Goal: Task Accomplishment & Management: Complete application form

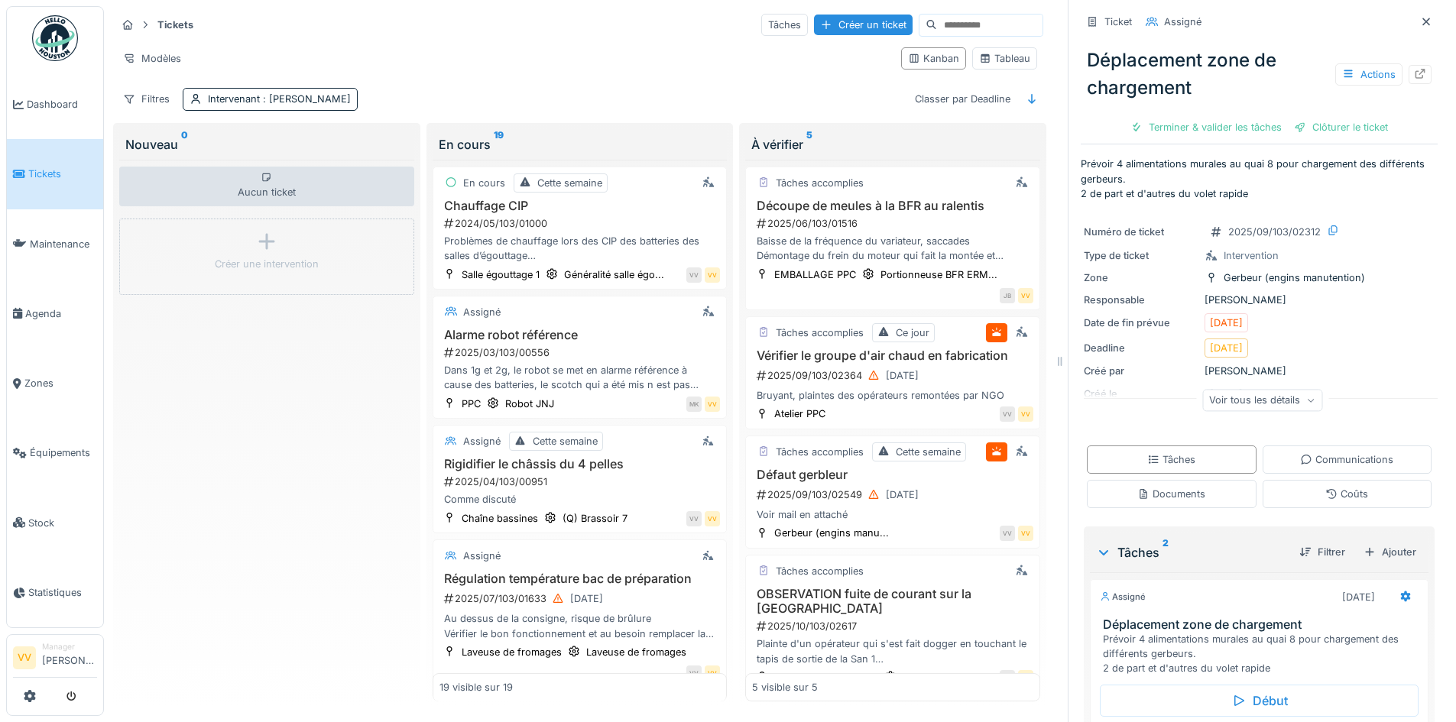
scroll to position [110, 0]
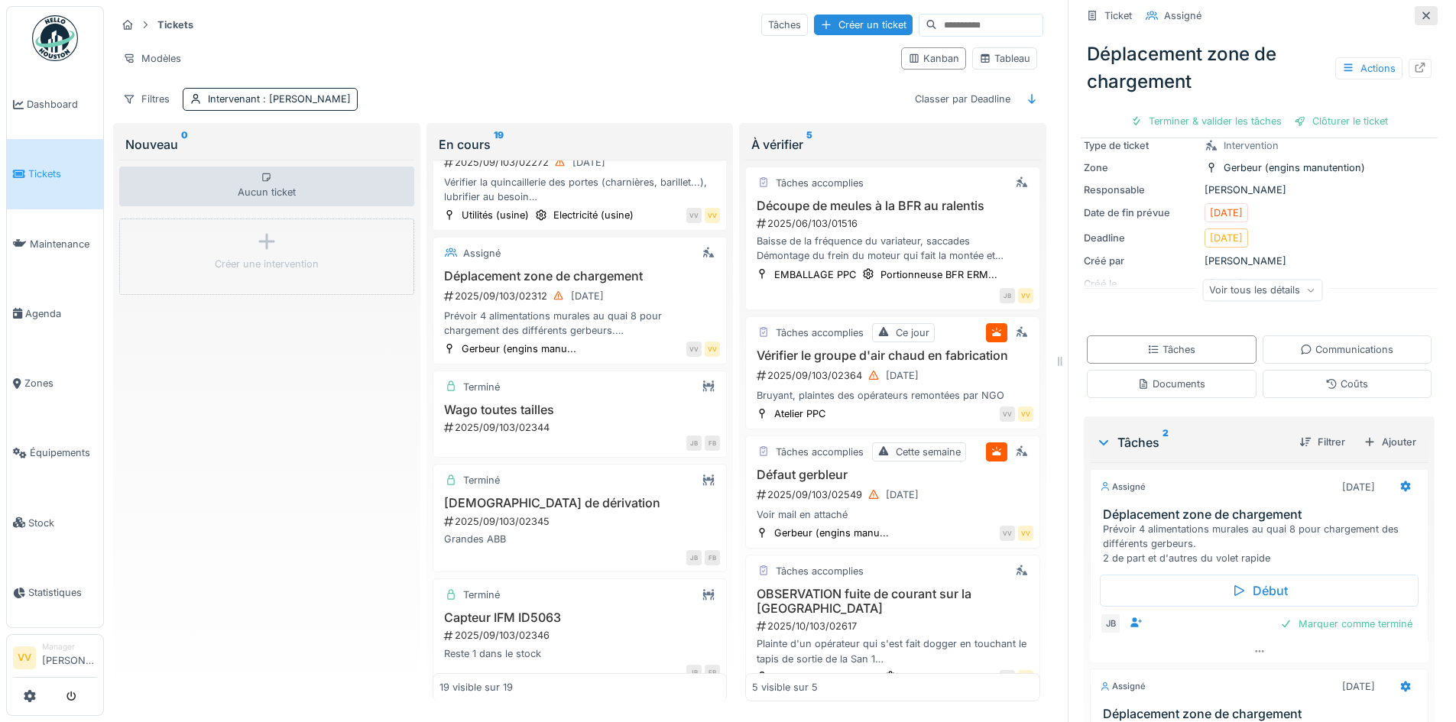
click at [1422, 15] on icon at bounding box center [1426, 15] width 8 height 8
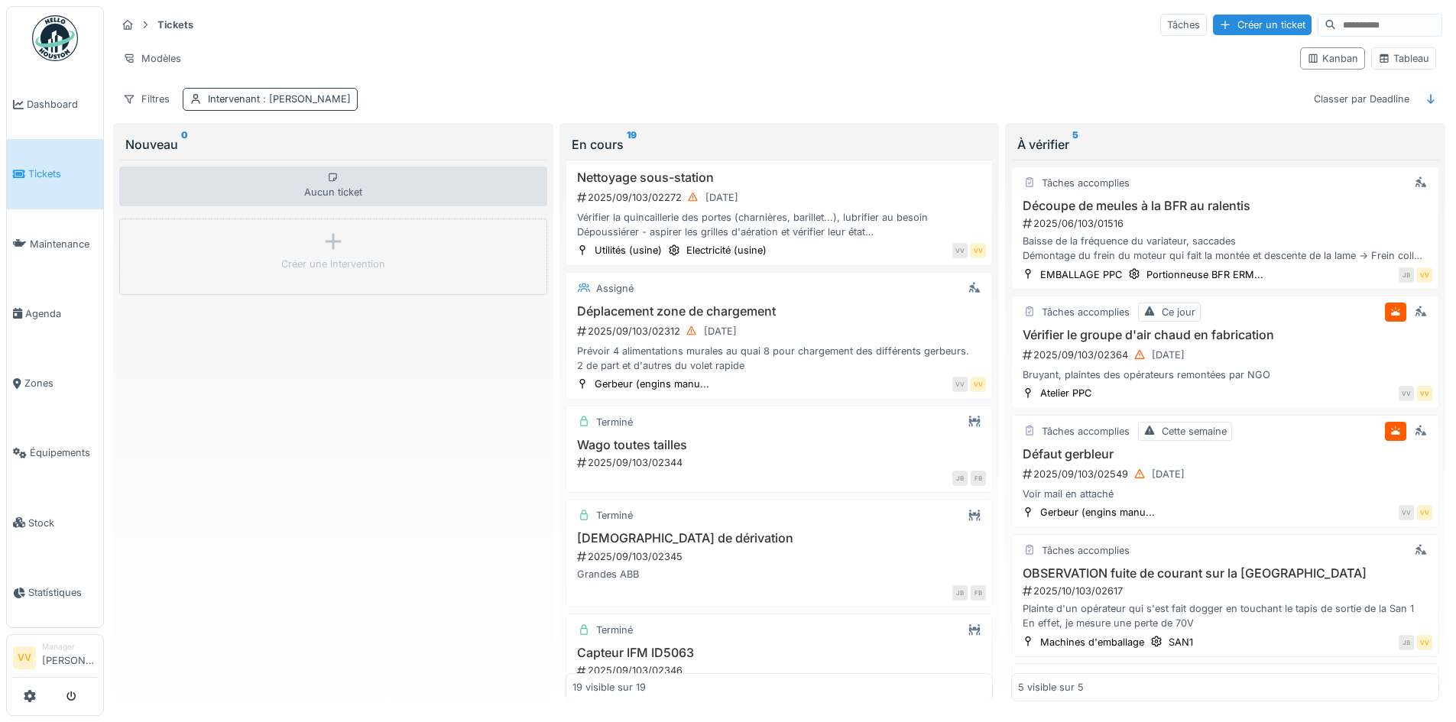
click at [295, 107] on div "Intervenant : Julien Bebronne" at bounding box center [270, 99] width 175 height 22
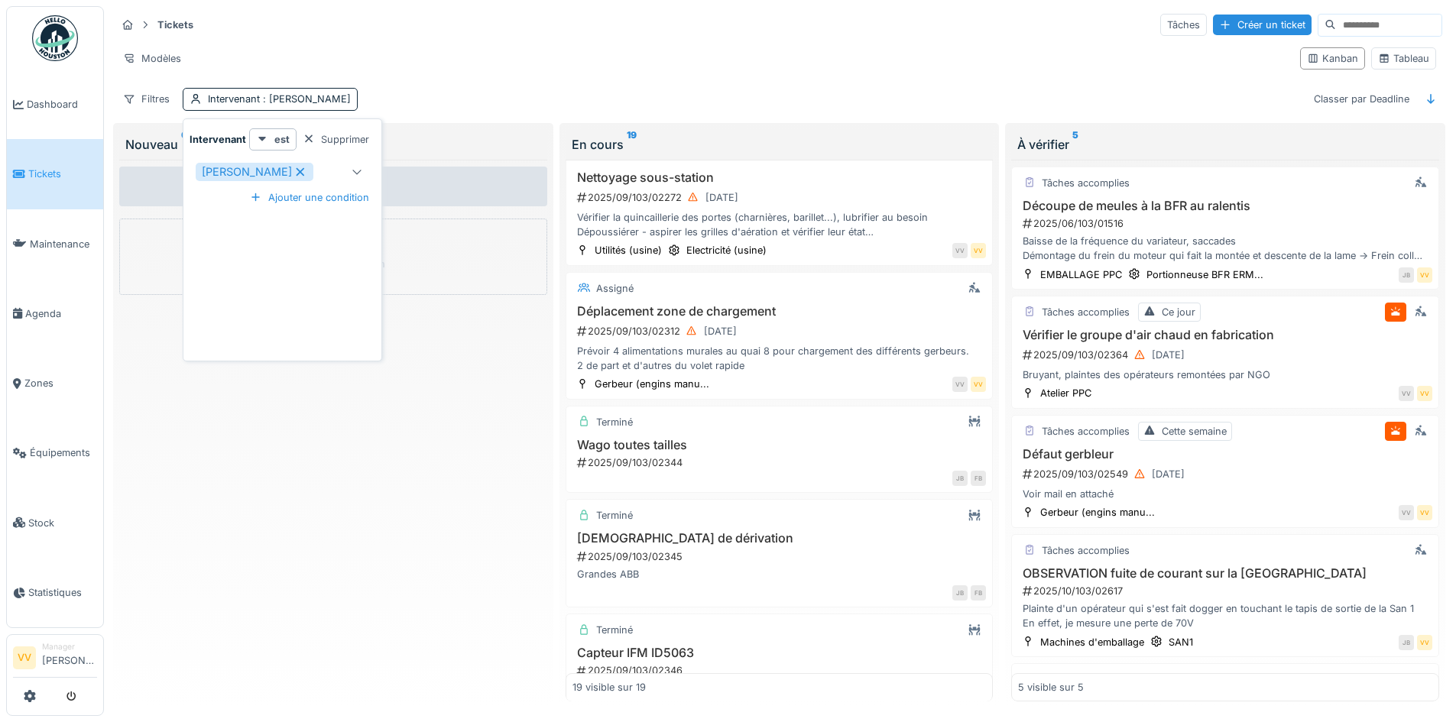
click at [295, 170] on icon at bounding box center [300, 172] width 14 height 11
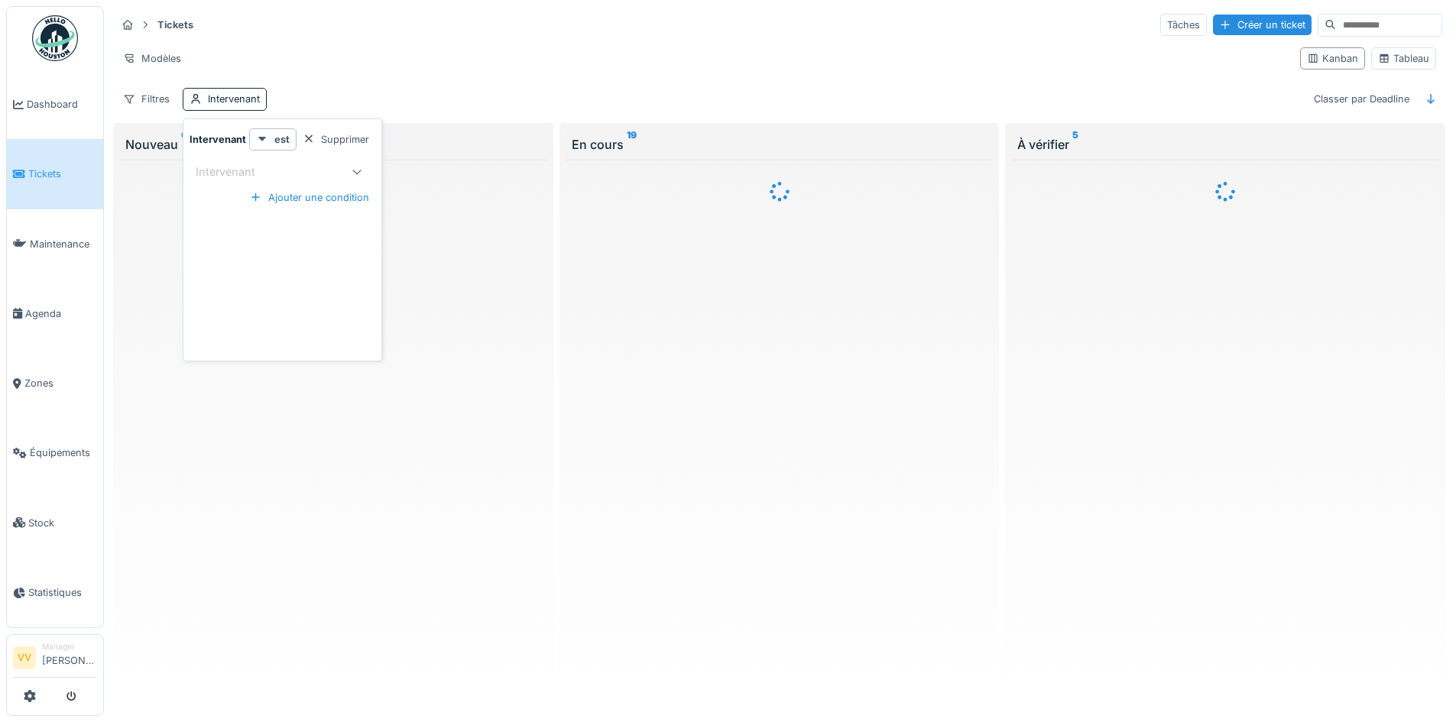
scroll to position [0, 0]
click at [268, 515] on div at bounding box center [333, 431] width 428 height 543
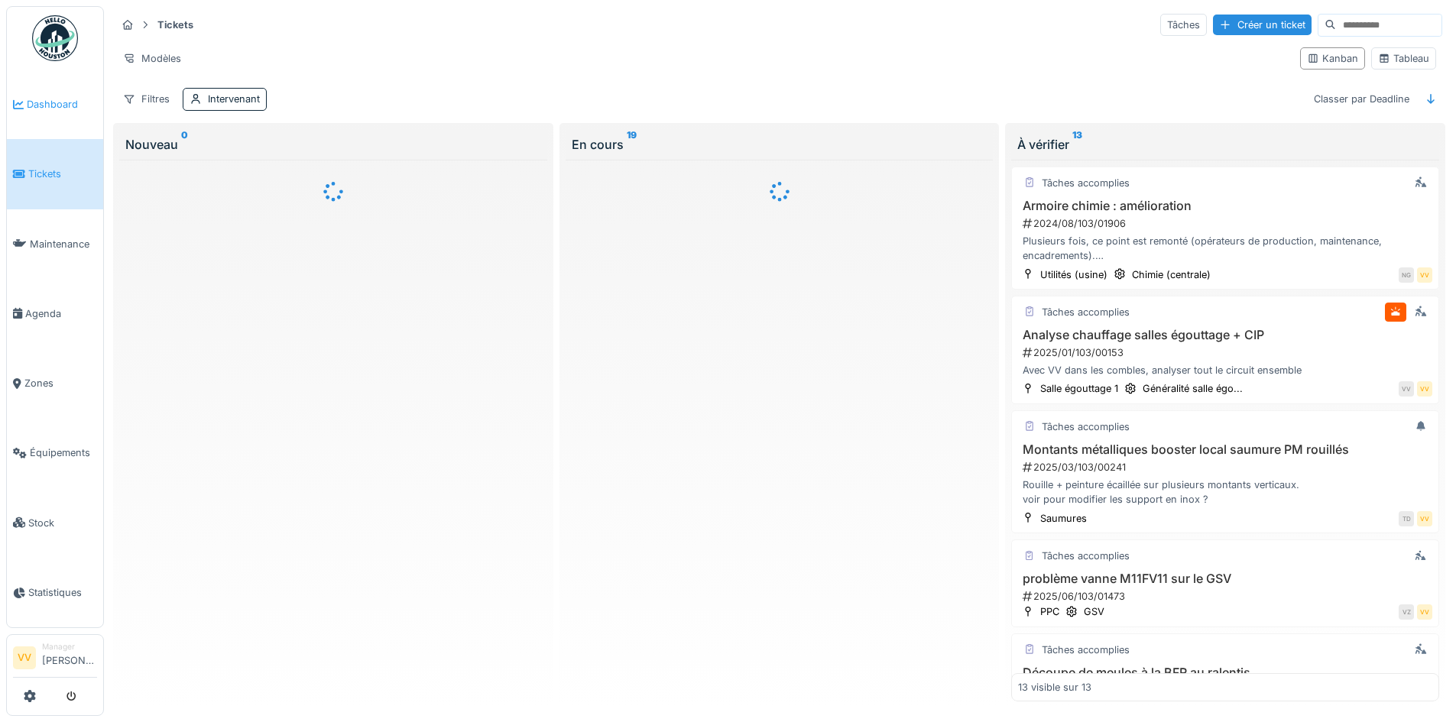
click at [41, 114] on link "Dashboard" at bounding box center [55, 105] width 96 height 70
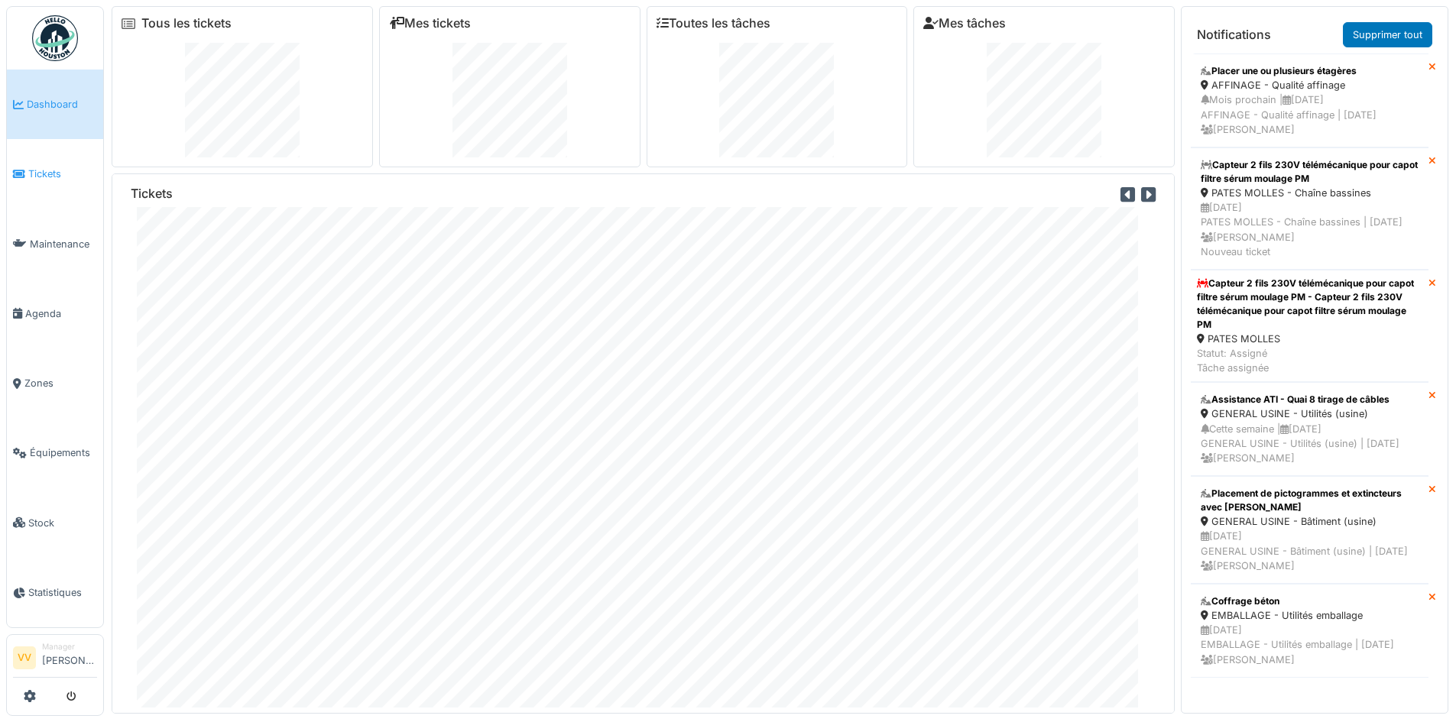
click at [50, 167] on span "Tickets" at bounding box center [62, 174] width 69 height 15
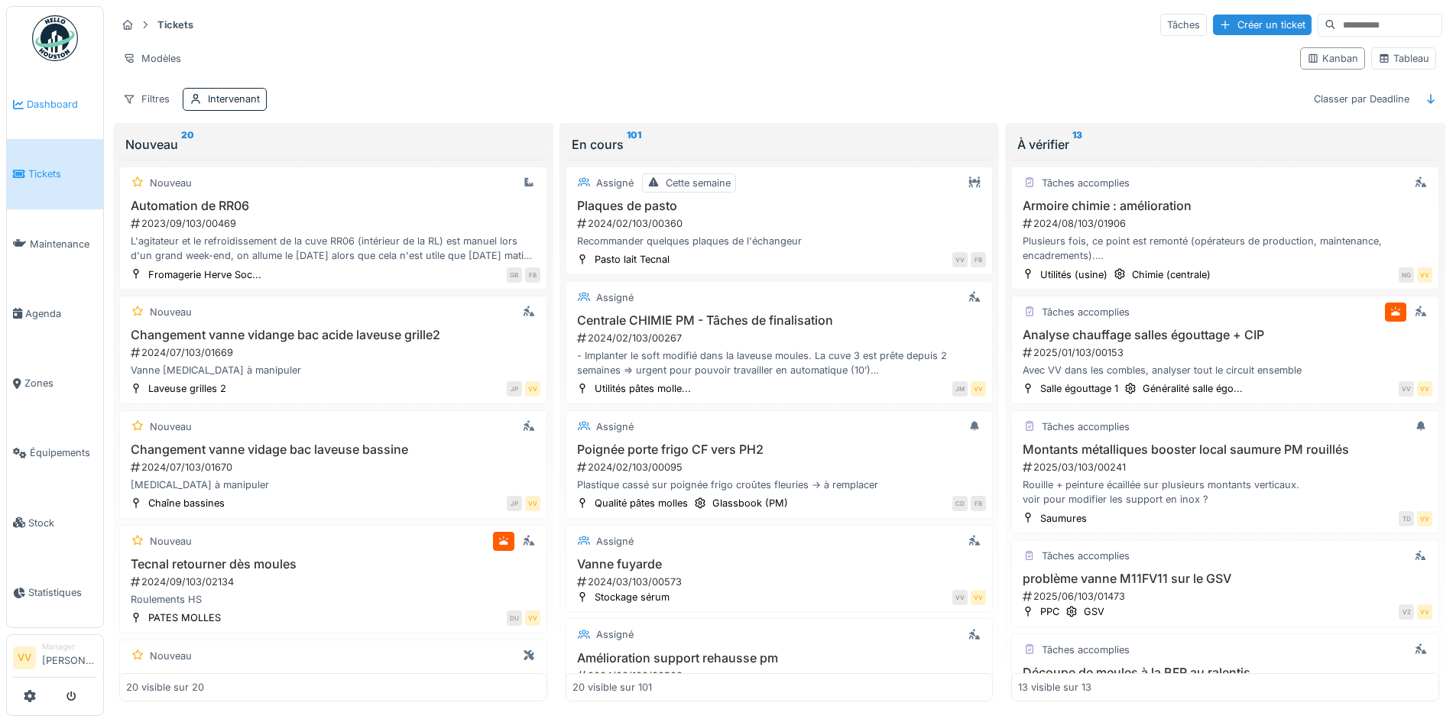
click at [41, 98] on span "Dashboard" at bounding box center [62, 104] width 70 height 15
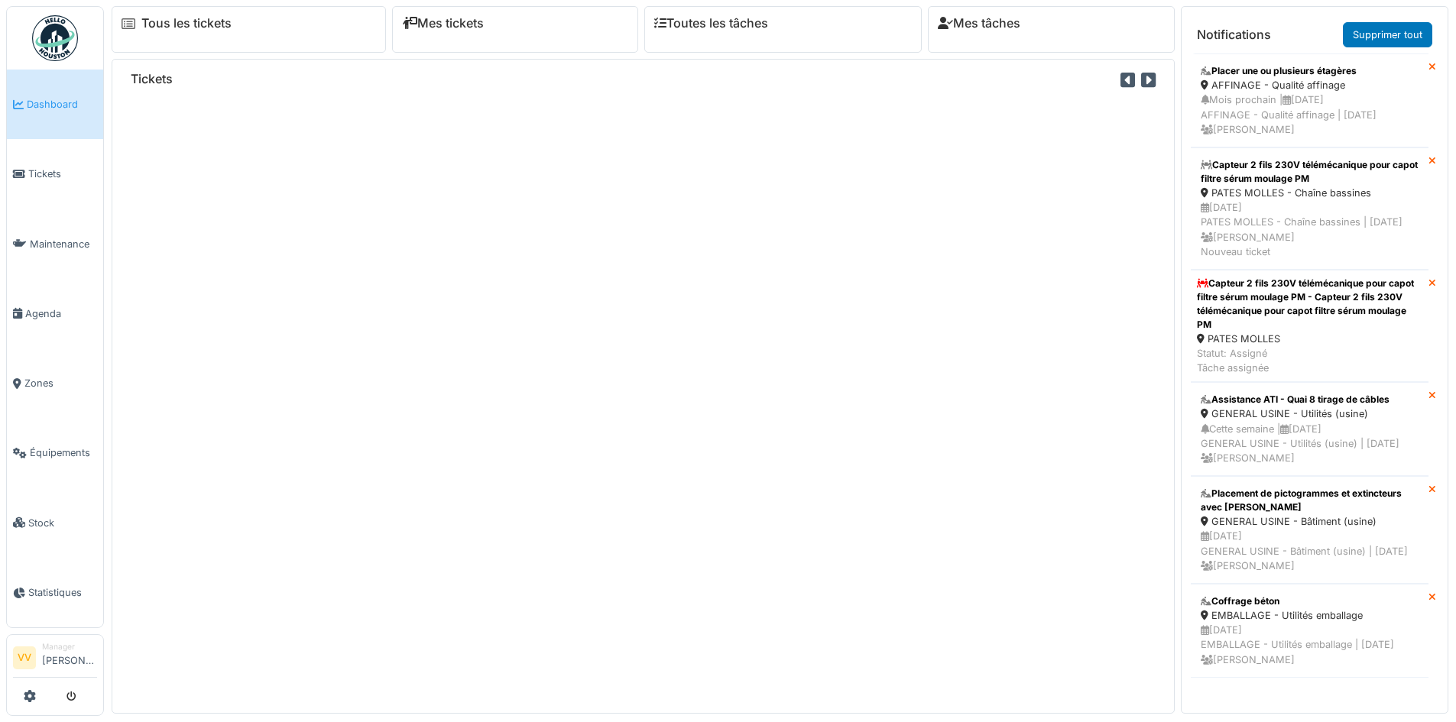
click at [52, 174] on span "Tickets" at bounding box center [62, 174] width 69 height 15
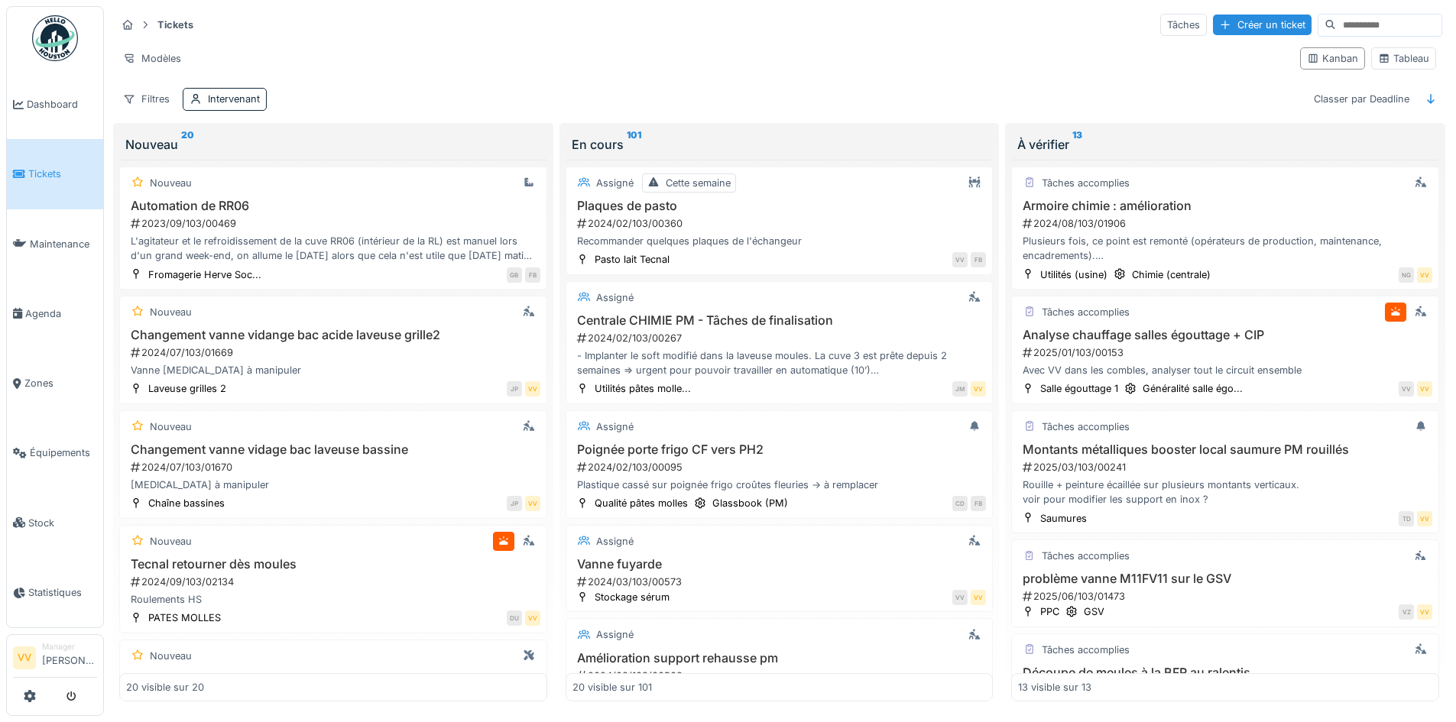
click at [13, 173] on icon at bounding box center [19, 174] width 12 height 11
click at [44, 102] on span "Dashboard" at bounding box center [62, 104] width 70 height 15
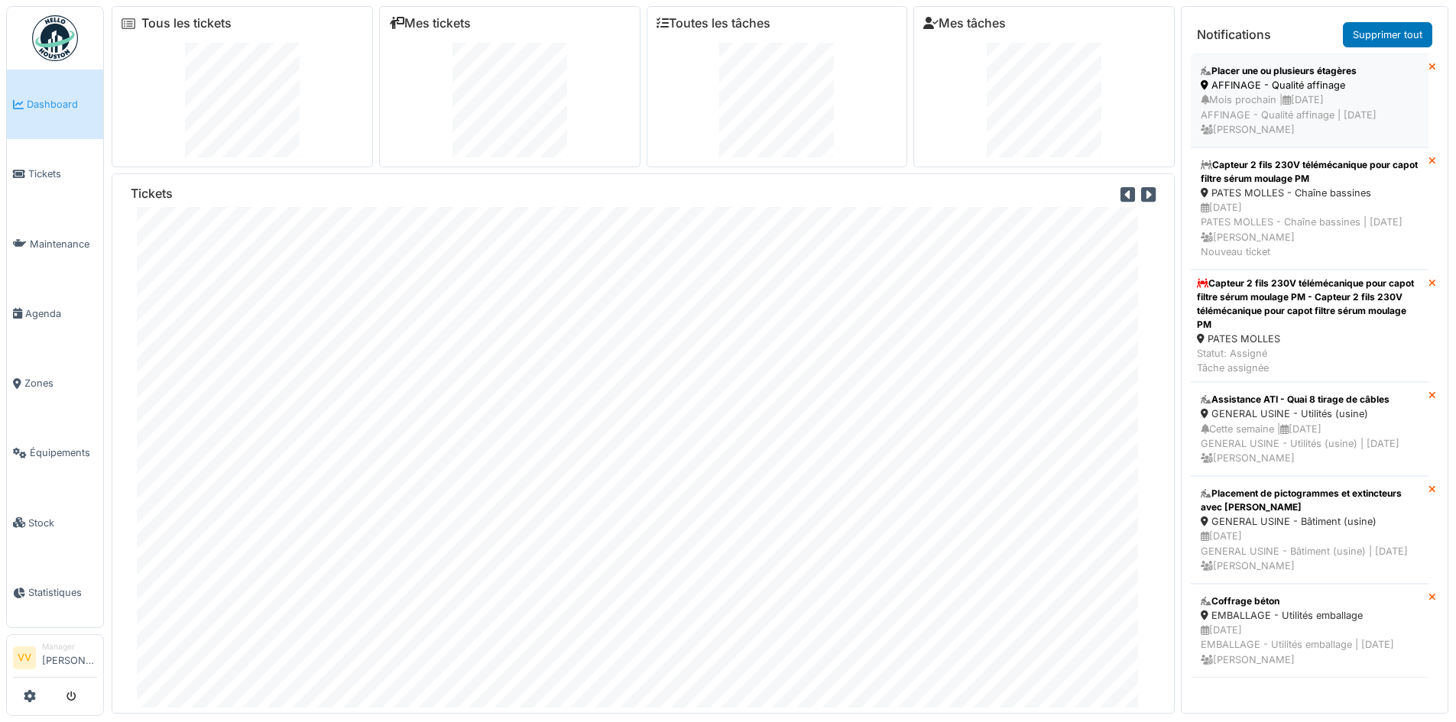
click at [1325, 112] on div "Mois prochain | [DATE] AFFINAGE - Qualité affinage | [DATE] [PERSON_NAME]" at bounding box center [1310, 114] width 218 height 44
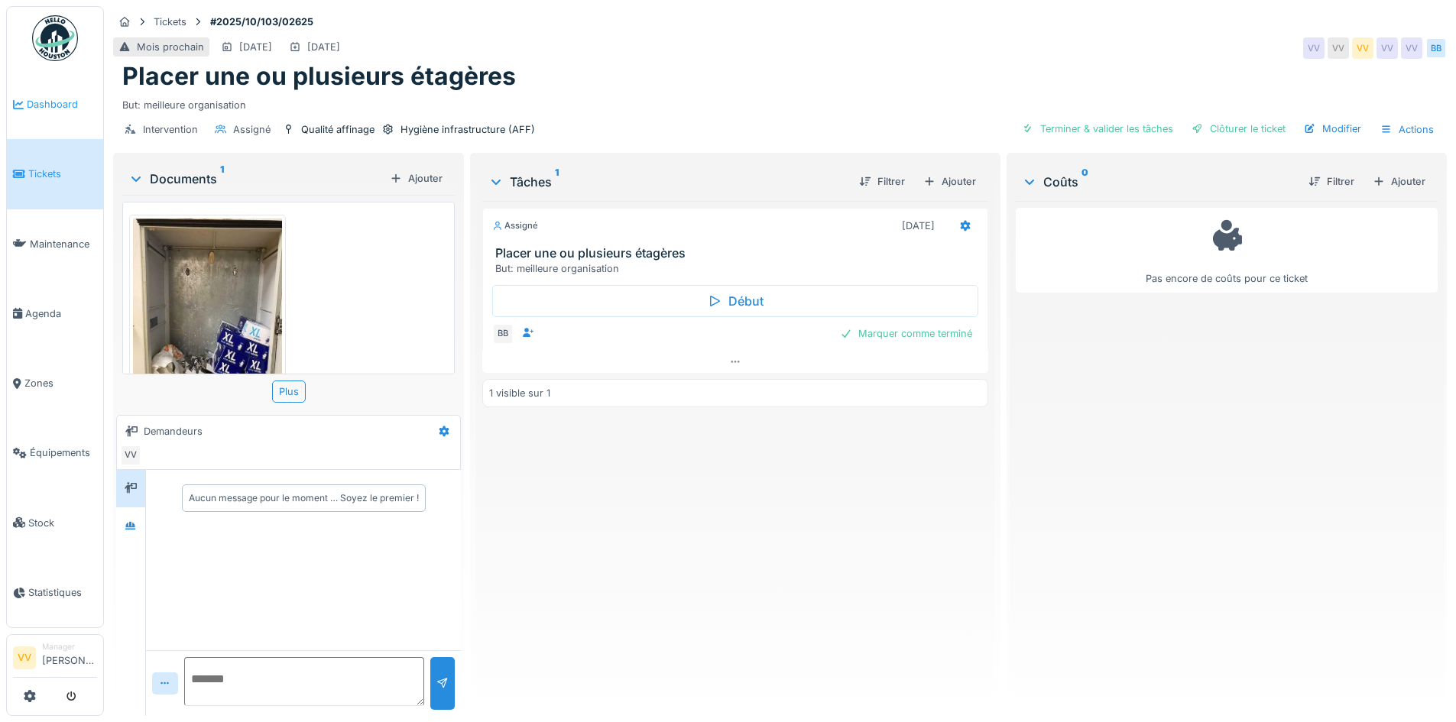
click at [70, 109] on span "Dashboard" at bounding box center [62, 104] width 70 height 15
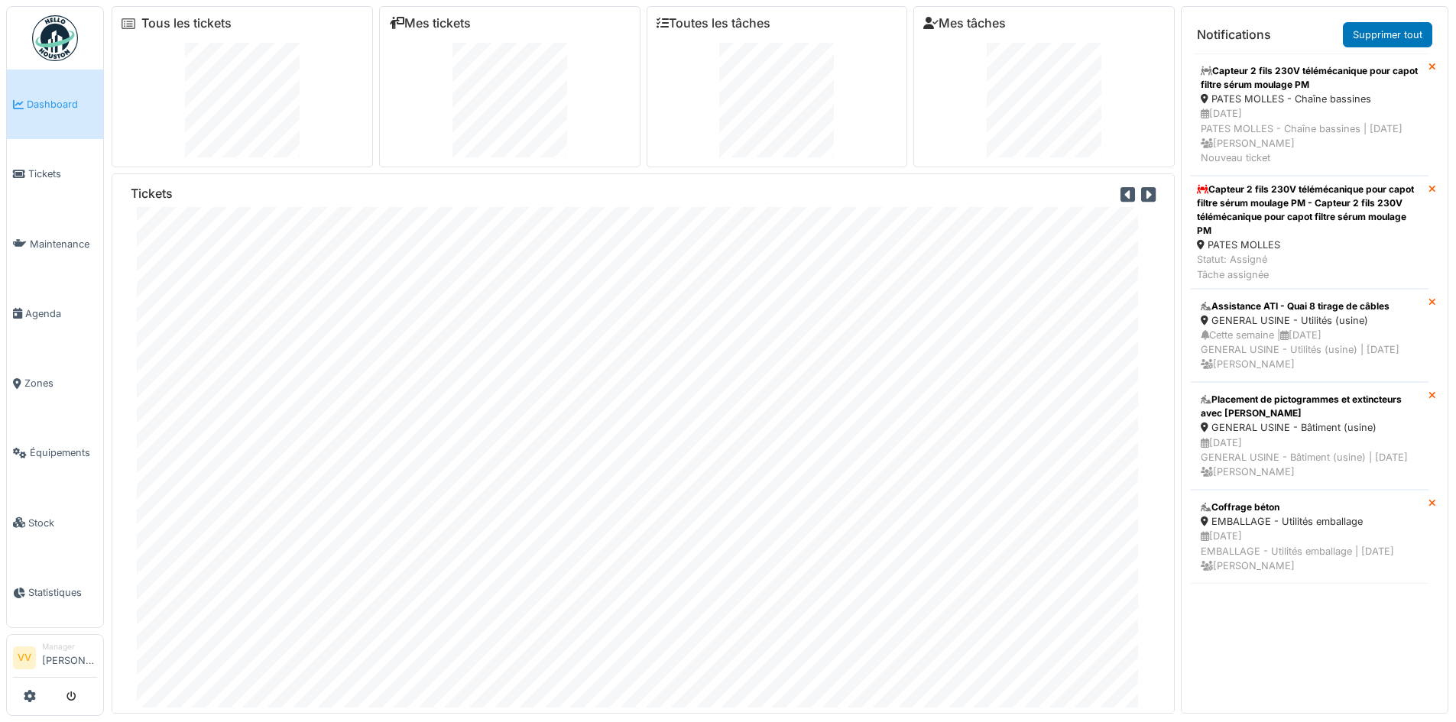
click at [50, 109] on span "Dashboard" at bounding box center [62, 104] width 70 height 15
click at [49, 172] on span "Tickets" at bounding box center [62, 174] width 69 height 15
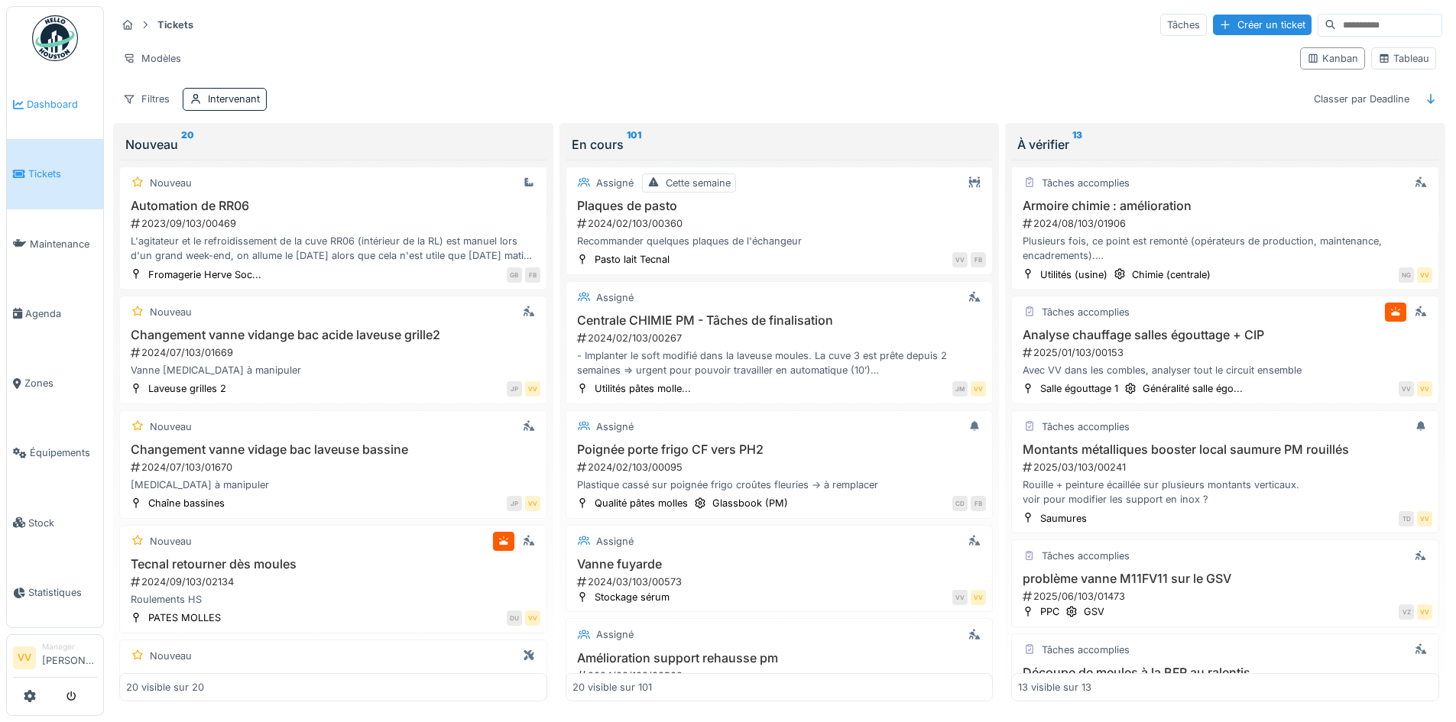
click at [35, 101] on span "Dashboard" at bounding box center [62, 104] width 70 height 15
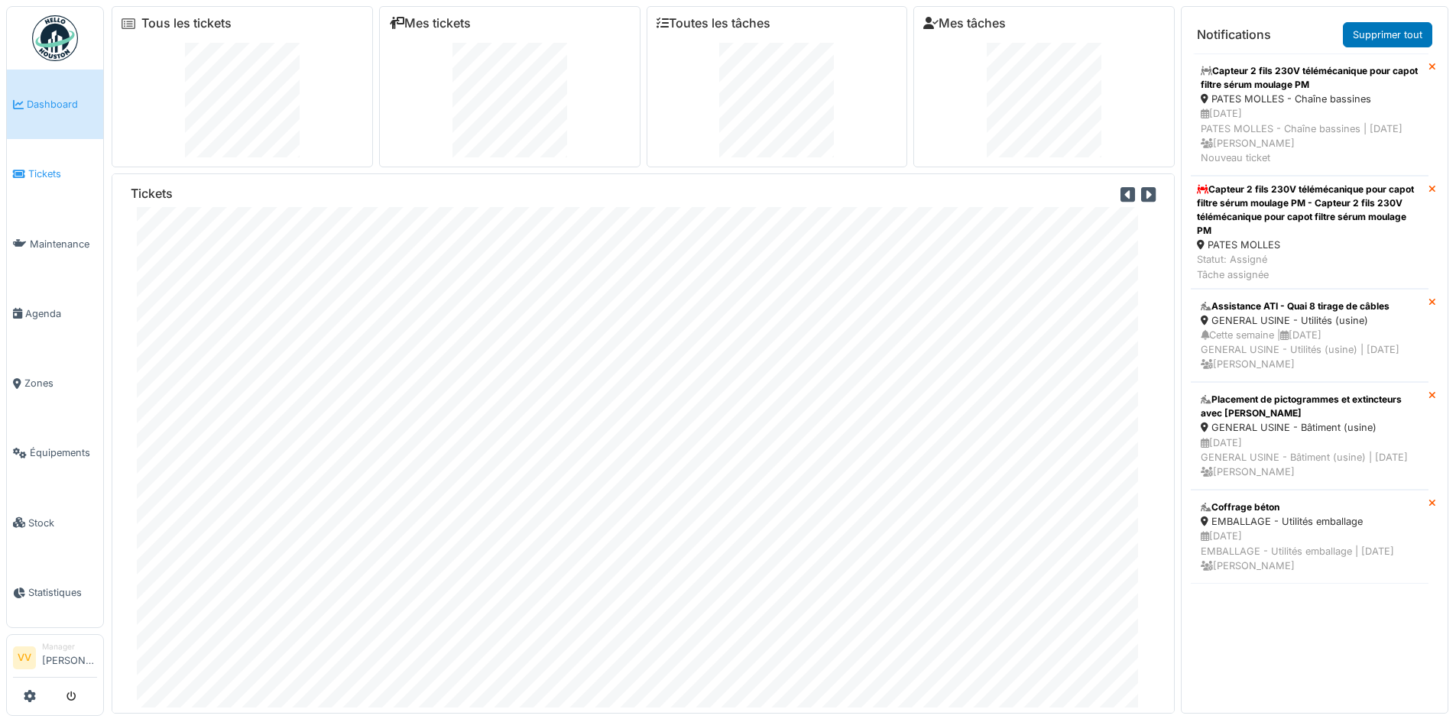
click at [21, 171] on icon at bounding box center [19, 174] width 12 height 11
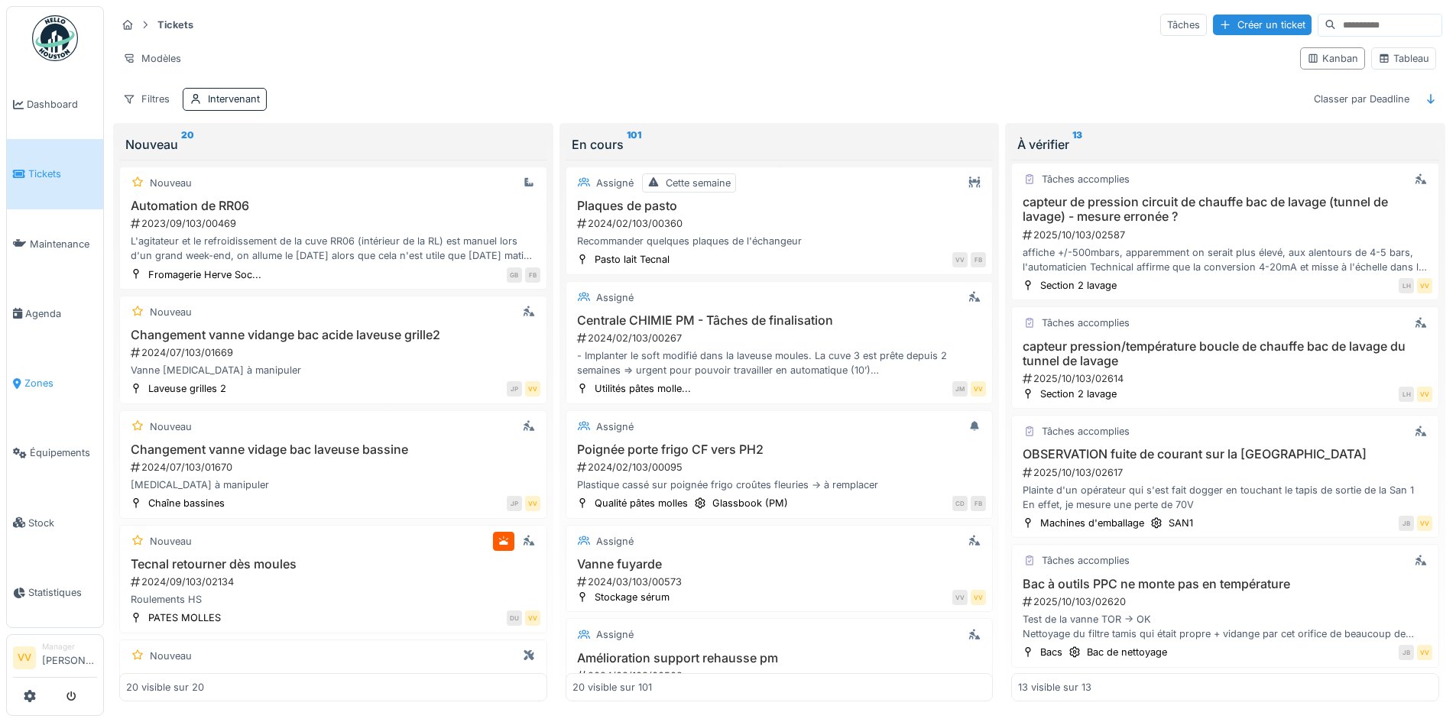
click at [39, 377] on span "Zones" at bounding box center [60, 383] width 73 height 15
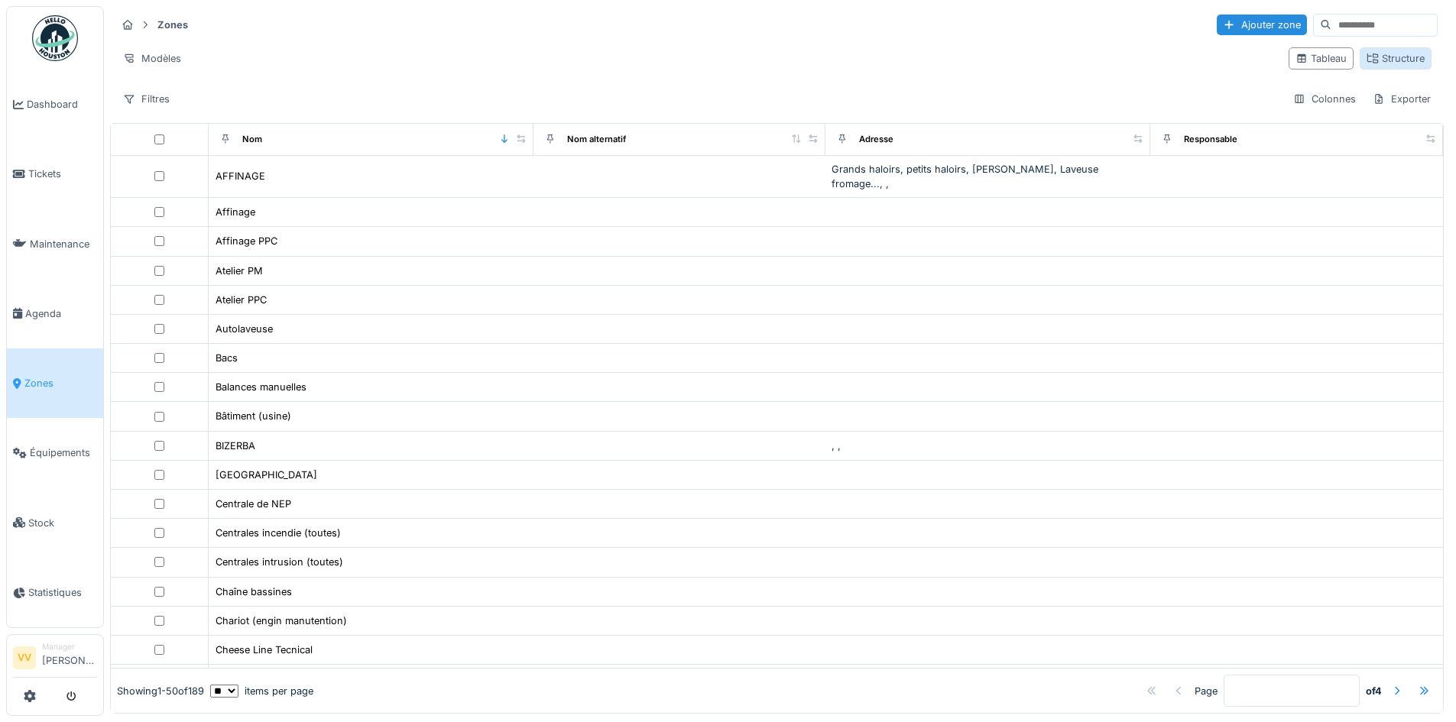
click at [1370, 60] on div "Structure" at bounding box center [1395, 58] width 58 height 15
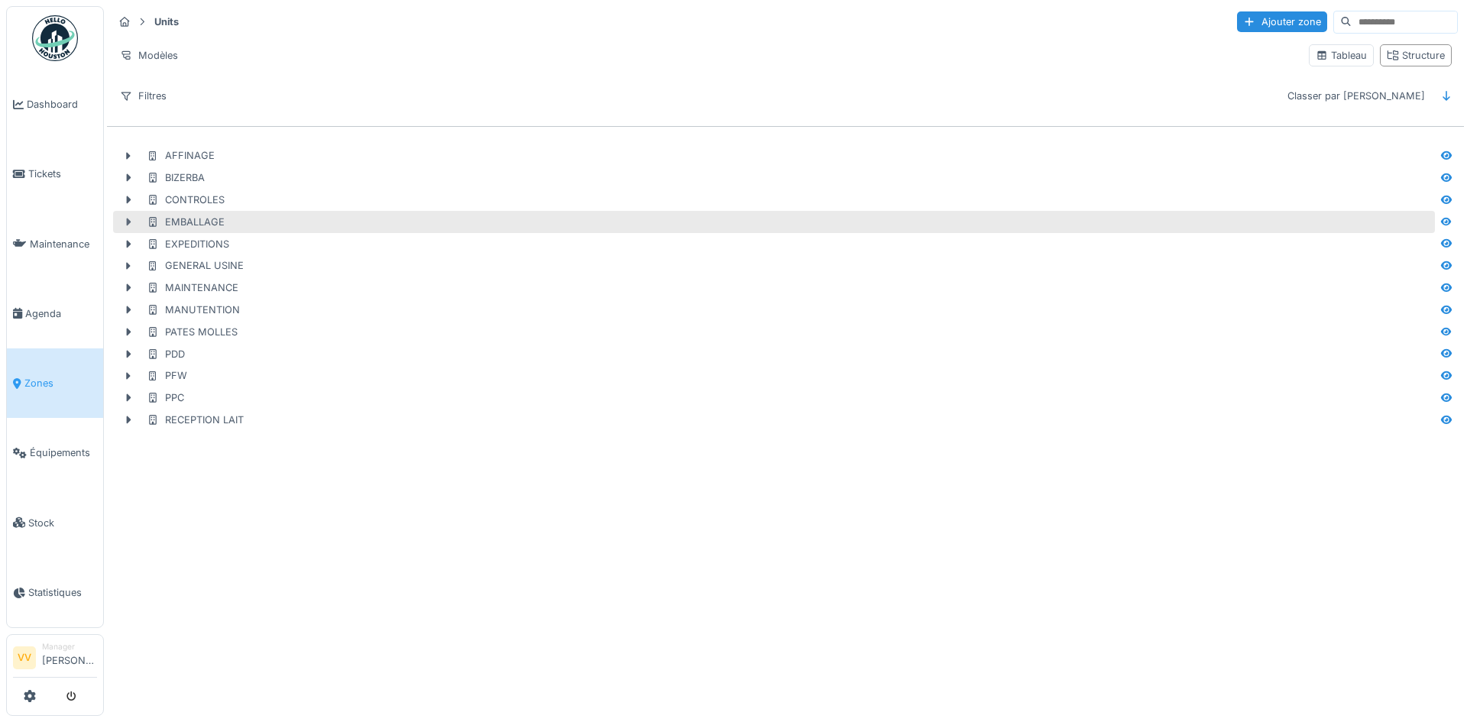
click at [125, 223] on icon at bounding box center [128, 222] width 12 height 10
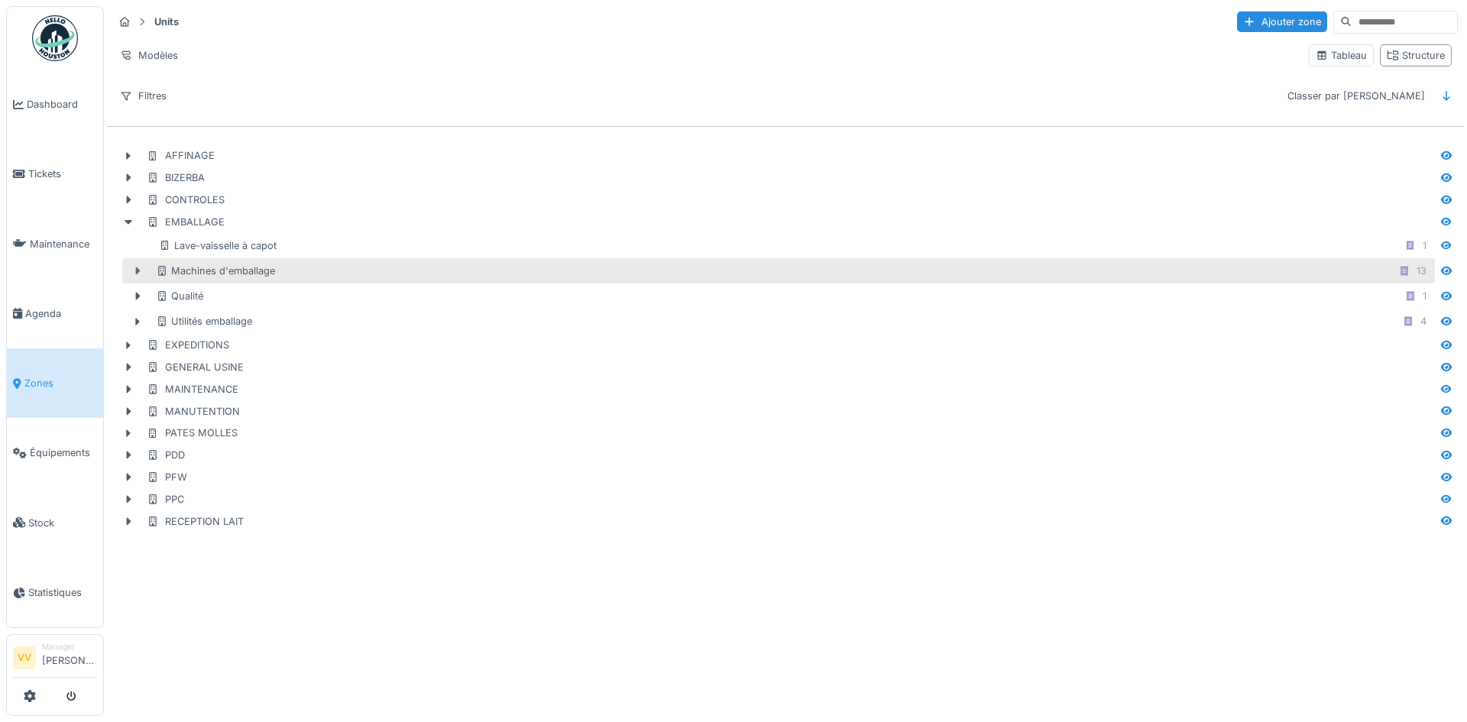
click at [137, 270] on icon at bounding box center [138, 271] width 5 height 8
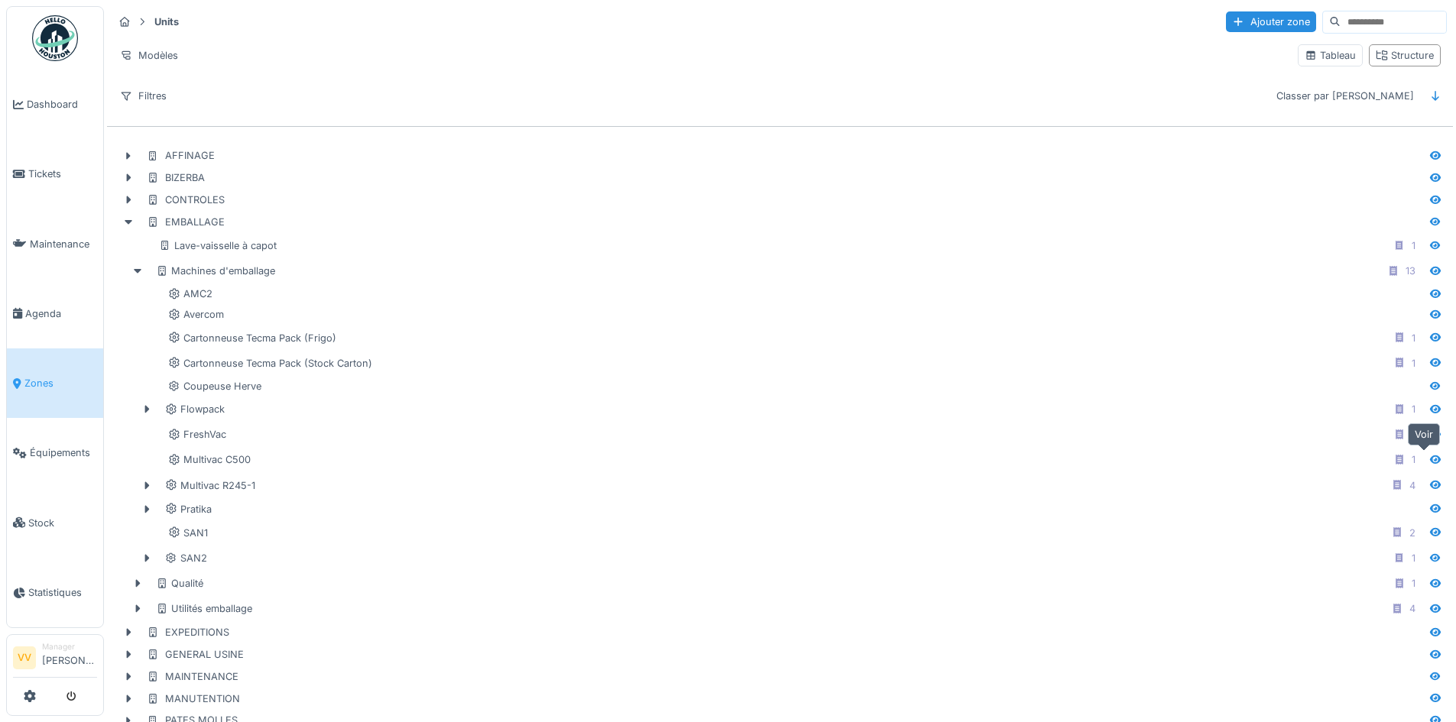
click at [1430, 460] on icon at bounding box center [1435, 459] width 11 height 8
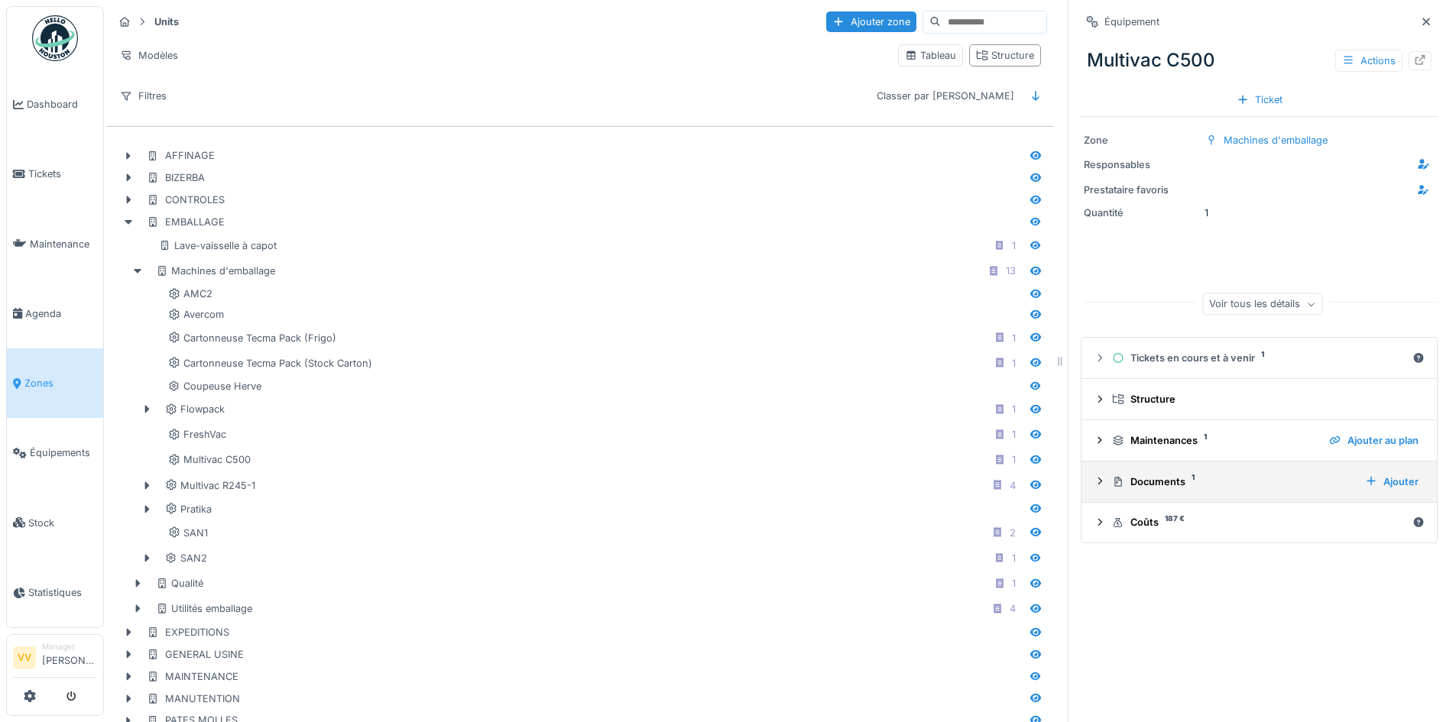
click at [1098, 483] on icon at bounding box center [1100, 481] width 4 height 7
click at [1095, 483] on icon at bounding box center [1100, 481] width 10 height 12
click at [1415, 57] on icon at bounding box center [1420, 60] width 10 height 10
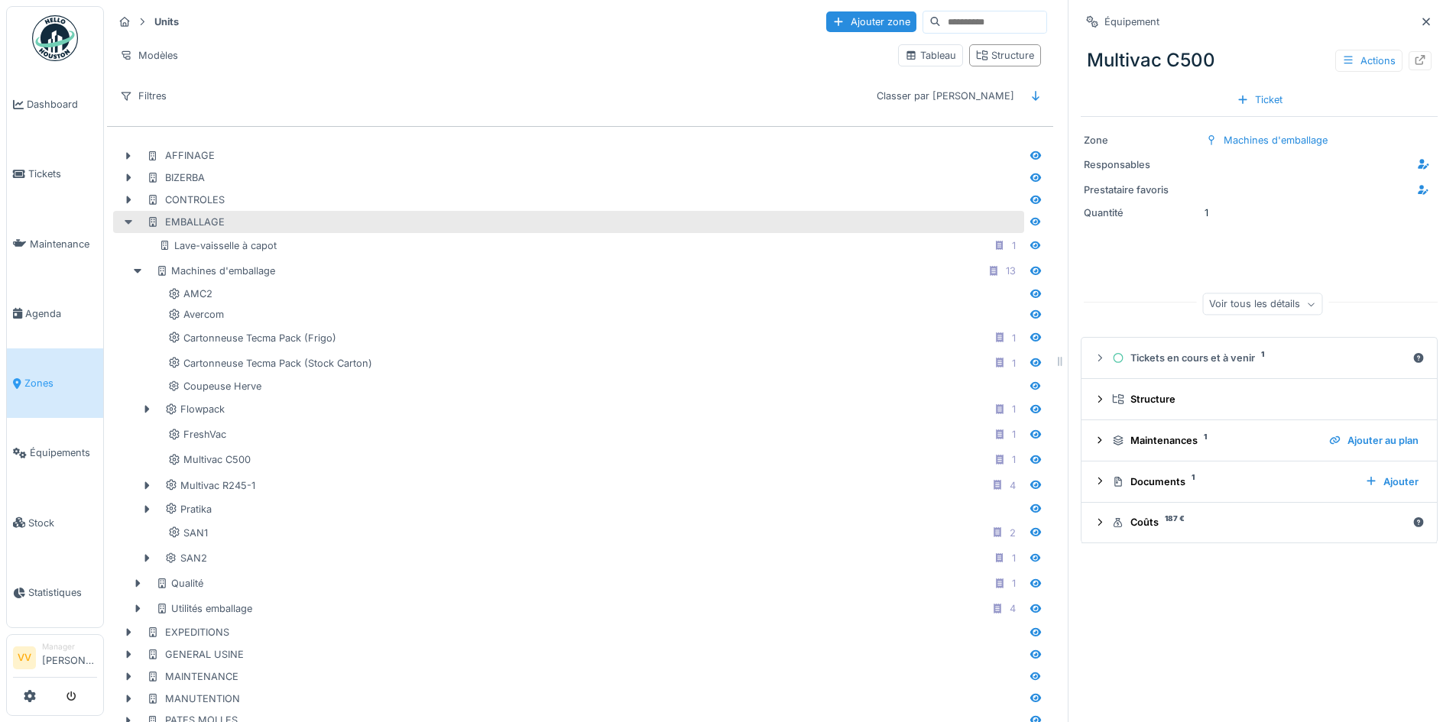
click at [128, 222] on icon at bounding box center [129, 222] width 8 height 5
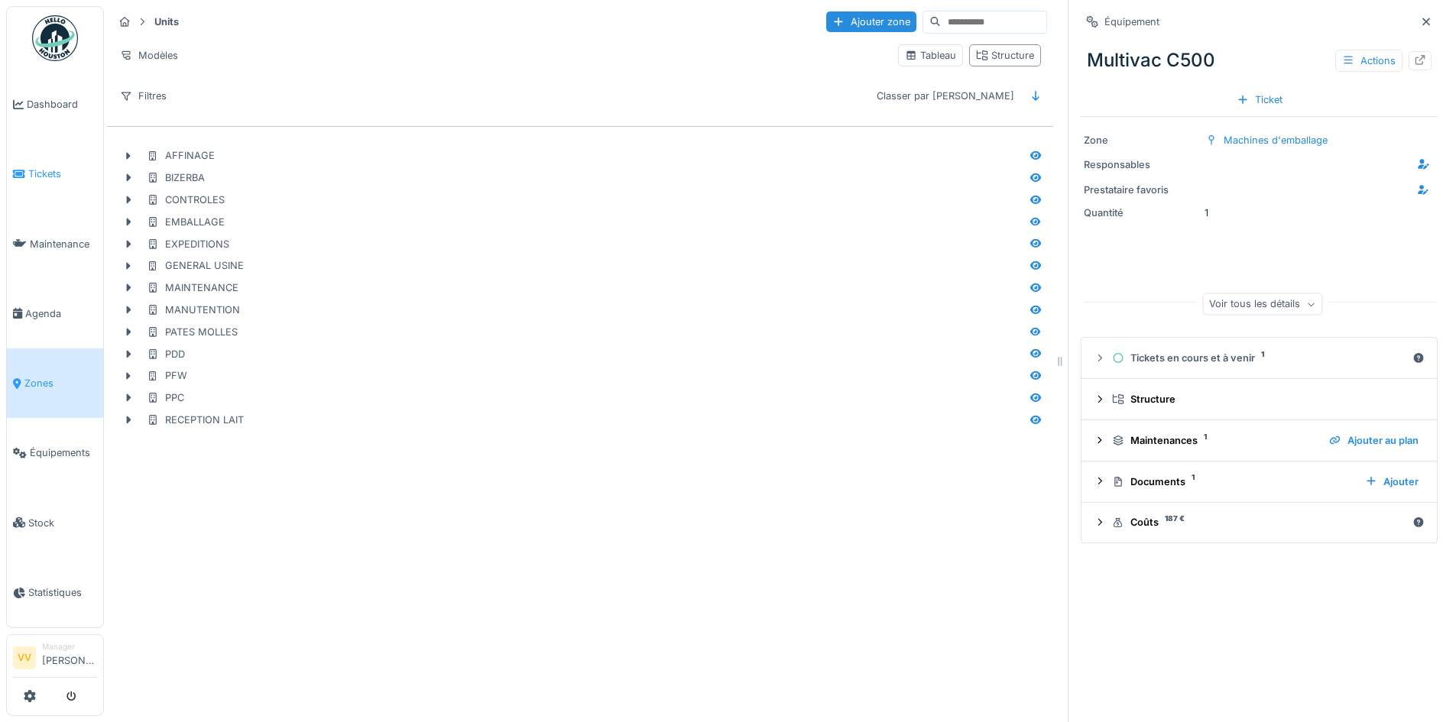
click at [47, 170] on span "Tickets" at bounding box center [62, 174] width 69 height 15
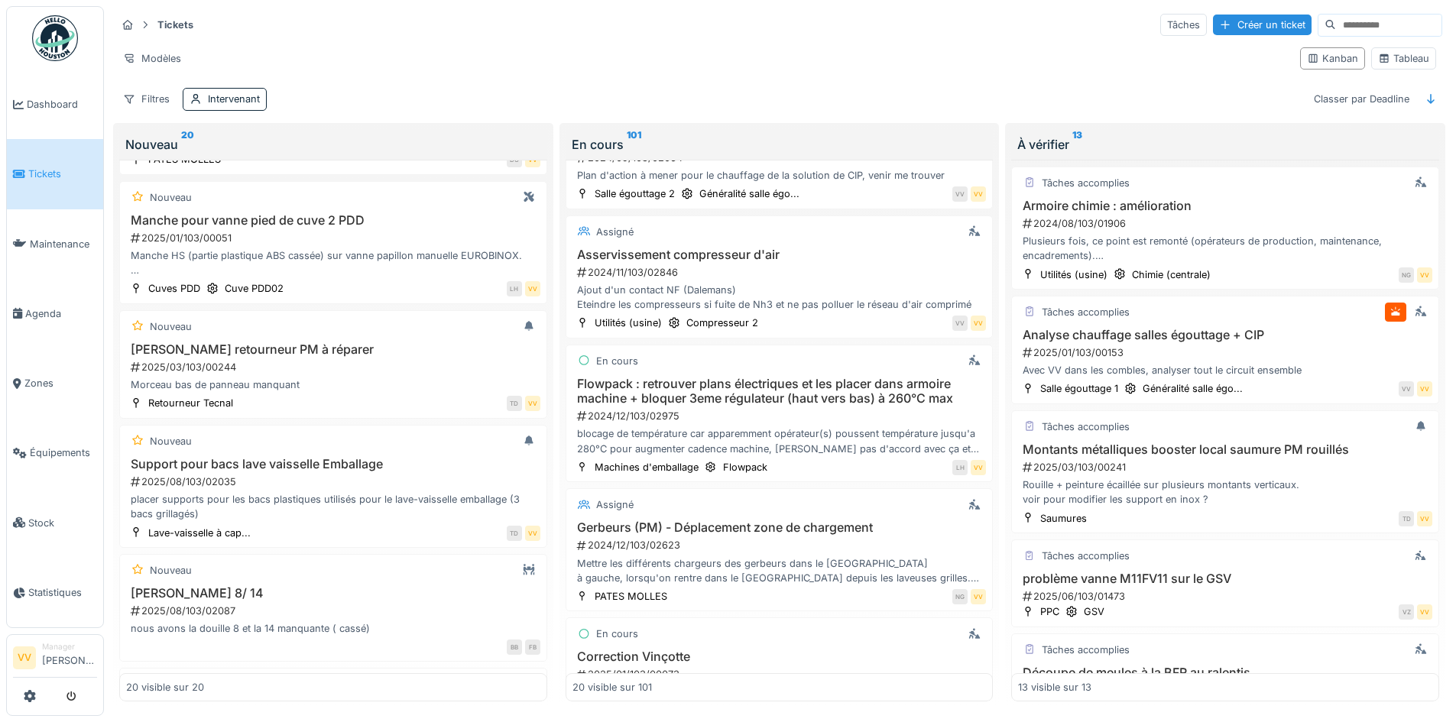
scroll to position [772, 0]
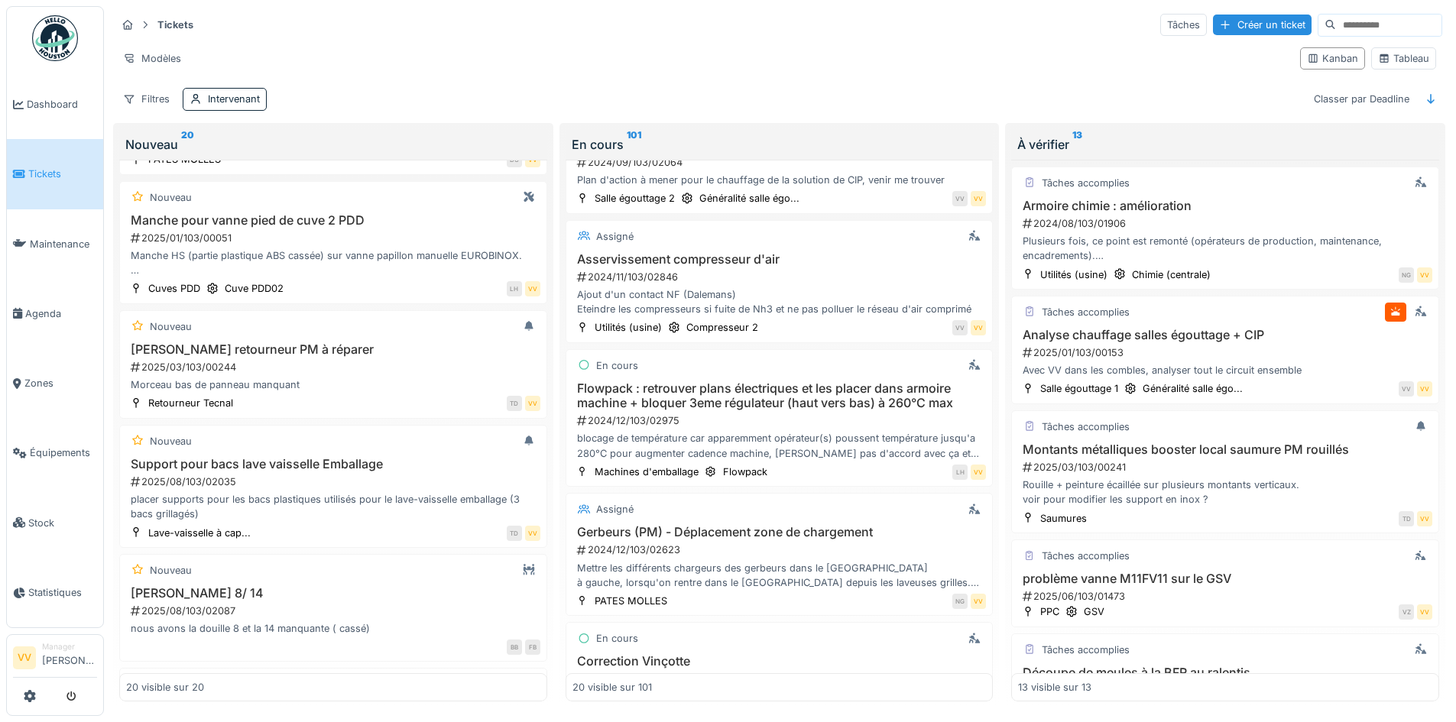
click at [1340, 25] on input at bounding box center [1388, 25] width 105 height 21
type input "******"
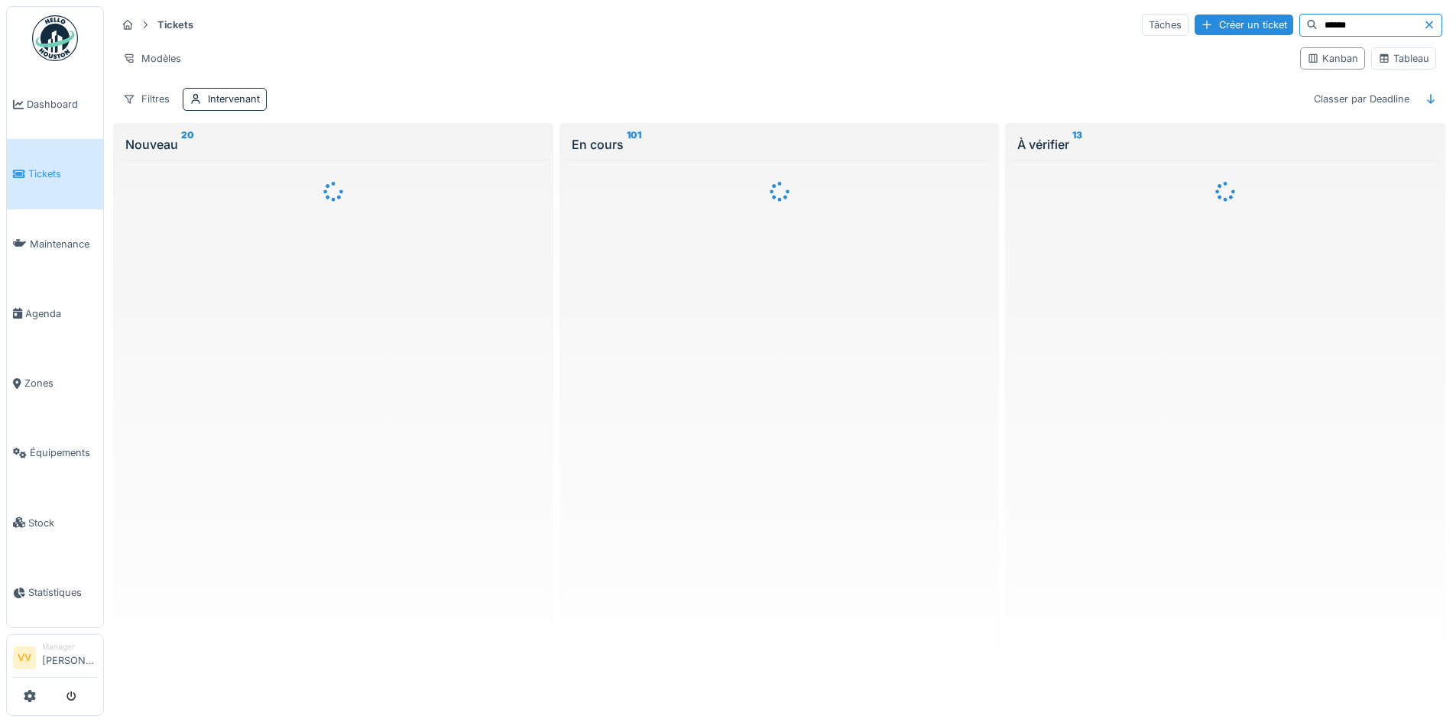
scroll to position [0, 0]
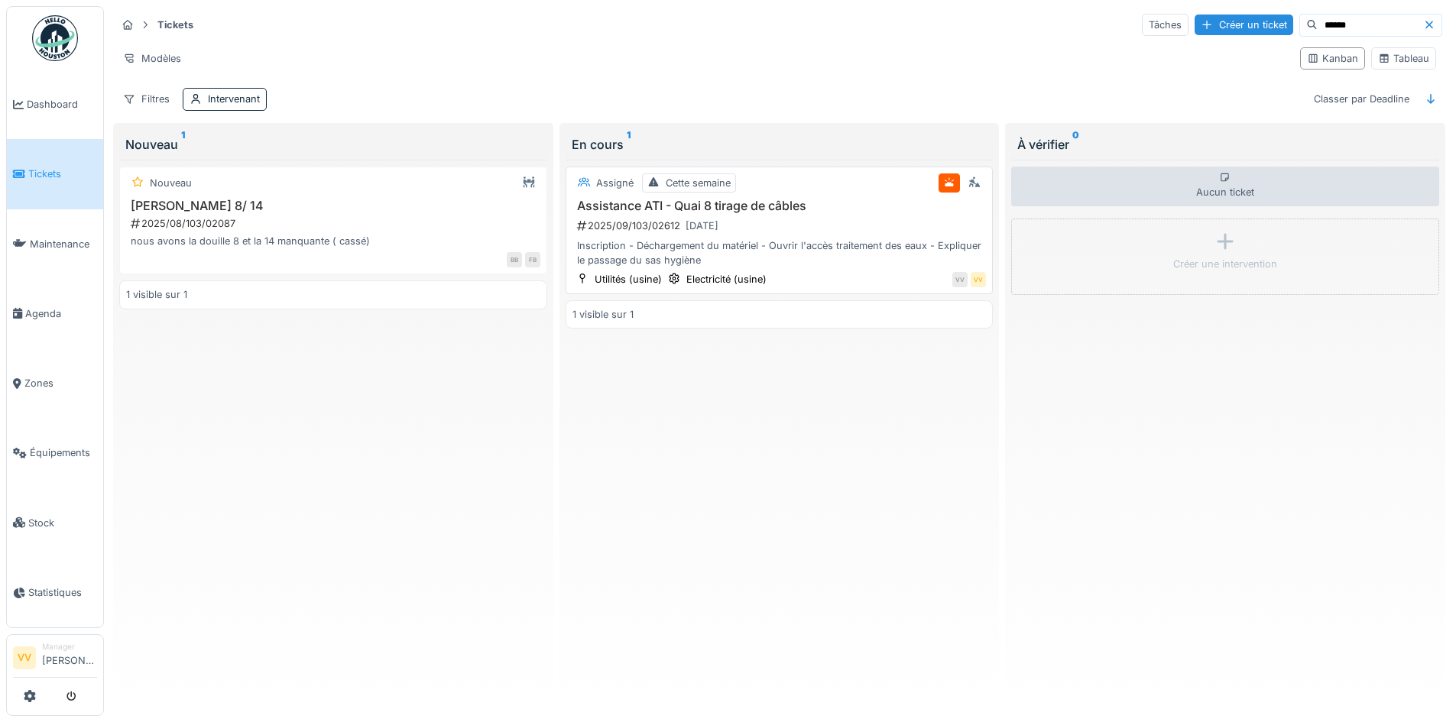
click at [887, 199] on h3 "Assistance ATI - Quai 8 tirage de câbles" at bounding box center [779, 206] width 414 height 15
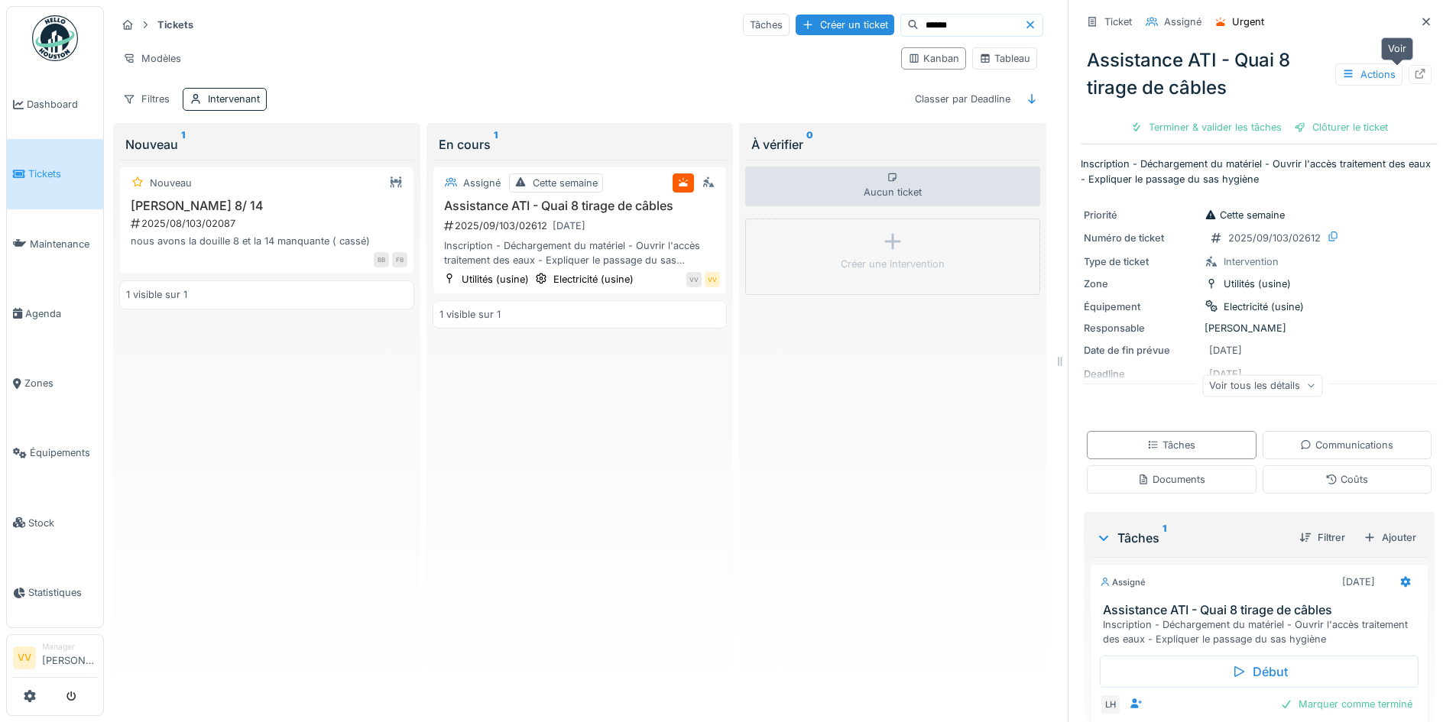
click at [1414, 67] on div at bounding box center [1420, 74] width 12 height 15
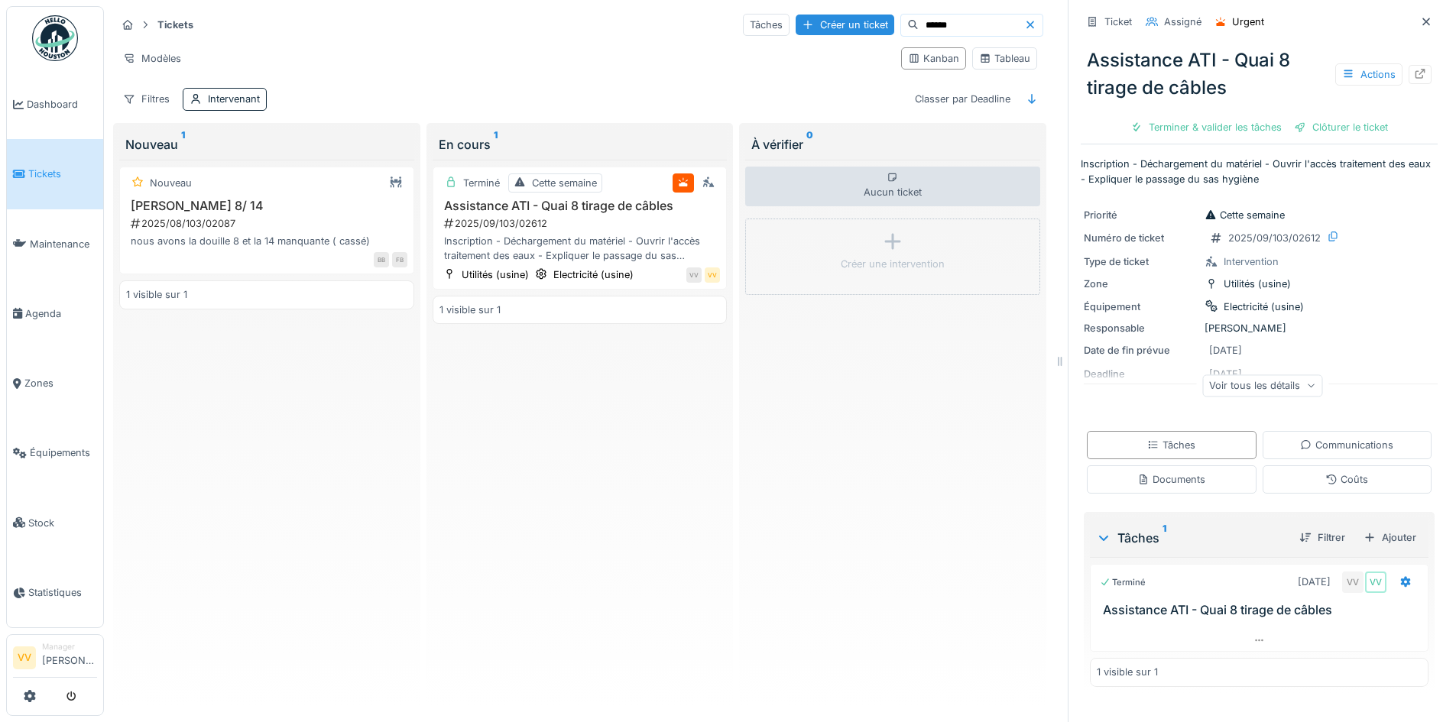
click at [50, 175] on span "Tickets" at bounding box center [62, 174] width 69 height 15
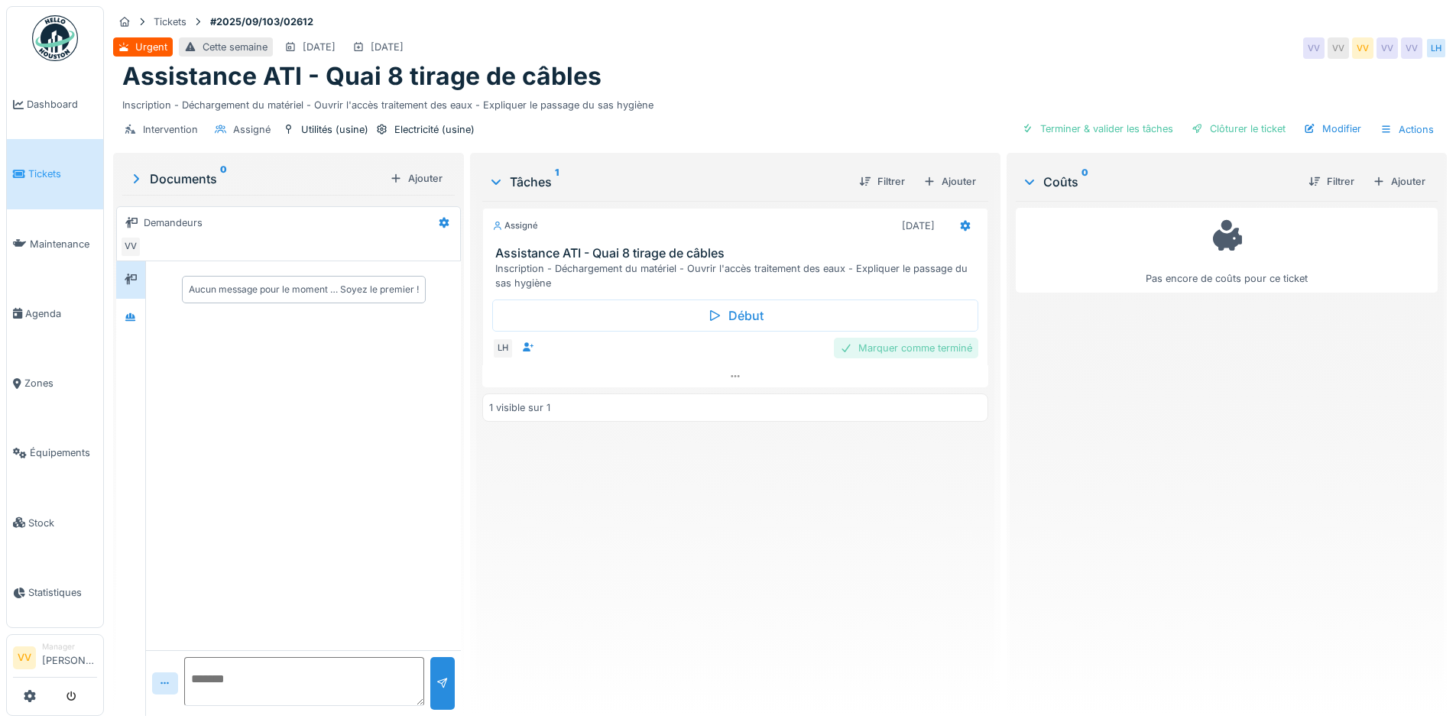
click at [906, 351] on div "Marquer comme terminé" at bounding box center [906, 348] width 144 height 21
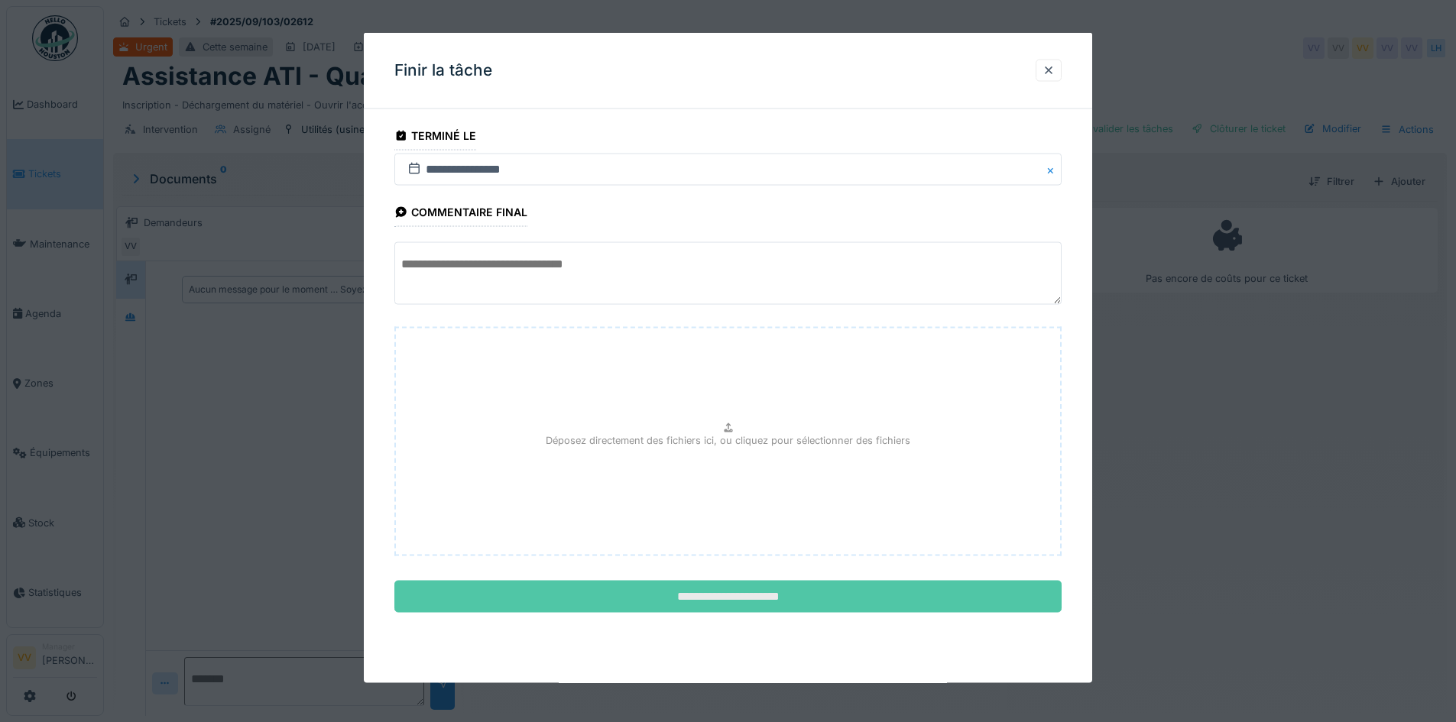
click at [661, 603] on input "**********" at bounding box center [727, 597] width 667 height 32
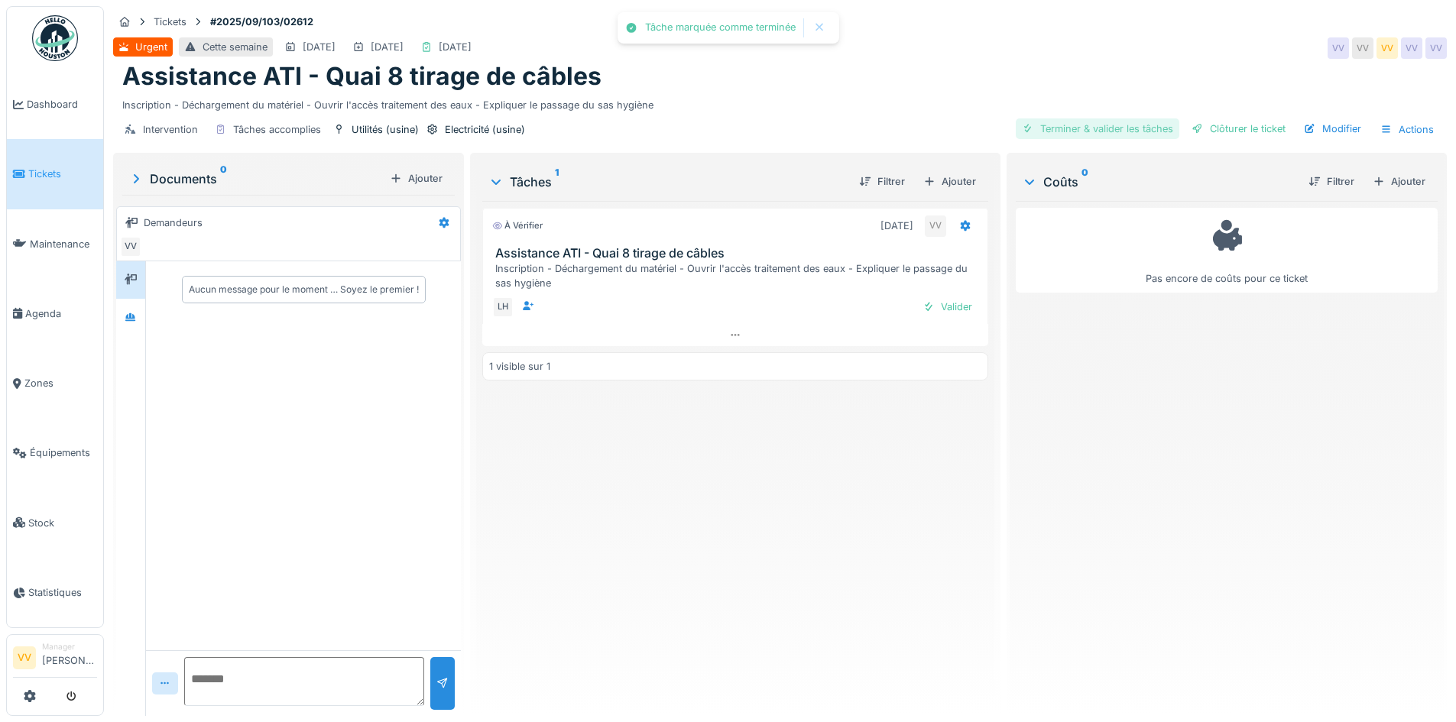
click at [1078, 122] on div "Terminer & valider les tâches" at bounding box center [1098, 128] width 164 height 21
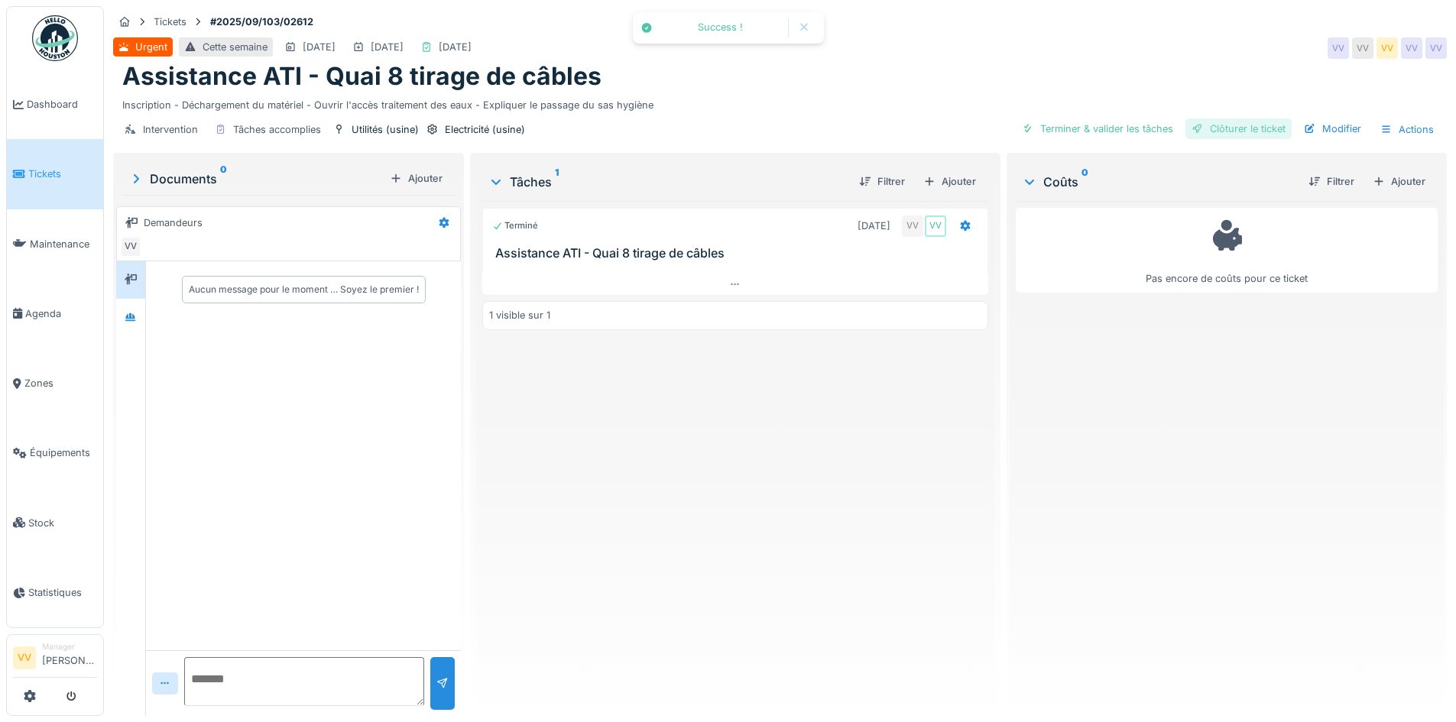
click at [1262, 131] on div "Clôturer le ticket" at bounding box center [1238, 128] width 106 height 21
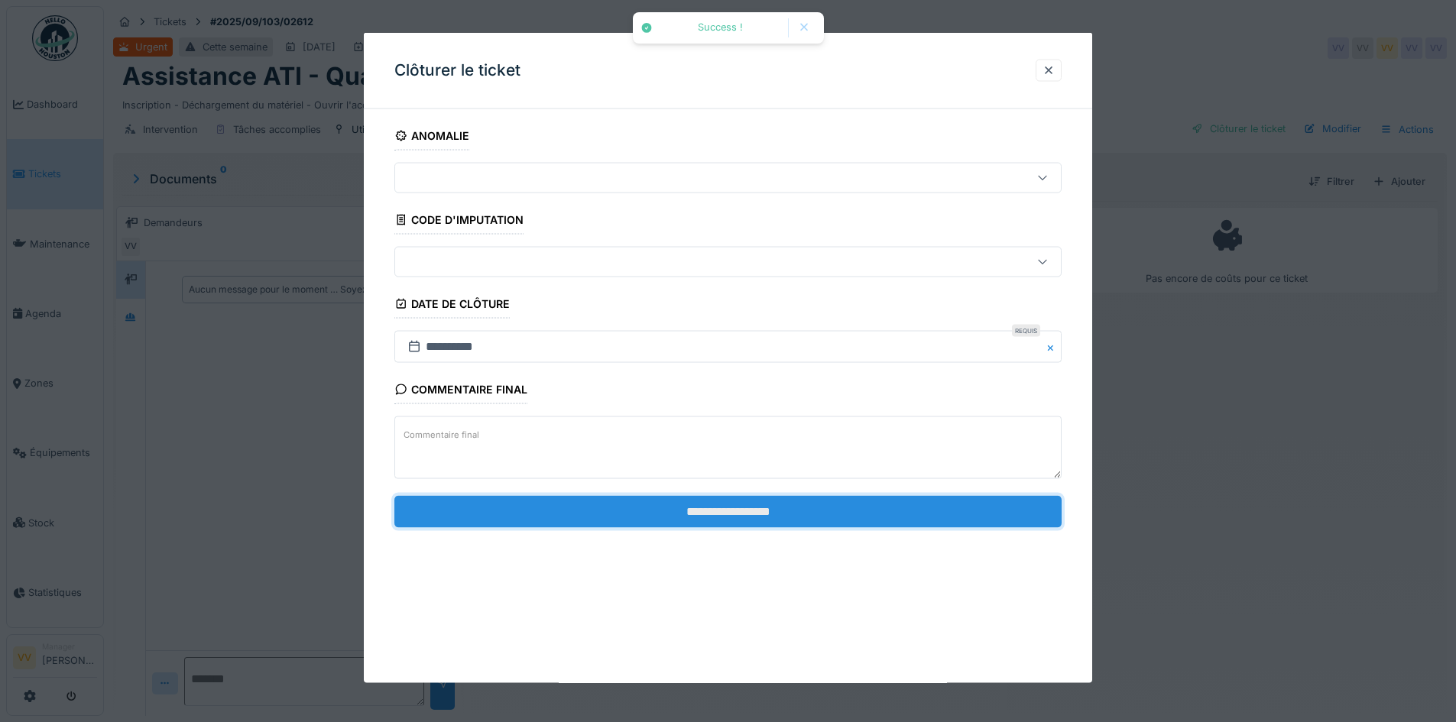
click at [750, 517] on input "**********" at bounding box center [727, 511] width 667 height 32
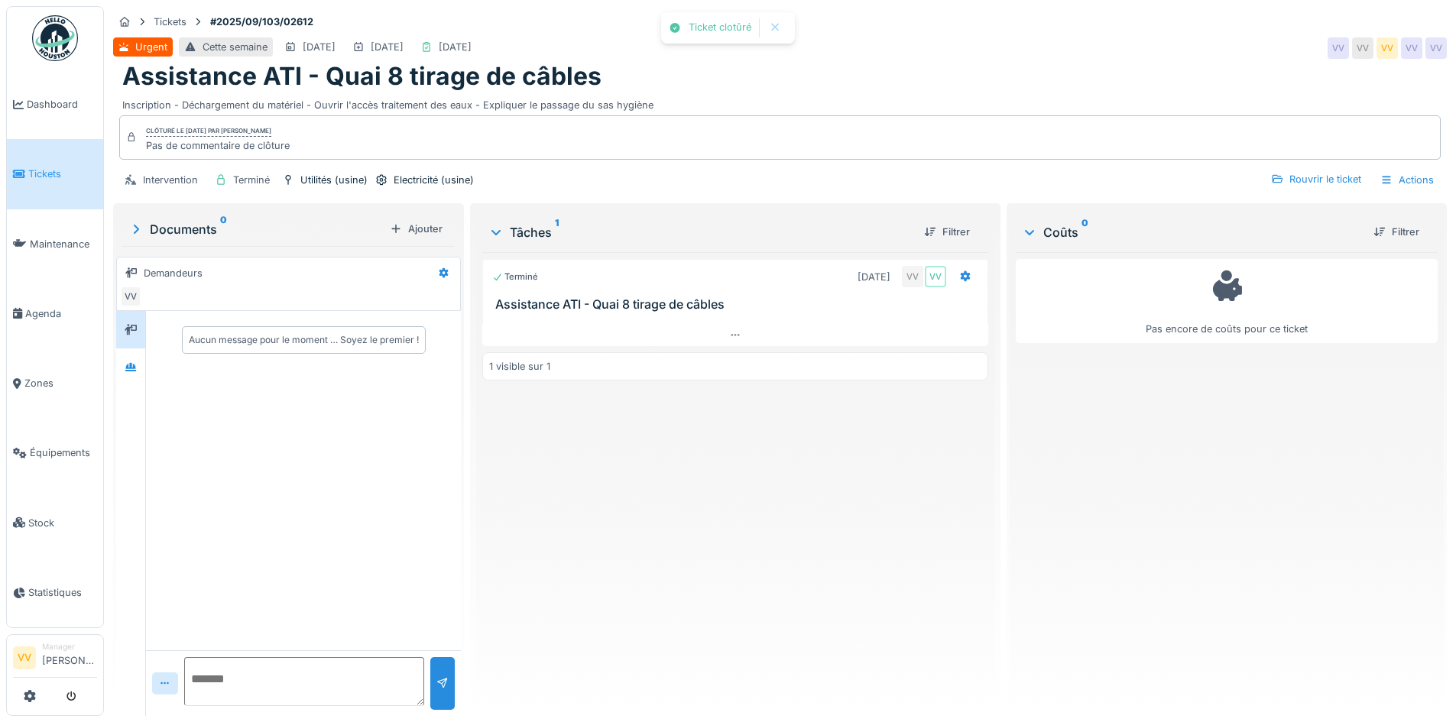
click at [750, 517] on div "Terminé 30/09/2025 VV VV Assistance ATI - Quai 8 tirage de câbles 1 visible sur…" at bounding box center [734, 478] width 505 height 452
click at [32, 176] on span "Tickets" at bounding box center [62, 174] width 69 height 15
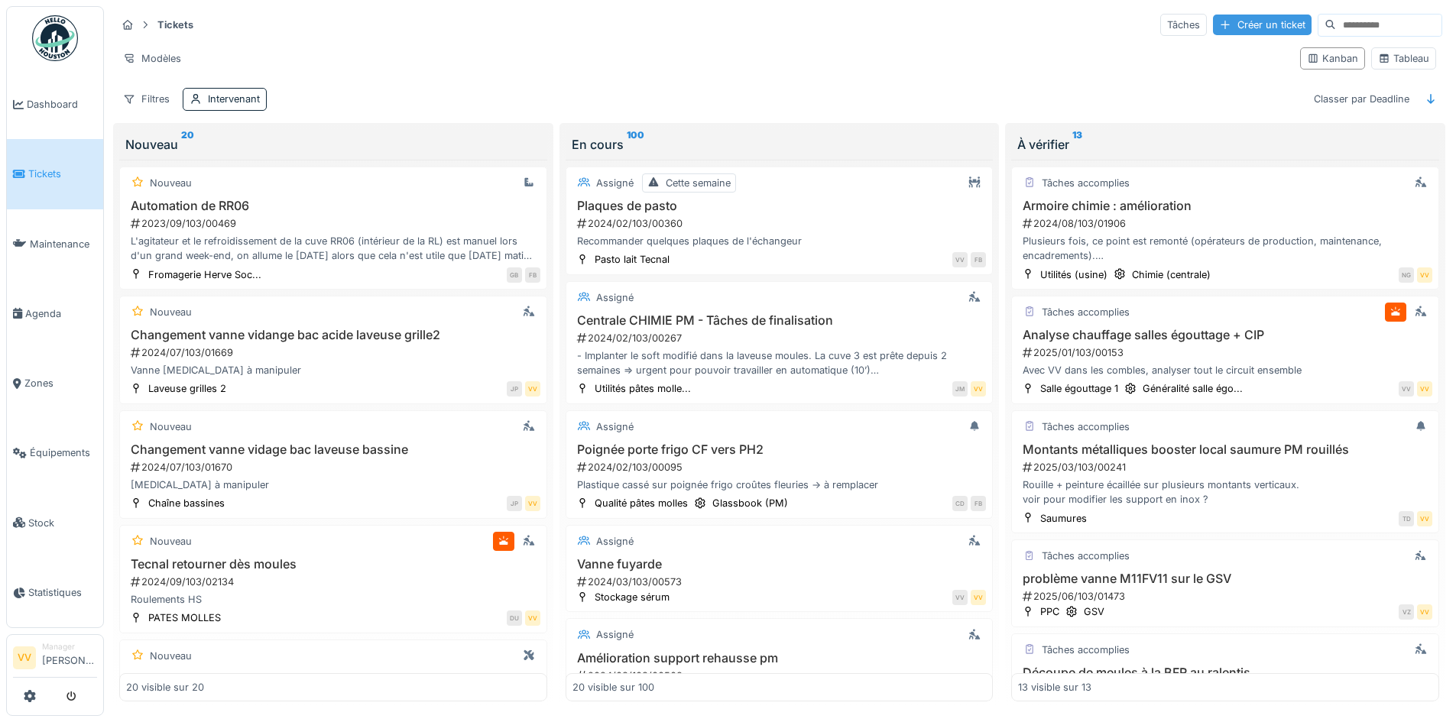
click at [1233, 28] on div "Créer un ticket" at bounding box center [1262, 25] width 99 height 21
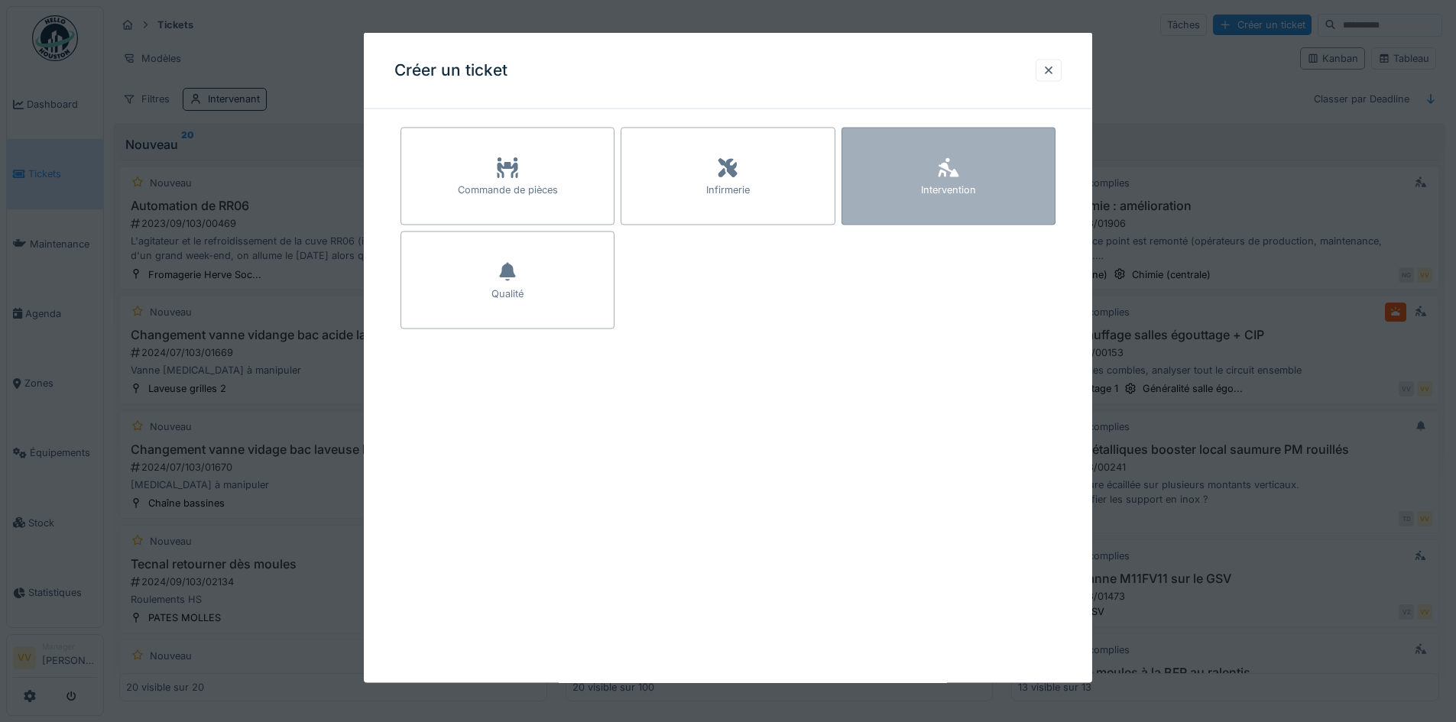
click at [977, 177] on div "Intervention" at bounding box center [948, 177] width 214 height 98
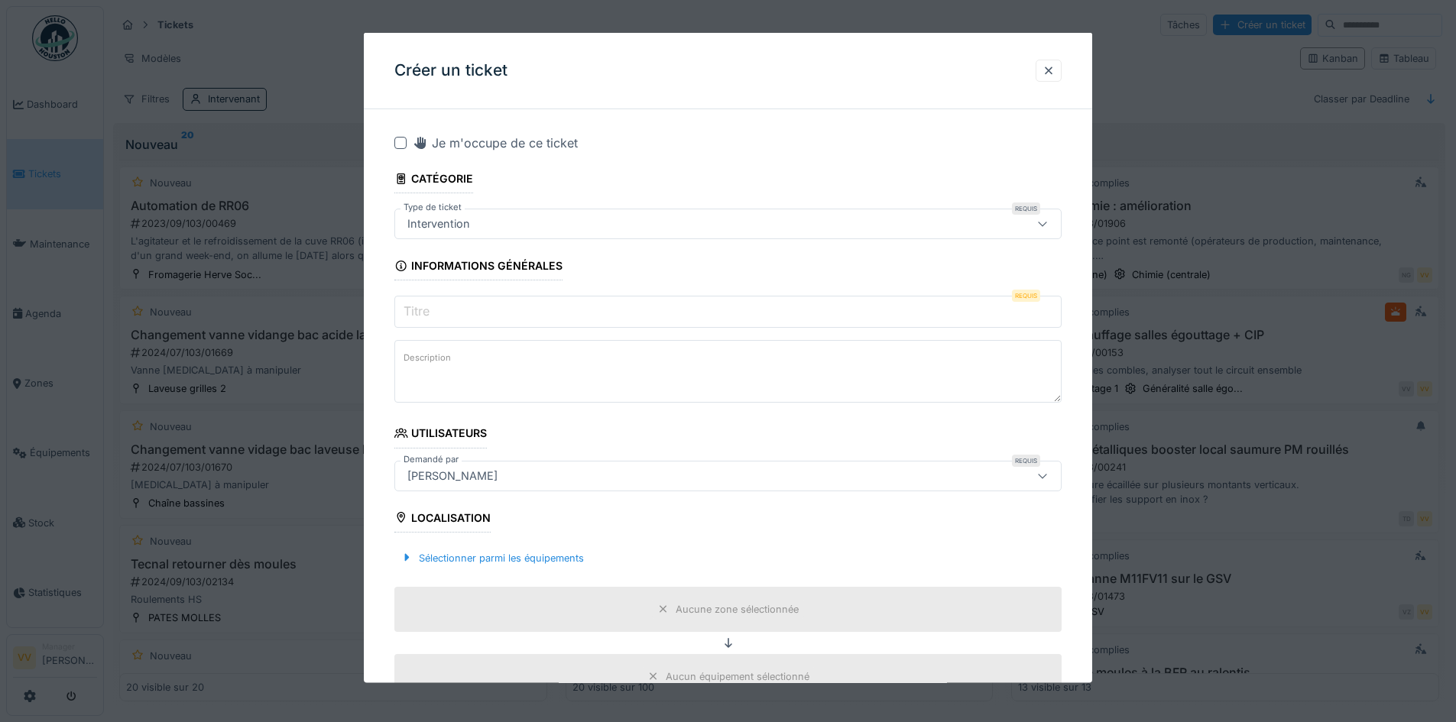
click at [586, 308] on input "Titre" at bounding box center [727, 312] width 667 height 32
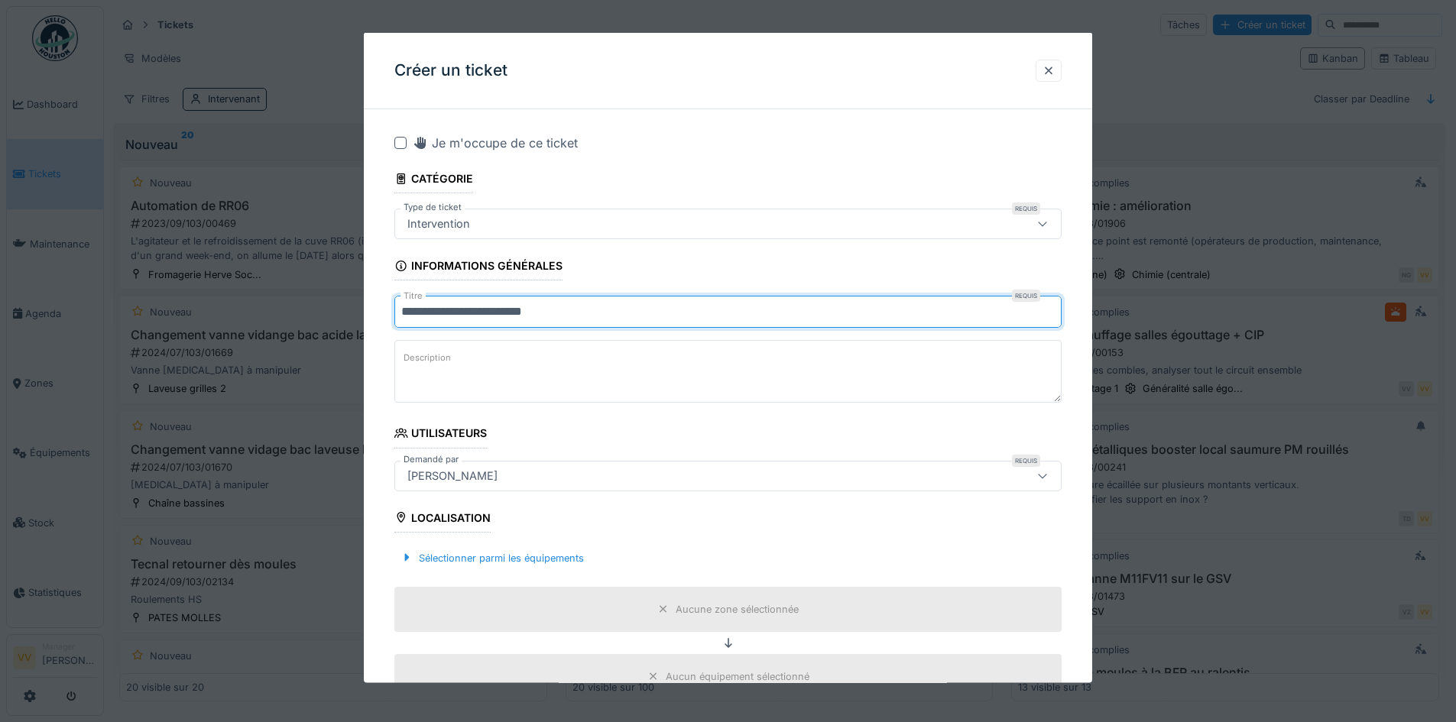
type input "**********"
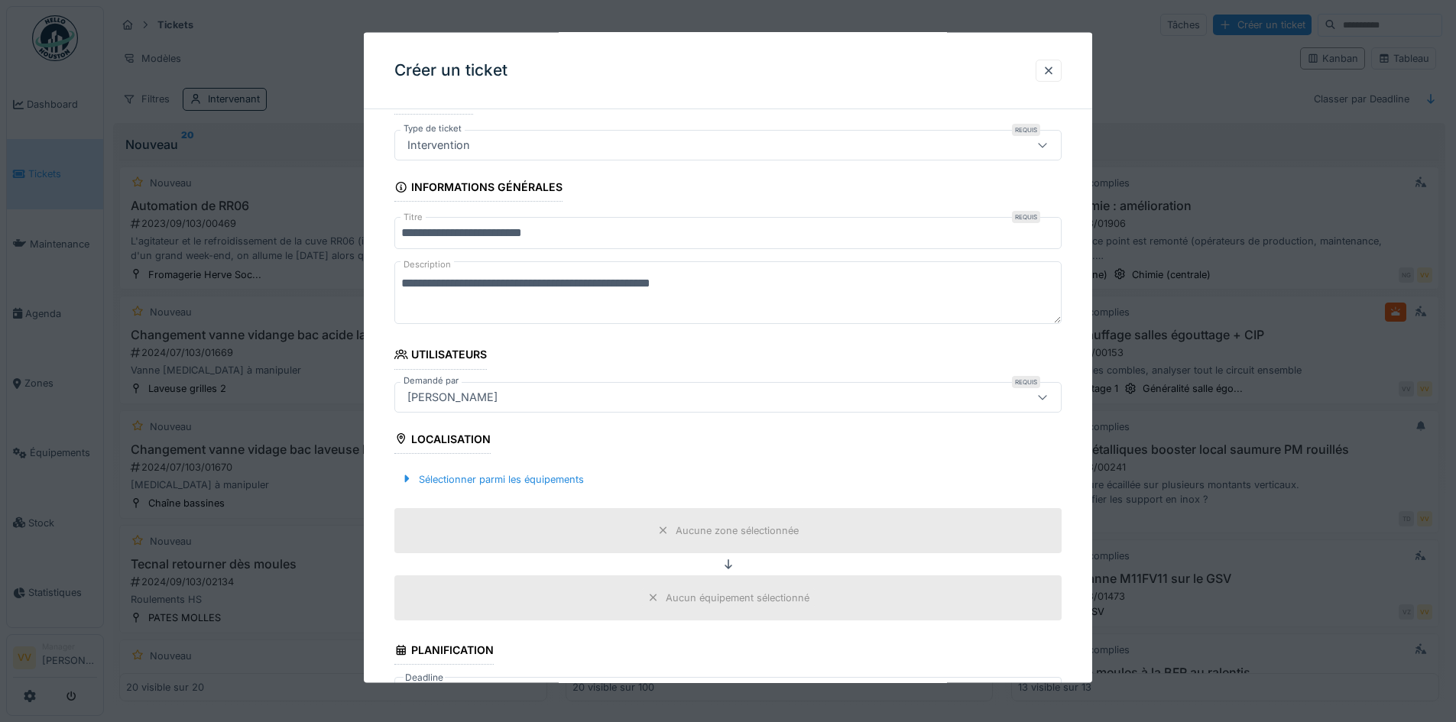
scroll to position [153, 0]
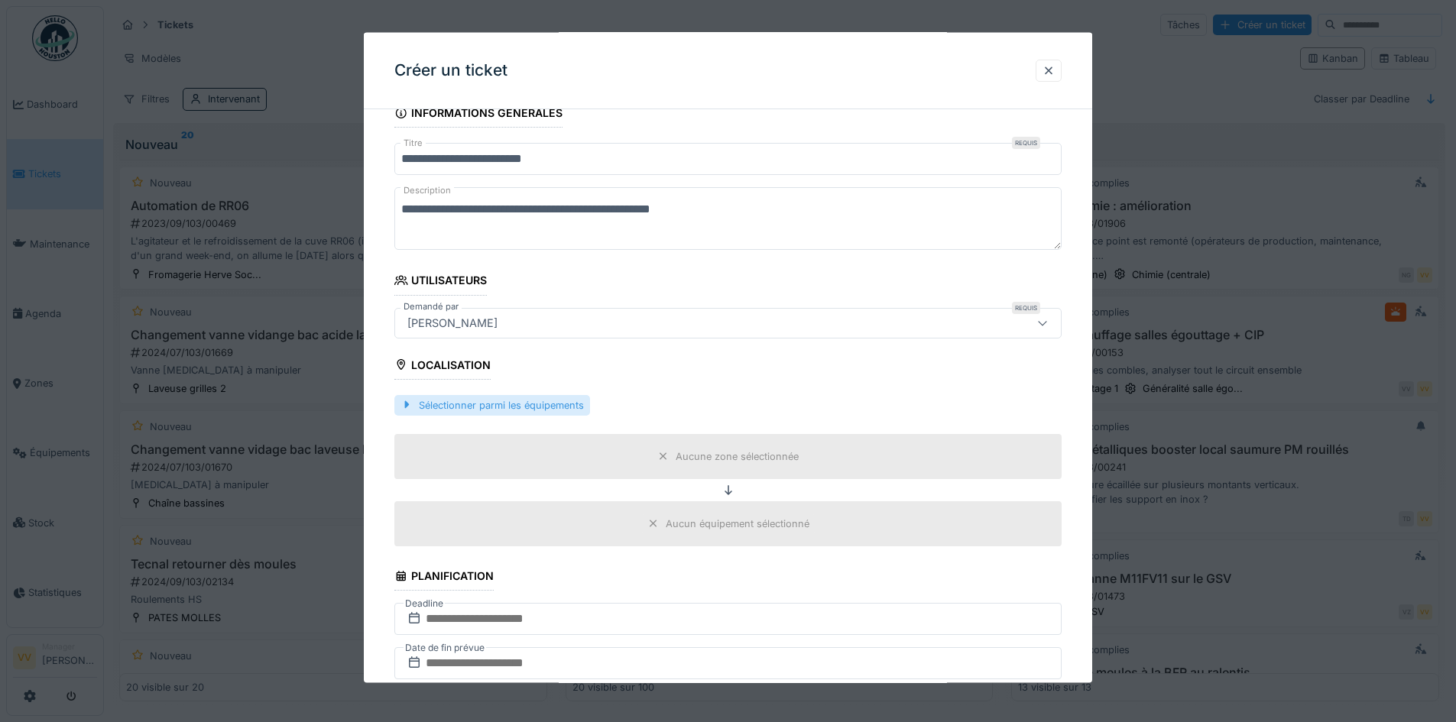
type textarea "**********"
click at [503, 401] on div "Sélectionner parmi les équipements" at bounding box center [492, 404] width 196 height 21
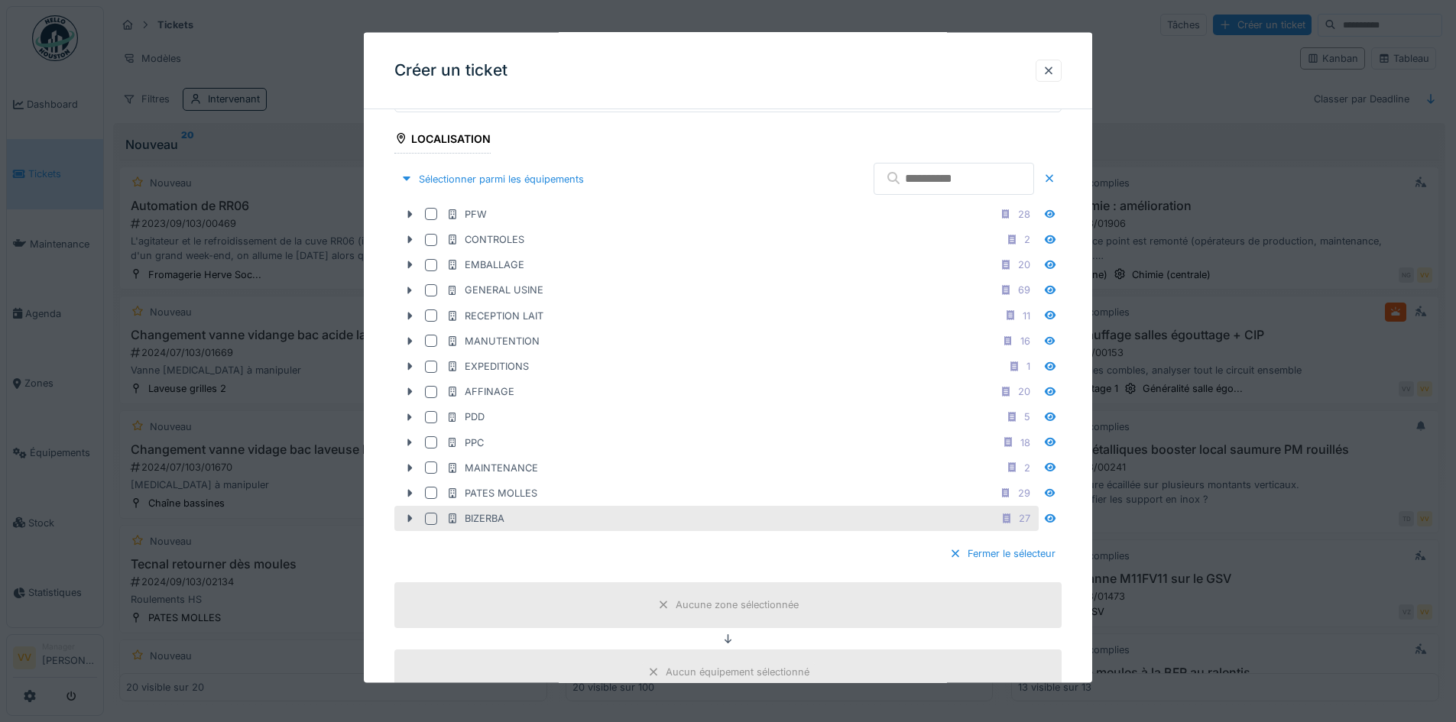
scroll to position [459, 0]
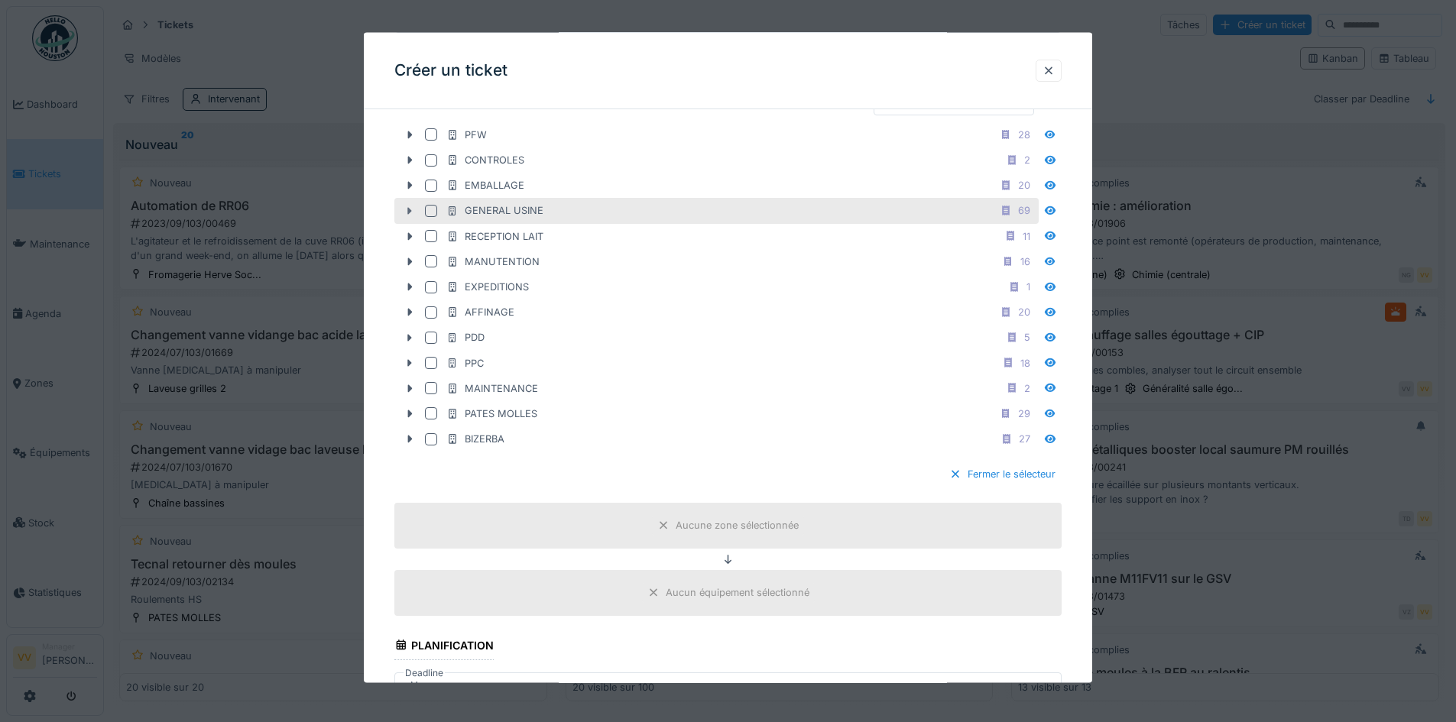
click at [407, 212] on icon at bounding box center [409, 211] width 12 height 10
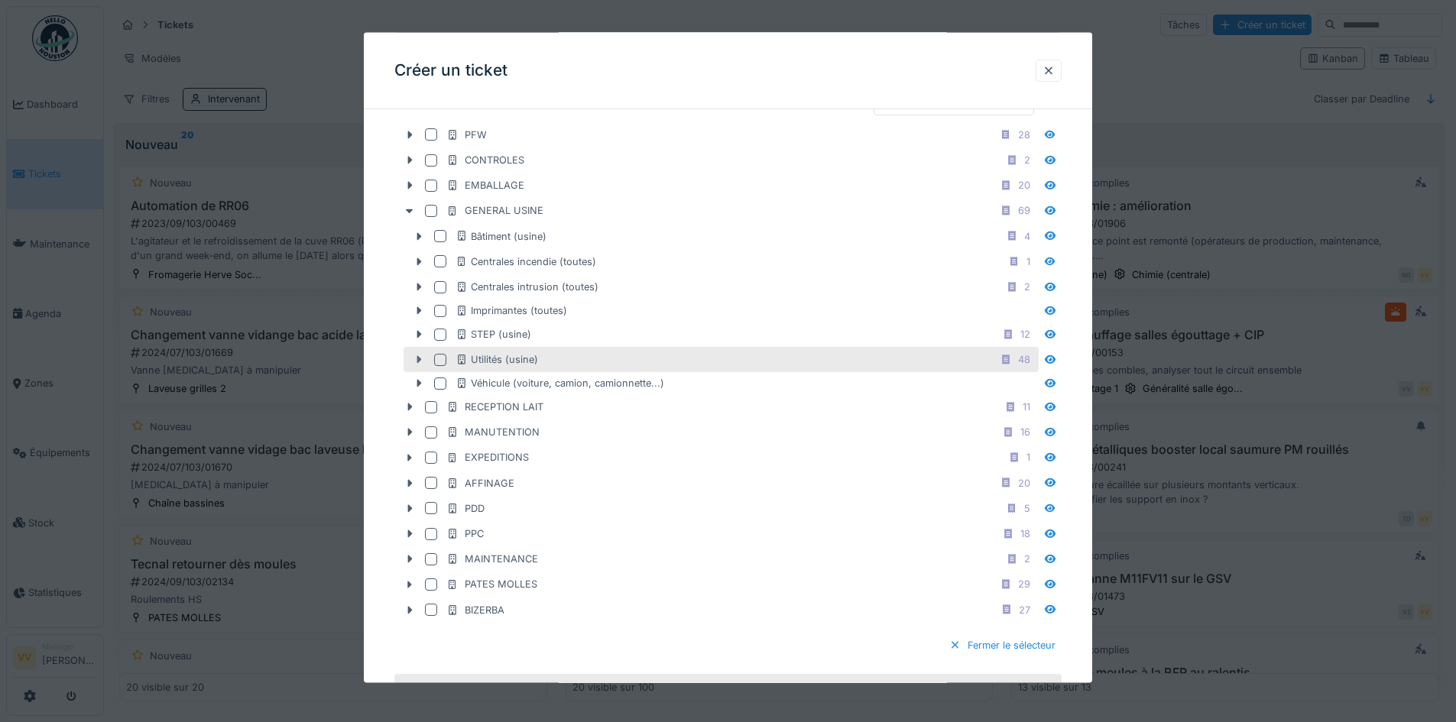
click at [414, 360] on icon at bounding box center [419, 360] width 12 height 10
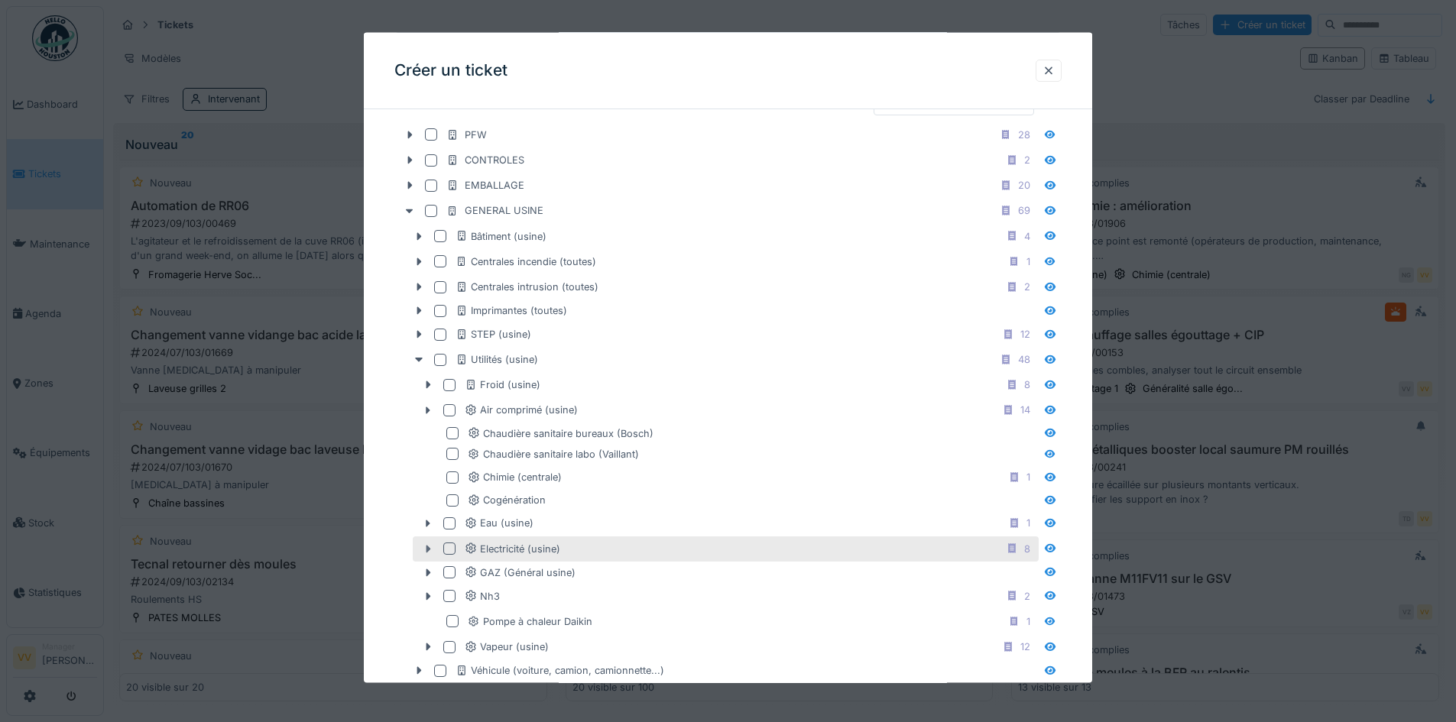
click at [431, 550] on icon at bounding box center [428, 548] width 12 height 10
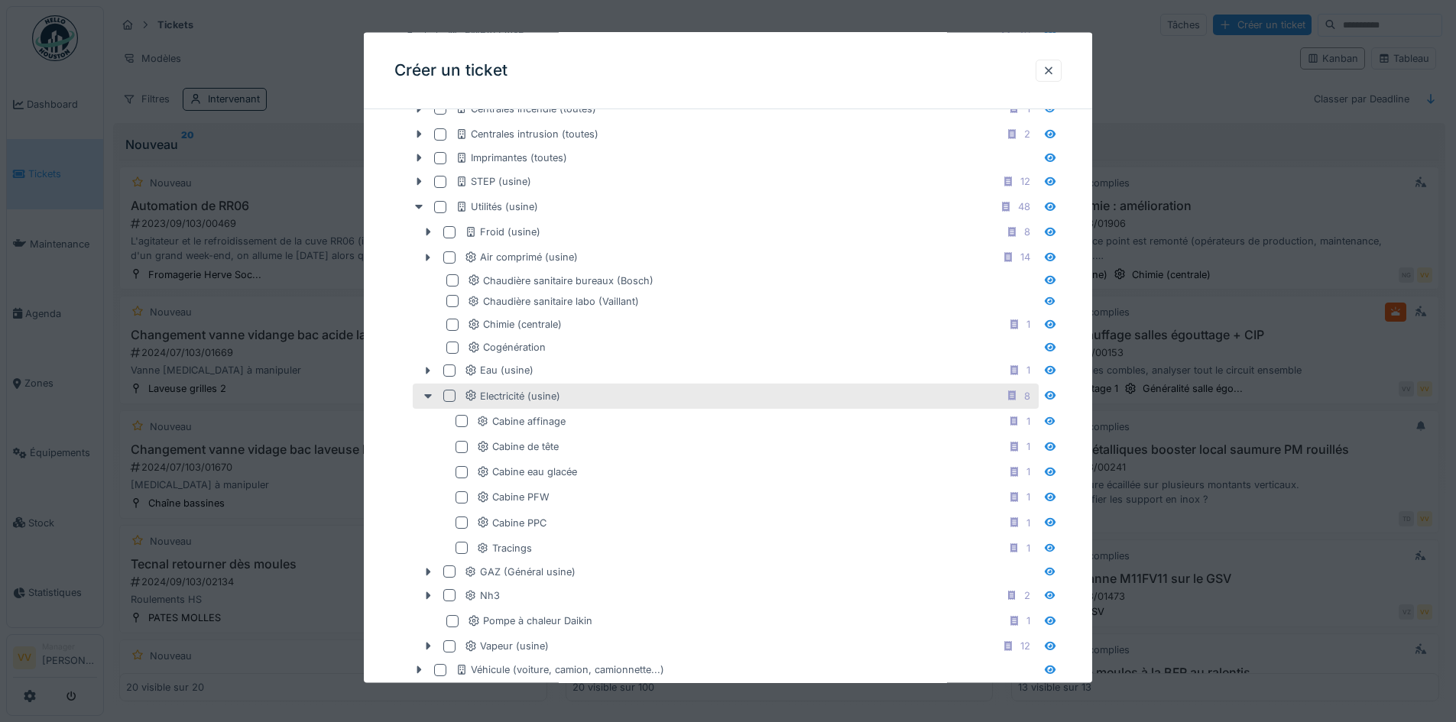
click at [449, 394] on div at bounding box center [449, 396] width 12 height 12
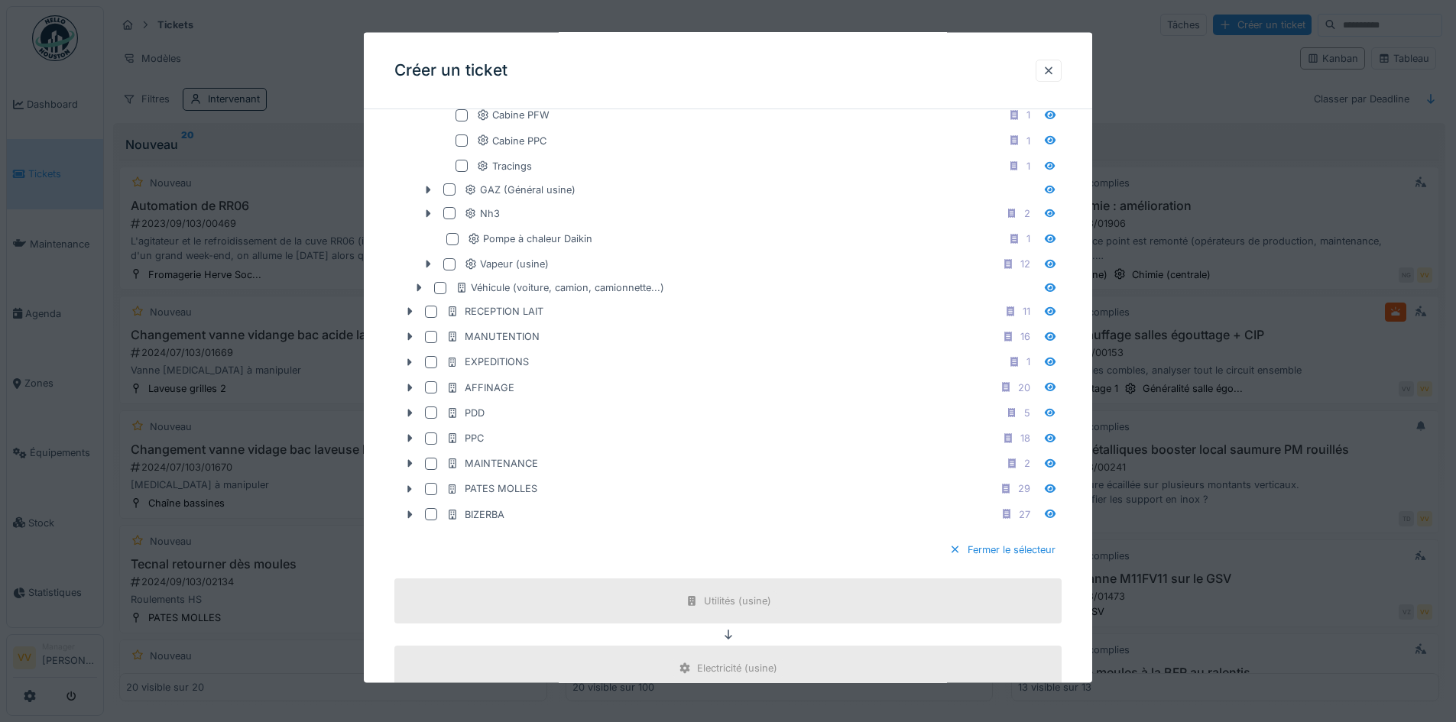
scroll to position [1376, 0]
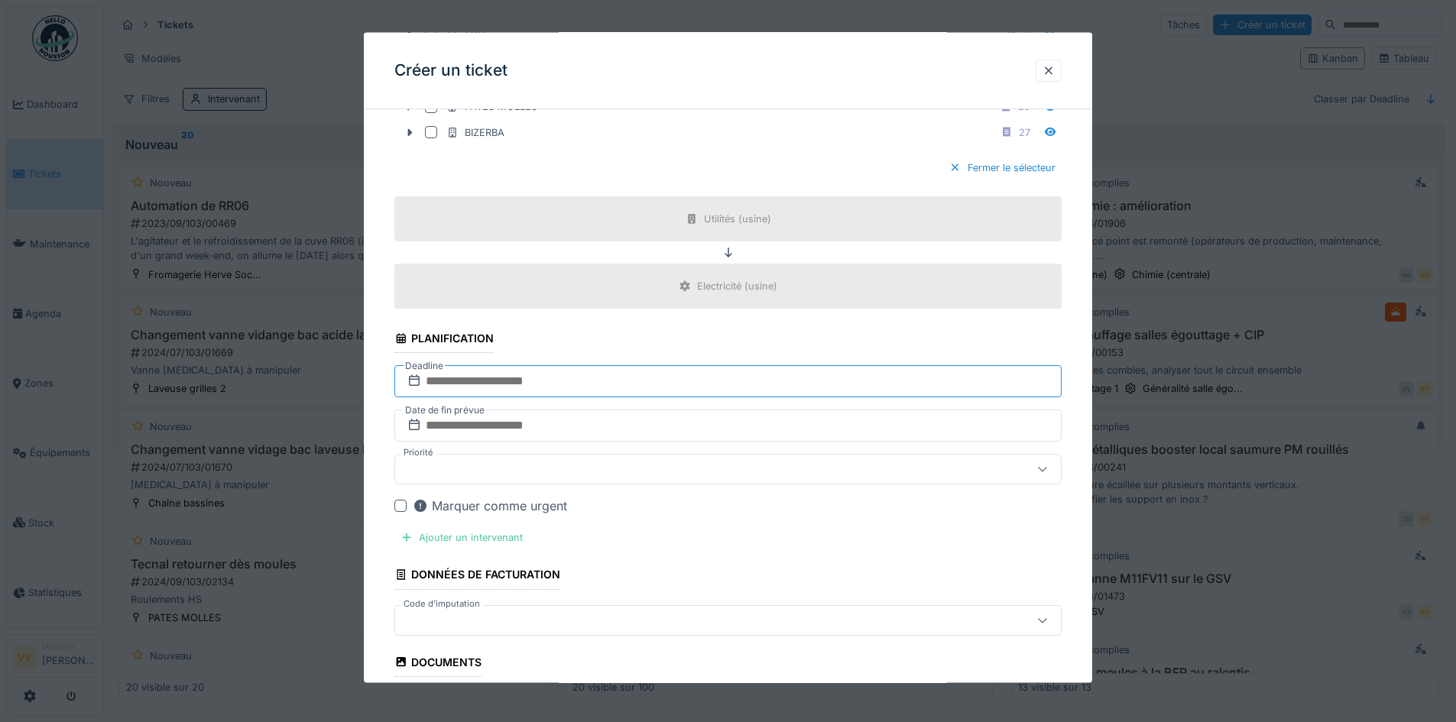
click at [704, 379] on input "text" at bounding box center [727, 381] width 667 height 32
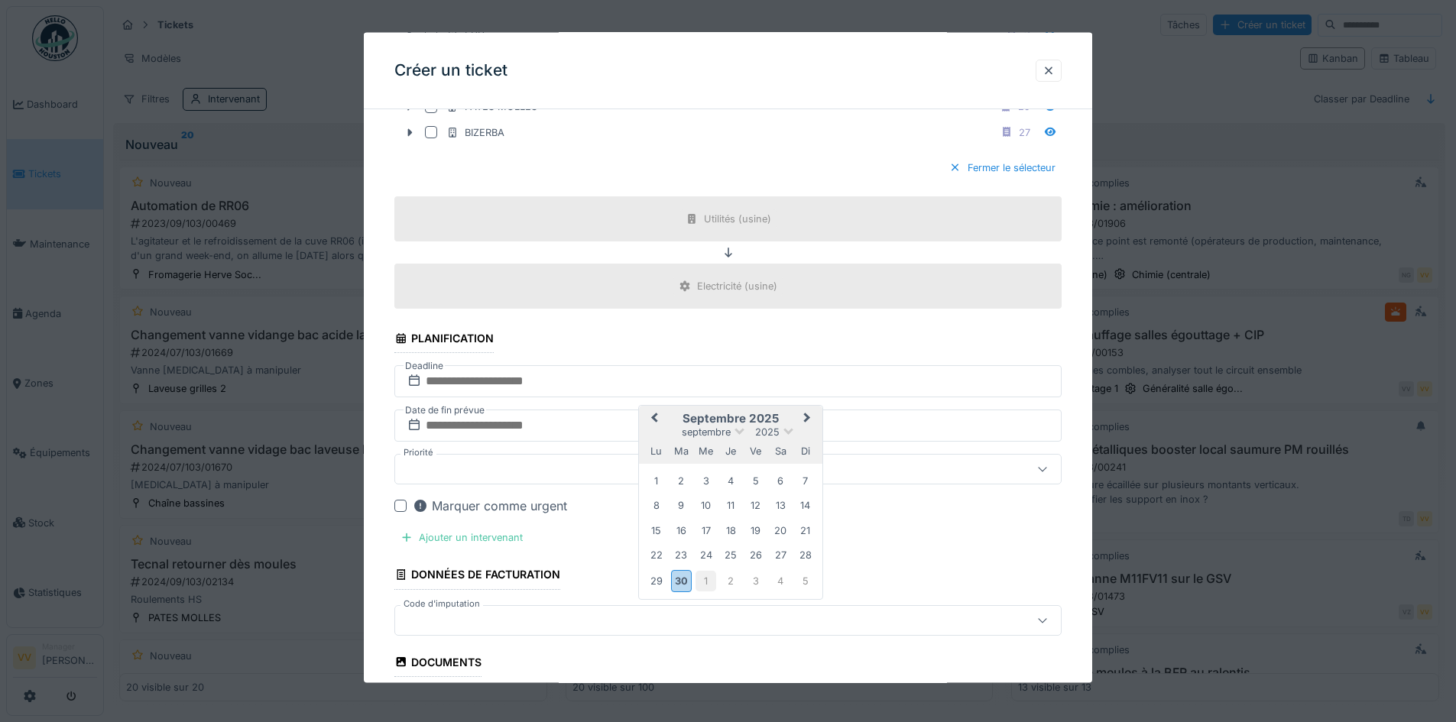
click at [713, 575] on div "1" at bounding box center [705, 580] width 21 height 21
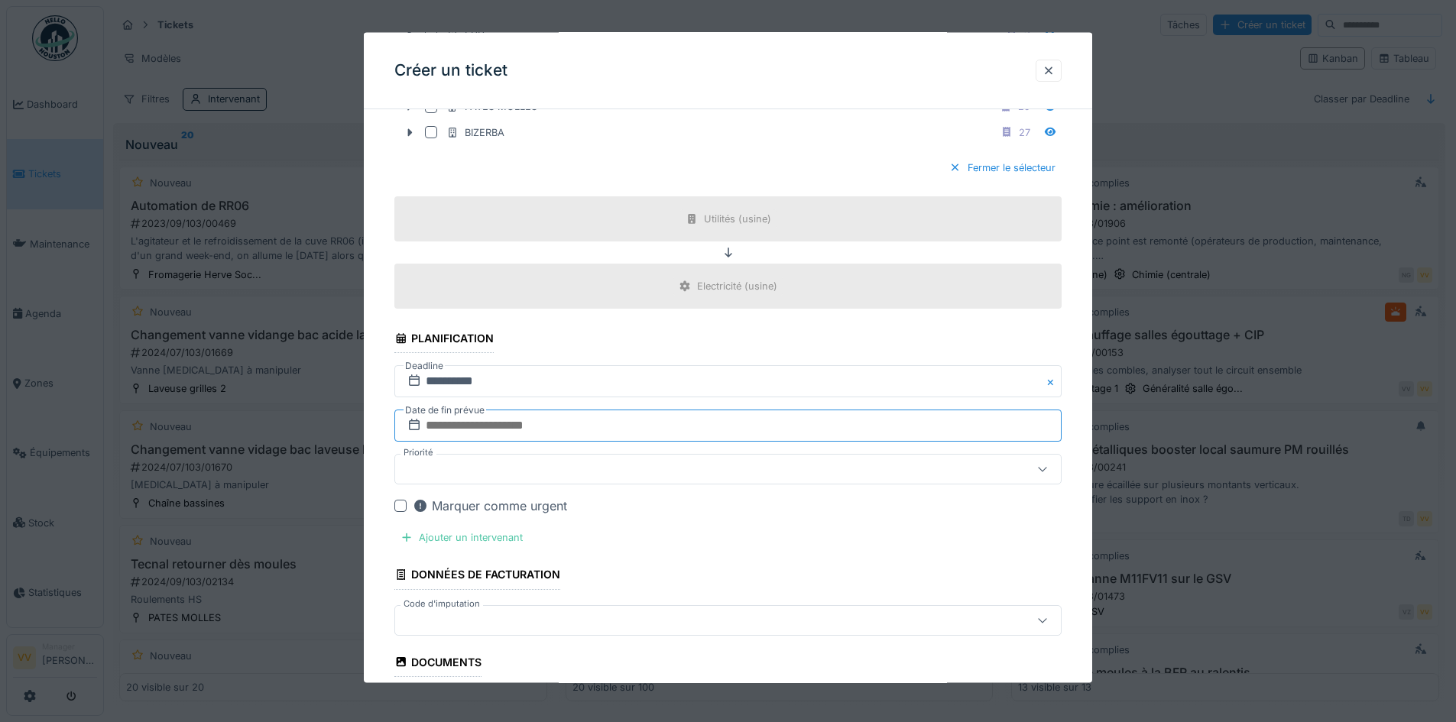
click at [633, 429] on input "text" at bounding box center [727, 426] width 667 height 32
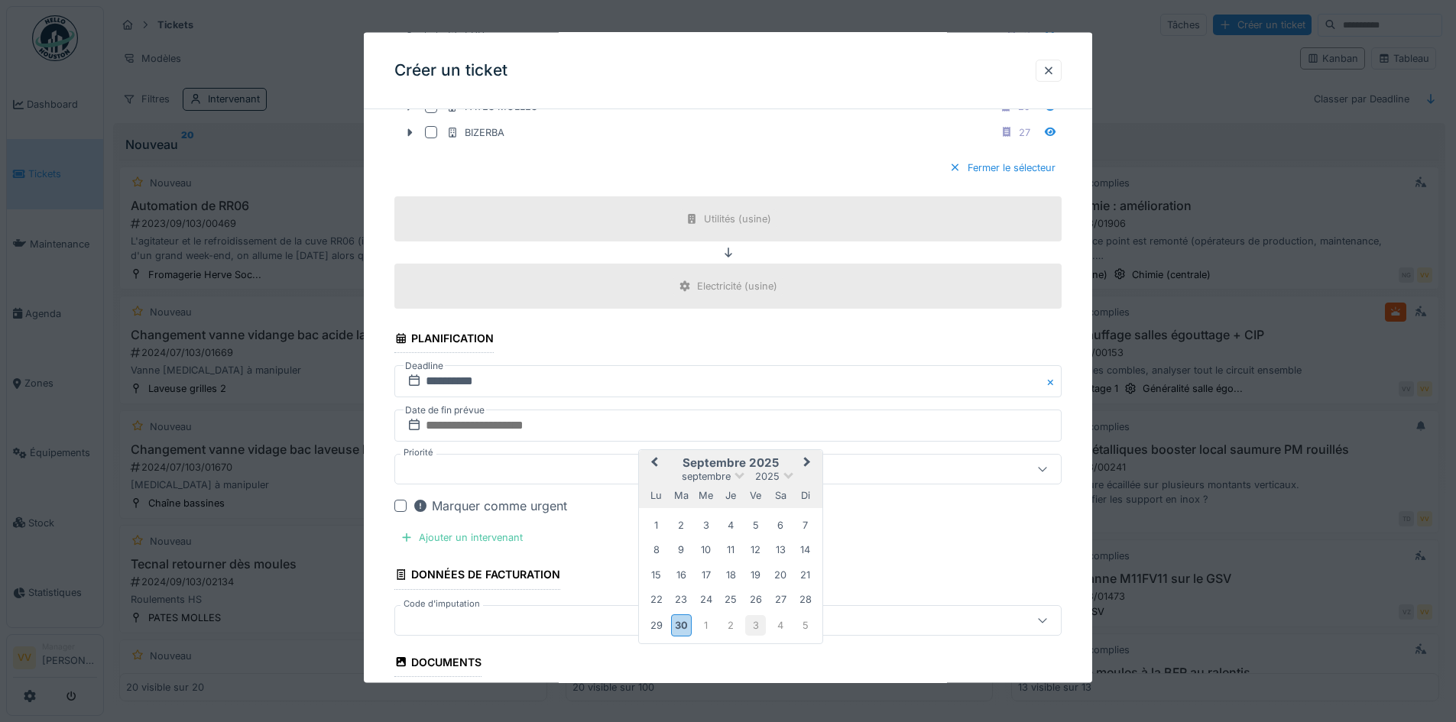
click at [757, 627] on div "3" at bounding box center [755, 624] width 21 height 21
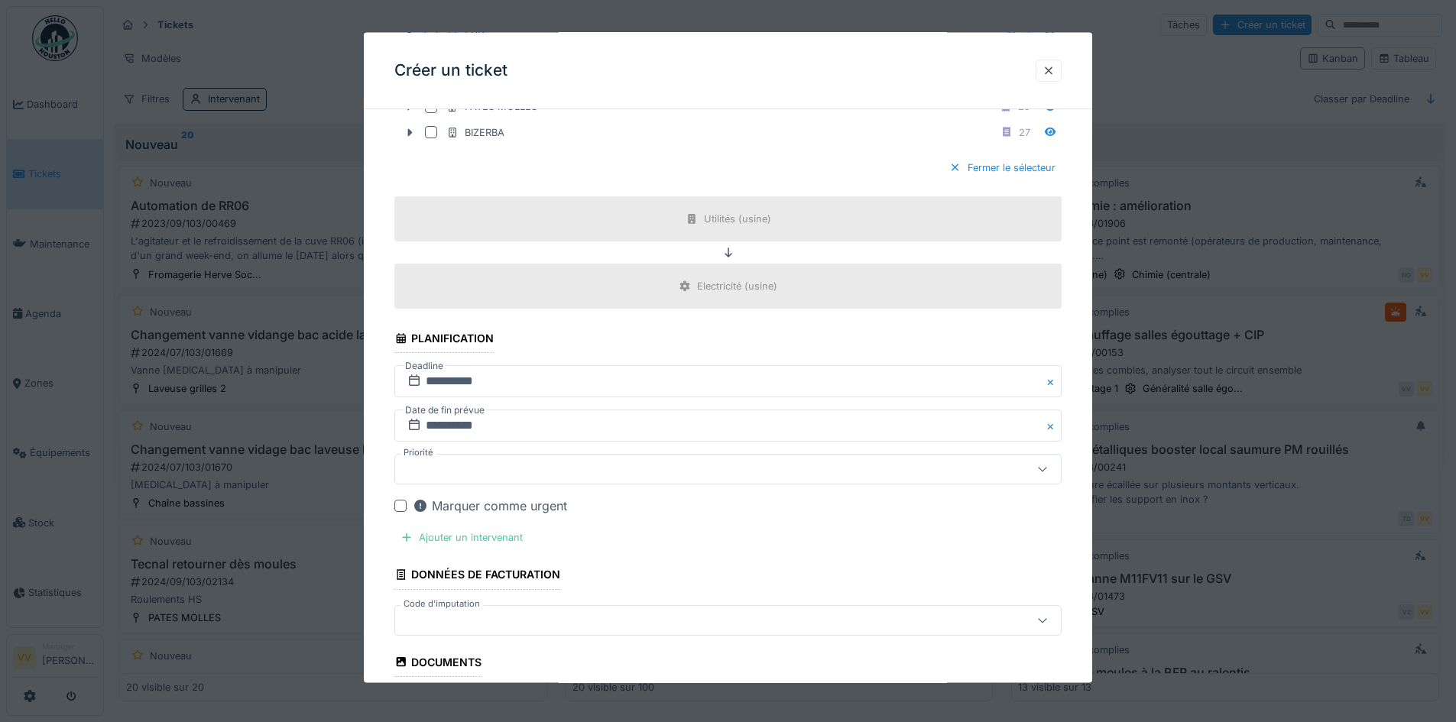
click at [611, 470] on div at bounding box center [688, 469] width 575 height 17
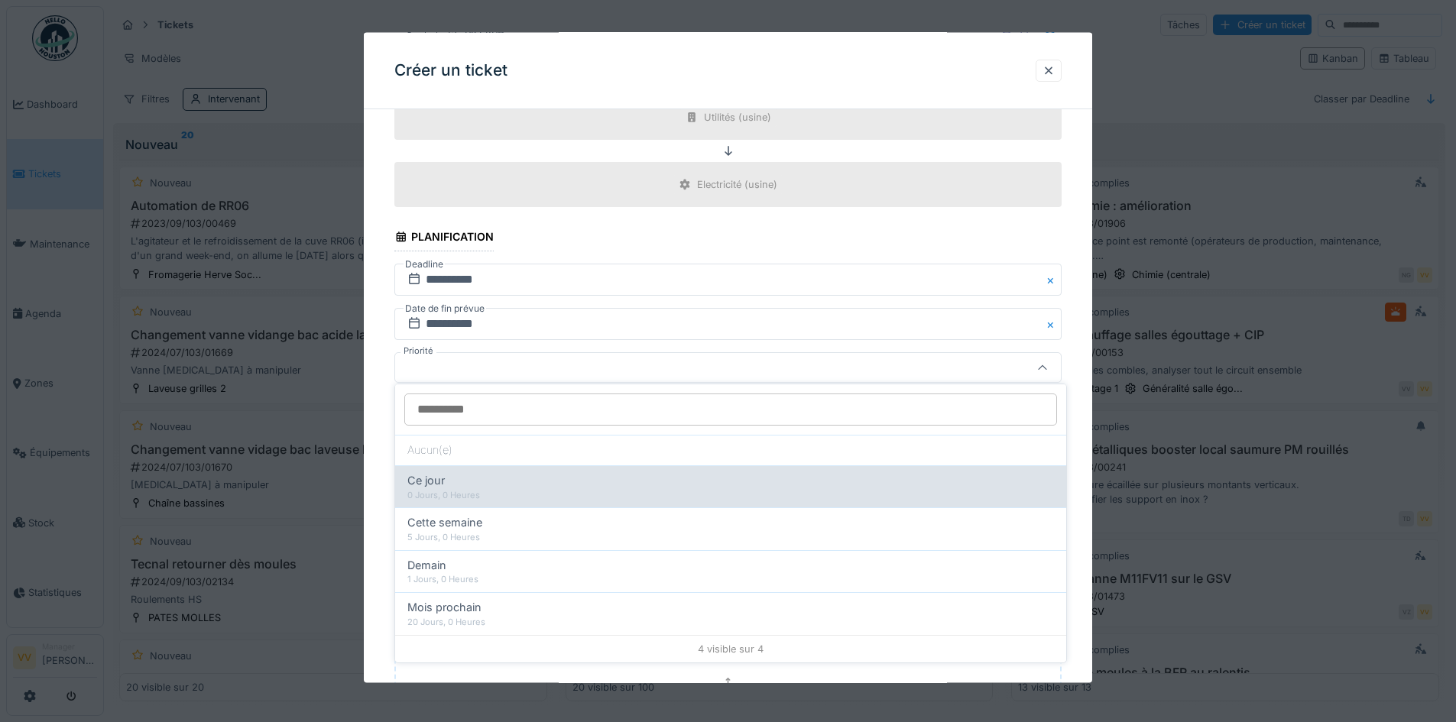
scroll to position [1487, 0]
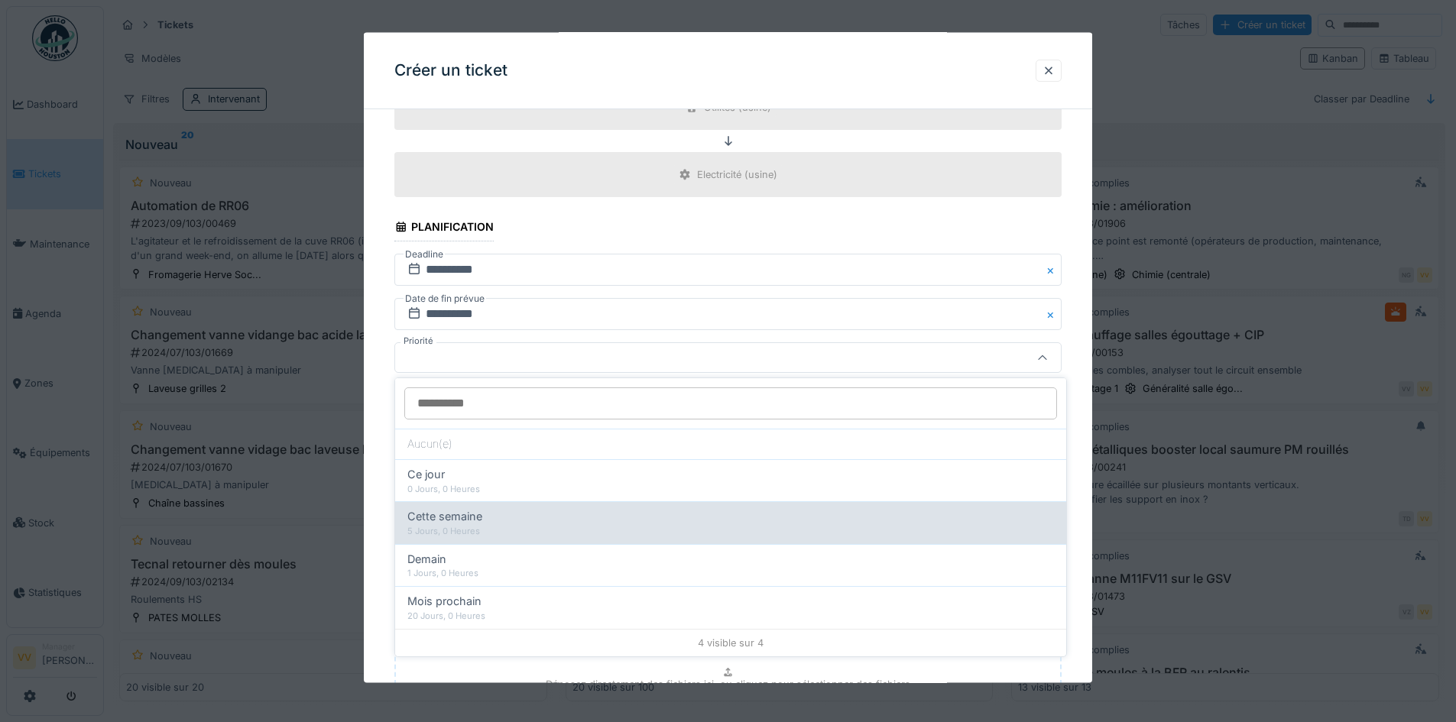
click at [513, 524] on div "Cette semaine" at bounding box center [730, 516] width 647 height 17
type input "**"
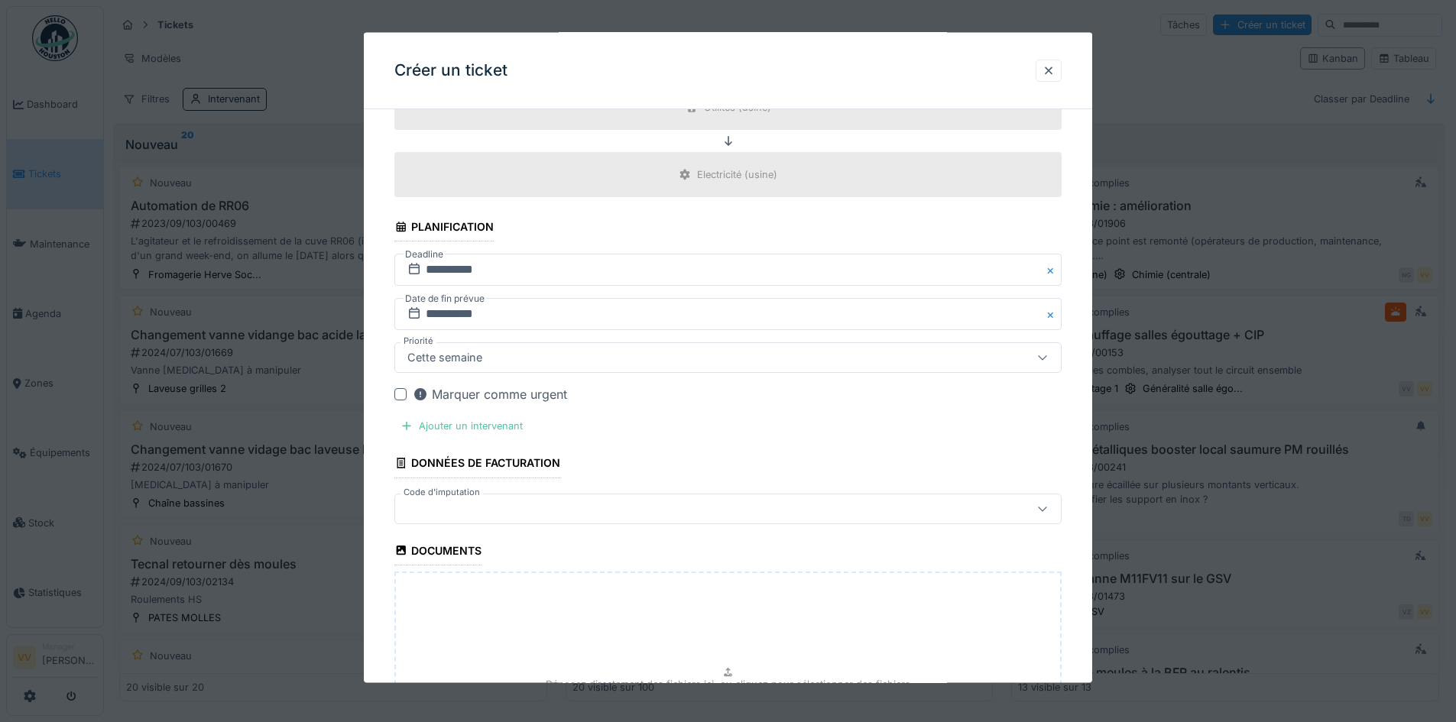
click at [532, 395] on div "Marquer comme urgent" at bounding box center [490, 394] width 154 height 18
click at [464, 427] on div "Ajouter un intervenant" at bounding box center [461, 426] width 134 height 21
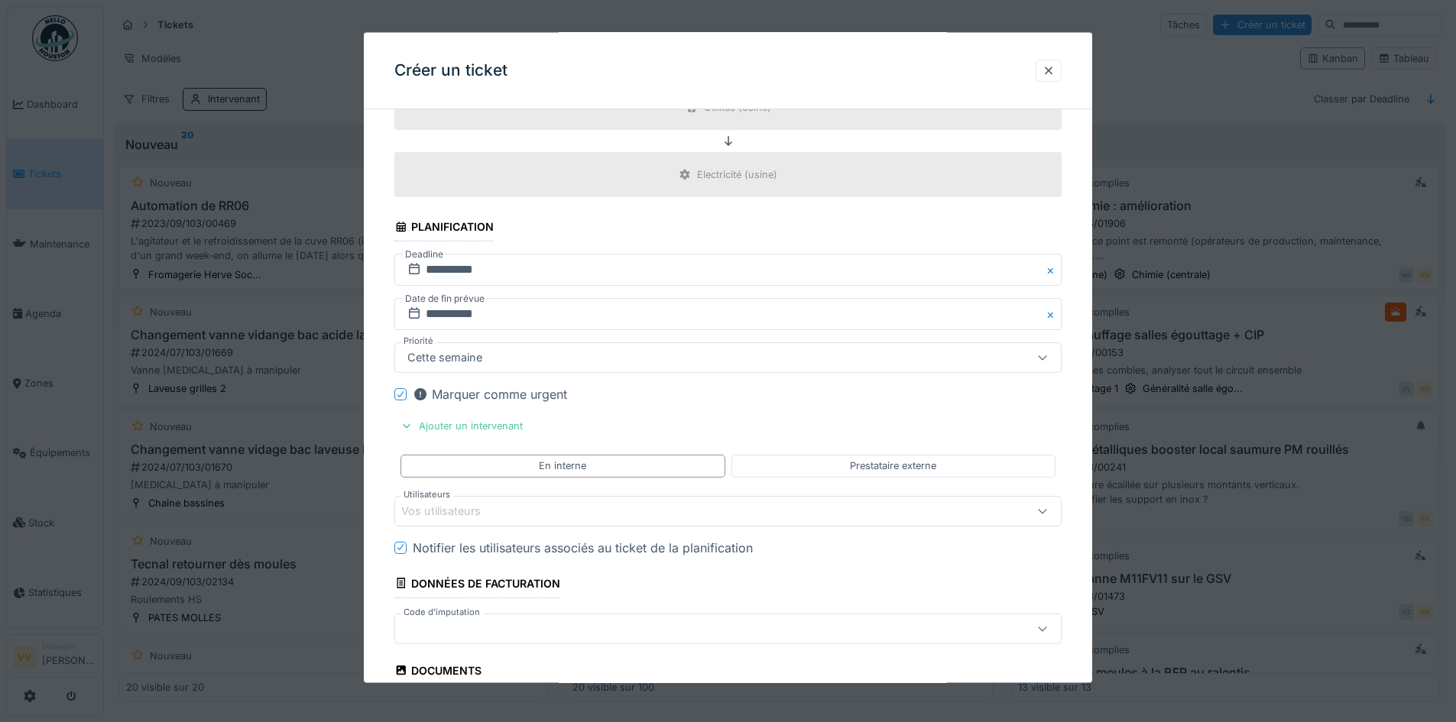
click at [670, 510] on div "Vos utilisateurs" at bounding box center [688, 510] width 575 height 17
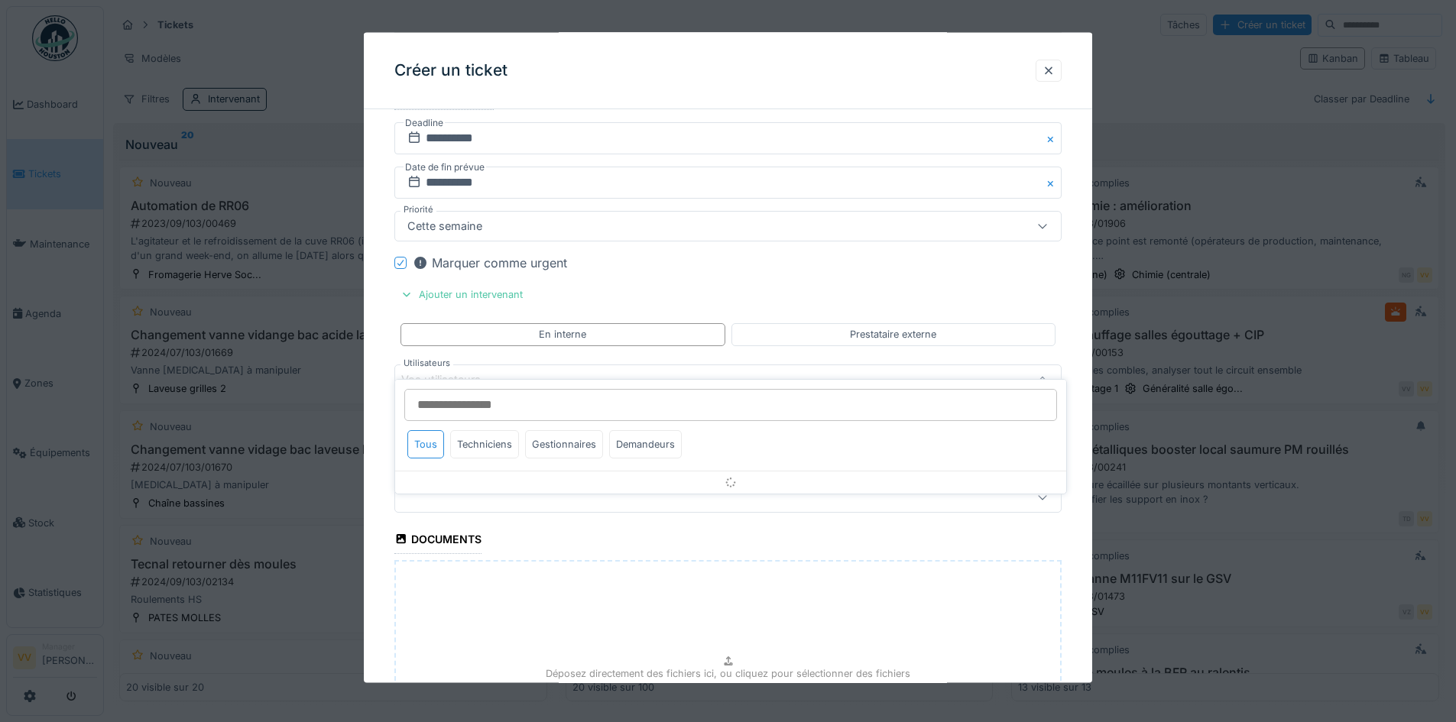
scroll to position [1640, 0]
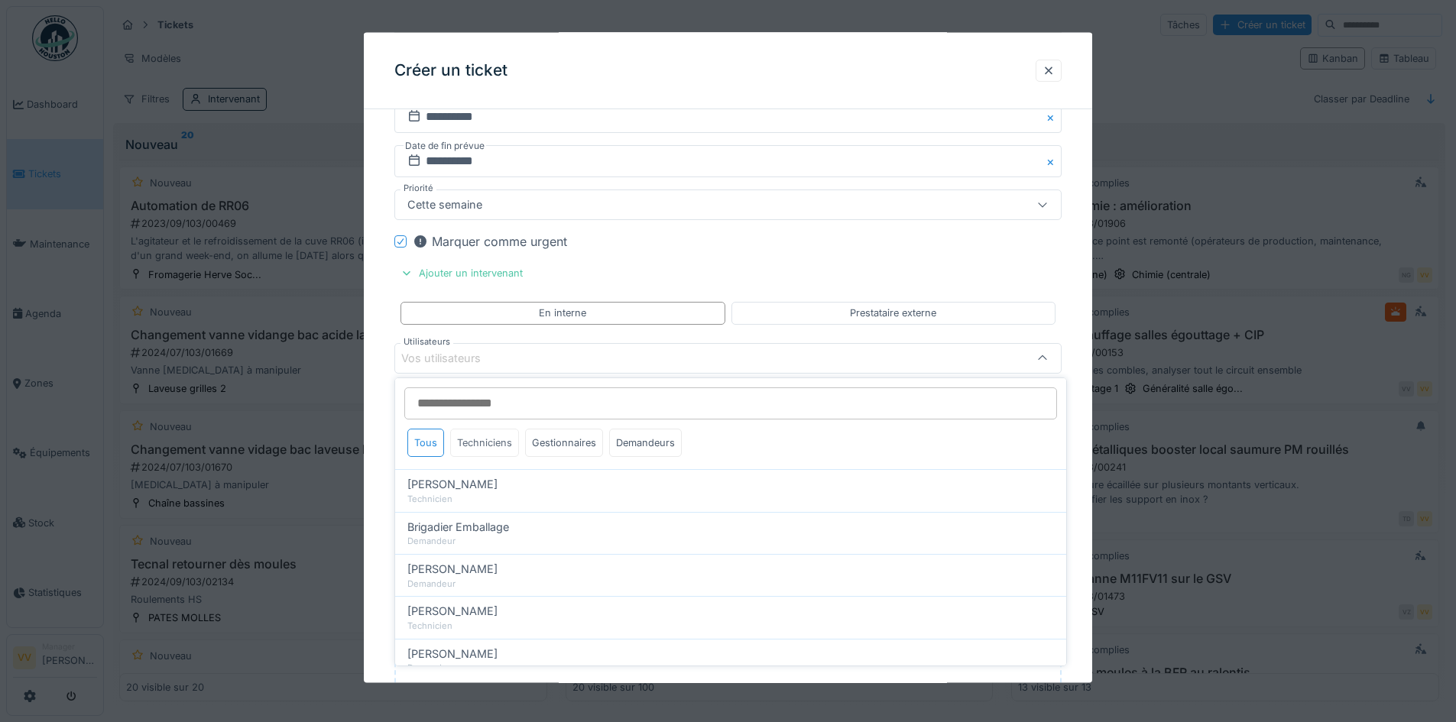
click at [479, 447] on div "Techniciens" at bounding box center [484, 443] width 69 height 28
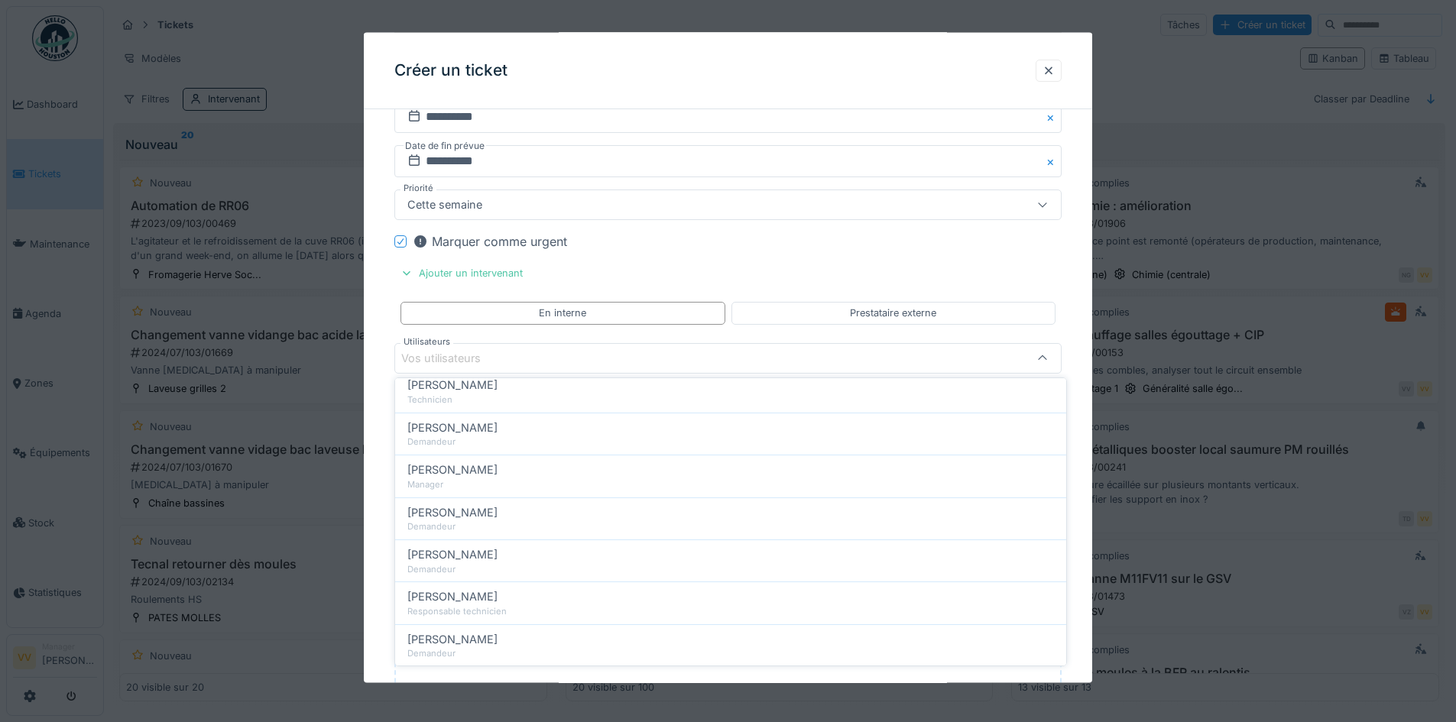
scroll to position [229, 0]
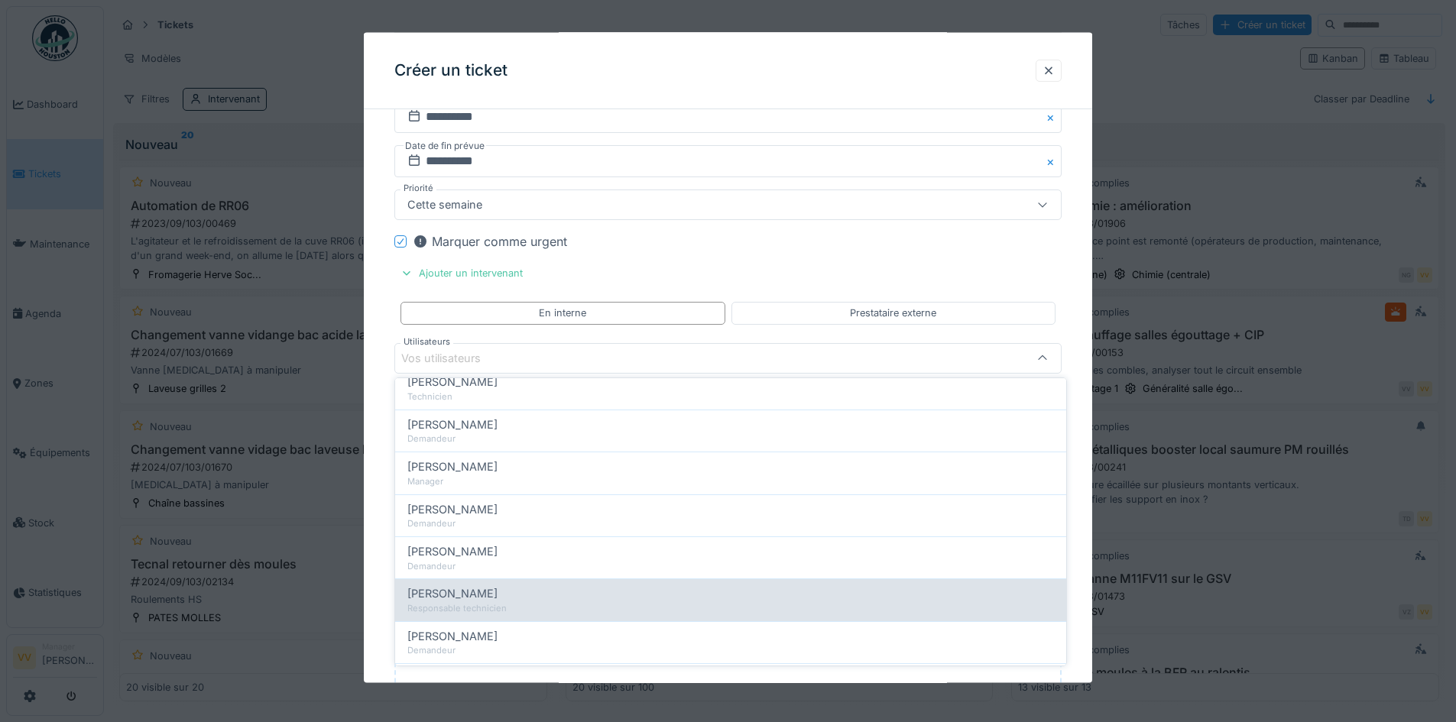
click at [515, 597] on div "Julien Bebronne" at bounding box center [730, 593] width 647 height 17
type input "****"
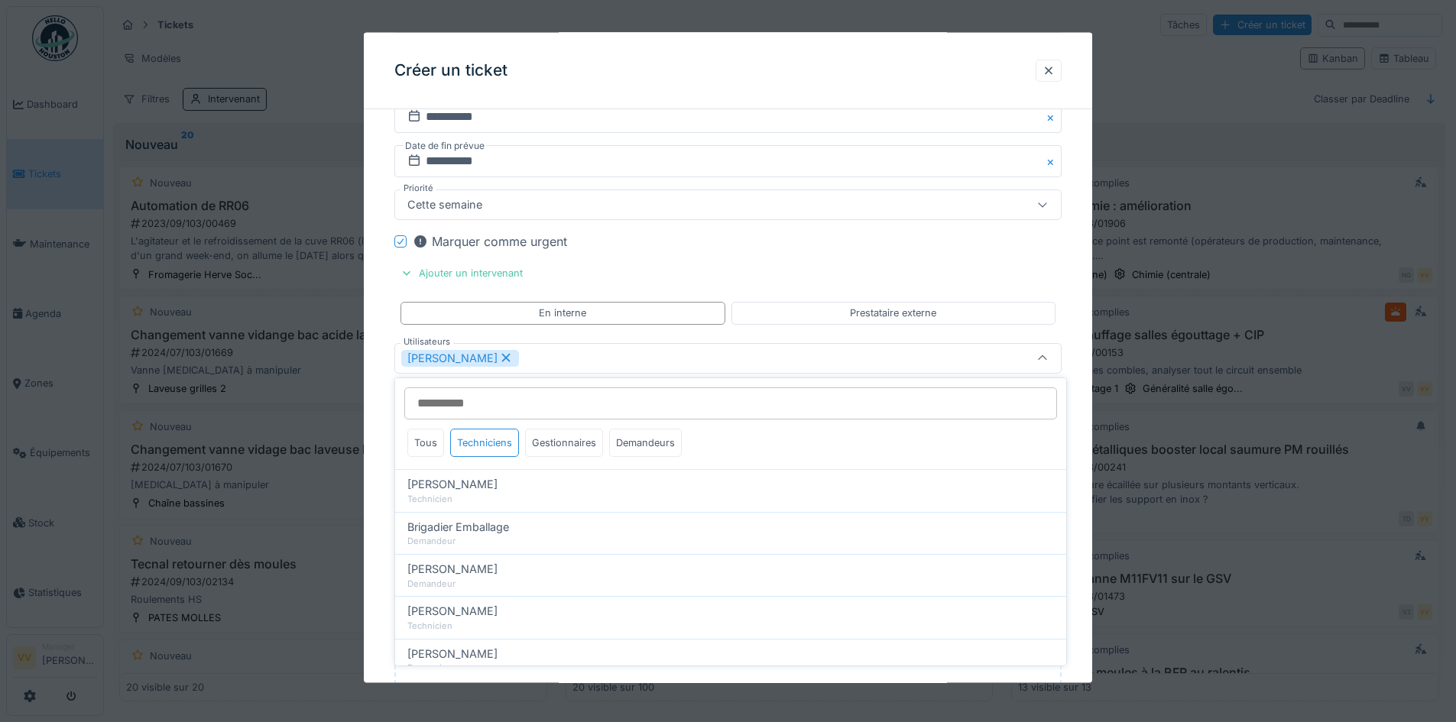
click at [855, 244] on div "Marquer comme urgent" at bounding box center [737, 241] width 649 height 18
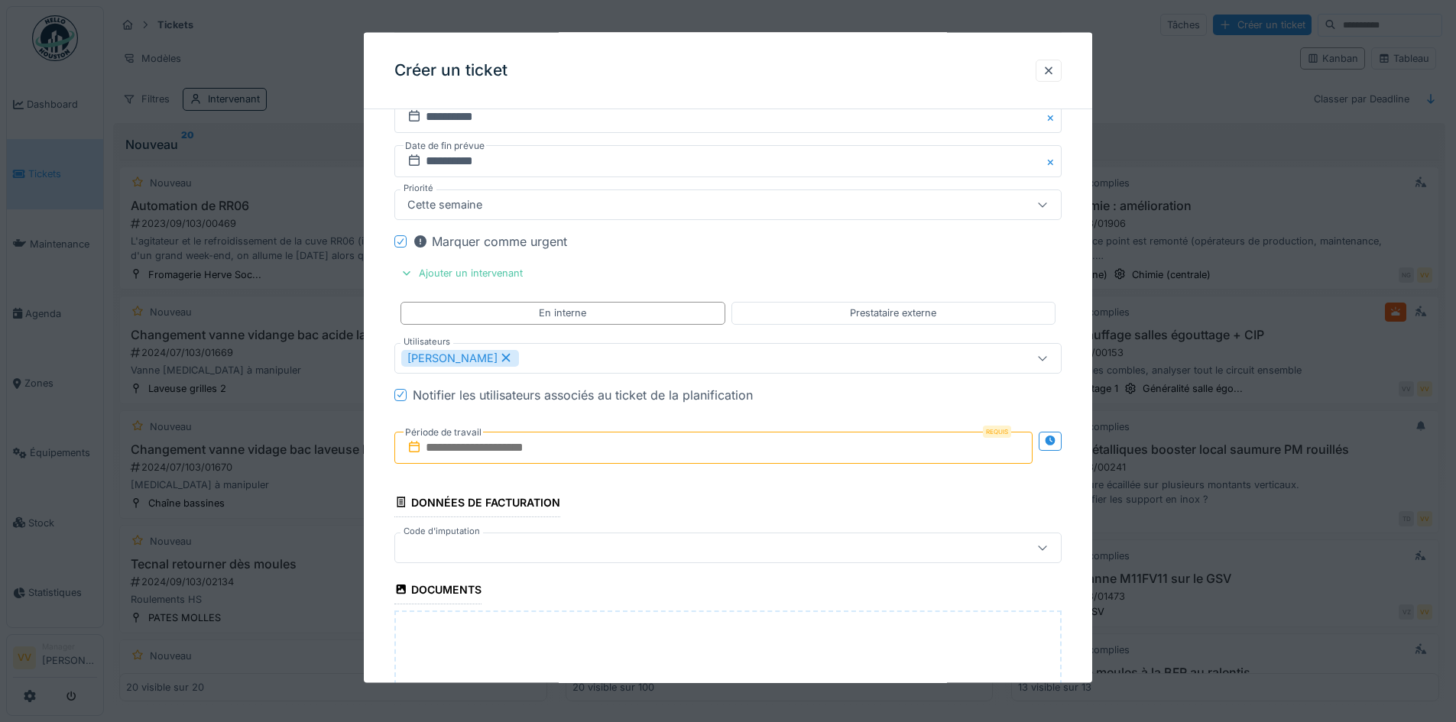
click at [637, 460] on input "text" at bounding box center [713, 447] width 638 height 32
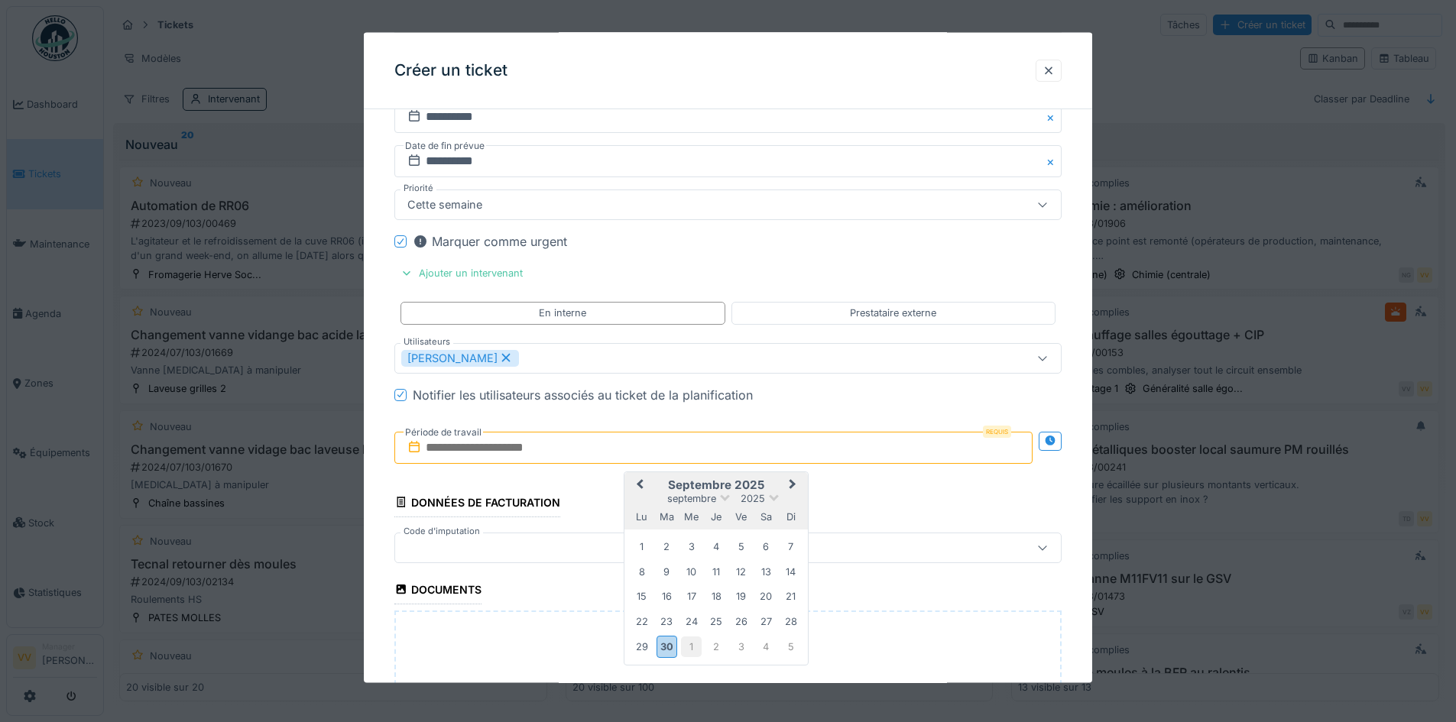
click at [689, 647] on div "1" at bounding box center [691, 647] width 21 height 21
click at [739, 546] on div "3" at bounding box center [741, 547] width 21 height 21
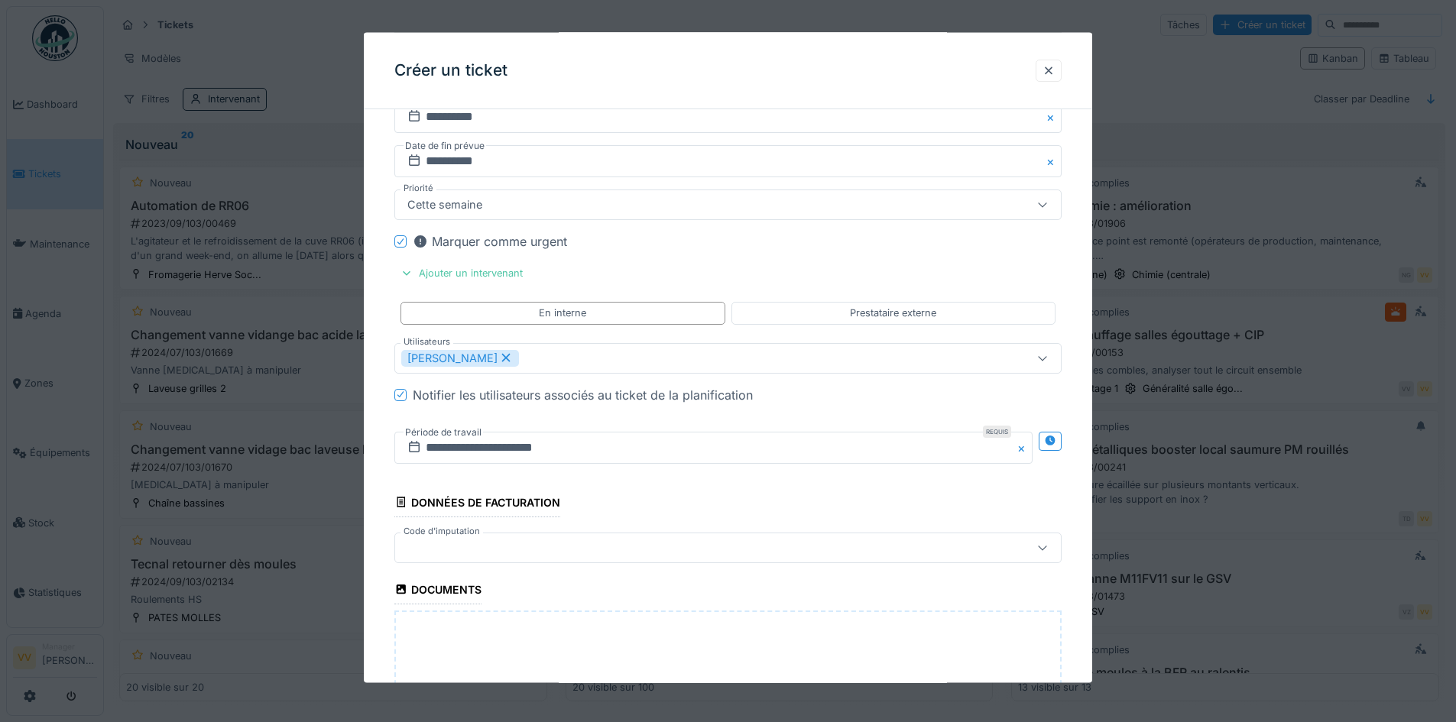
click at [685, 472] on div "**********" at bounding box center [727, 447] width 667 height 57
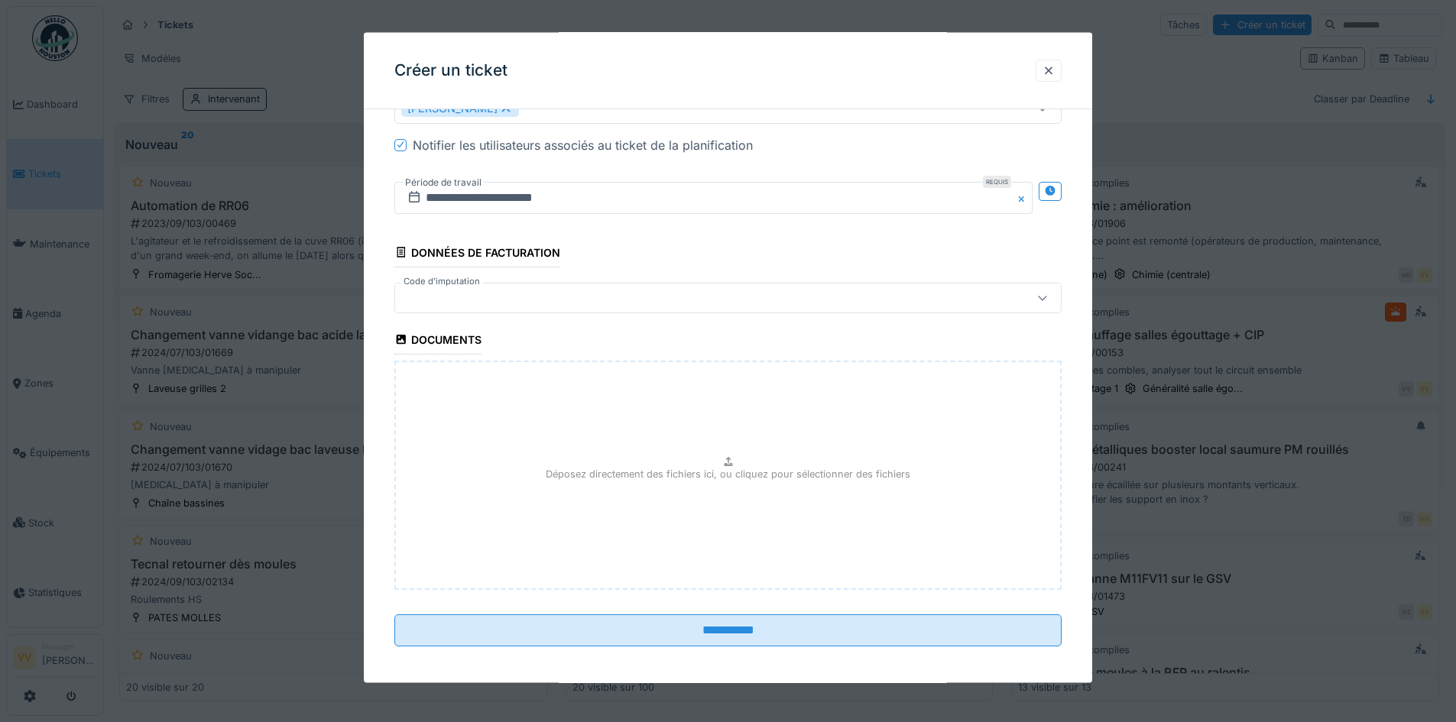
scroll to position [1896, 0]
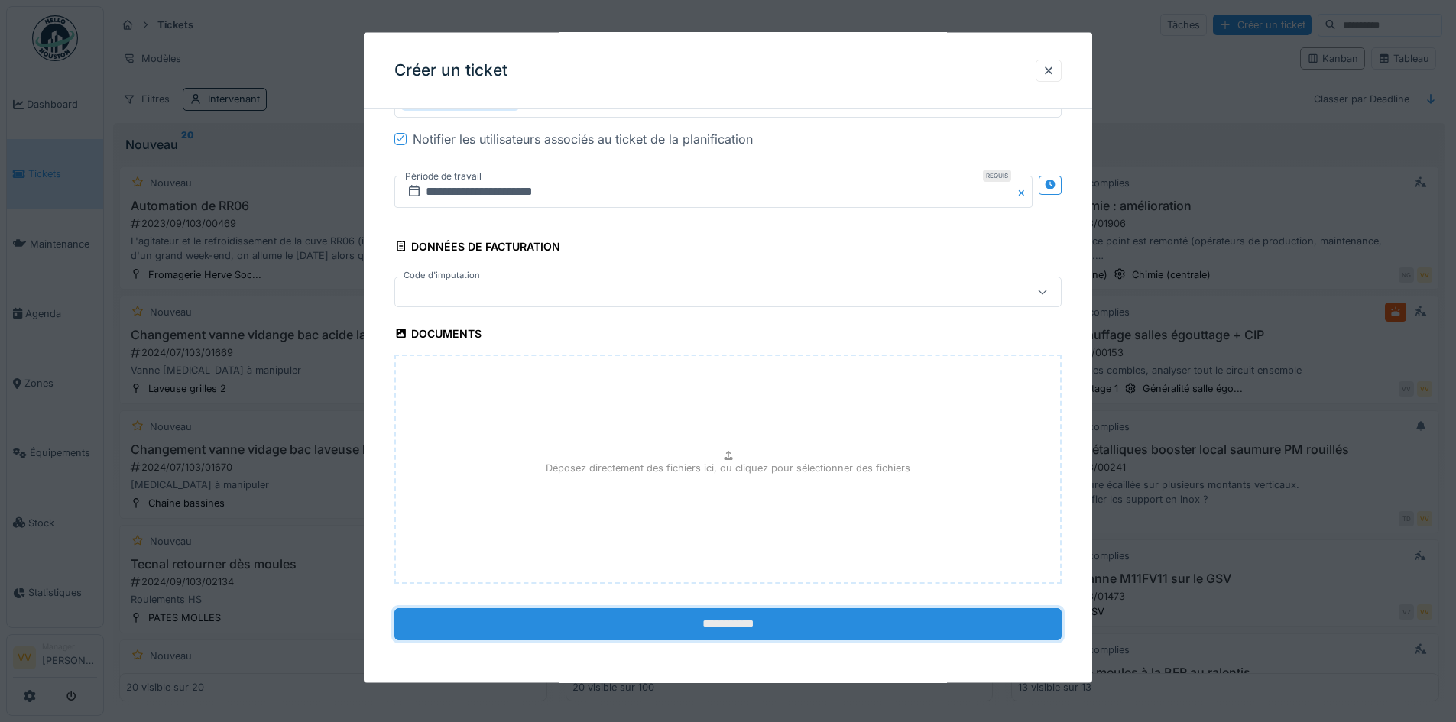
click at [800, 630] on input "**********" at bounding box center [727, 624] width 667 height 32
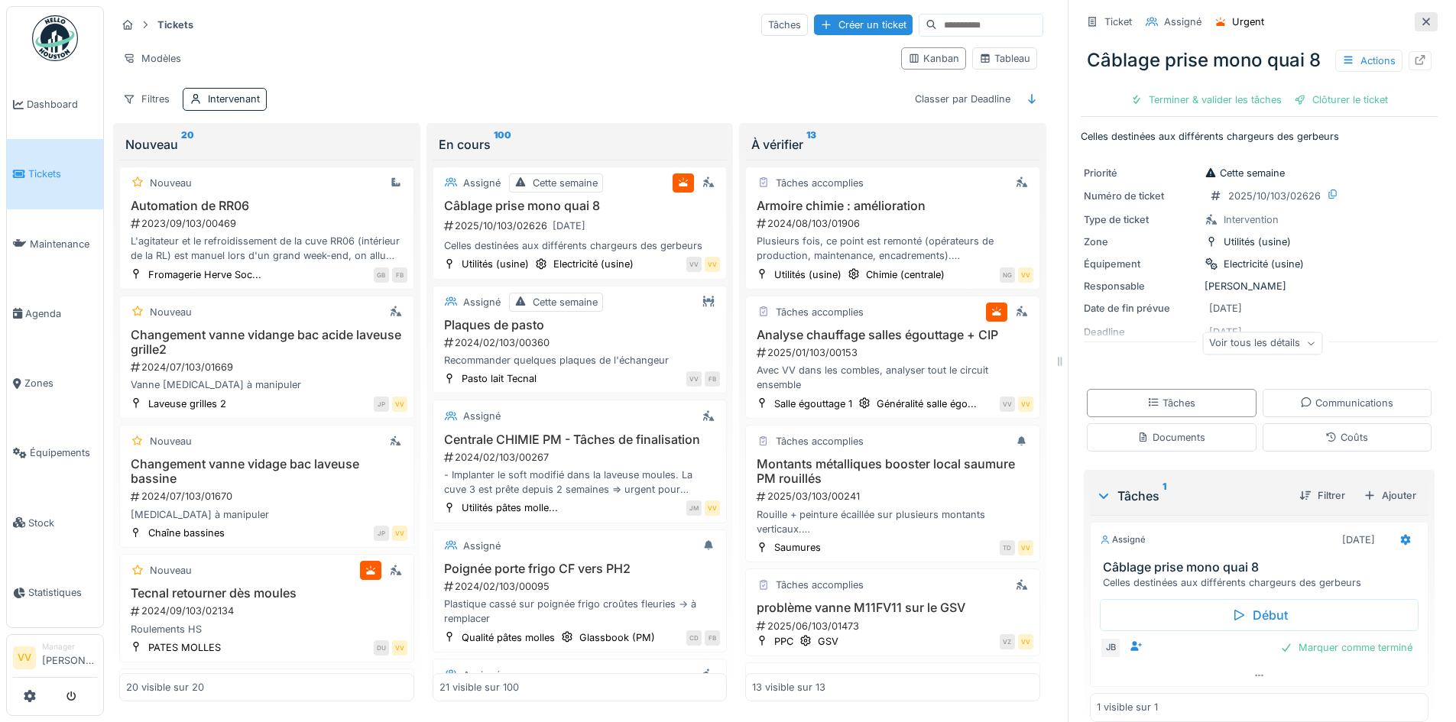
click at [1420, 23] on icon at bounding box center [1426, 22] width 12 height 10
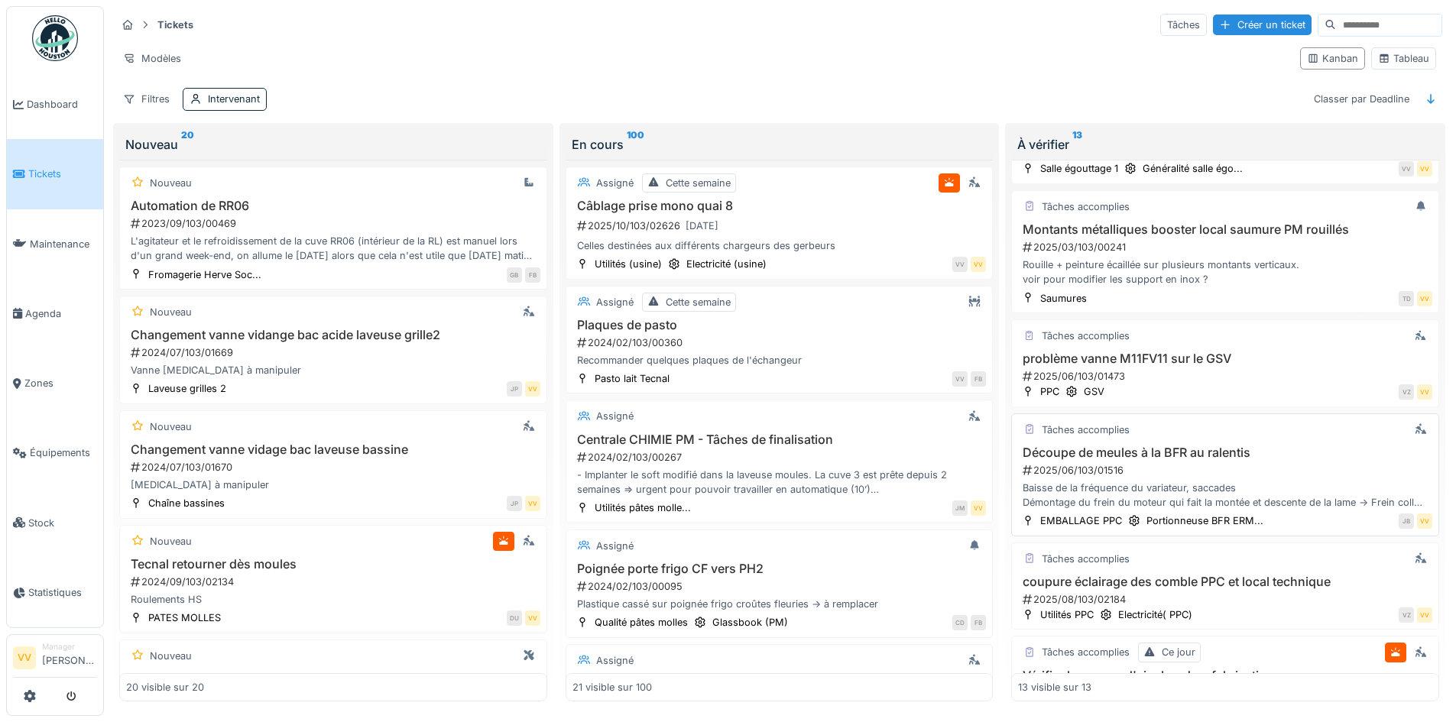
scroll to position [229, 0]
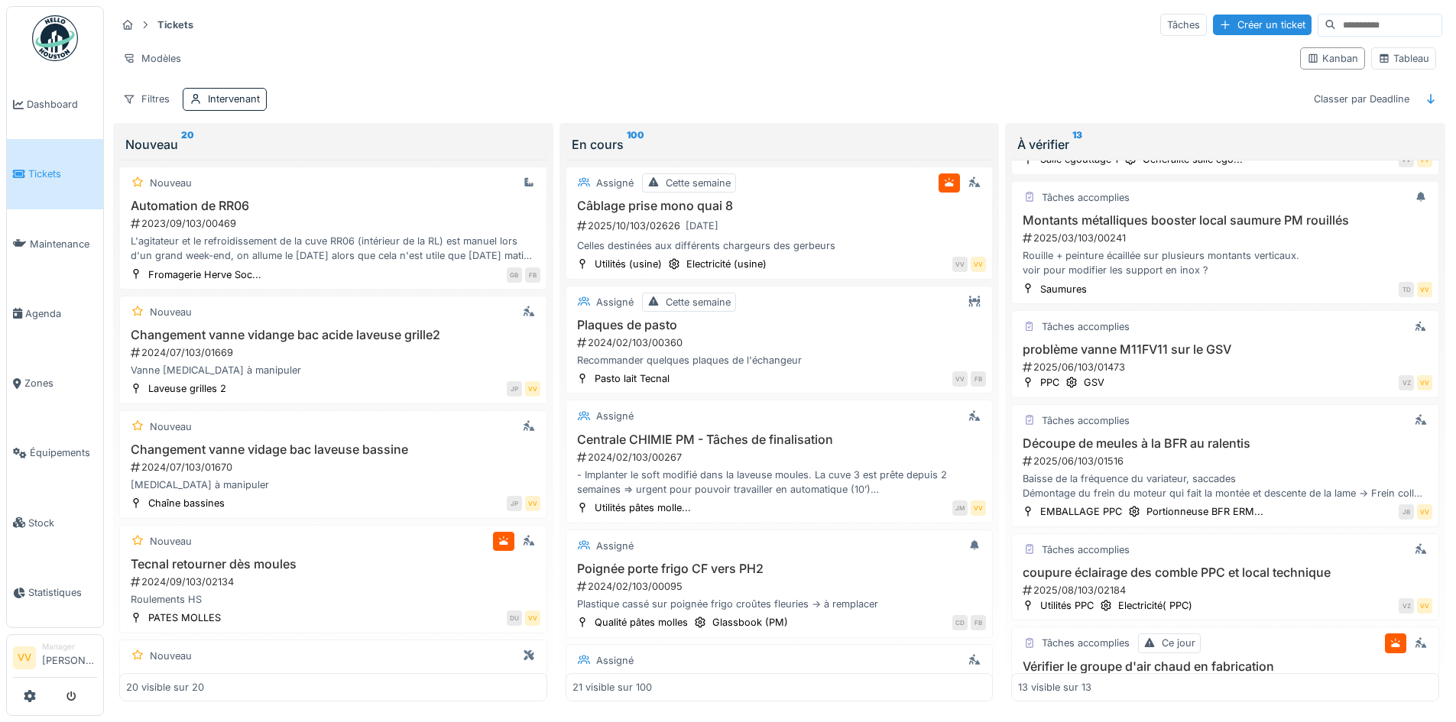
click at [1336, 19] on input at bounding box center [1388, 25] width 105 height 21
type input "*"
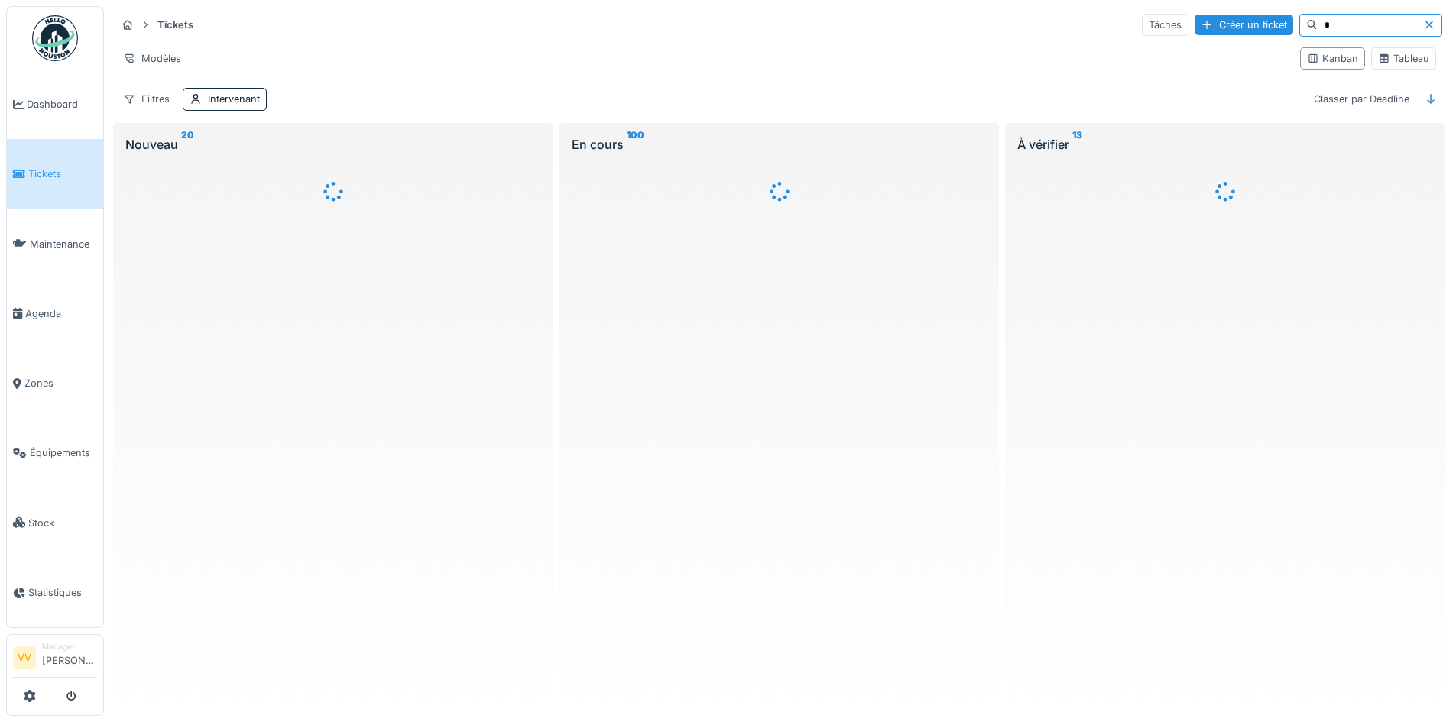
scroll to position [0, 0]
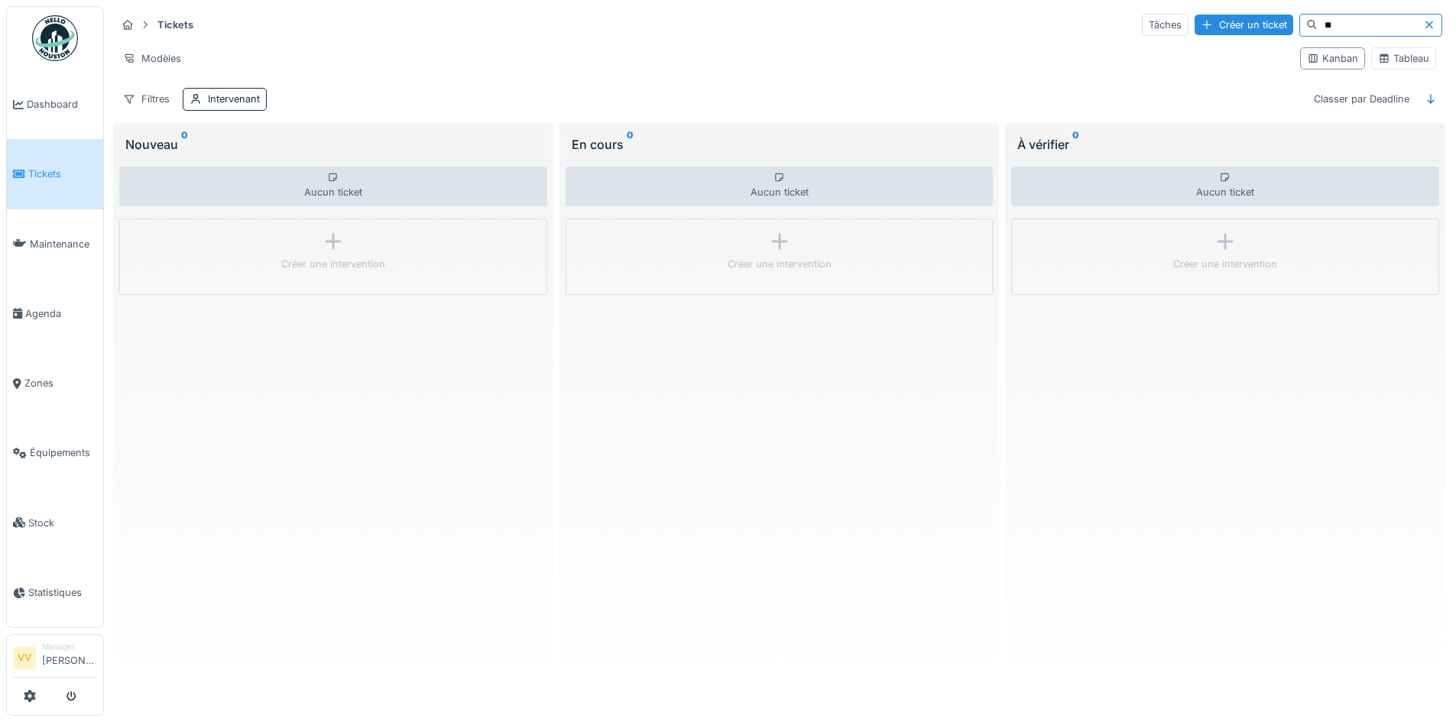
type input "*"
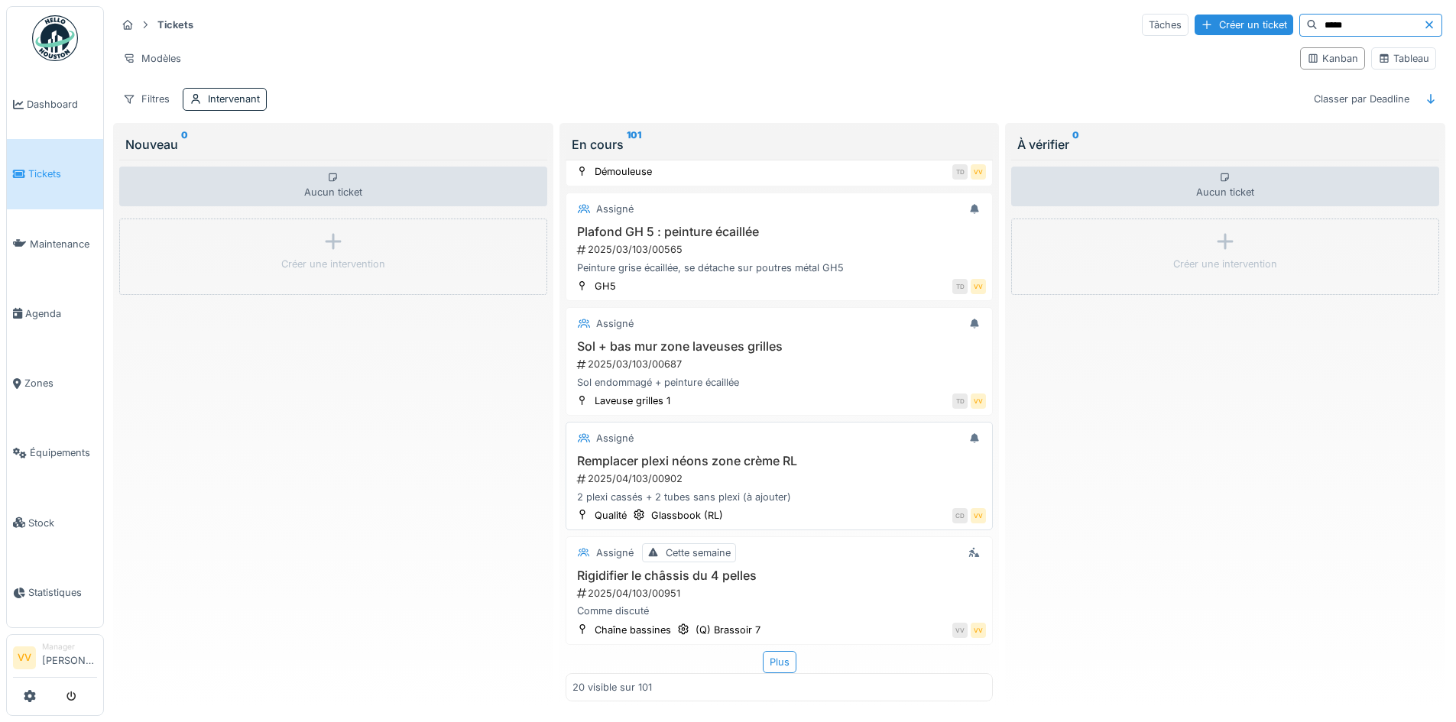
scroll to position [9, 0]
type input "*****"
click at [239, 93] on div "Intervenant" at bounding box center [234, 99] width 52 height 15
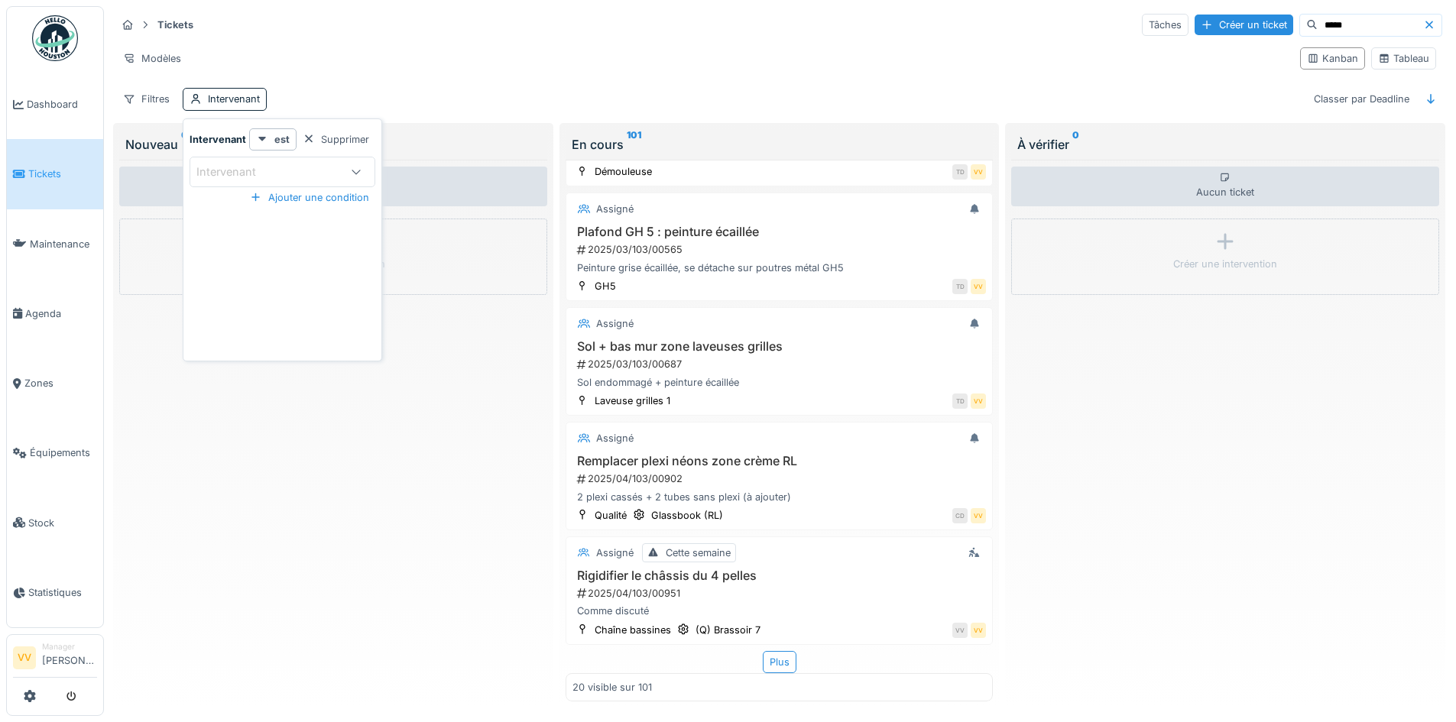
click at [278, 166] on div "Intervenant" at bounding box center [267, 172] width 143 height 17
click at [289, 221] on input at bounding box center [281, 218] width 171 height 32
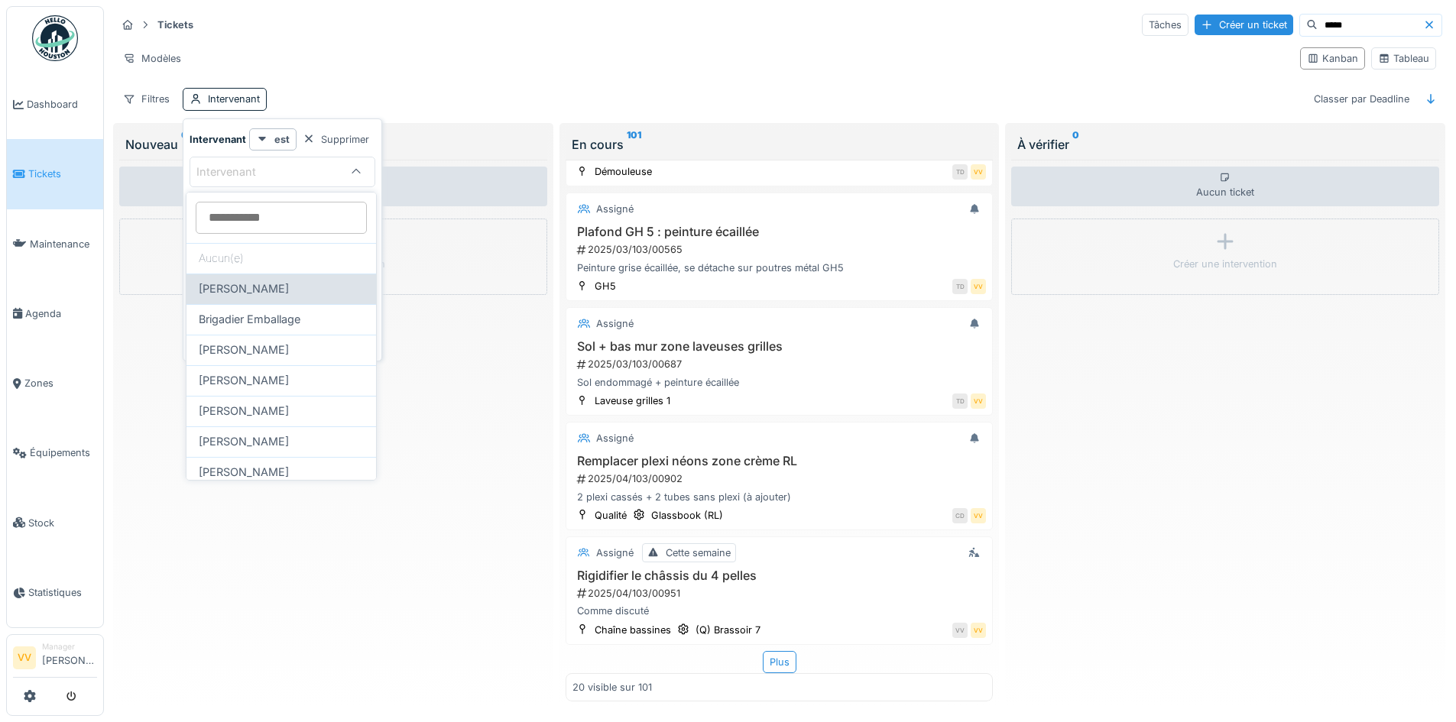
click at [264, 286] on span "[PERSON_NAME]" at bounding box center [244, 288] width 90 height 17
type input "*****"
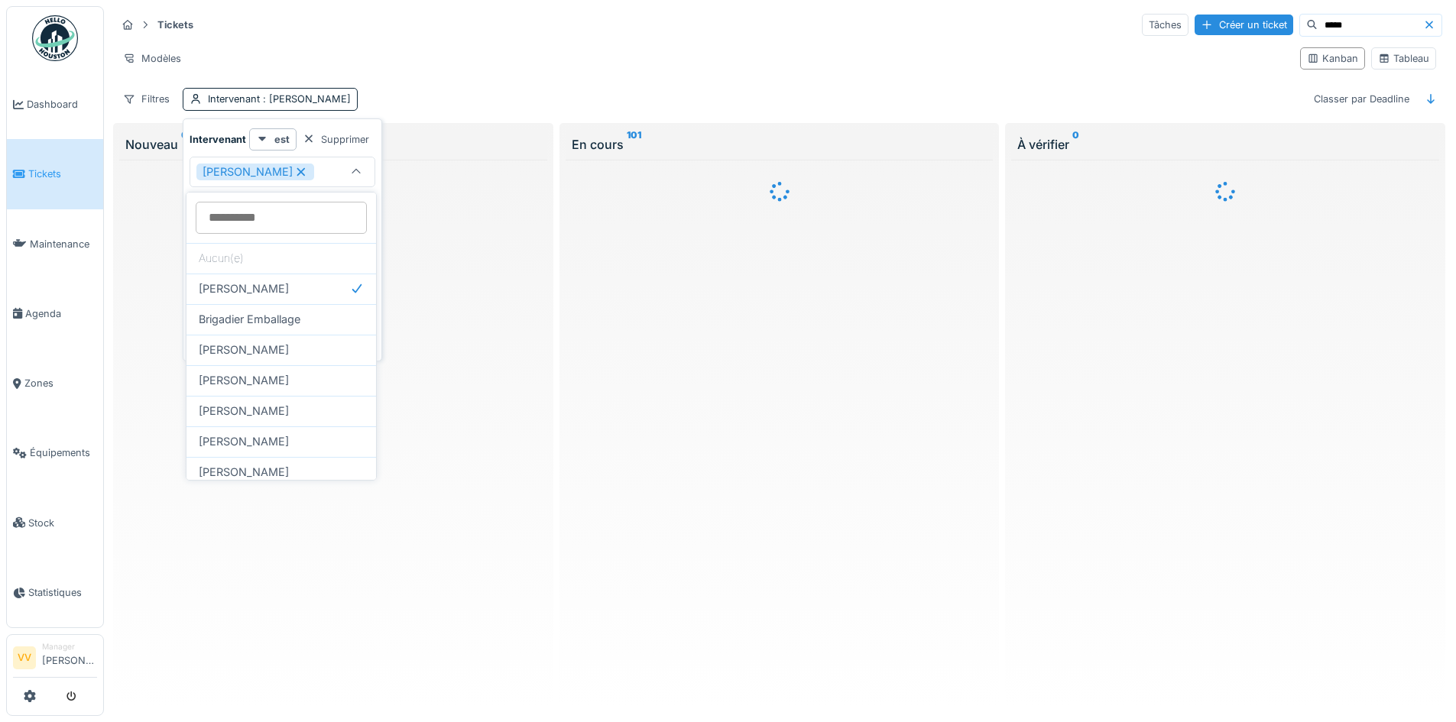
click at [1423, 26] on icon at bounding box center [1429, 25] width 12 height 10
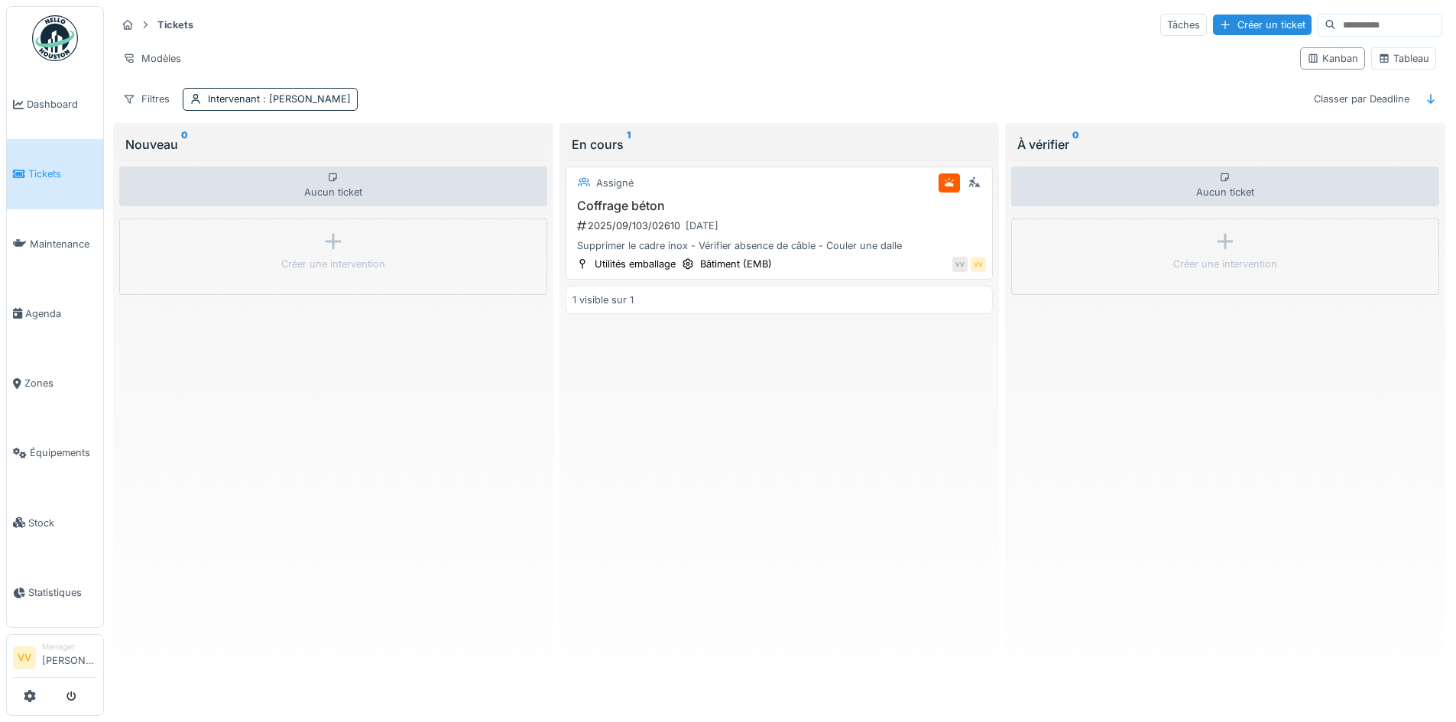
click at [789, 203] on h3 "Coffrage béton" at bounding box center [779, 206] width 414 height 15
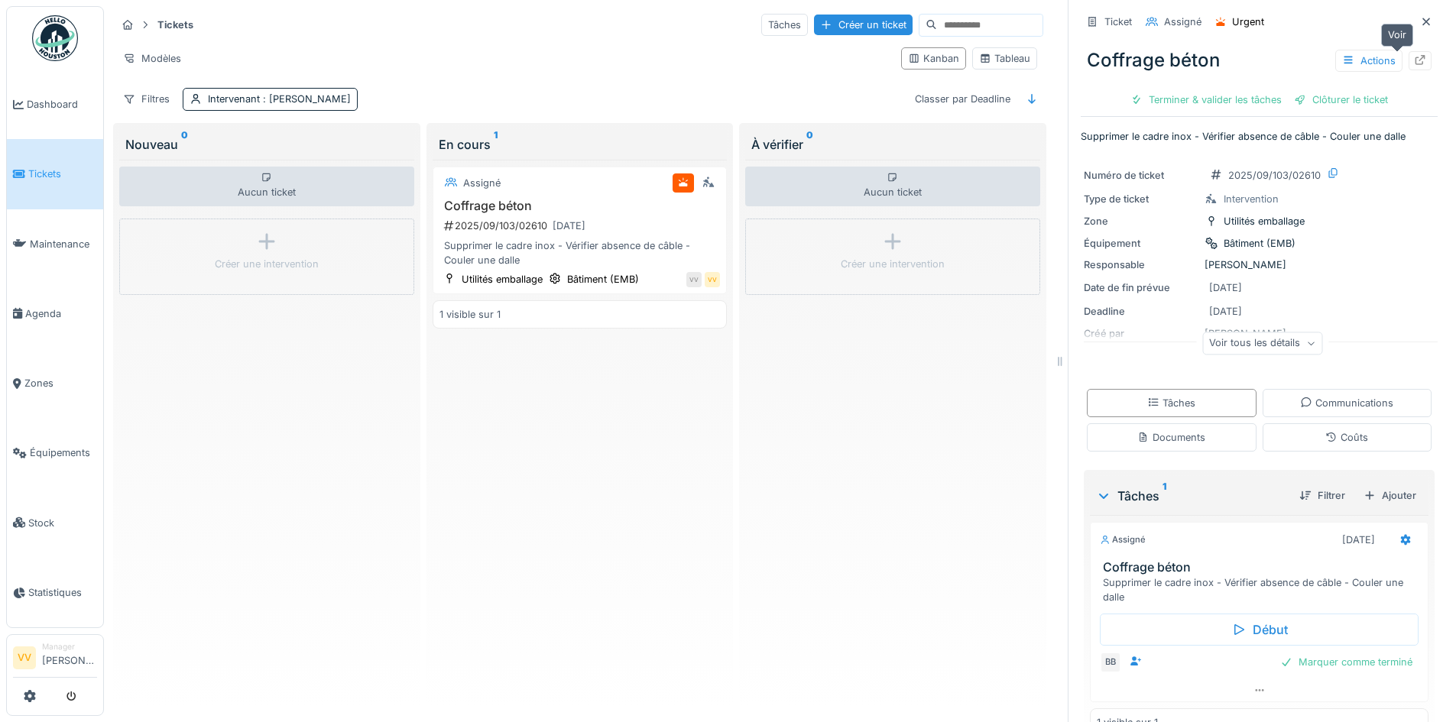
click at [1414, 57] on icon at bounding box center [1420, 60] width 12 height 10
click at [1420, 25] on icon at bounding box center [1426, 22] width 12 height 10
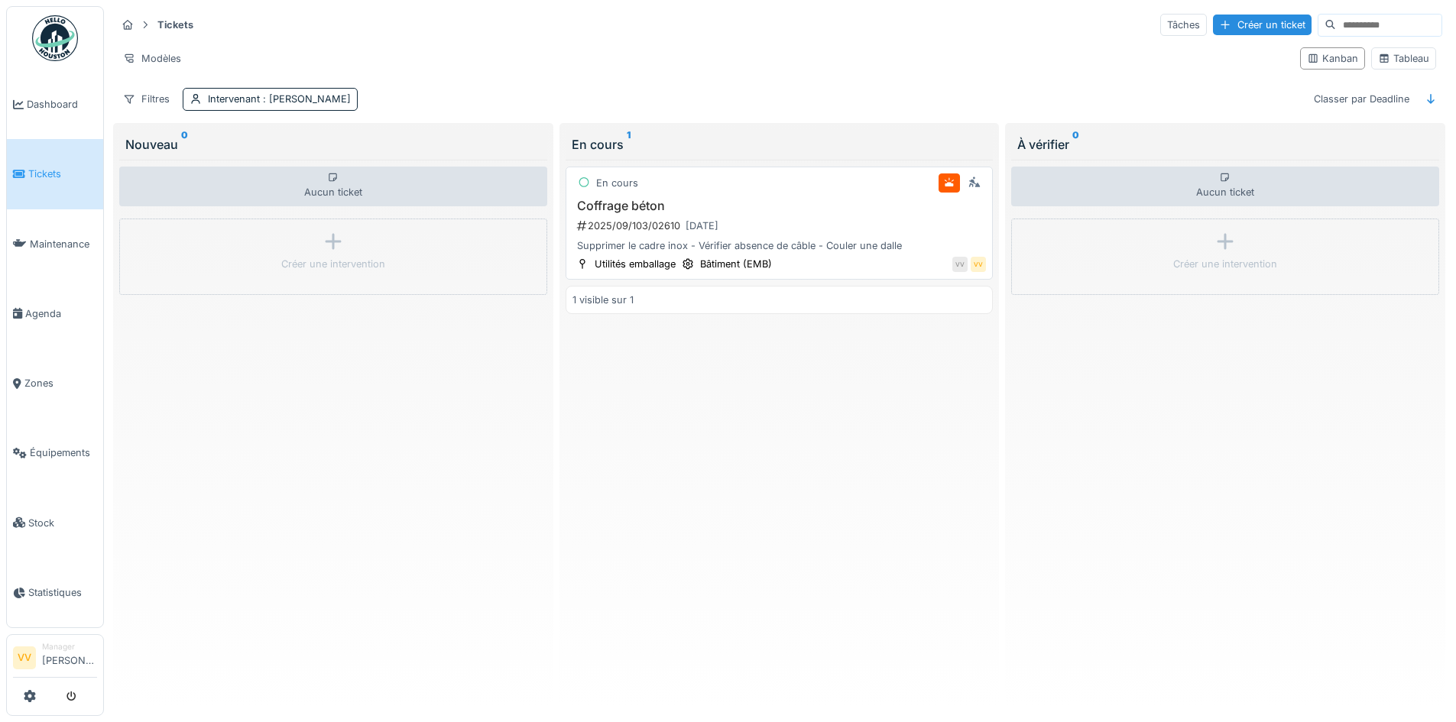
click at [757, 241] on div "Supprimer le cadre inox - Vérifier absence de câble - Couler une dalle" at bounding box center [779, 245] width 414 height 15
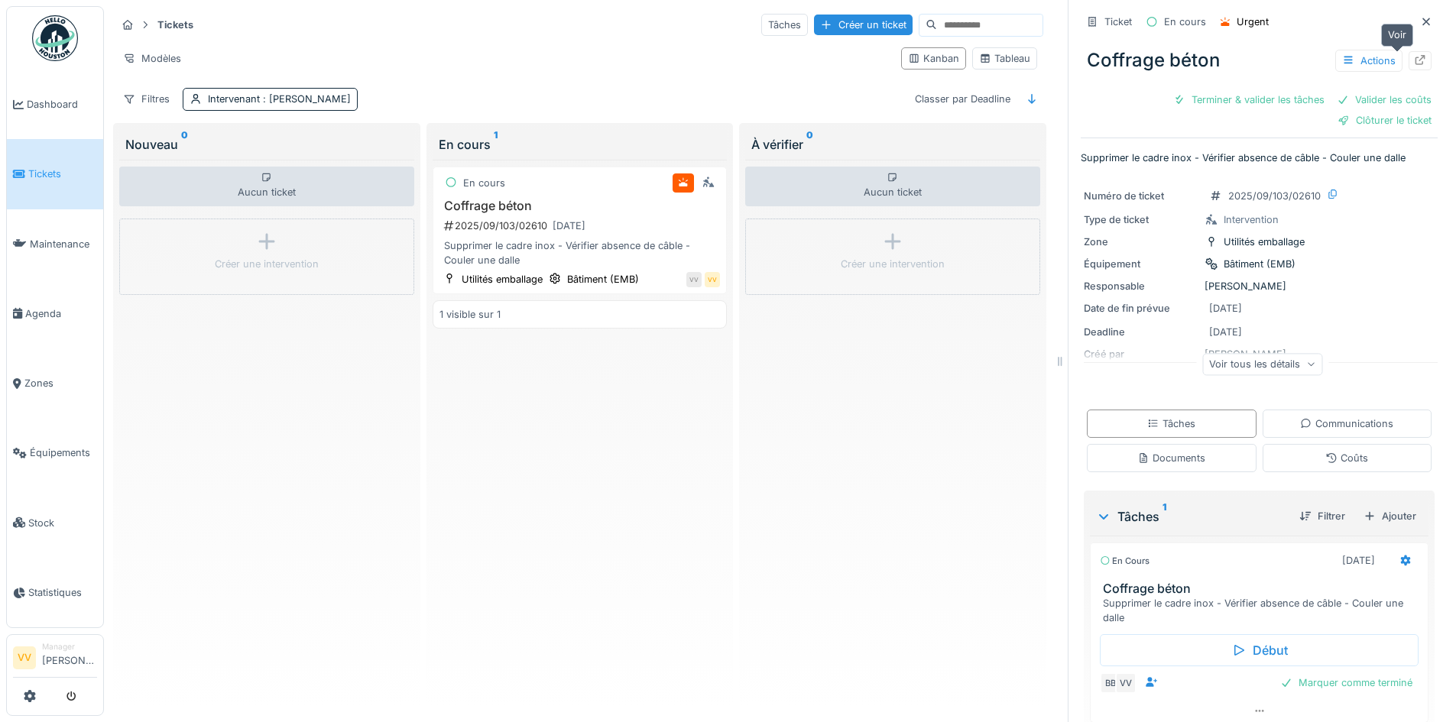
click at [1414, 60] on icon at bounding box center [1420, 60] width 12 height 10
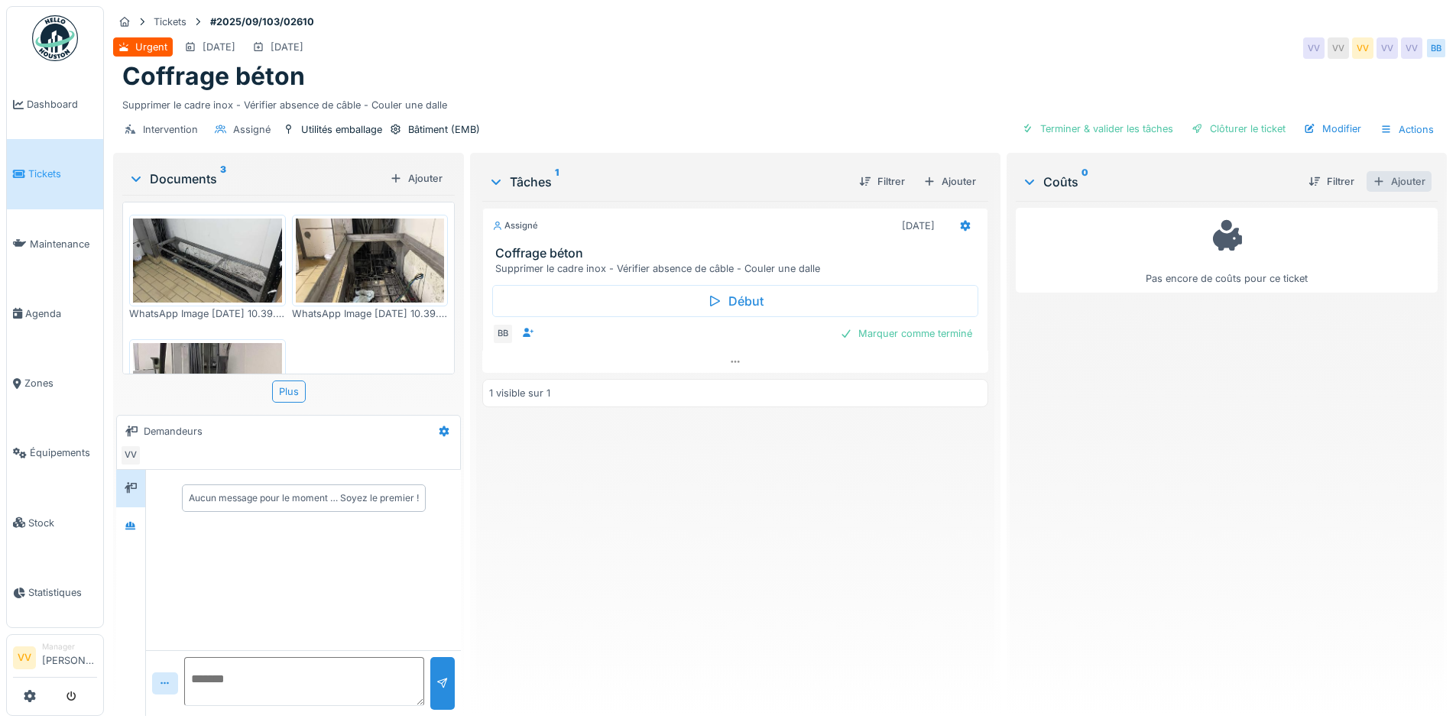
click at [1383, 181] on div "Ajouter" at bounding box center [1398, 181] width 65 height 21
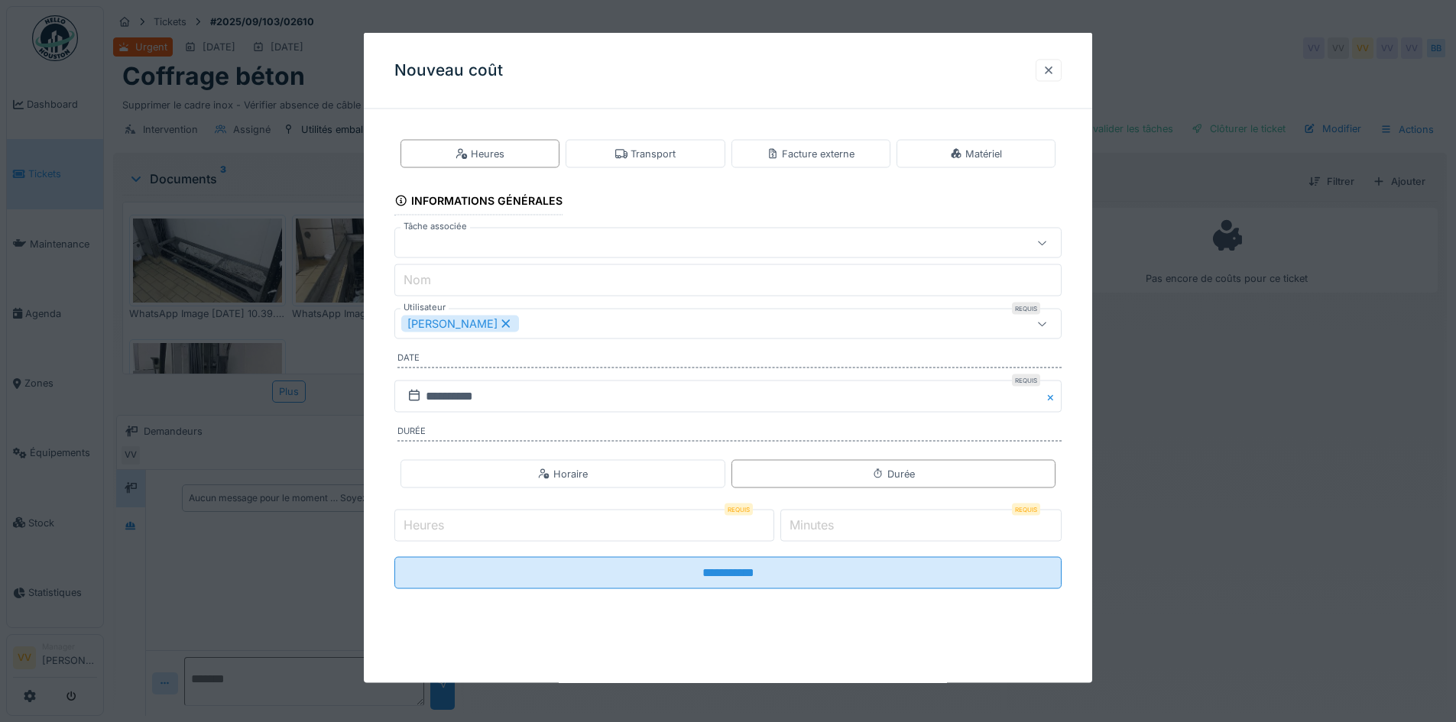
click at [1055, 66] on div at bounding box center [1048, 70] width 12 height 15
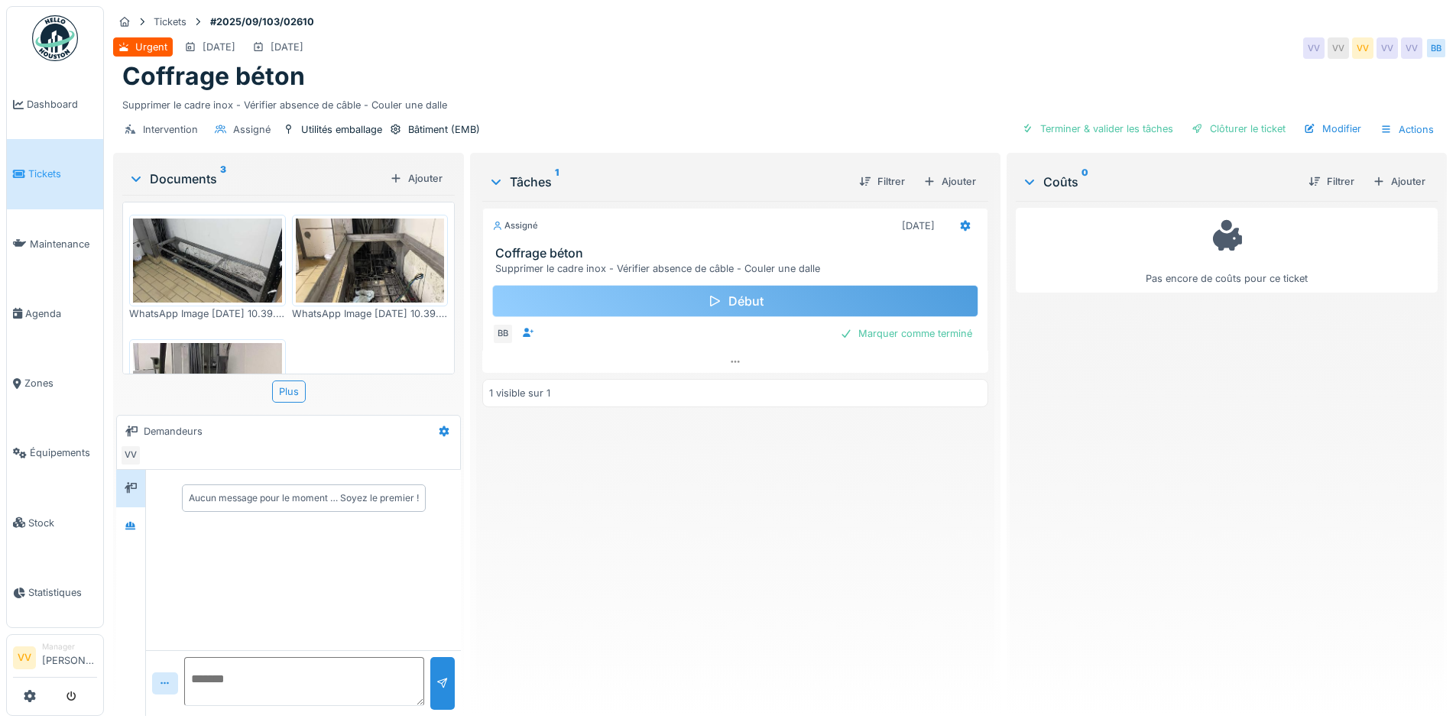
click at [730, 307] on div "Début" at bounding box center [734, 301] width 485 height 32
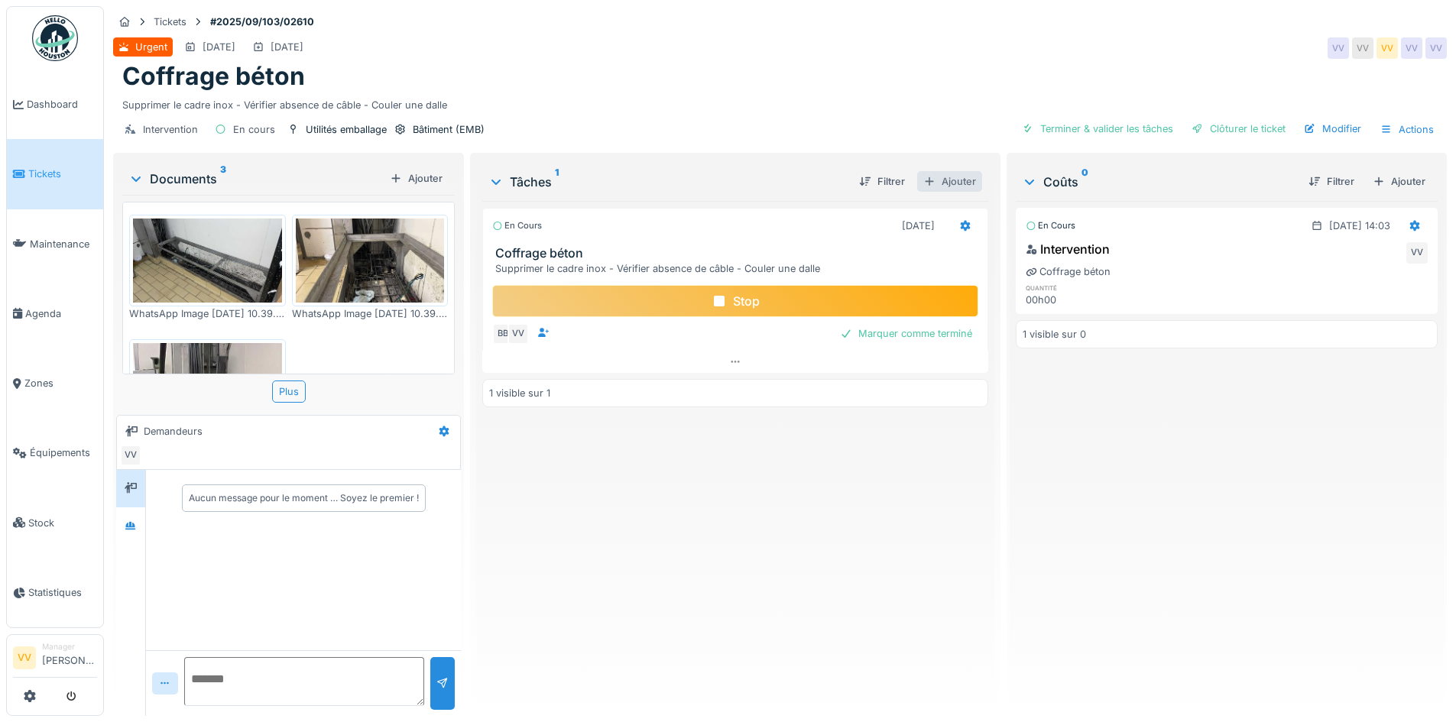
click at [946, 177] on div "Ajouter" at bounding box center [949, 181] width 65 height 21
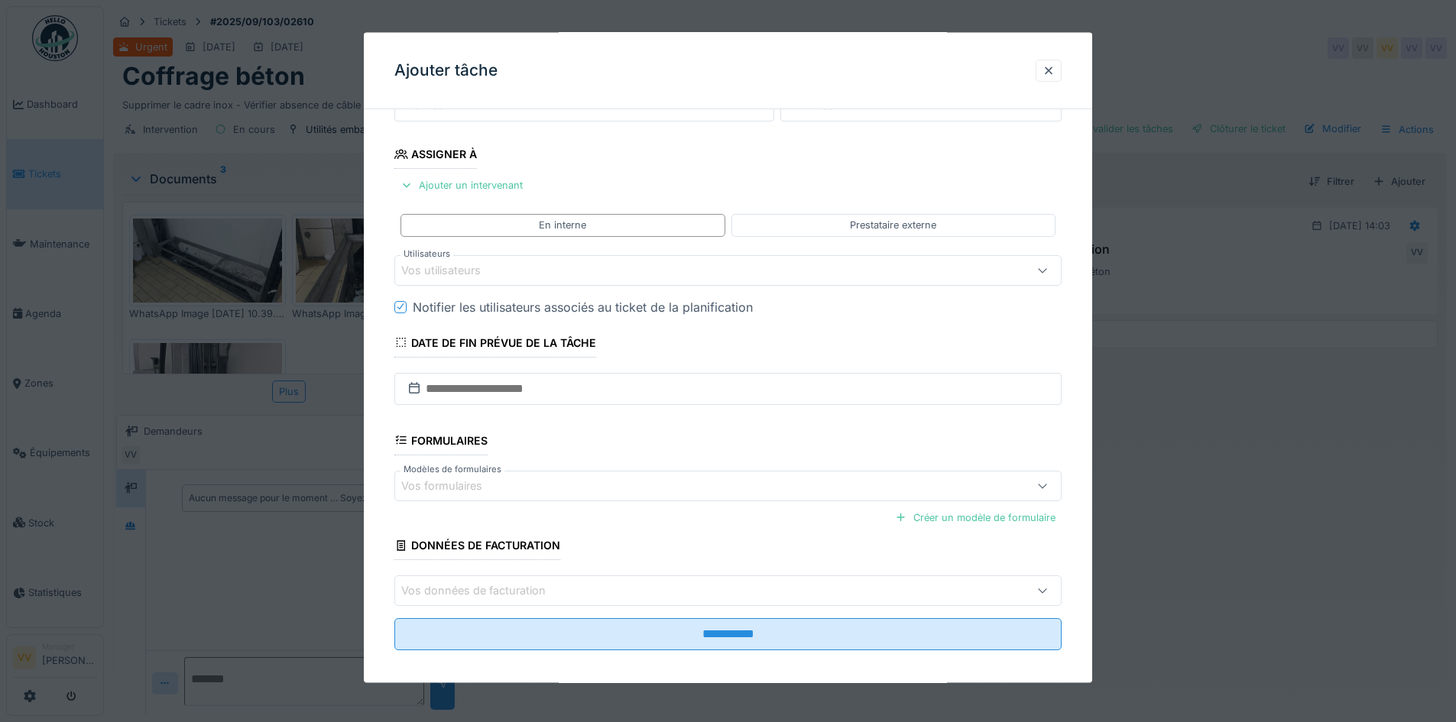
scroll to position [235, 0]
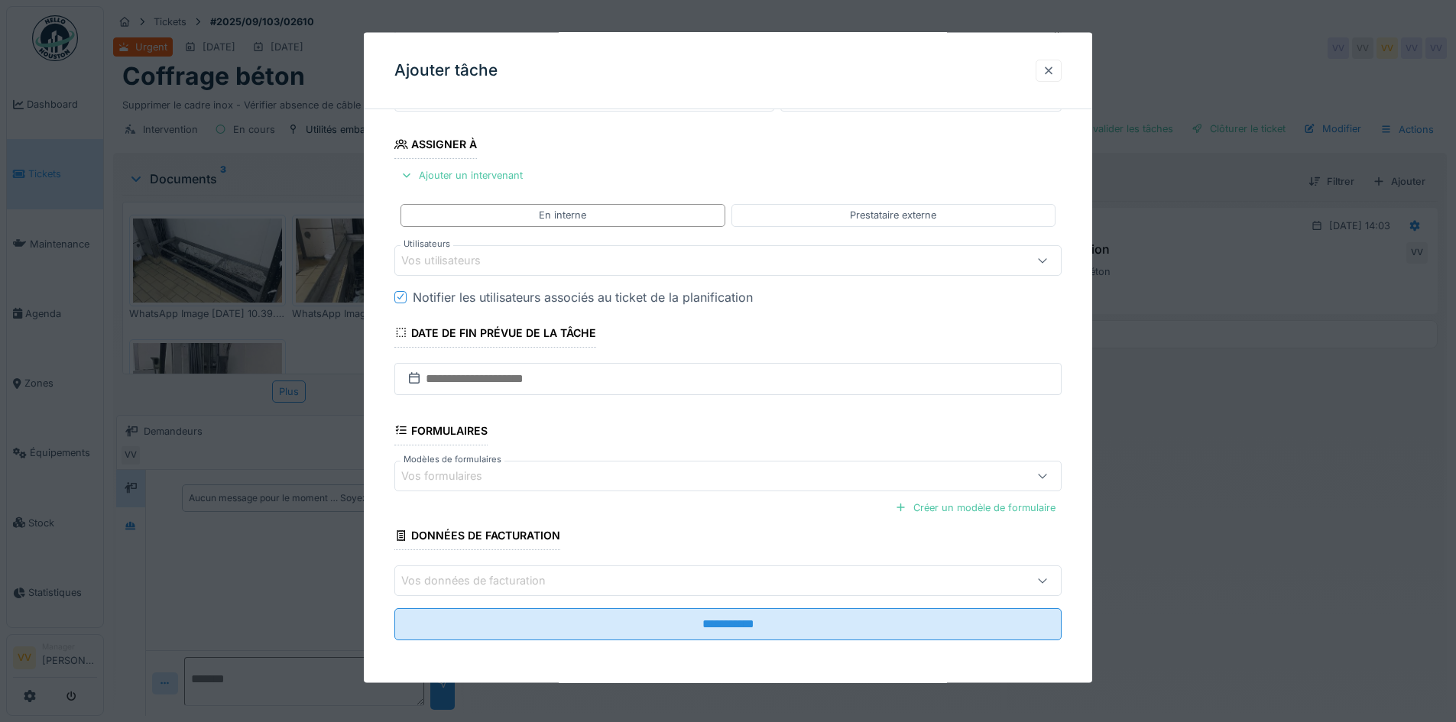
click at [1055, 66] on div at bounding box center [1048, 70] width 12 height 15
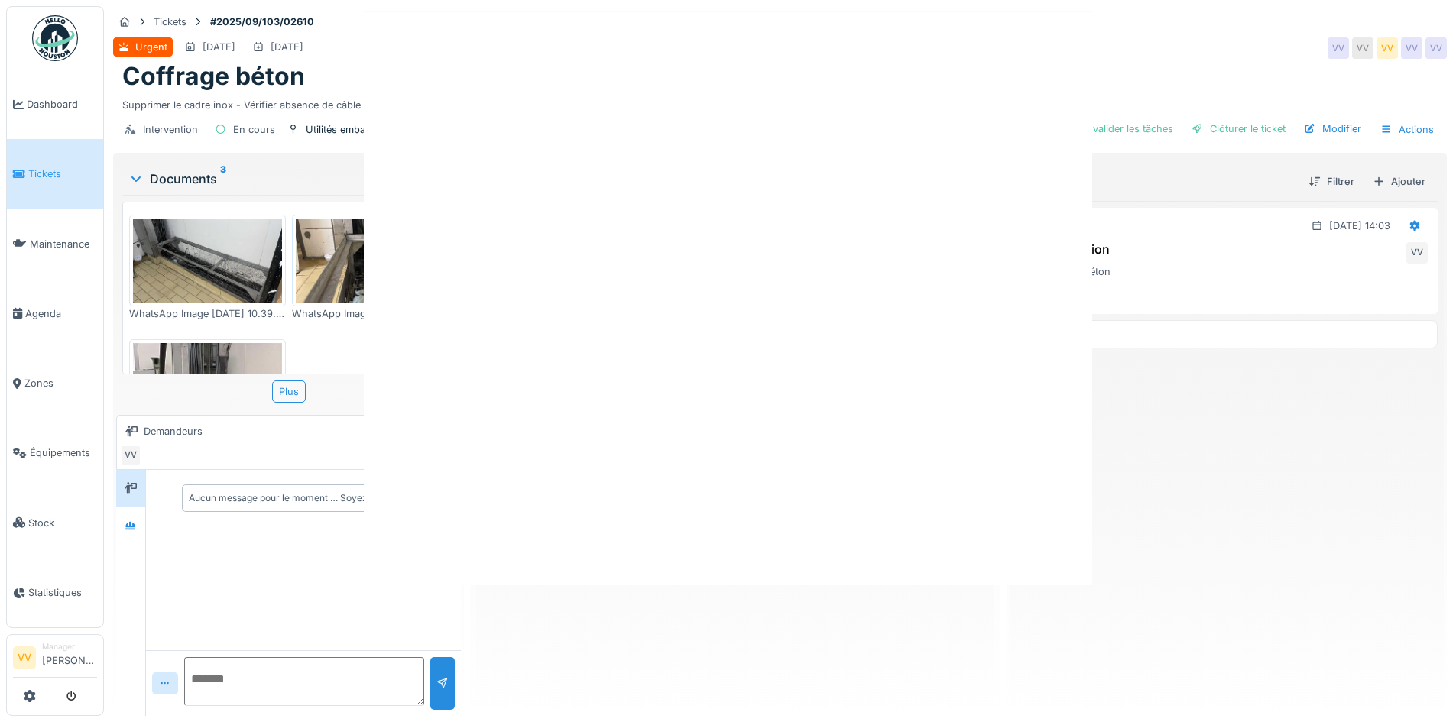
scroll to position [0, 0]
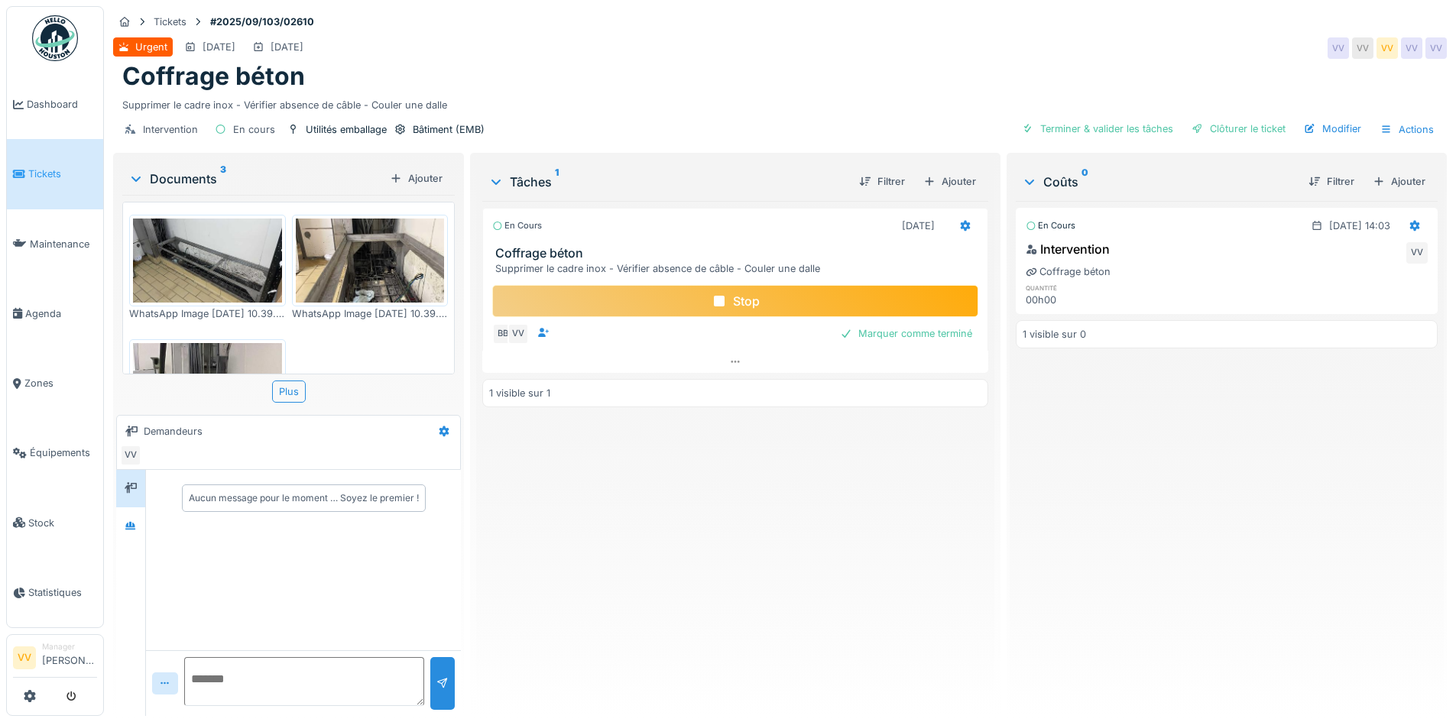
click at [834, 306] on div "Stop" at bounding box center [734, 301] width 485 height 32
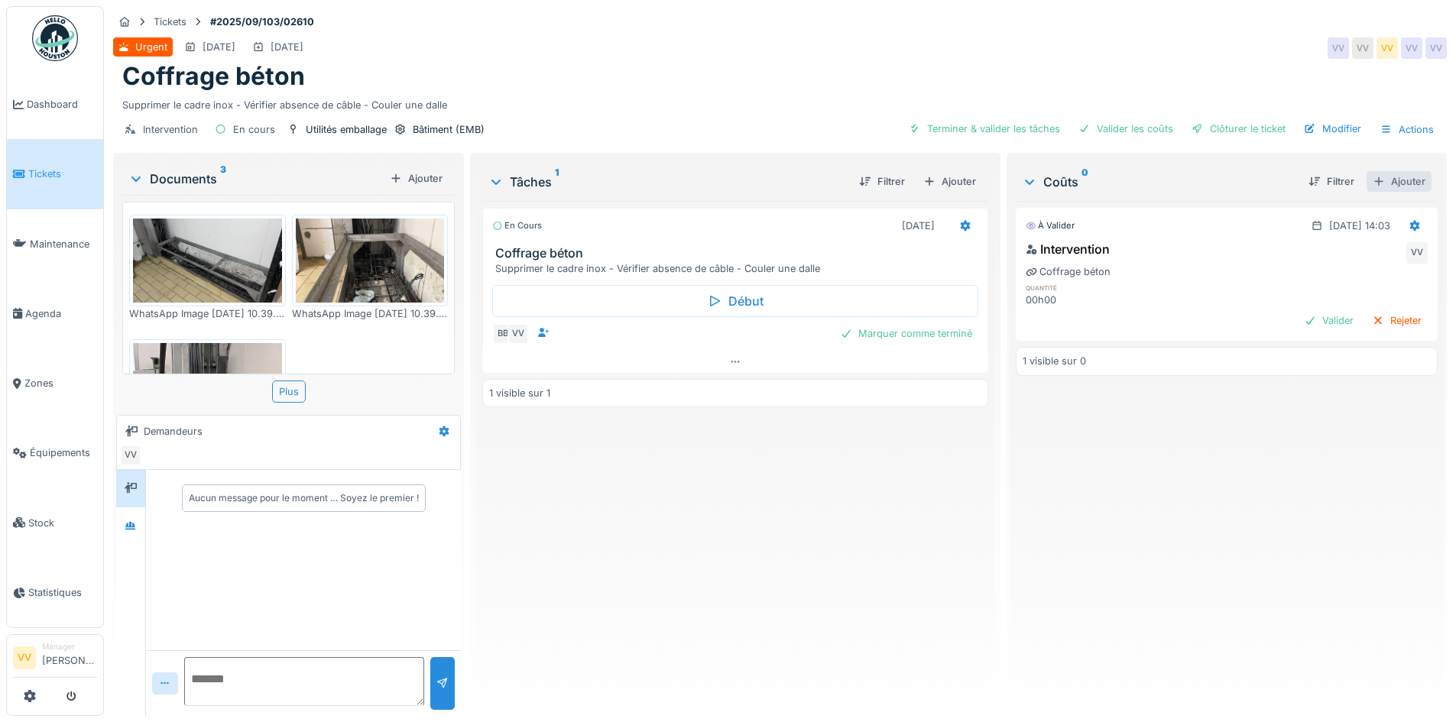
click at [1373, 177] on div "Ajouter" at bounding box center [1398, 181] width 65 height 21
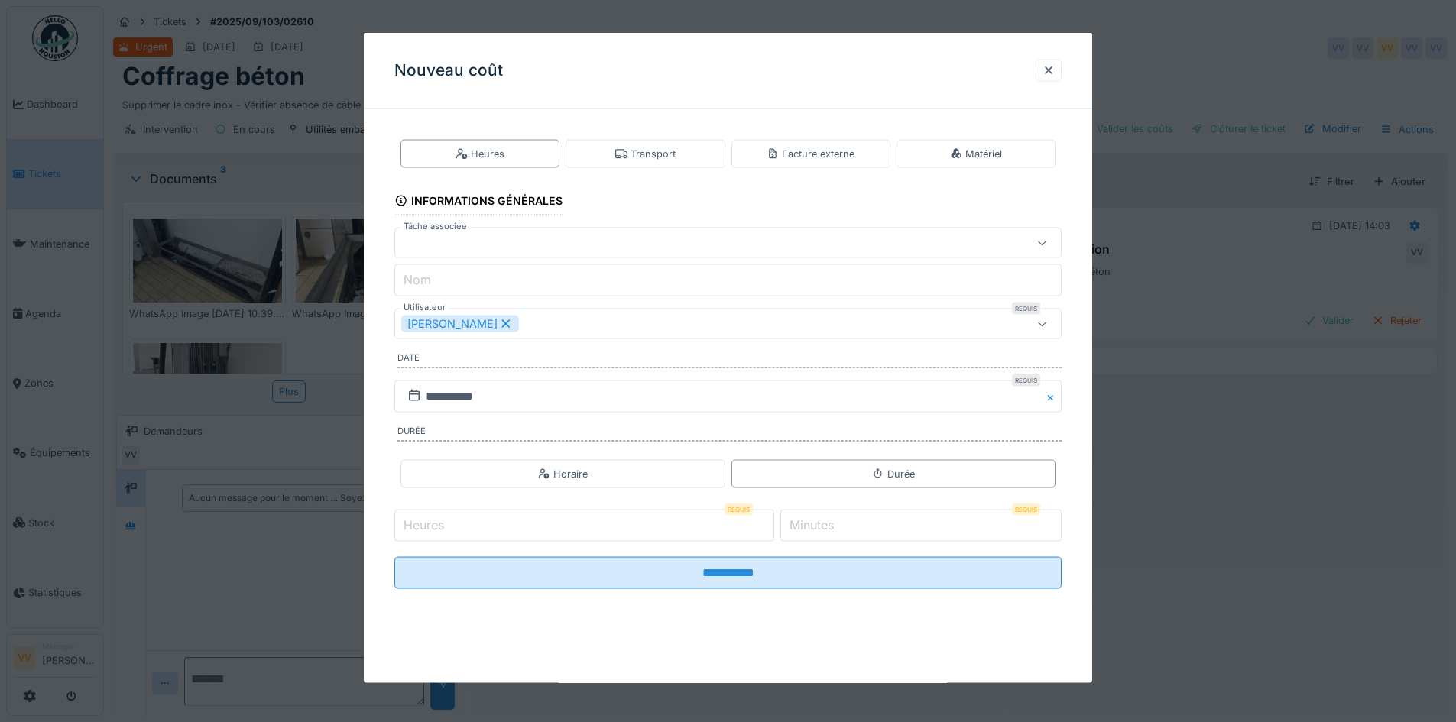
scroll to position [11, 0]
click at [1054, 70] on div at bounding box center [1048, 70] width 12 height 15
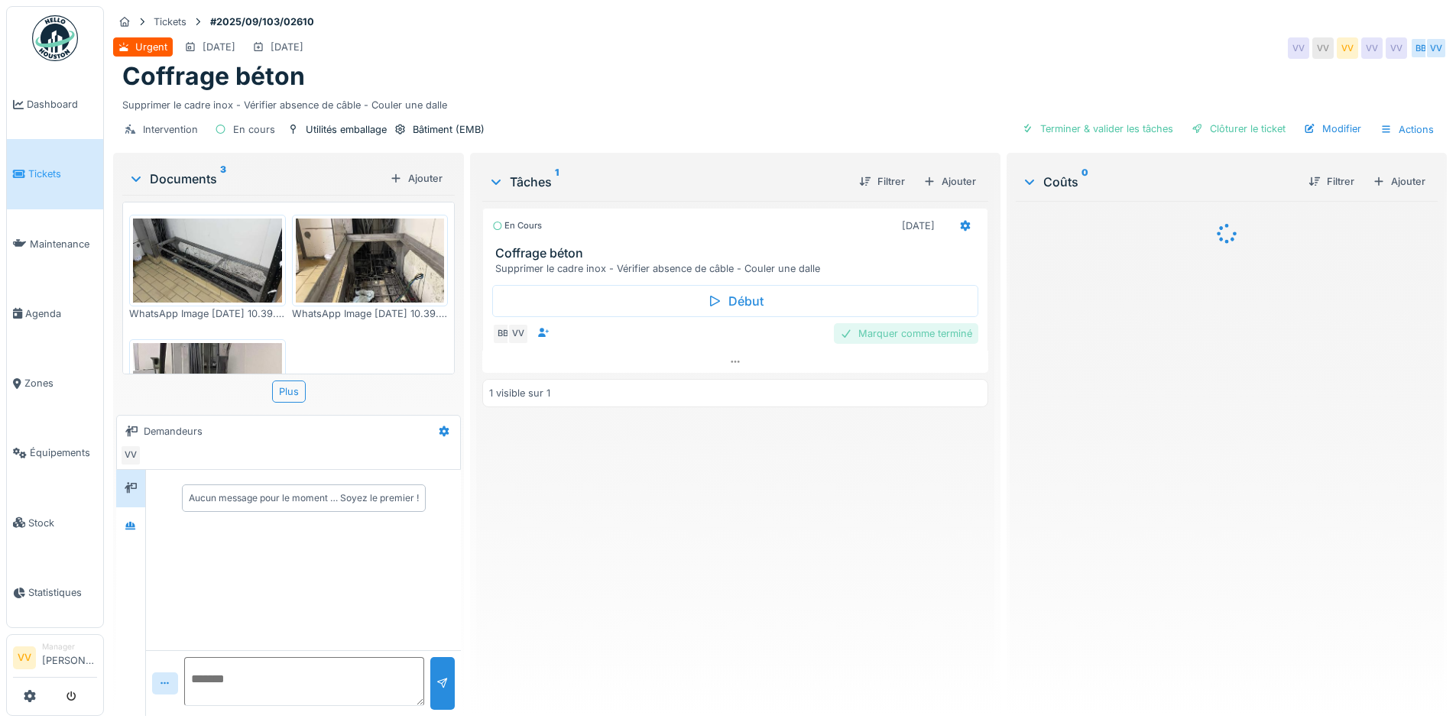
click at [889, 332] on div "Marquer comme terminé" at bounding box center [906, 333] width 144 height 21
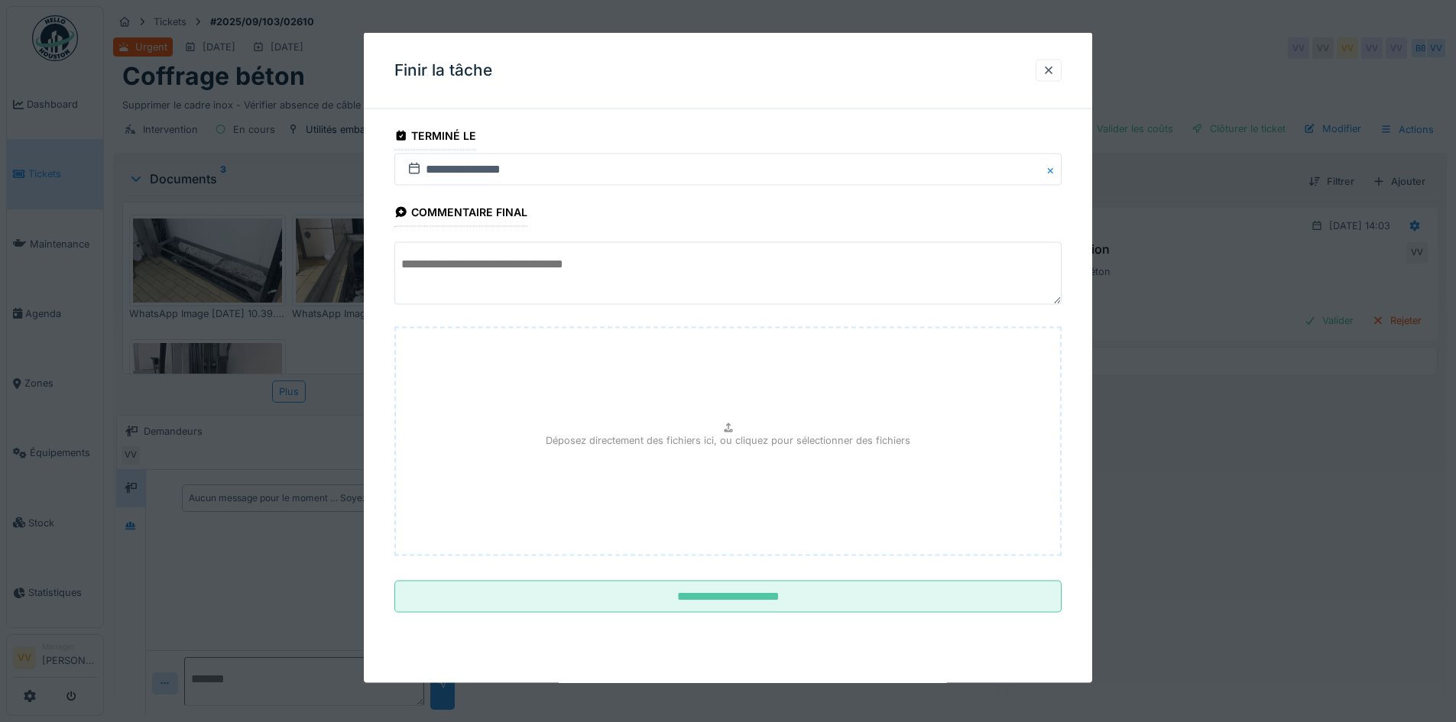
click at [818, 456] on div "Déposez directement des fichiers ici, ou cliquez pour sélectionner des fichiers" at bounding box center [727, 441] width 667 height 229
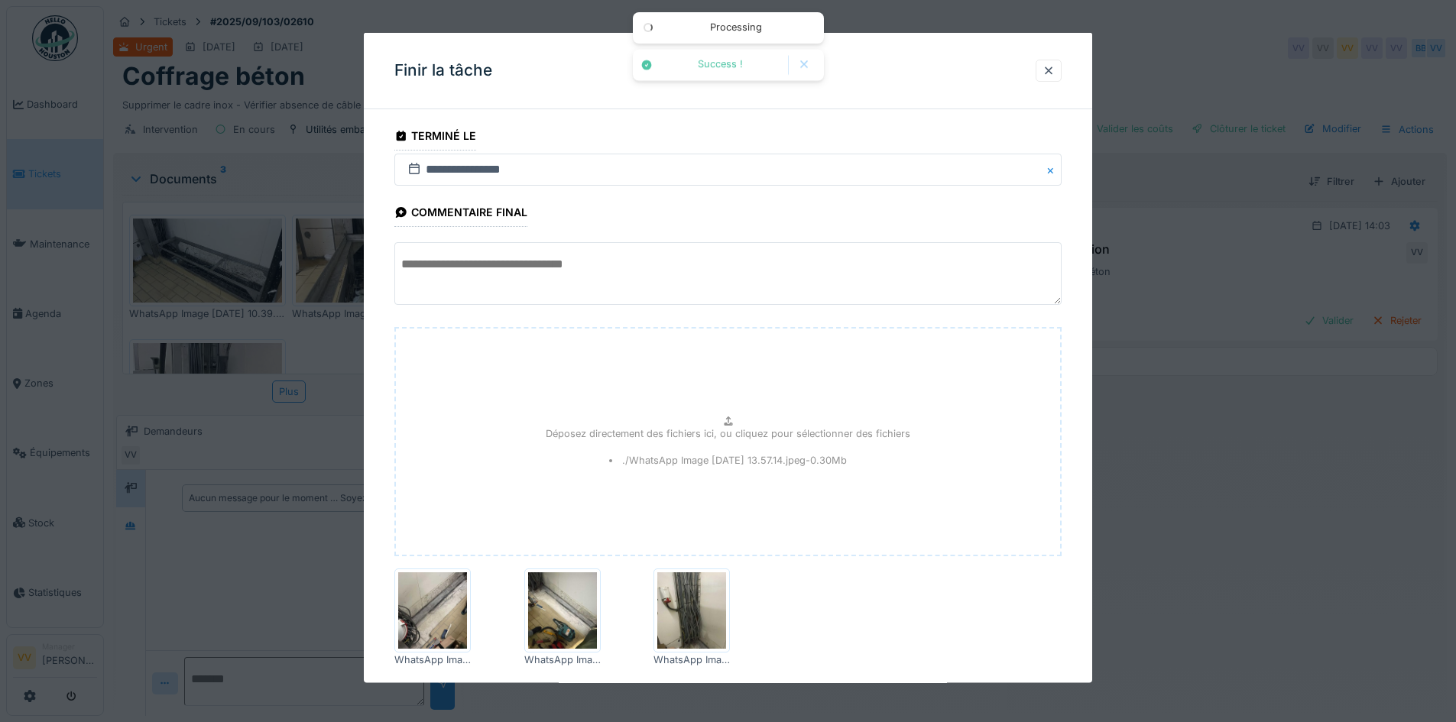
scroll to position [84, 0]
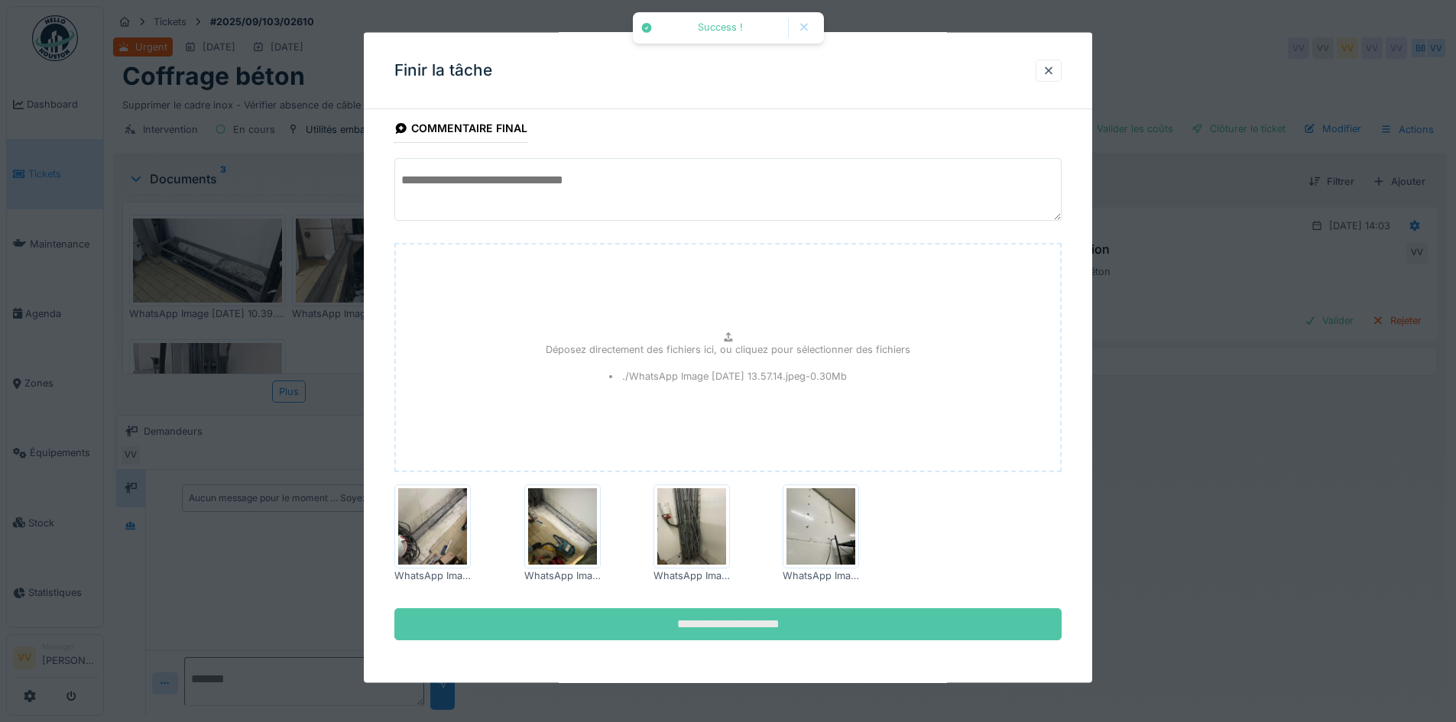
click at [913, 627] on input "**********" at bounding box center [727, 624] width 667 height 32
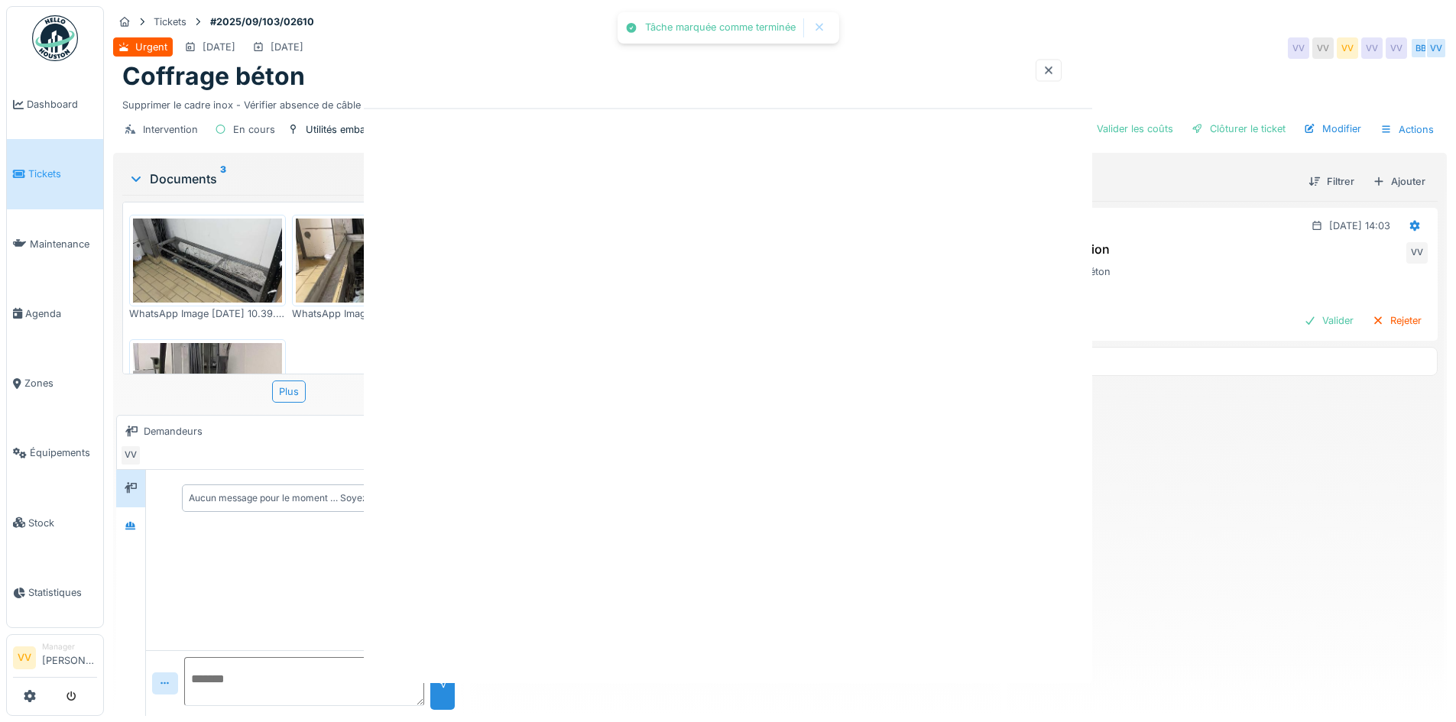
scroll to position [0, 0]
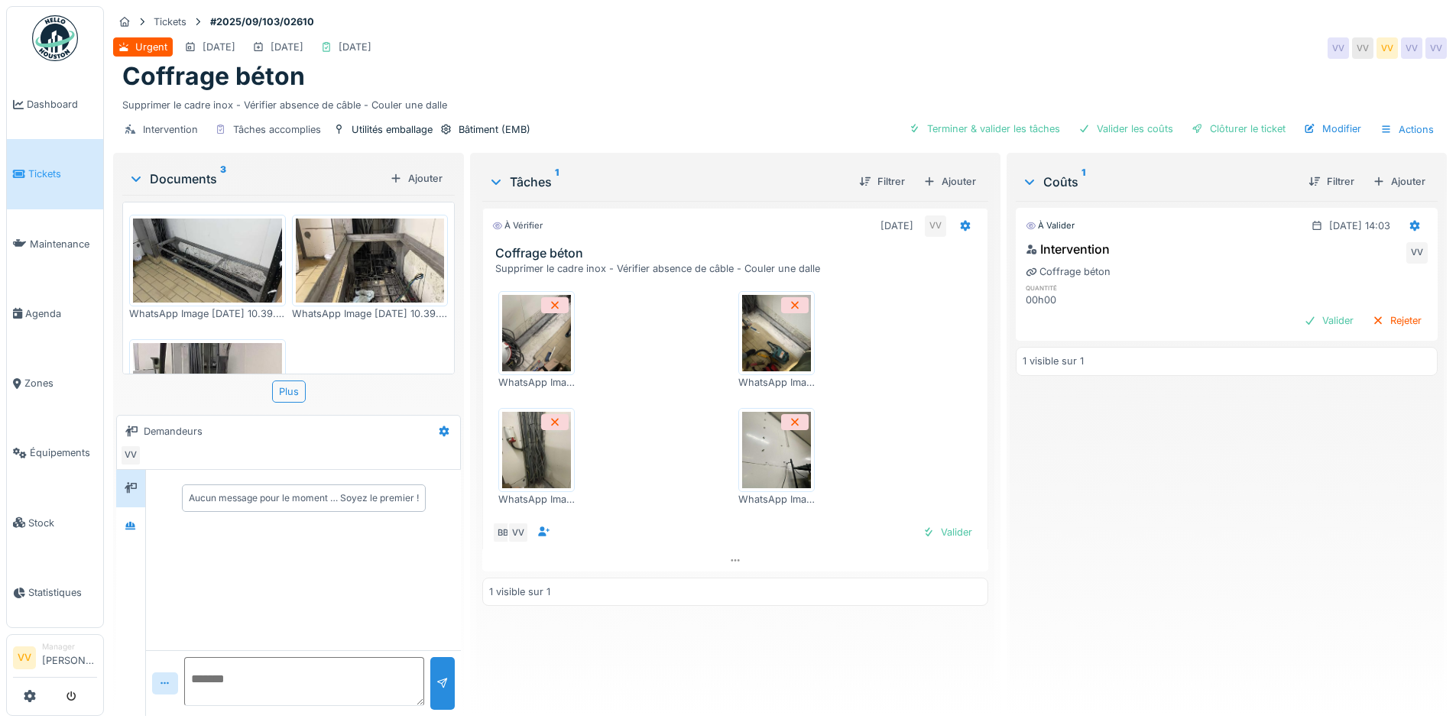
click at [1171, 575] on div "À valider 30/09/2025 @ 14:03 Intervention VV Coffrage béton quantité 00h00 Vali…" at bounding box center [1227, 452] width 422 height 503
click at [1295, 517] on div "À valider 30/09/2025 @ 14:03 Intervention VV Coffrage béton quantité 00h00 Vali…" at bounding box center [1227, 452] width 422 height 503
click at [935, 526] on div "Valider" at bounding box center [947, 532] width 62 height 21
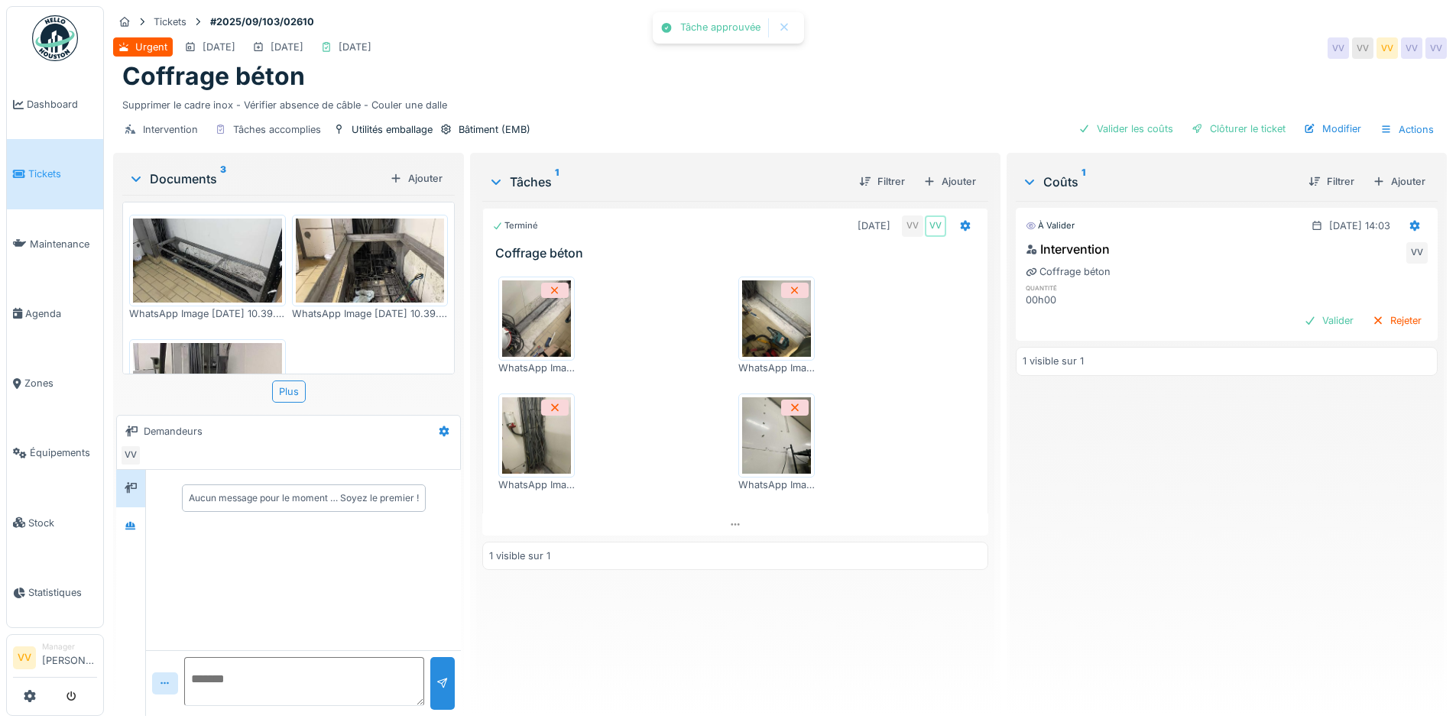
click at [1163, 495] on div "À valider 30/09/2025 @ 14:03 Intervention VV Coffrage béton quantité 00h00 Vali…" at bounding box center [1227, 452] width 422 height 503
click at [47, 170] on span "Tickets" at bounding box center [62, 174] width 69 height 15
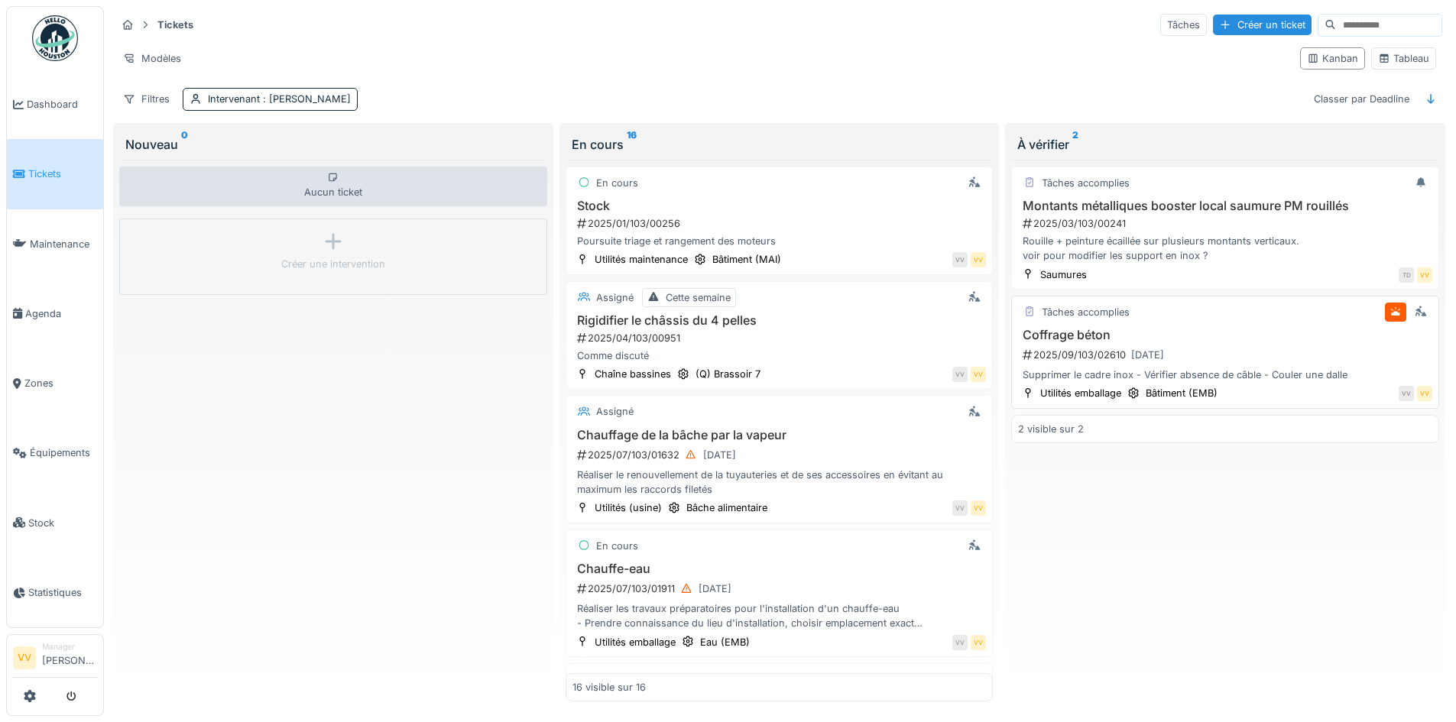
click at [1250, 324] on div "Tâches accomplies Coffrage béton 2025/09/103/02610 [DATE] Supprimer le cadre in…" at bounding box center [1225, 352] width 428 height 113
click at [1100, 346] on div "2025/09/103/02610 [DATE]" at bounding box center [1226, 354] width 411 height 19
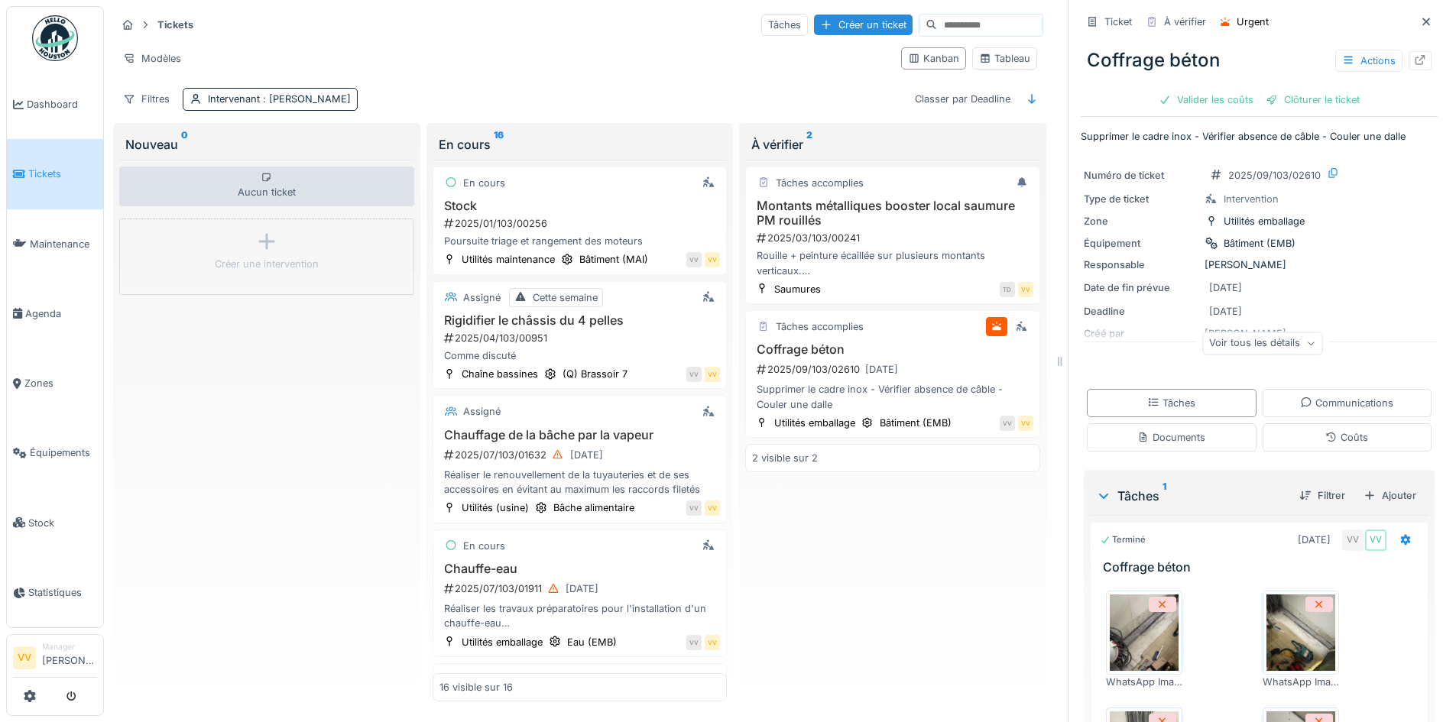
click at [12, 170] on link "Tickets" at bounding box center [55, 174] width 96 height 70
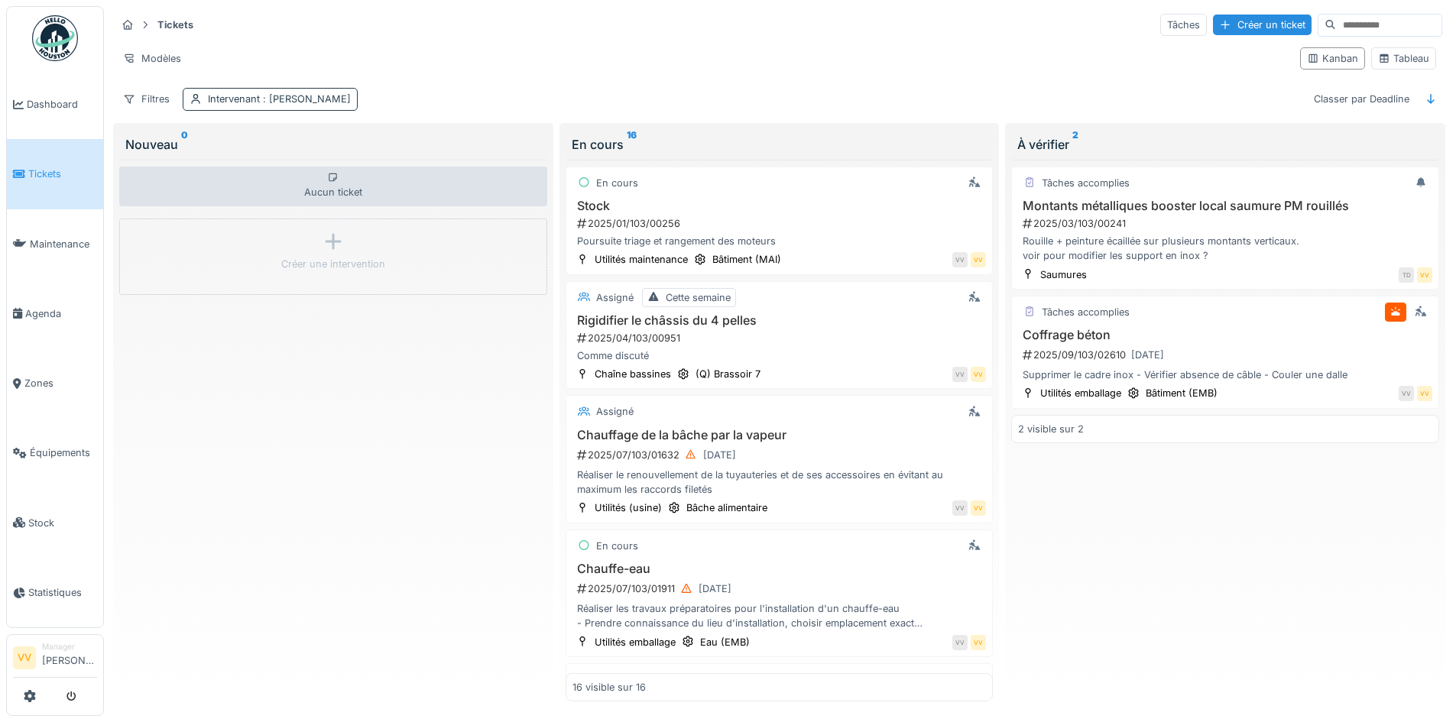
click at [325, 99] on span ": Benjamin Bauwens" at bounding box center [305, 98] width 91 height 11
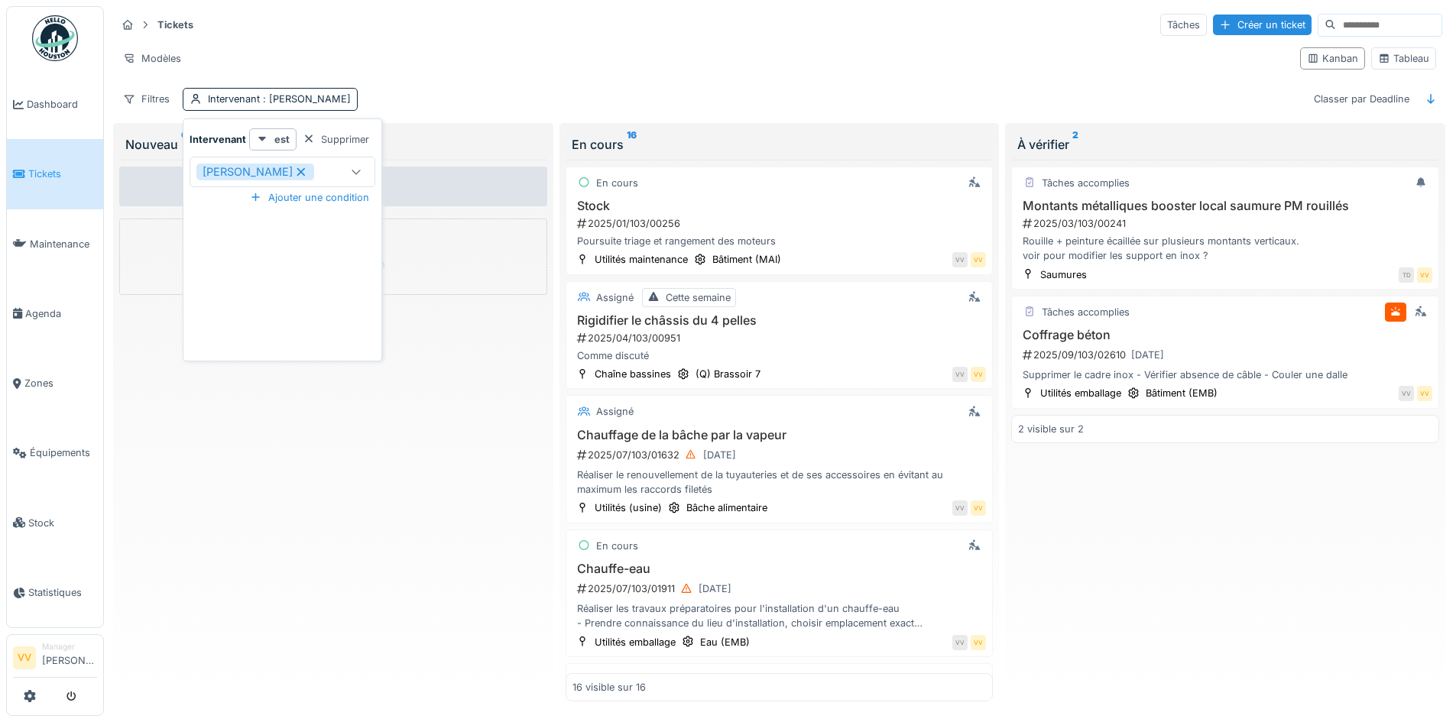
click at [306, 174] on icon at bounding box center [301, 171] width 8 height 8
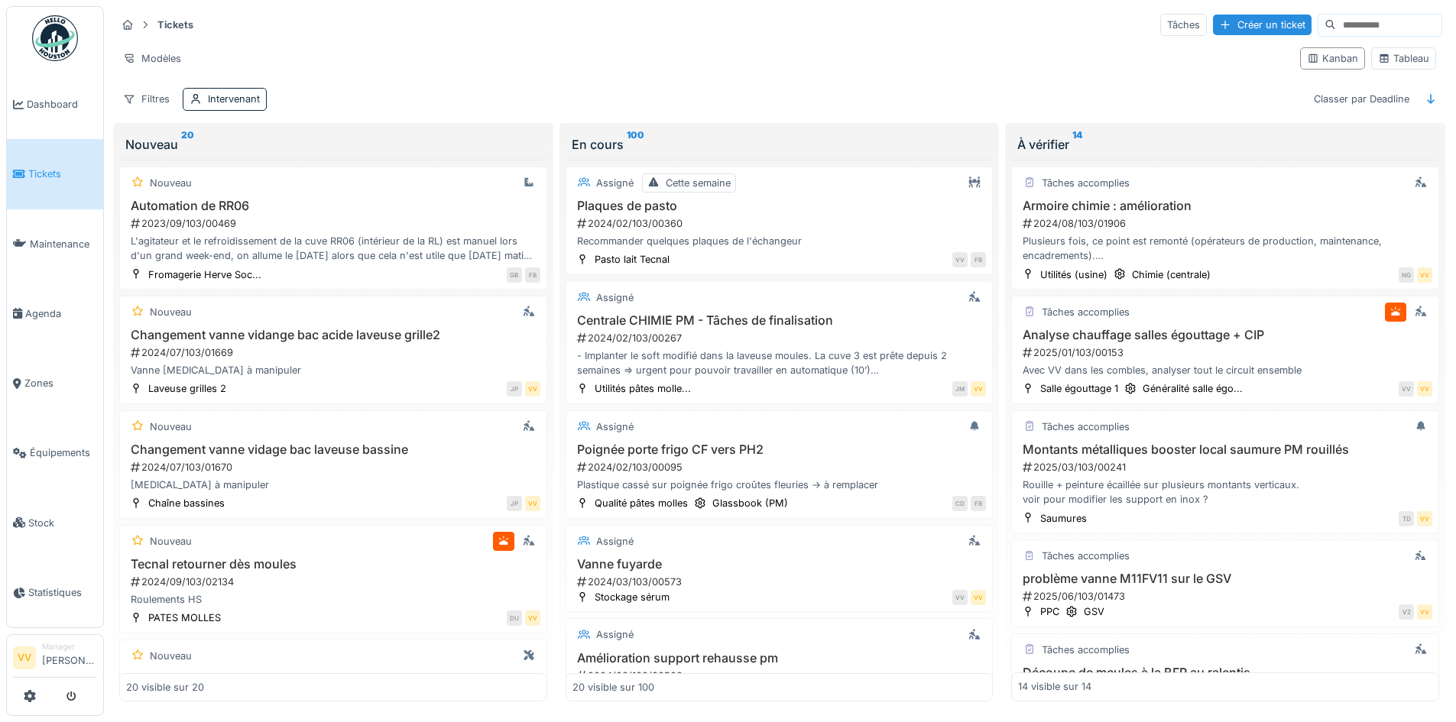
click at [37, 171] on span "Tickets" at bounding box center [62, 174] width 69 height 15
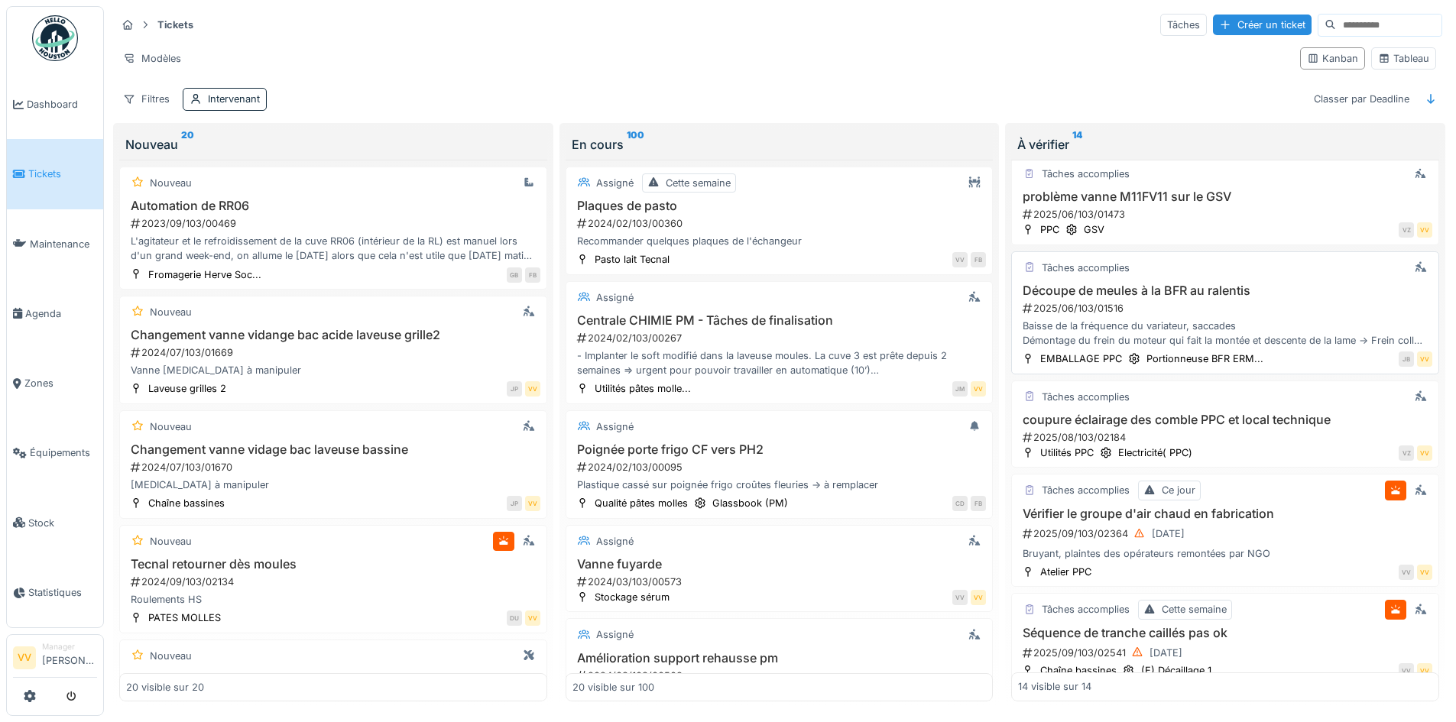
scroll to position [459, 0]
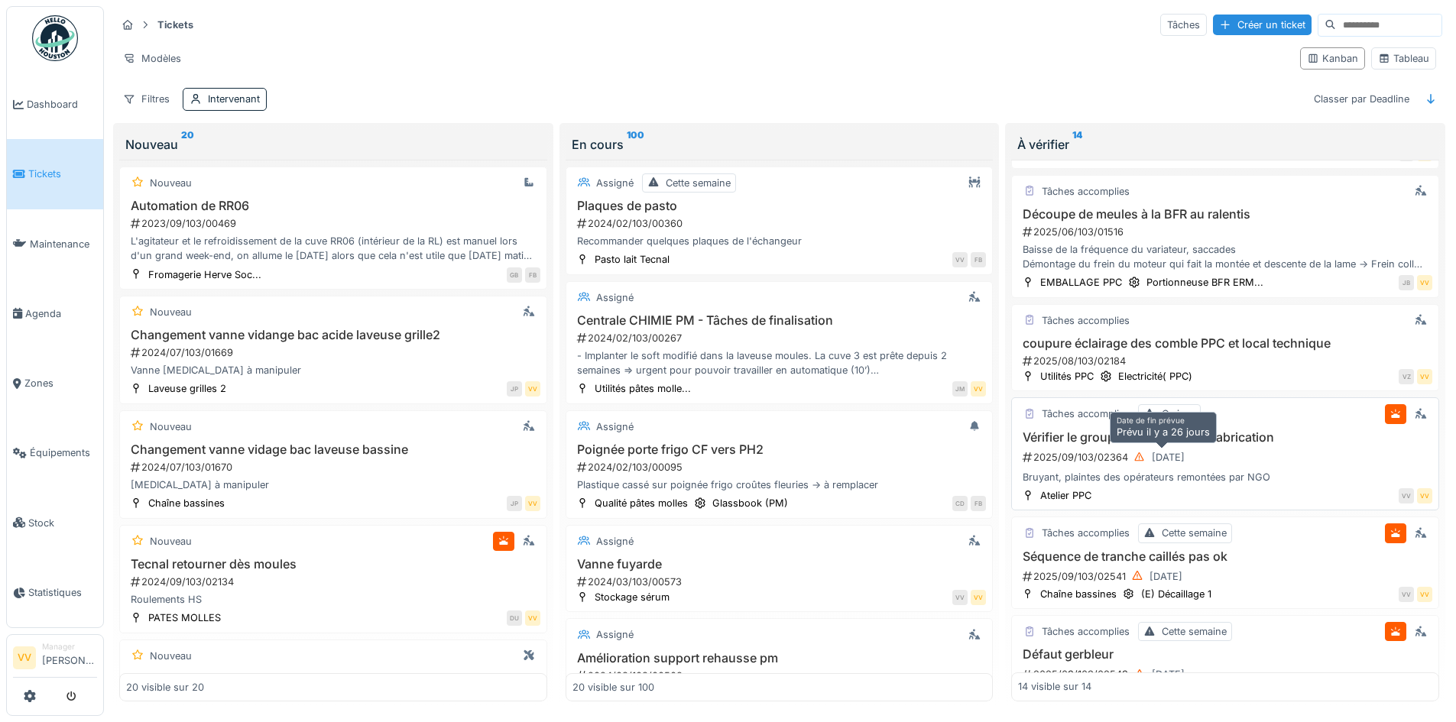
click at [1175, 462] on div "[DATE]" at bounding box center [1168, 457] width 33 height 15
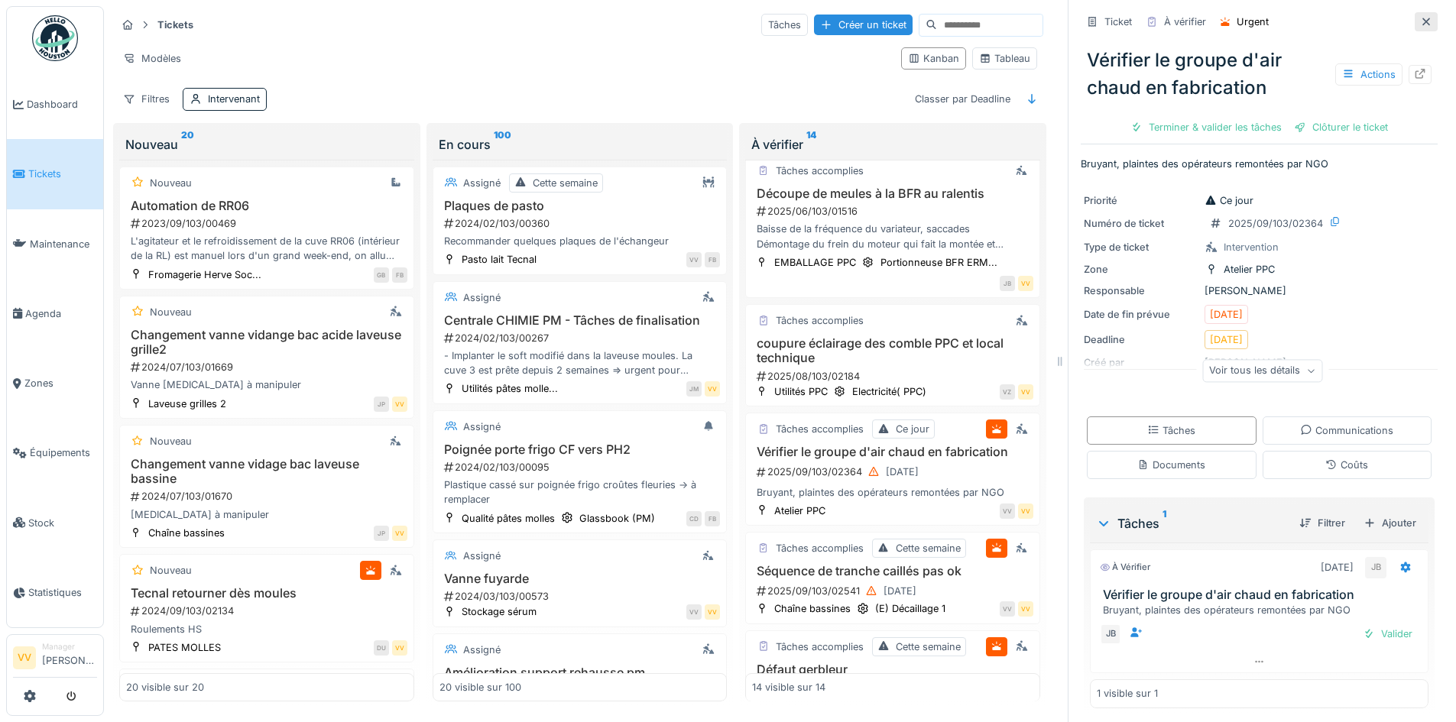
click at [1420, 25] on icon at bounding box center [1426, 22] width 12 height 10
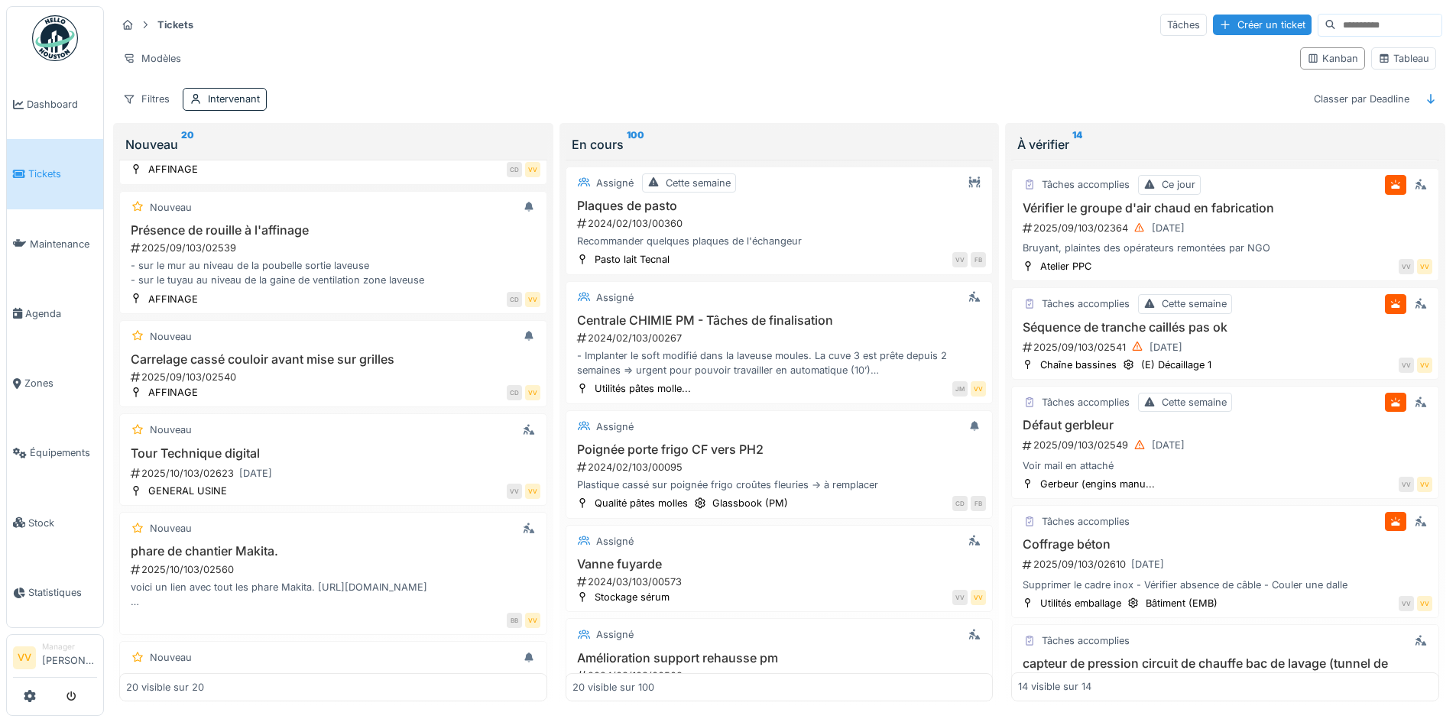
scroll to position [1873, 0]
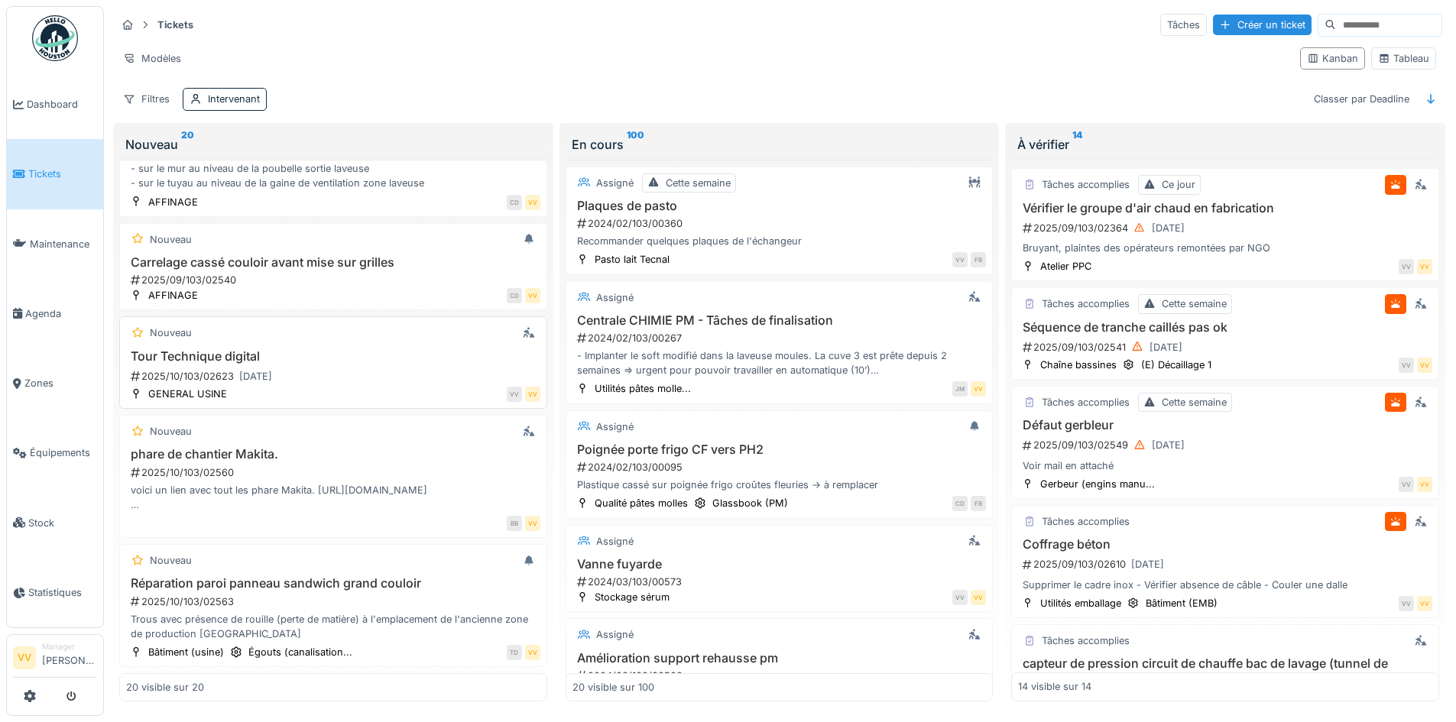
click at [326, 368] on div "2025/10/103/02623 01/10/2025" at bounding box center [334, 376] width 411 height 19
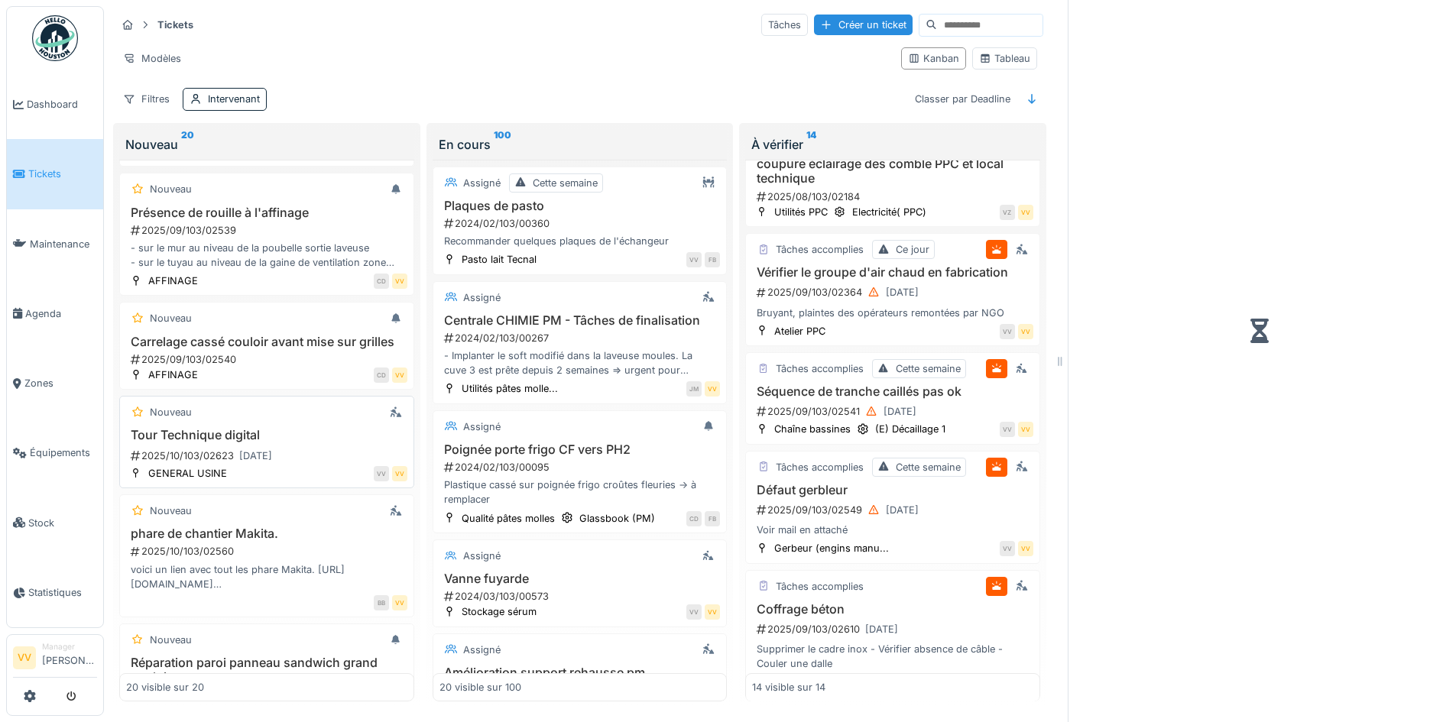
scroll to position [758, 0]
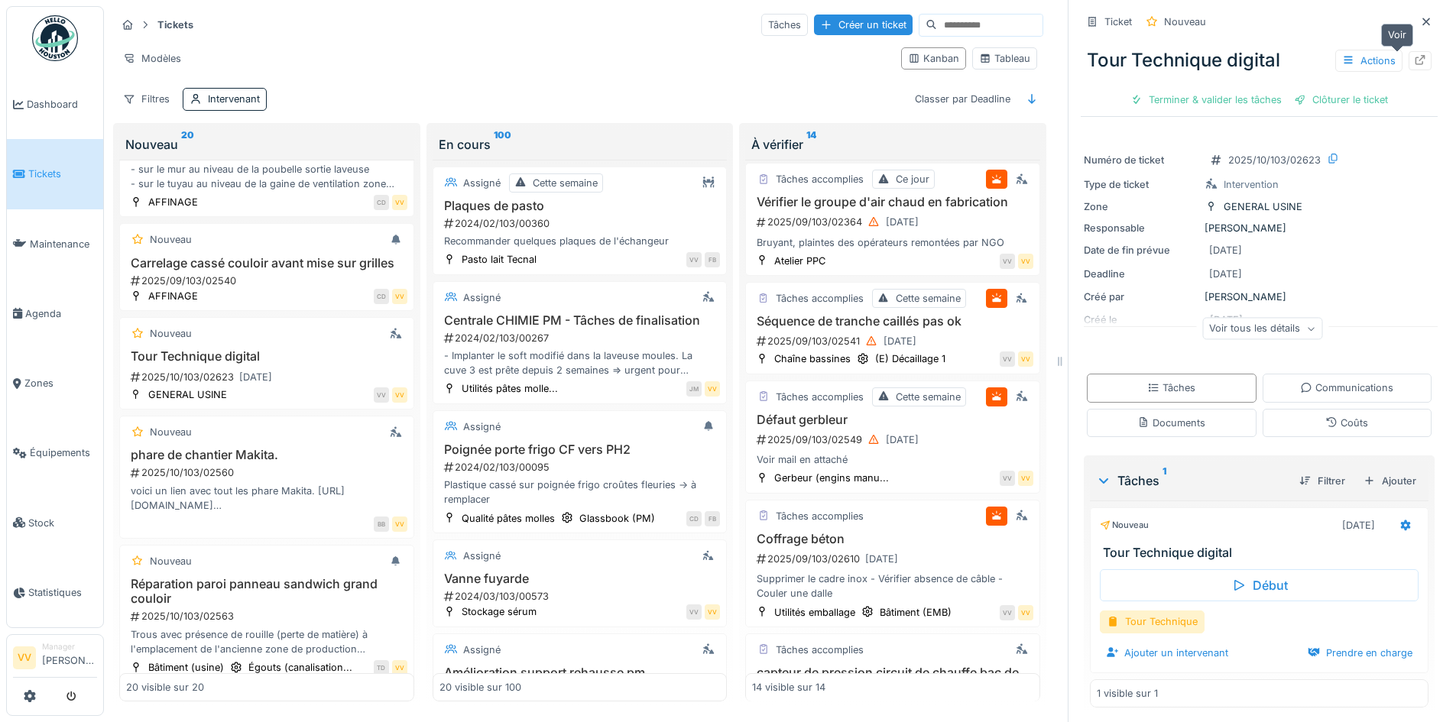
click at [1414, 60] on icon at bounding box center [1420, 60] width 12 height 10
click at [1420, 21] on icon at bounding box center [1426, 22] width 12 height 10
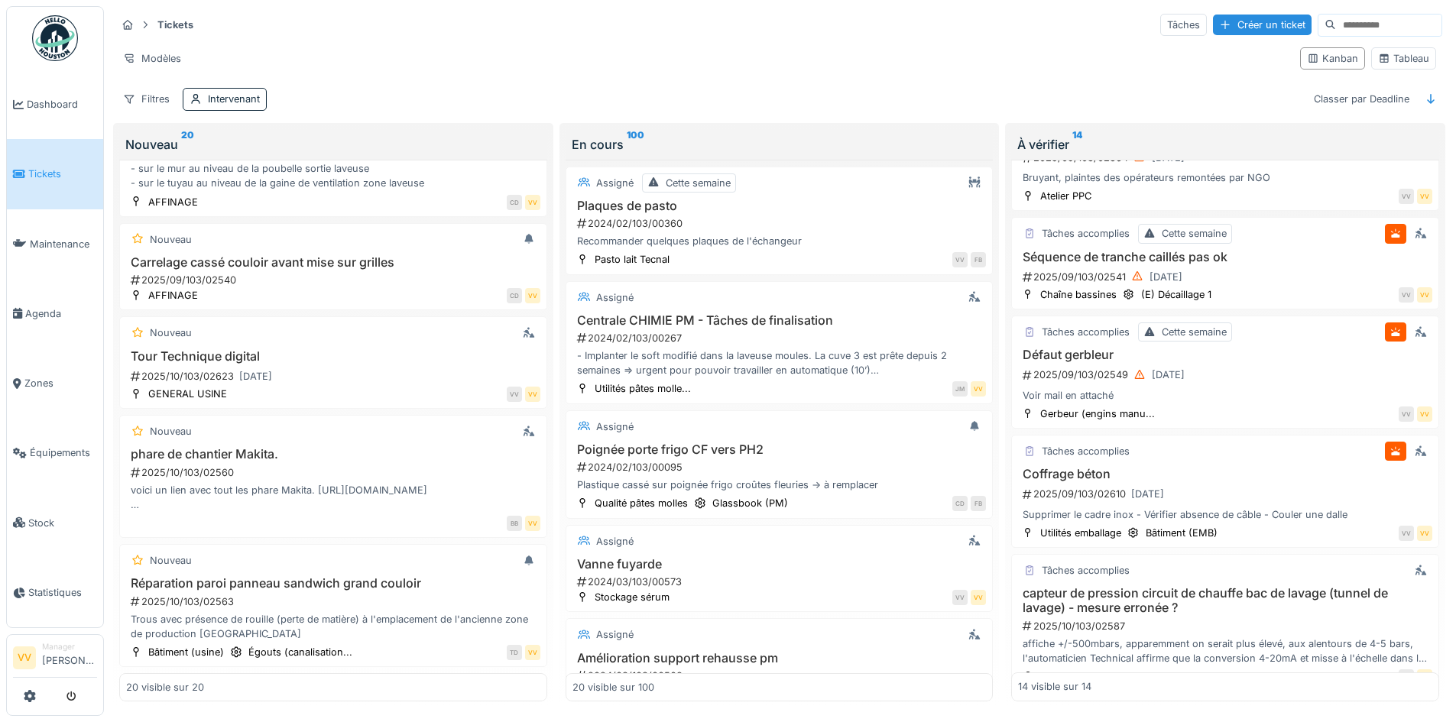
scroll to position [688, 0]
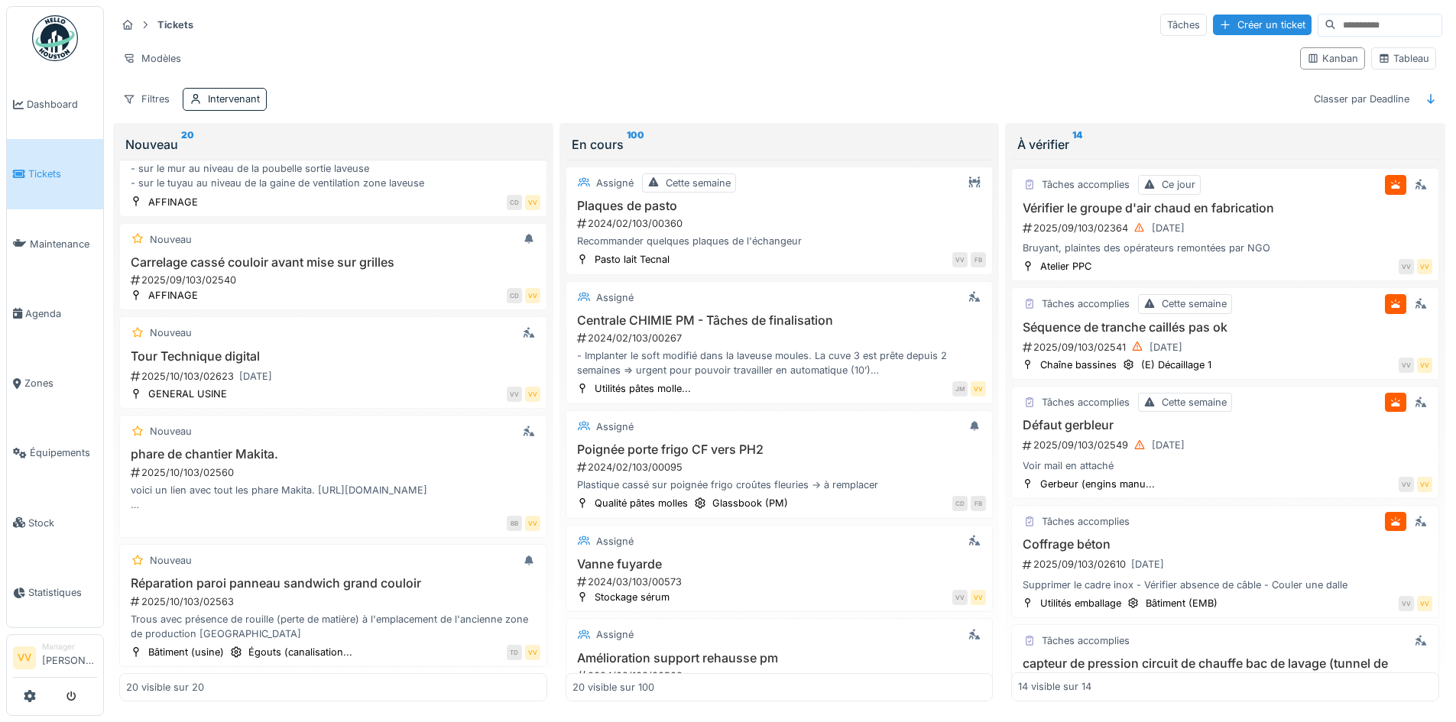
click at [1336, 25] on input at bounding box center [1388, 25] width 105 height 21
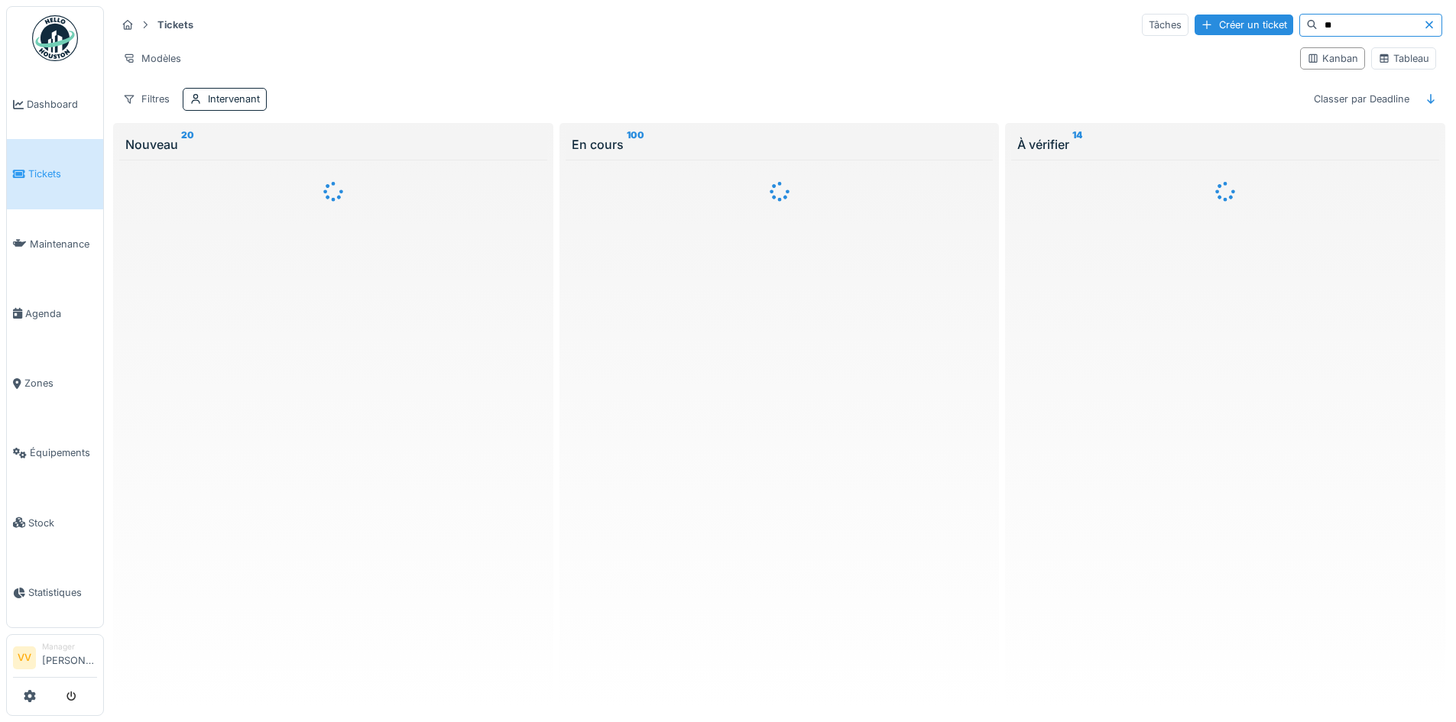
scroll to position [0, 0]
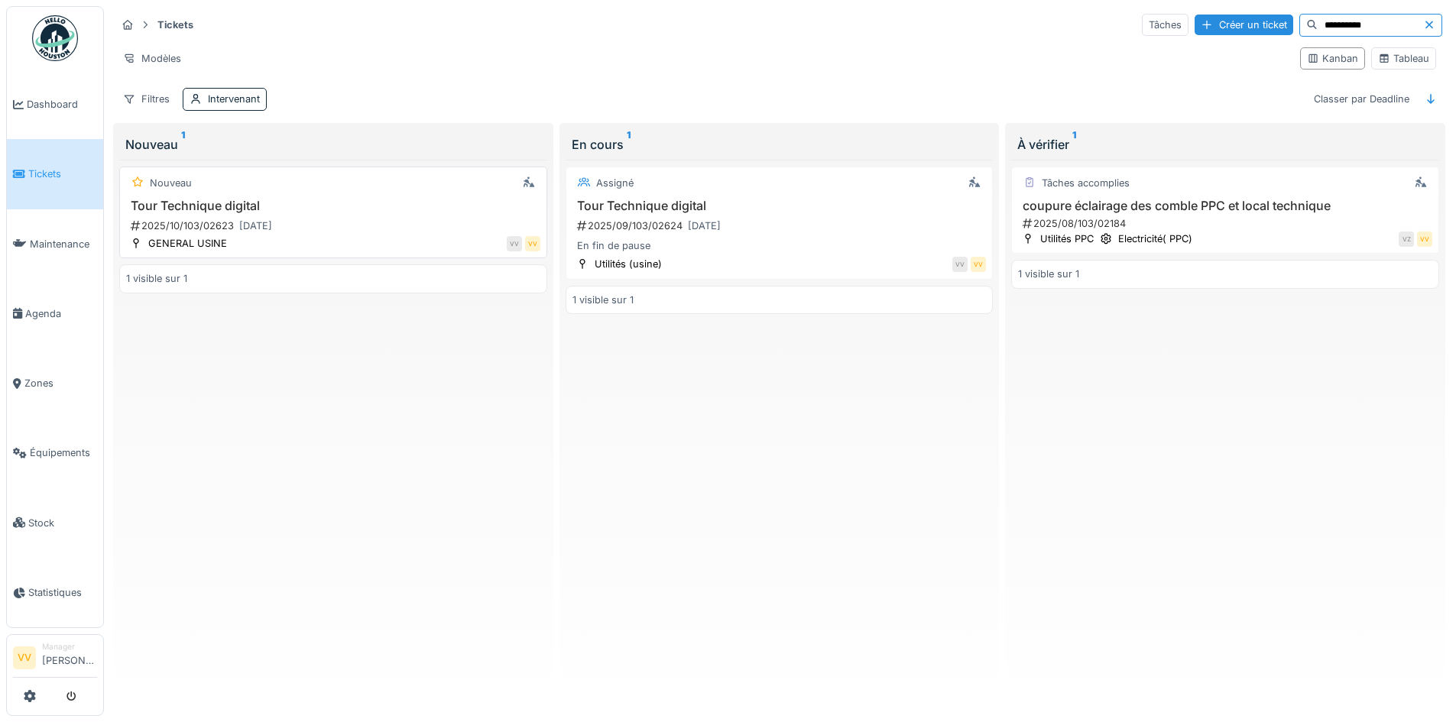
type input "**********"
click at [345, 220] on div "2025/10/103/02623 01/10/2025" at bounding box center [334, 225] width 411 height 19
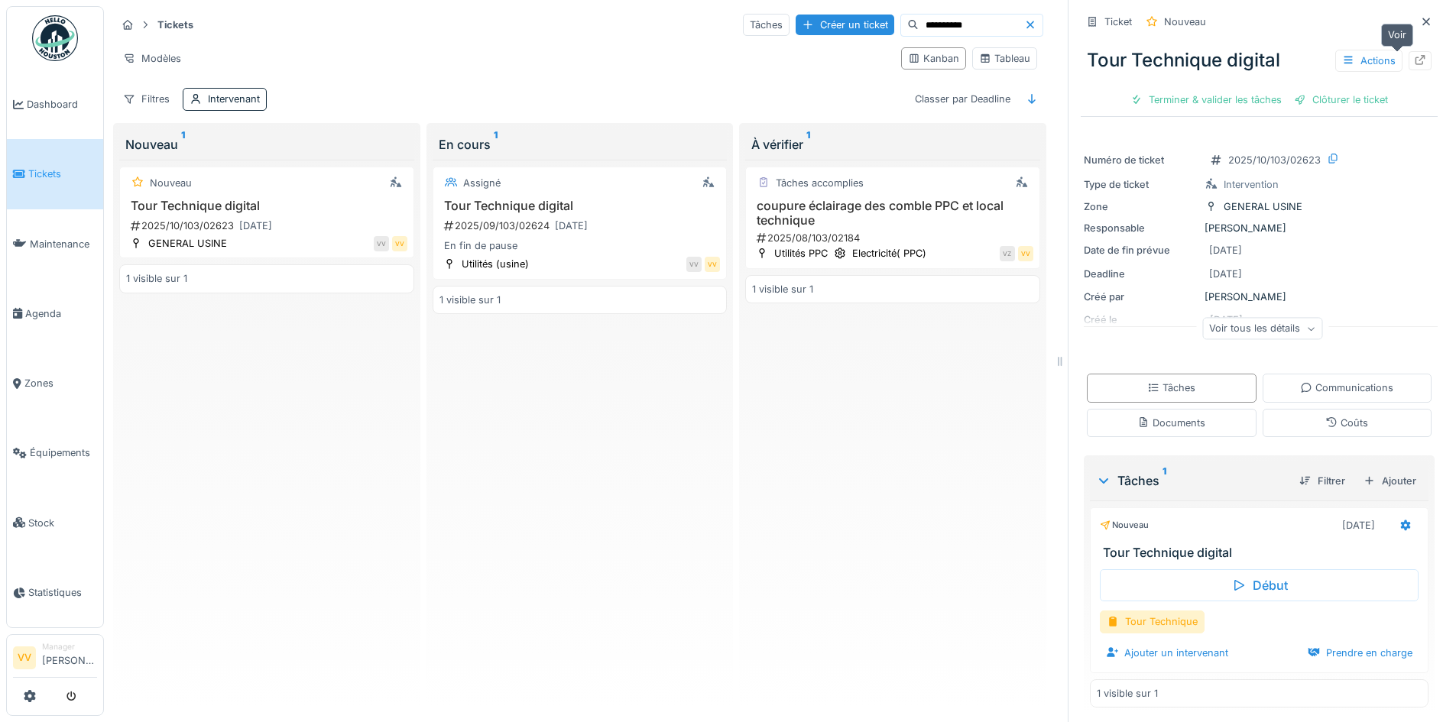
click at [1414, 63] on icon at bounding box center [1420, 60] width 12 height 10
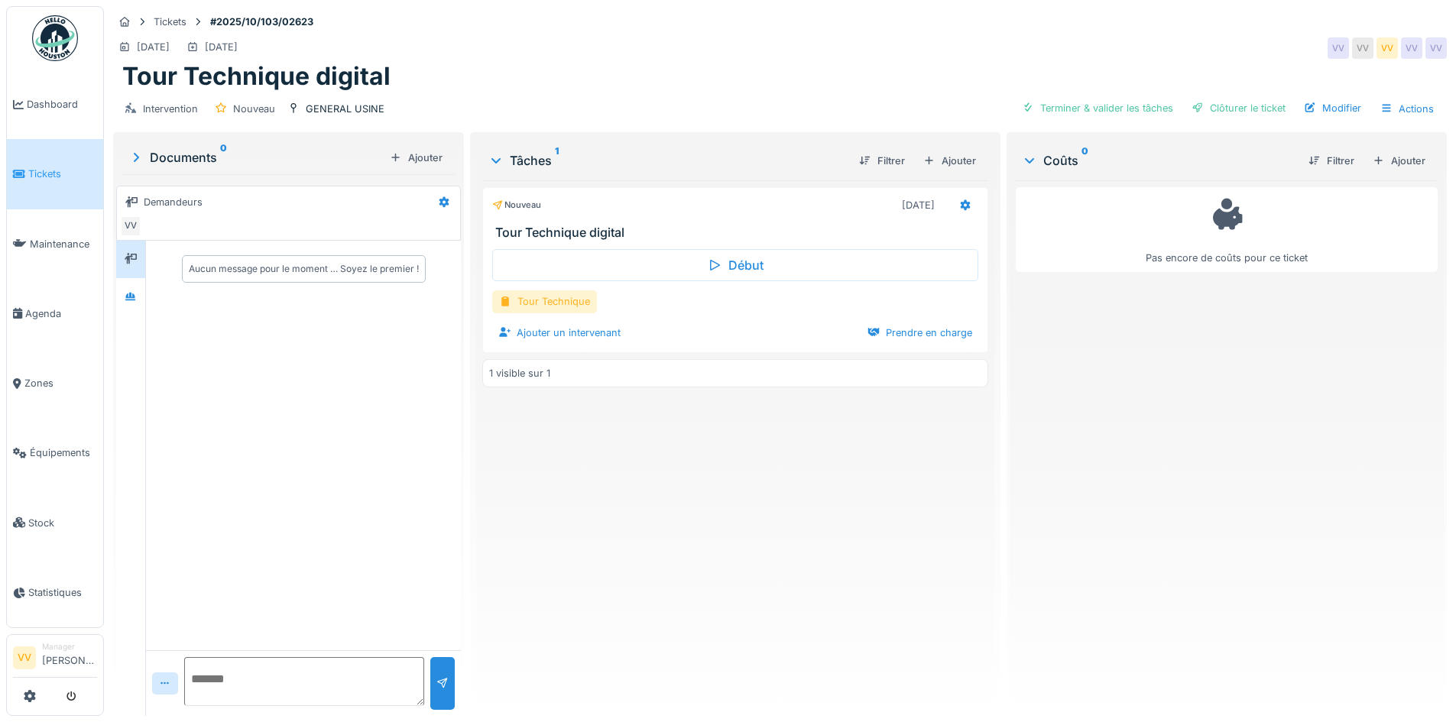
click at [554, 295] on div "Tour Technique" at bounding box center [544, 301] width 105 height 22
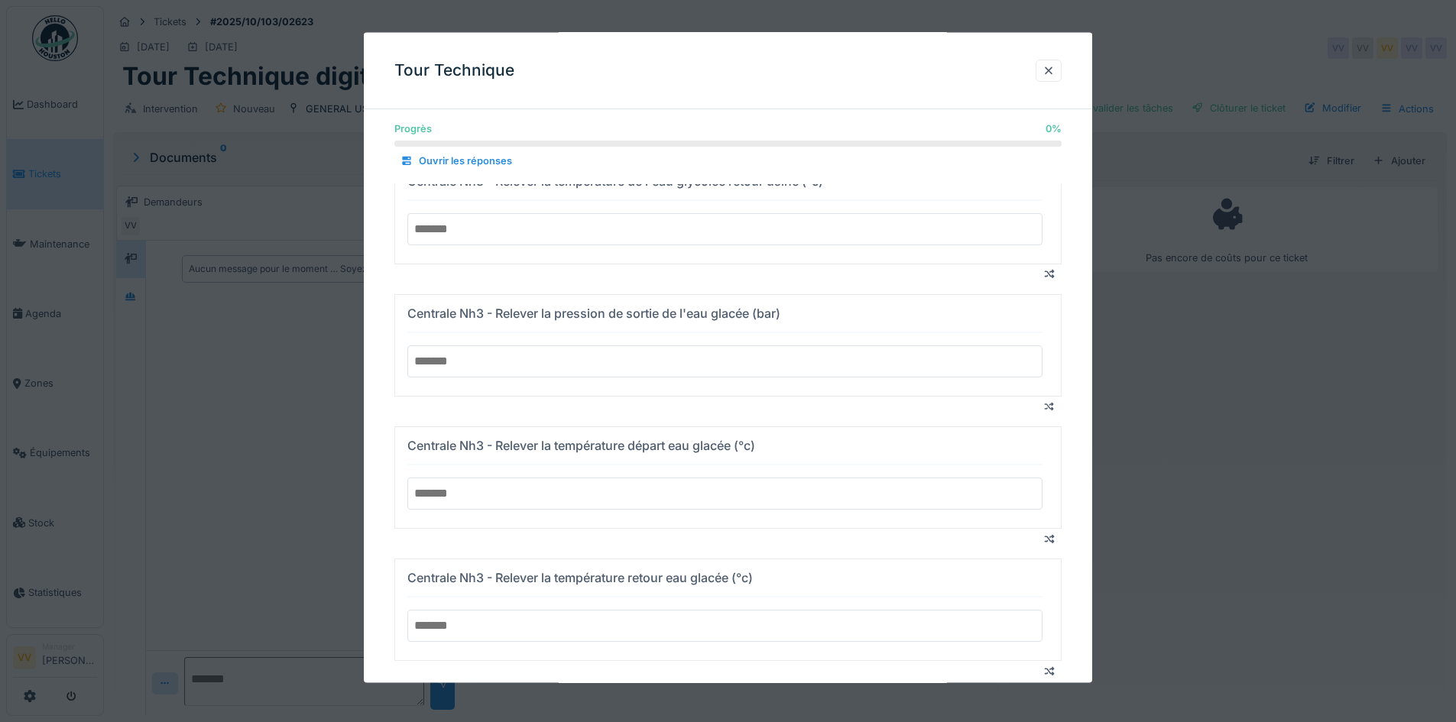
scroll to position [1223, 0]
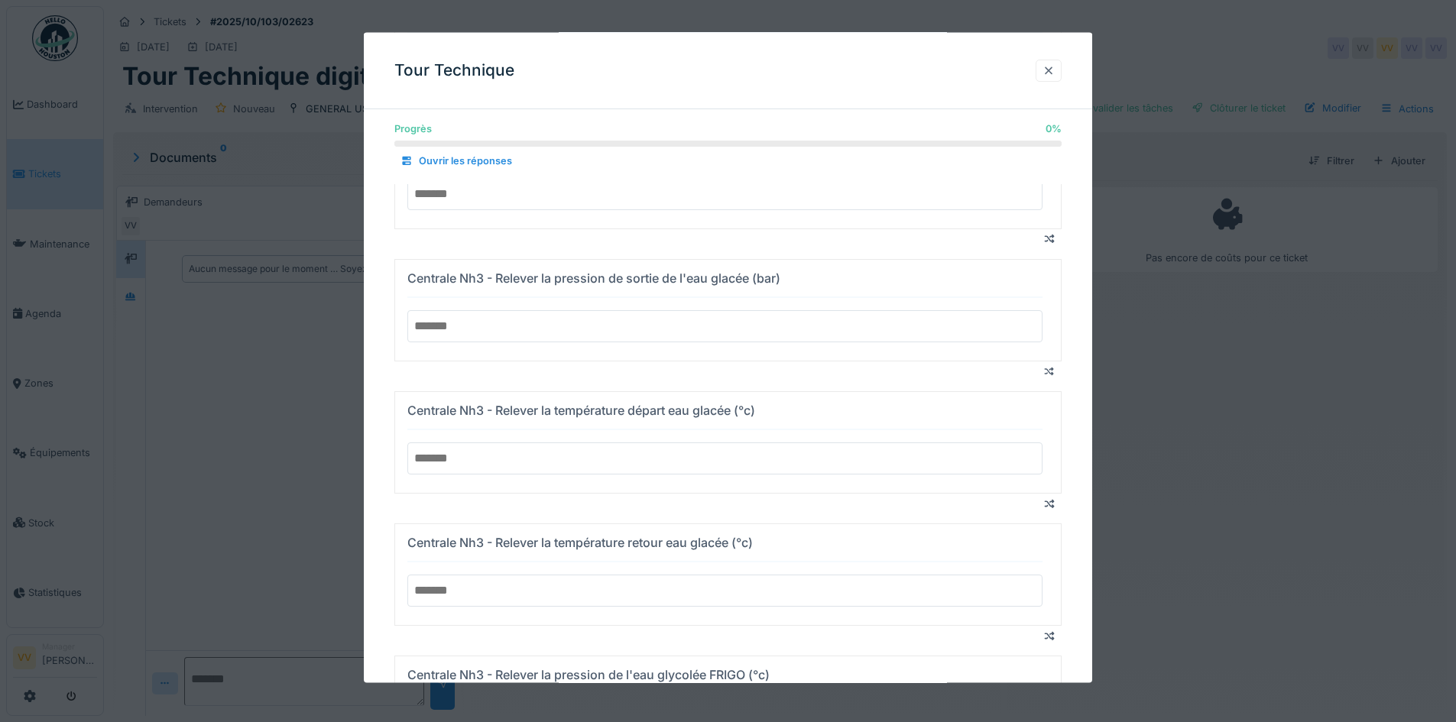
click at [1055, 65] on div at bounding box center [1048, 70] width 12 height 15
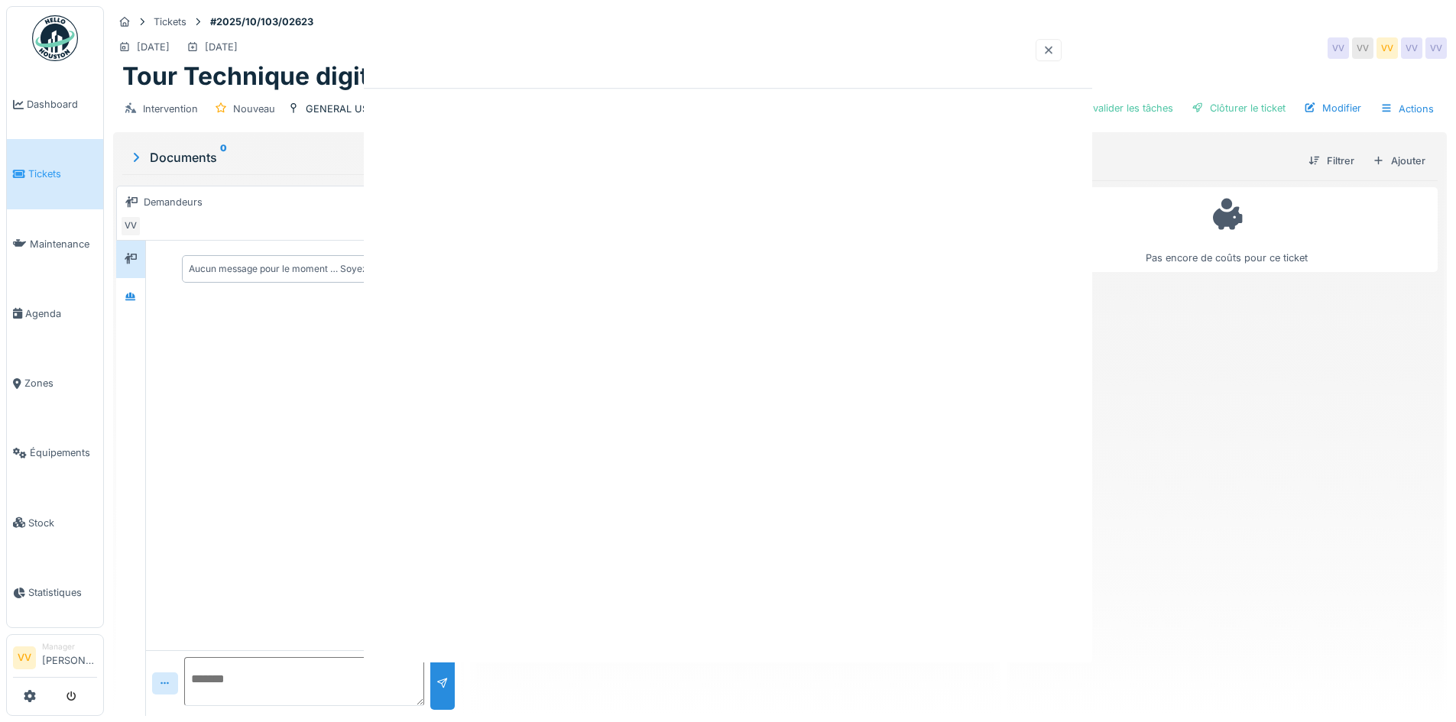
scroll to position [0, 0]
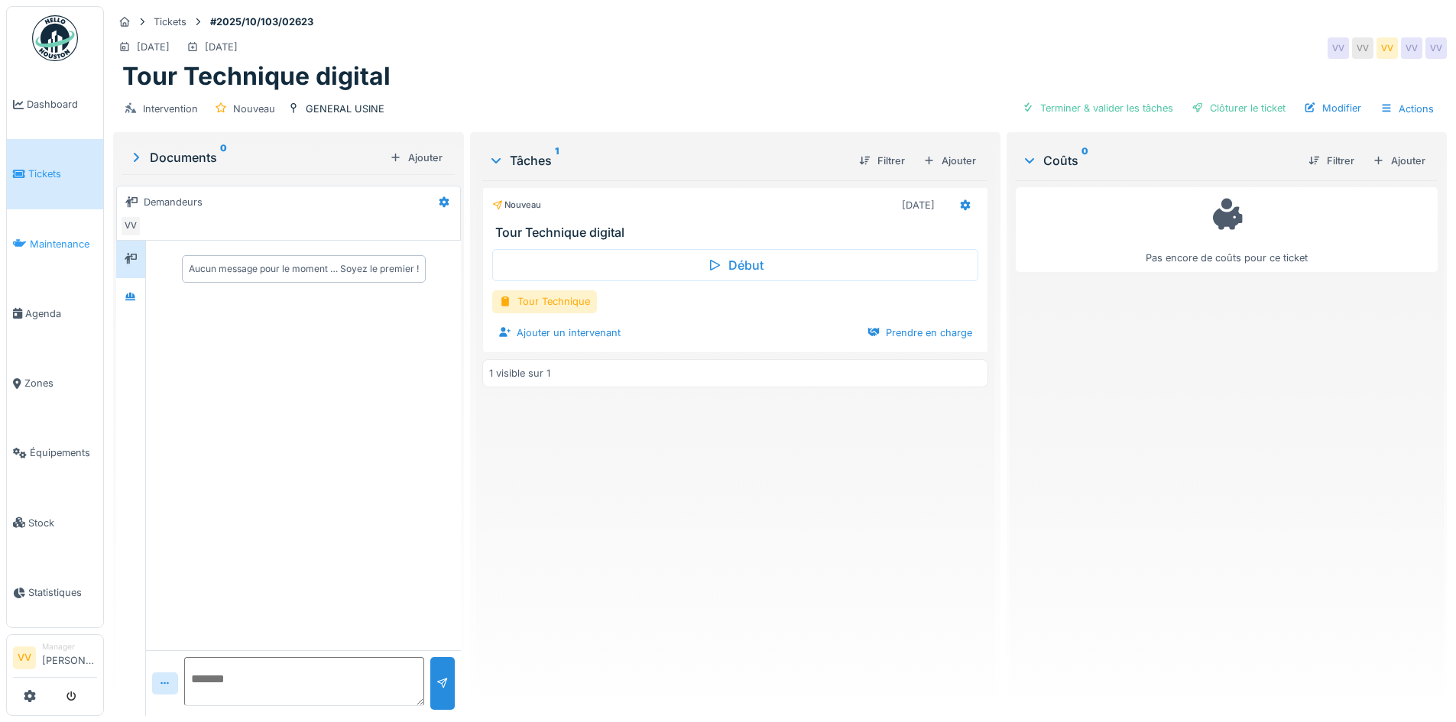
click at [50, 237] on span "Maintenance" at bounding box center [63, 244] width 67 height 15
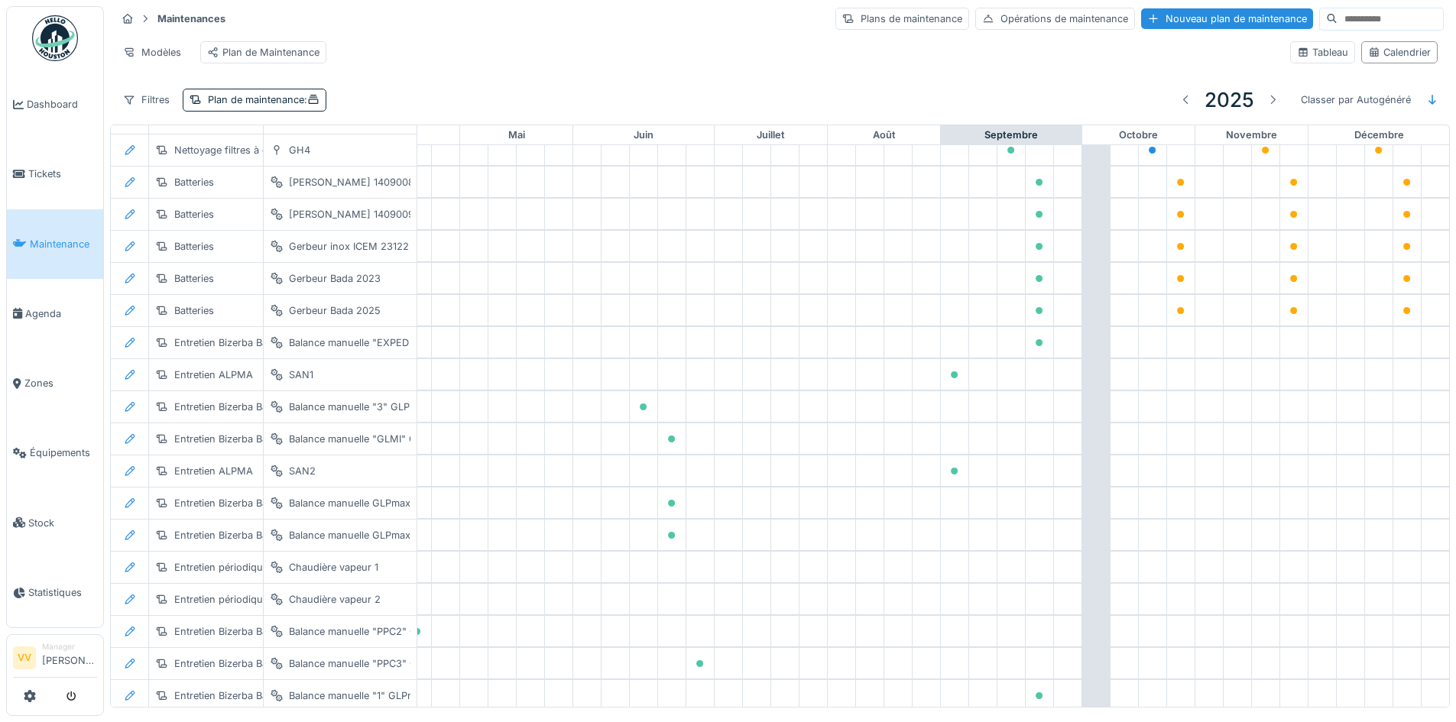
scroll to position [2154, 501]
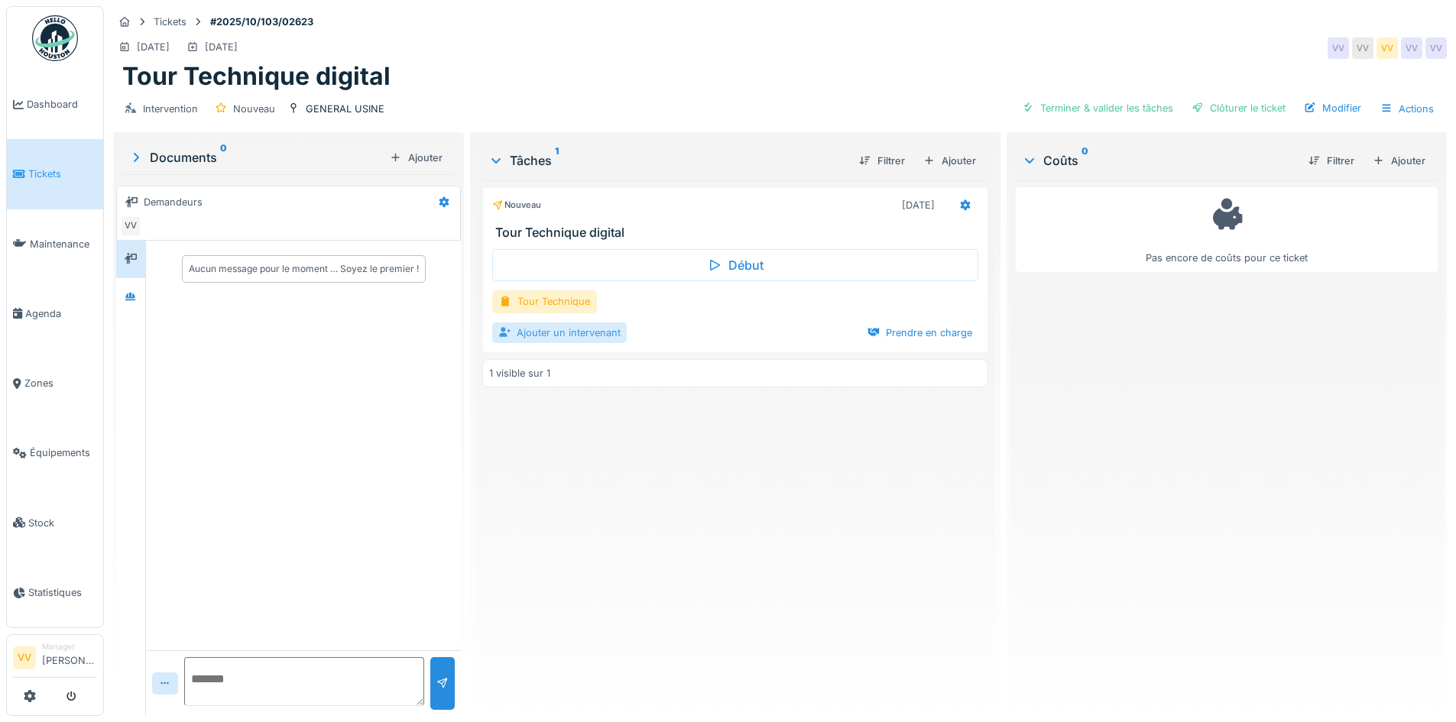
click at [528, 335] on div "Ajouter un intervenant" at bounding box center [559, 332] width 134 height 21
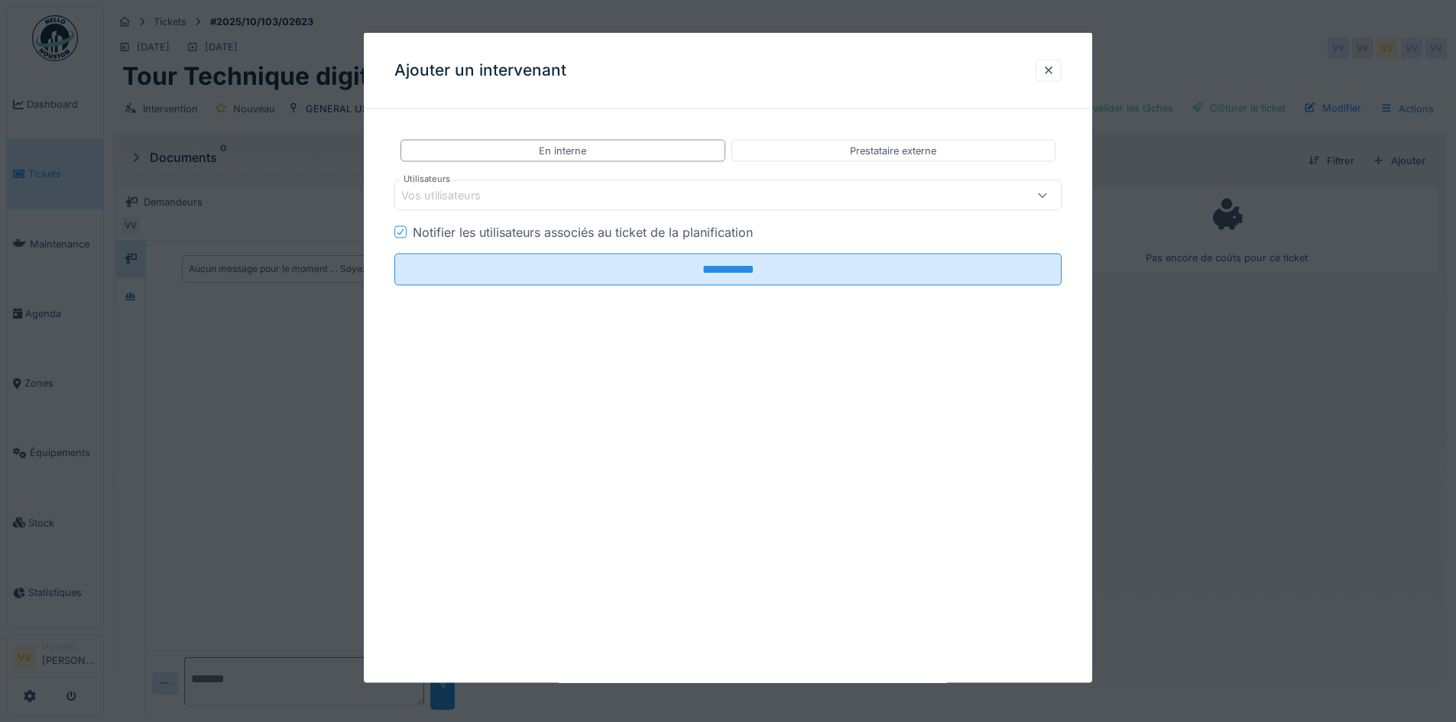
click at [546, 191] on div "Vos utilisateurs" at bounding box center [688, 195] width 575 height 17
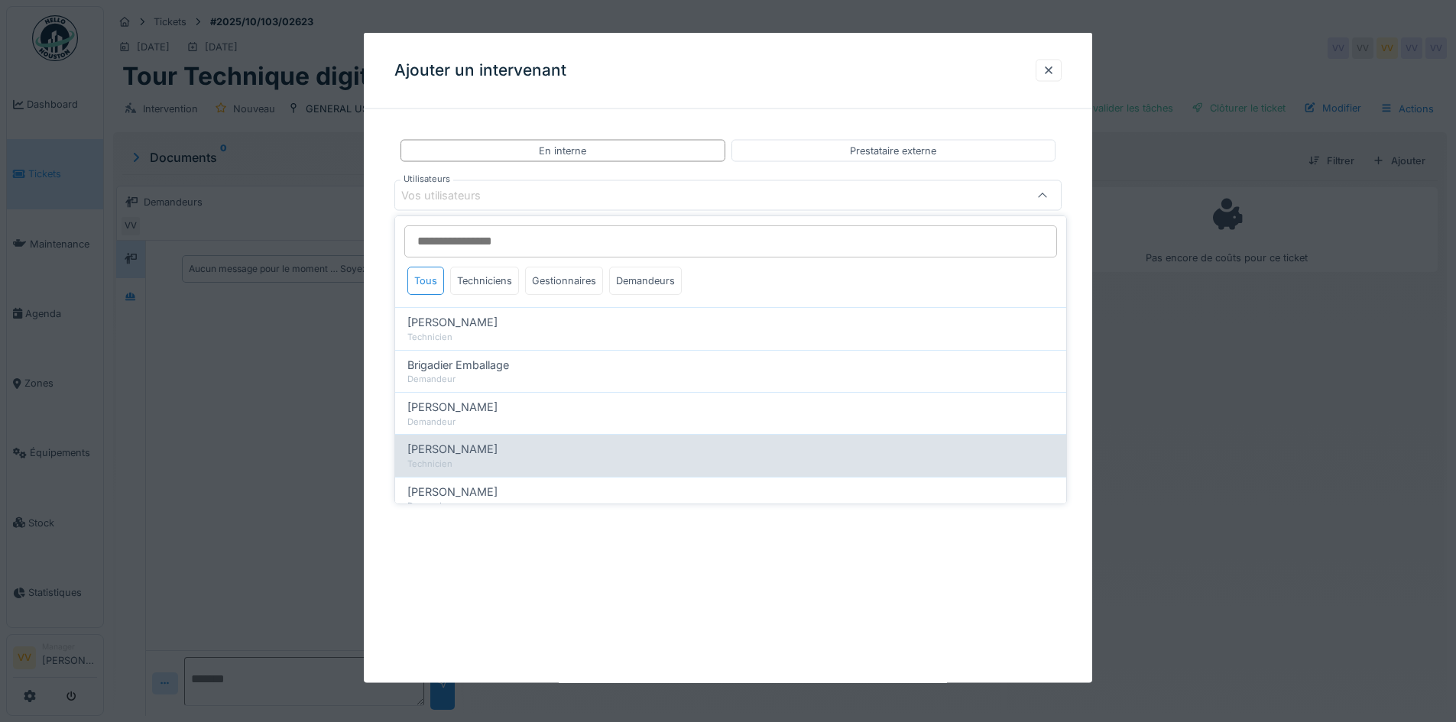
click at [465, 453] on span "[PERSON_NAME]" at bounding box center [452, 449] width 90 height 17
type input "****"
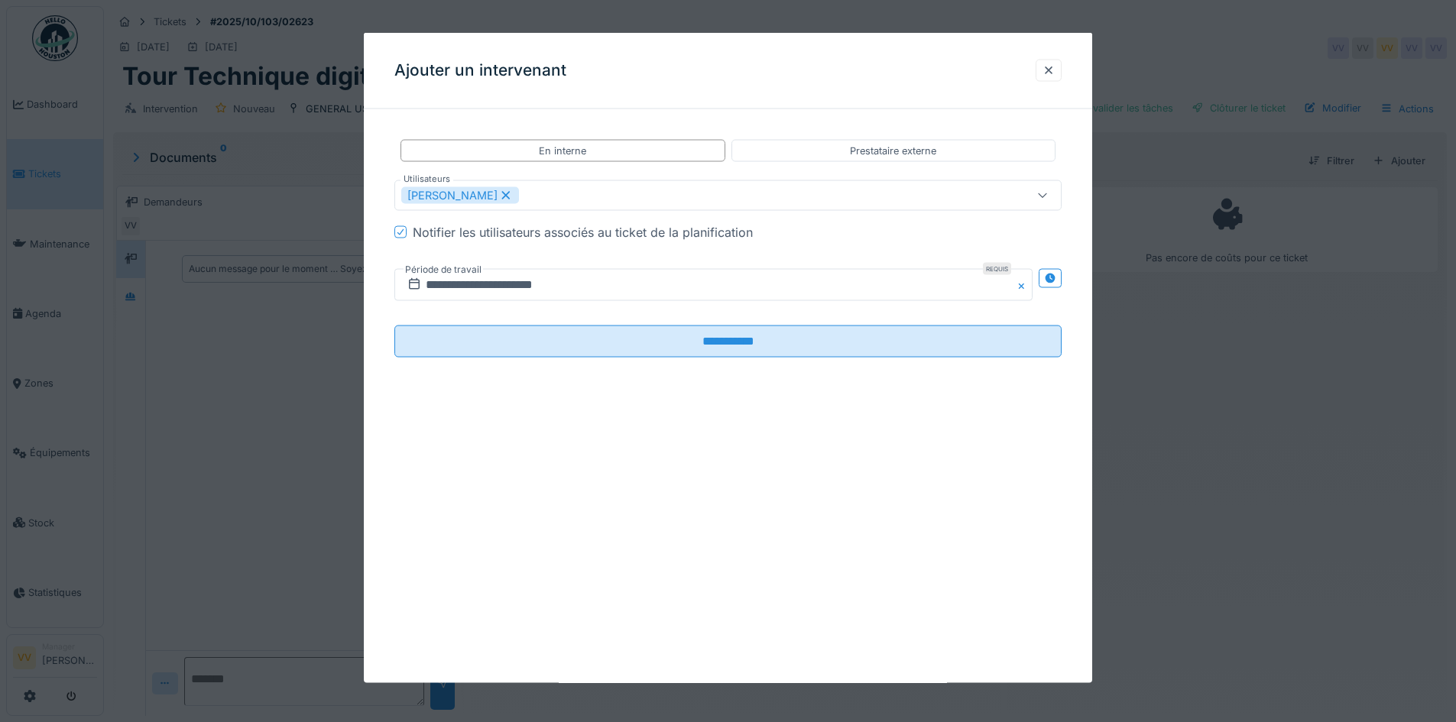
click at [612, 619] on div "**********" at bounding box center [728, 358] width 728 height 650
click at [611, 283] on input "**********" at bounding box center [713, 285] width 638 height 32
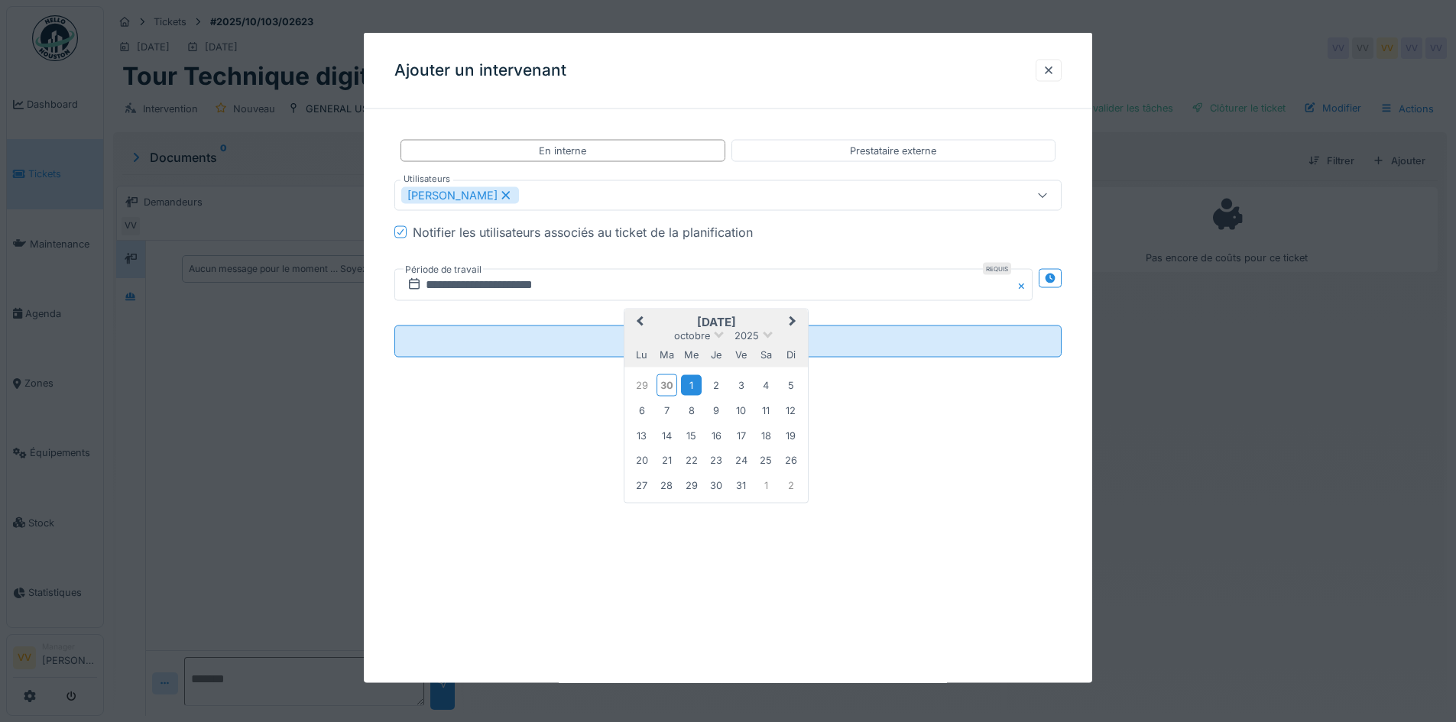
click at [694, 385] on div "1" at bounding box center [691, 384] width 21 height 21
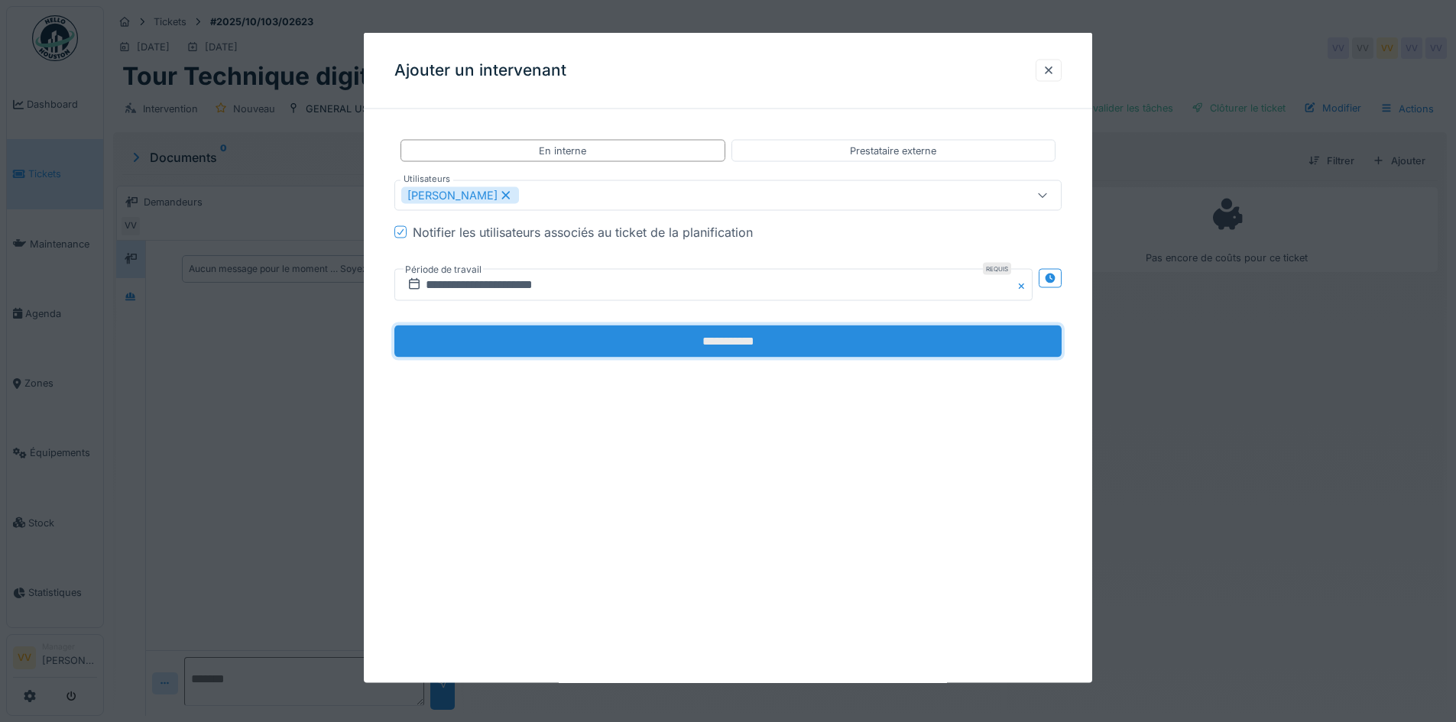
click at [704, 341] on input "**********" at bounding box center [727, 342] width 667 height 32
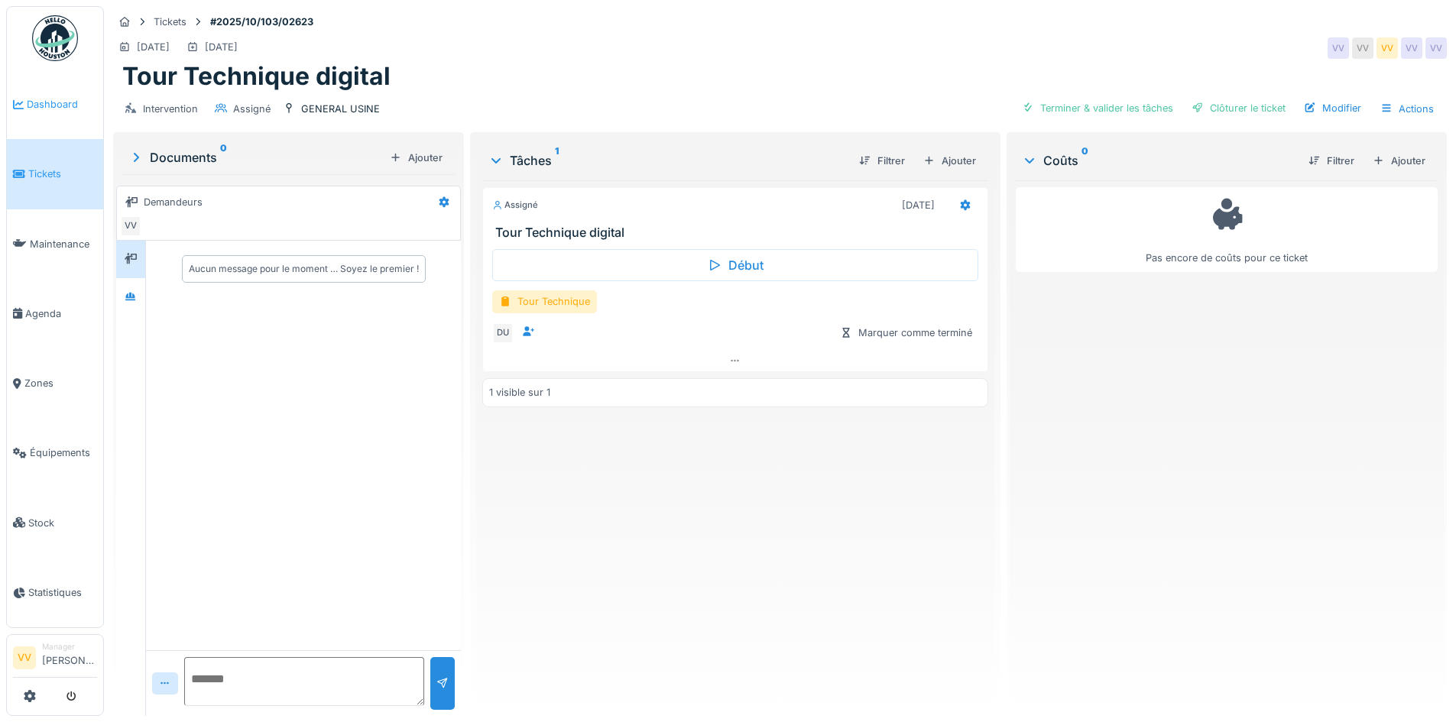
click at [47, 107] on span "Dashboard" at bounding box center [62, 104] width 70 height 15
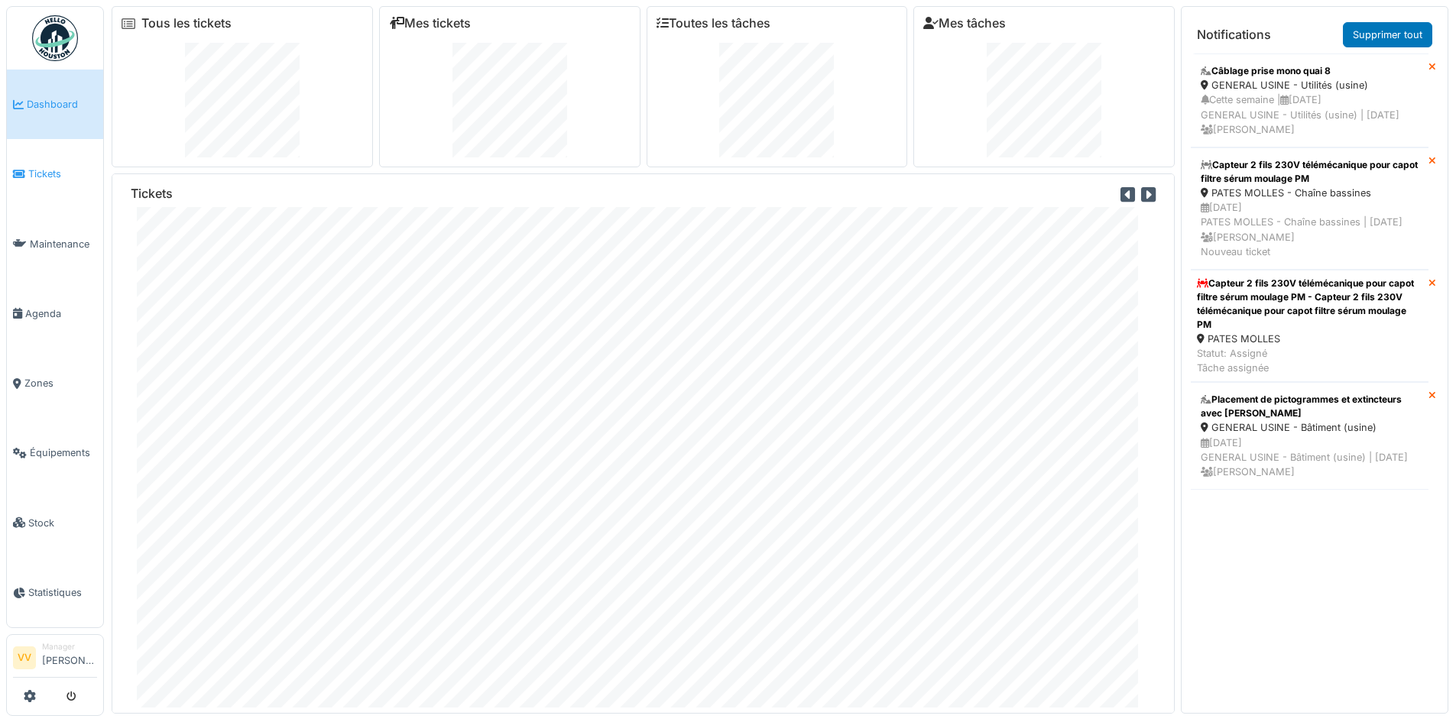
click at [27, 167] on li "Tickets" at bounding box center [55, 174] width 84 height 15
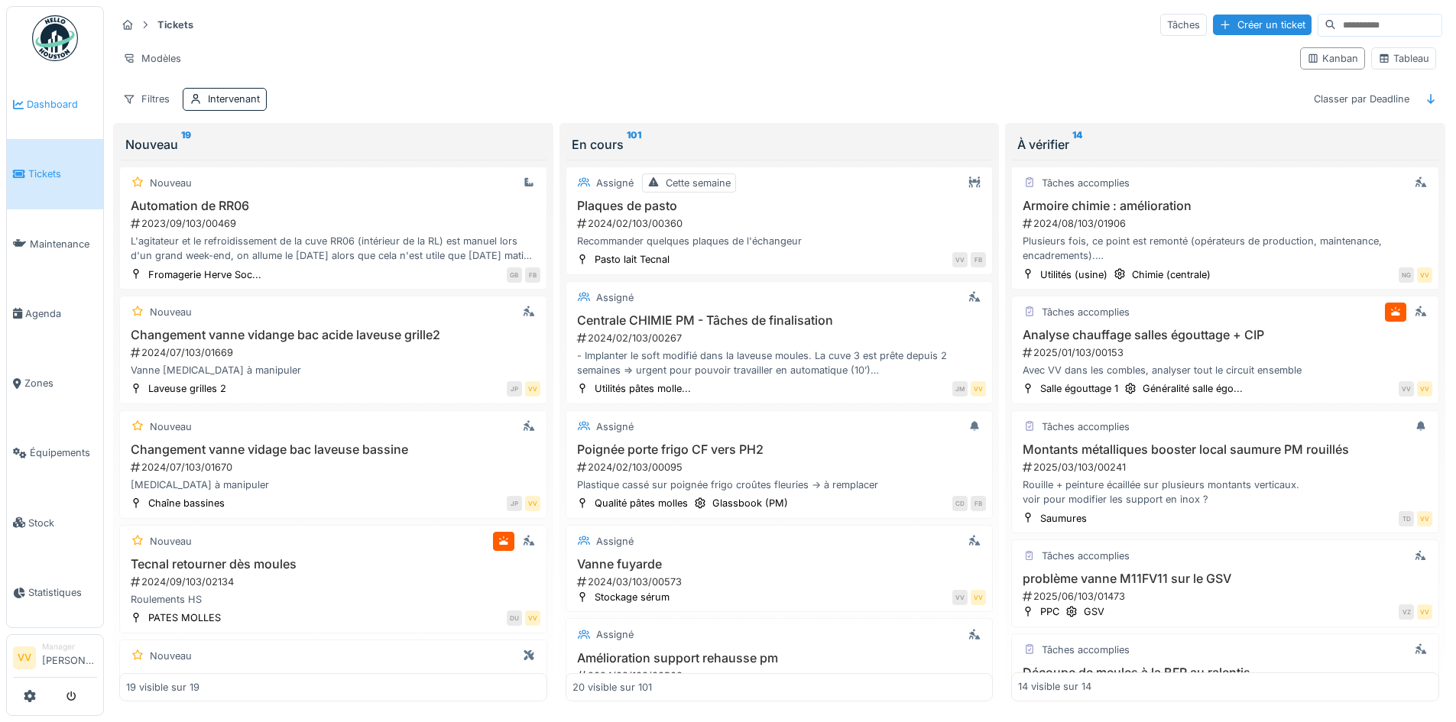
click at [49, 95] on link "Dashboard" at bounding box center [55, 105] width 96 height 70
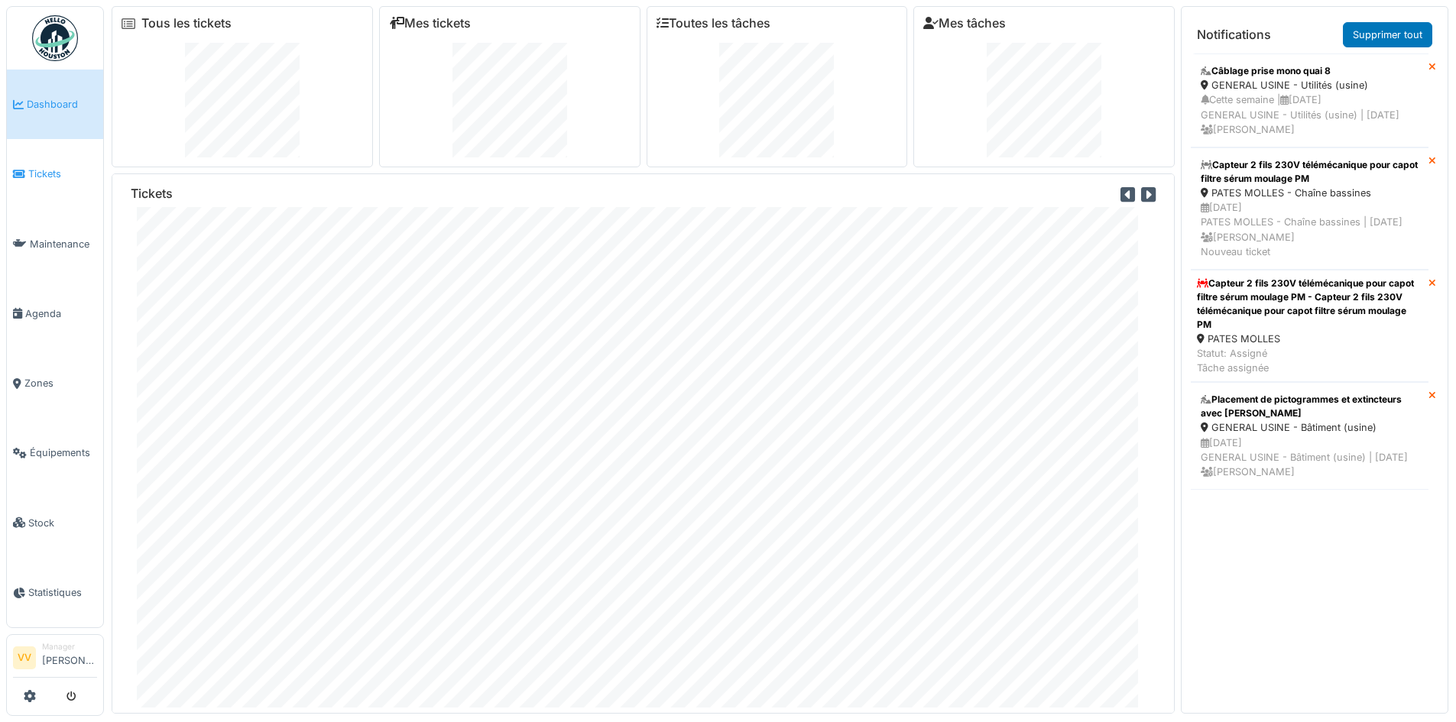
click at [34, 170] on span "Tickets" at bounding box center [62, 174] width 69 height 15
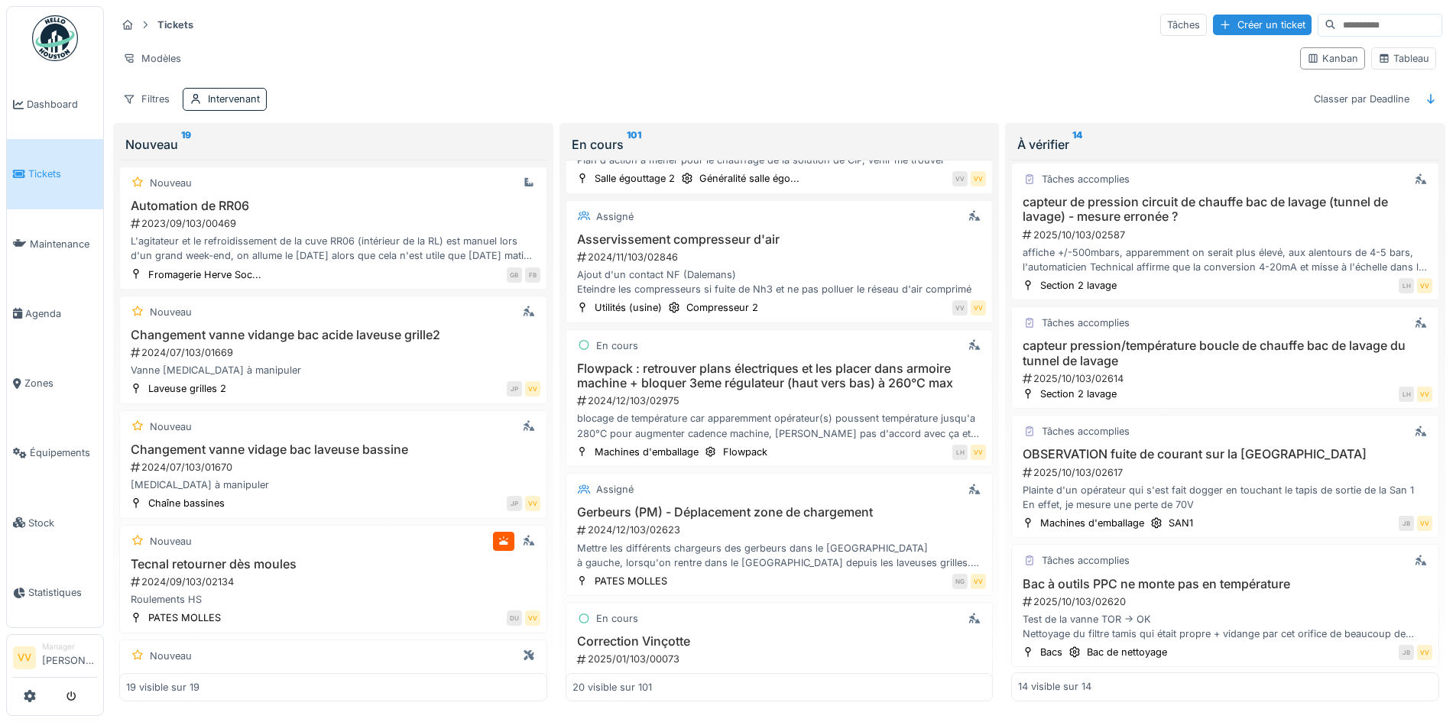
scroll to position [688, 0]
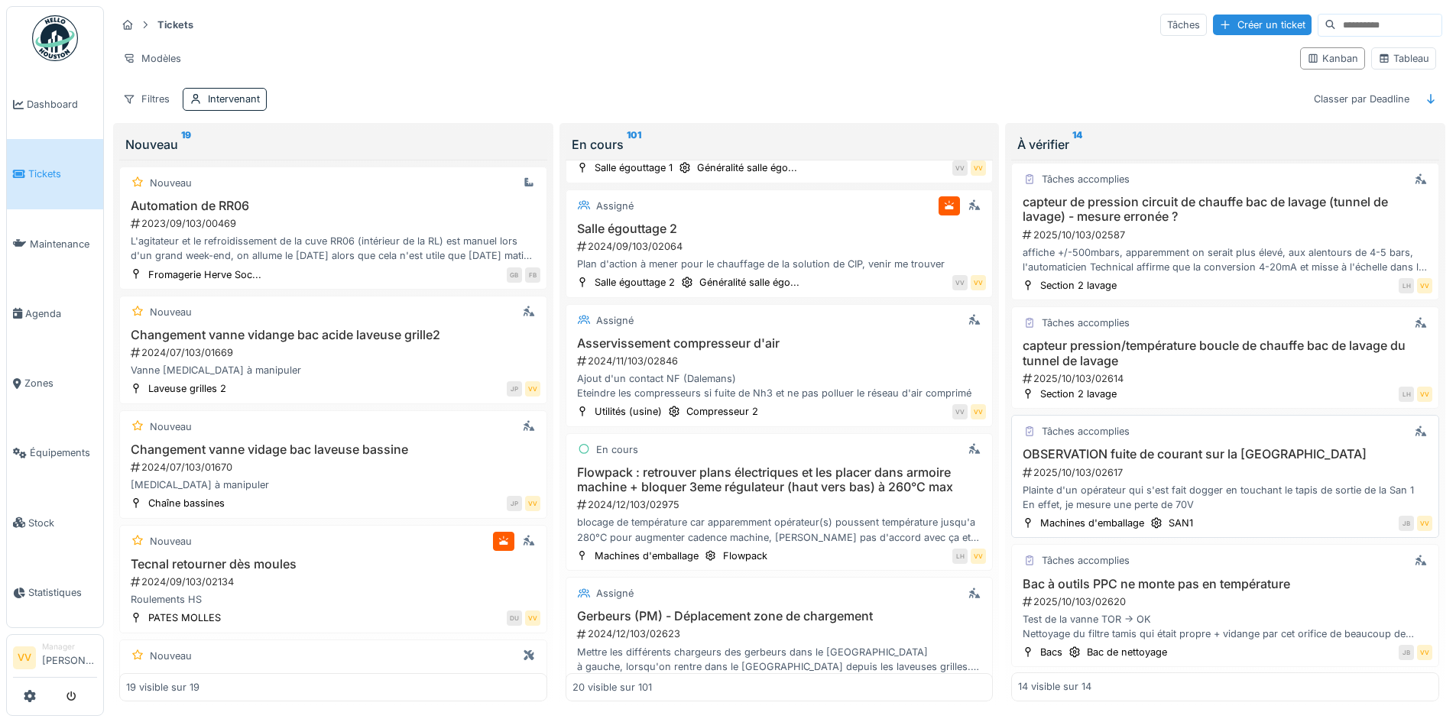
click at [1061, 483] on div "Plainte d'un opérateur qui s'est fait dogger en touchant le tapis de sortie de …" at bounding box center [1225, 497] width 414 height 29
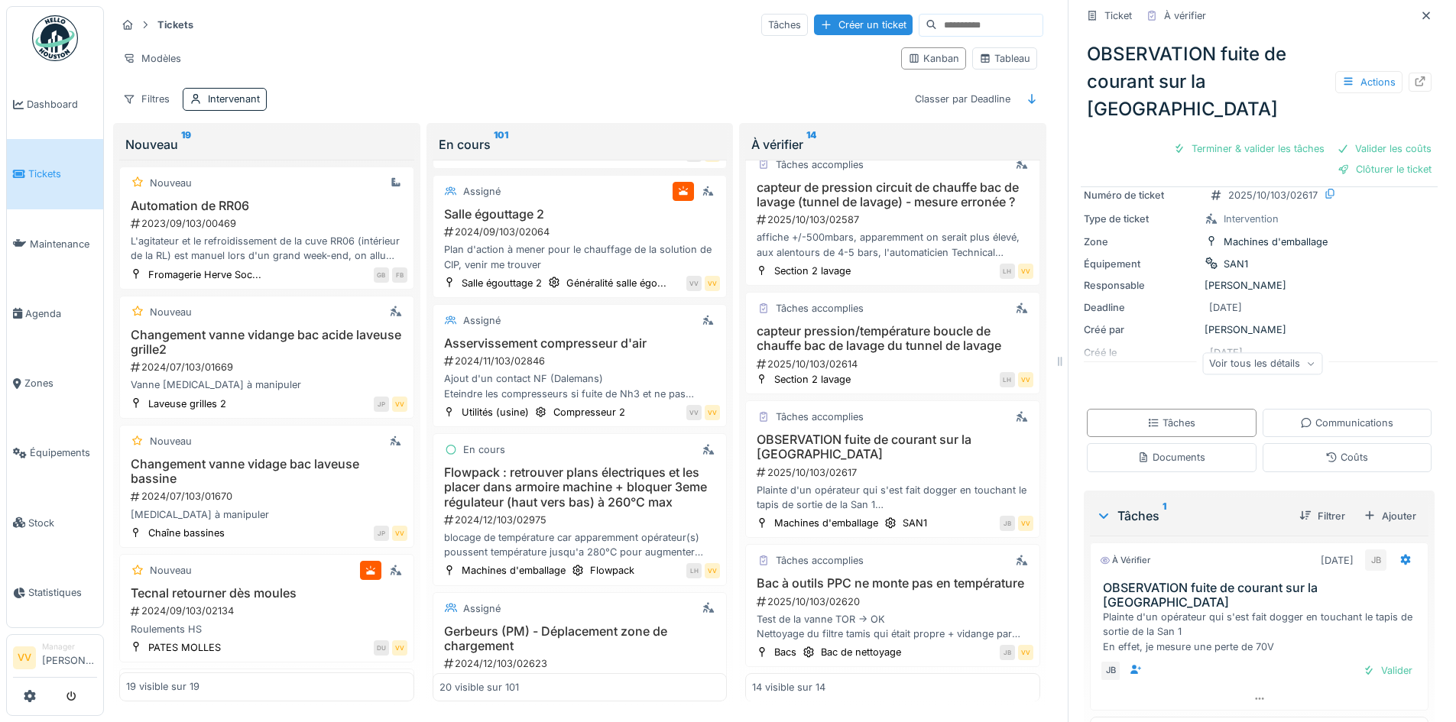
scroll to position [86, 0]
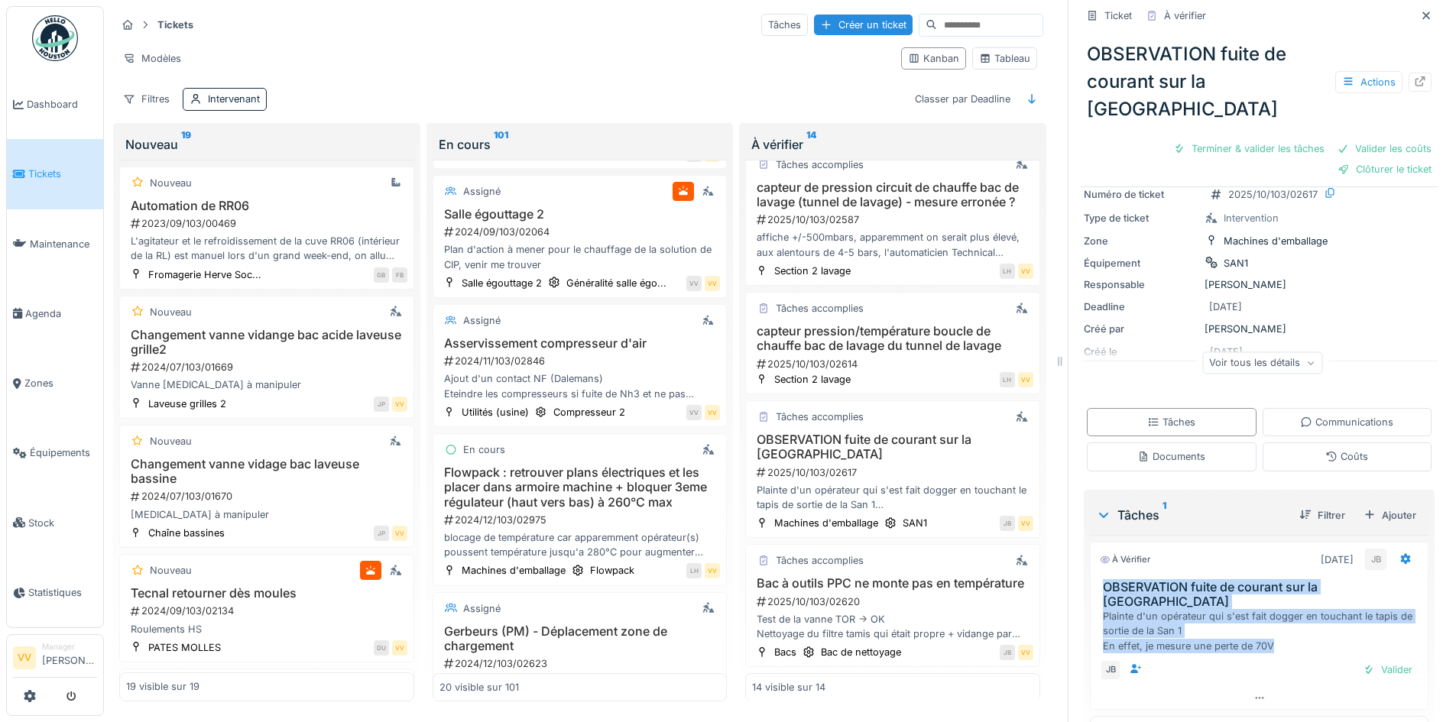
drag, startPoint x: 1284, startPoint y: 598, endPoint x: 1088, endPoint y: 555, distance: 200.4
click at [1091, 580] on div "OBSERVATION fuite de courant sur la San 1 Plainte d'un opérateur qui s'est fait…" at bounding box center [1259, 616] width 337 height 73
copy div "OBSERVATION fuite de courant sur la San 1 Plainte d'un opérateur qui s'est fait…"
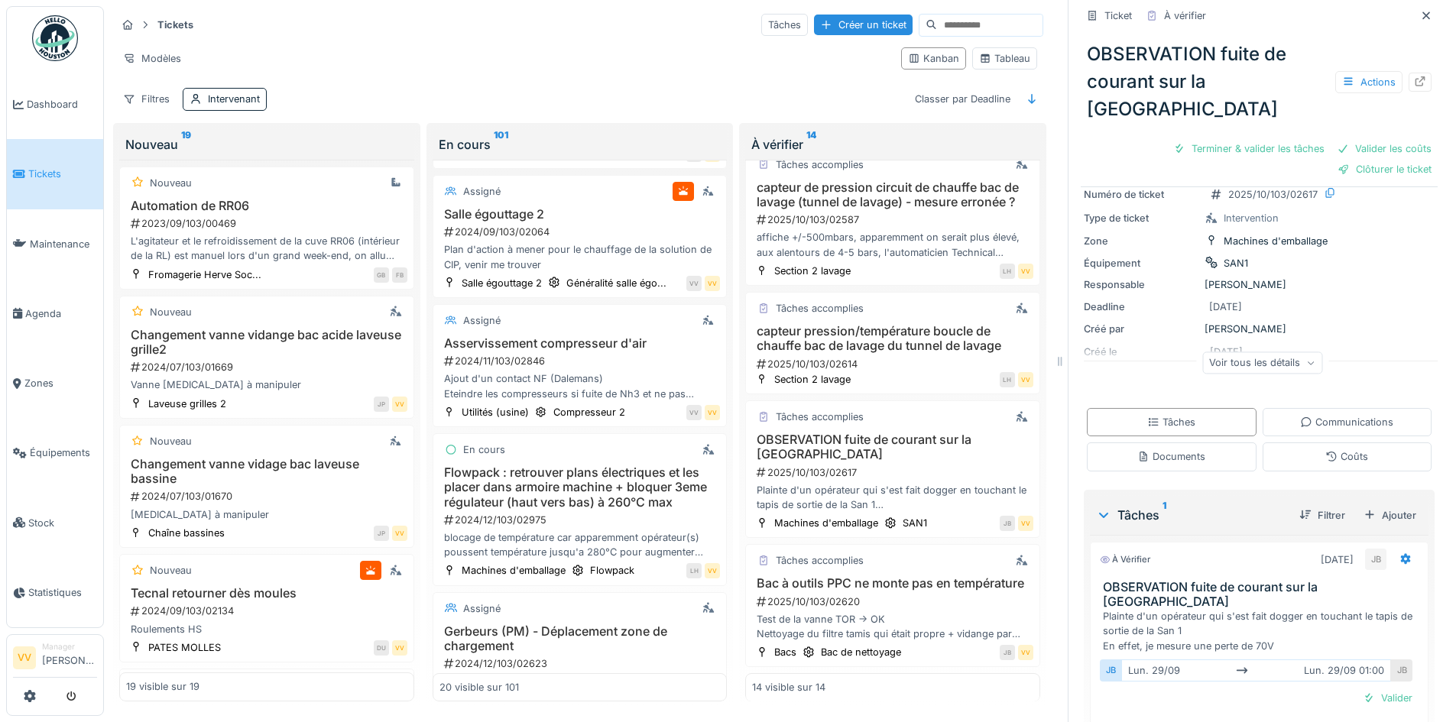
click at [1052, 112] on div at bounding box center [1059, 361] width 15 height 722
click at [1420, 11] on icon at bounding box center [1426, 16] width 12 height 10
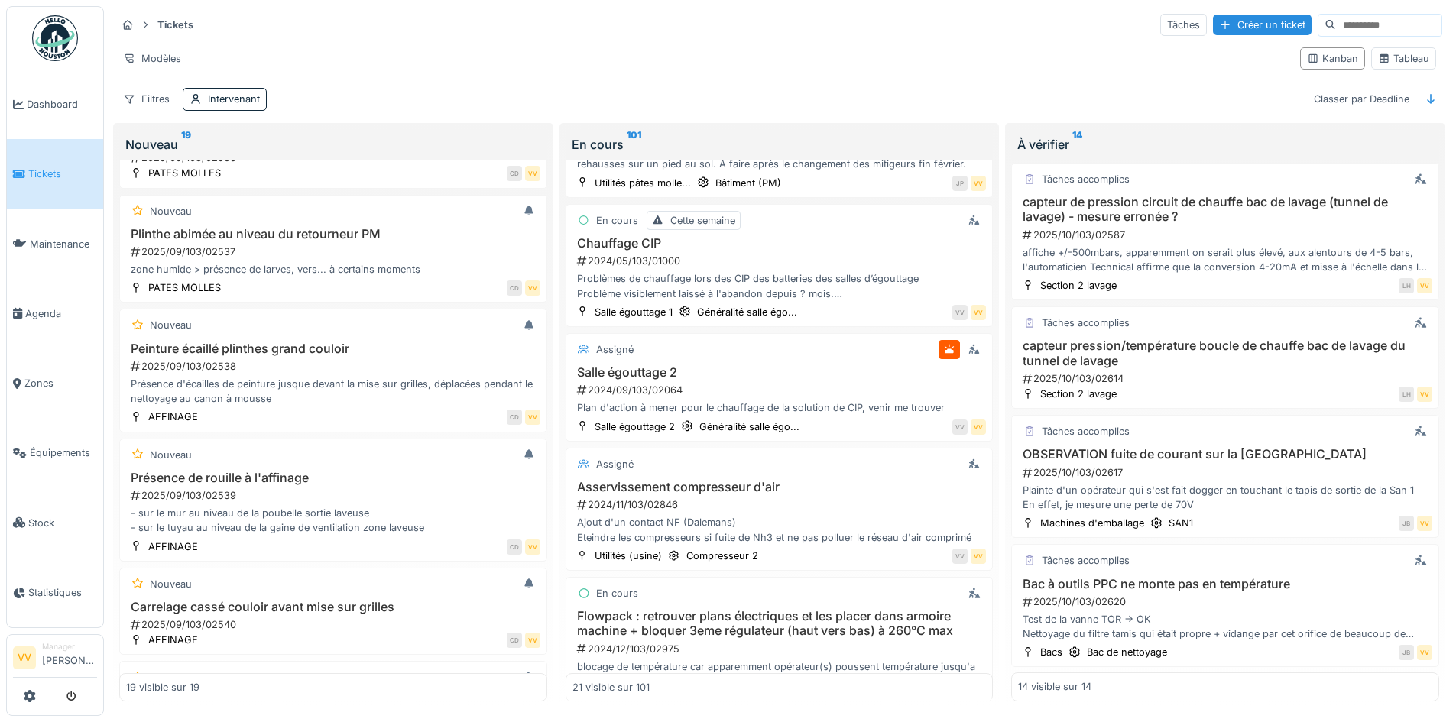
scroll to position [831, 0]
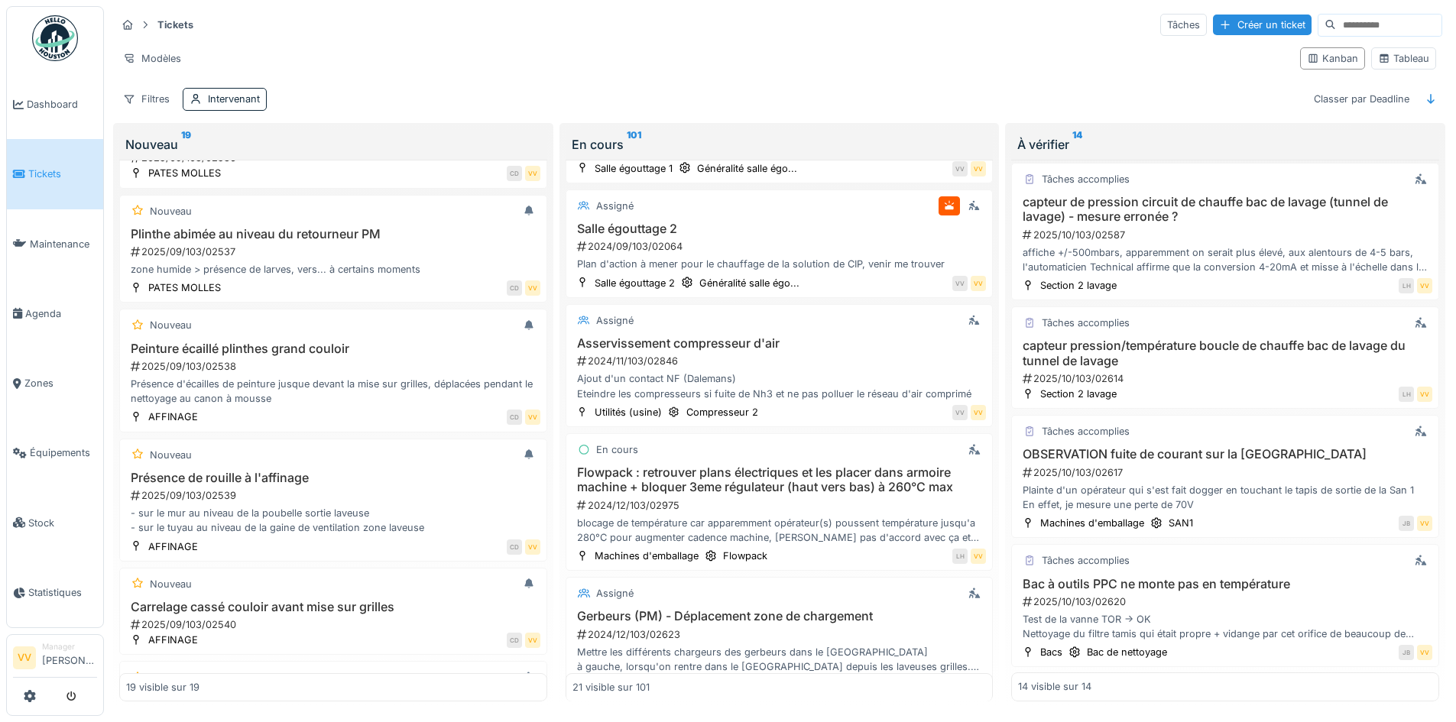
click at [53, 176] on span "Tickets" at bounding box center [62, 174] width 69 height 15
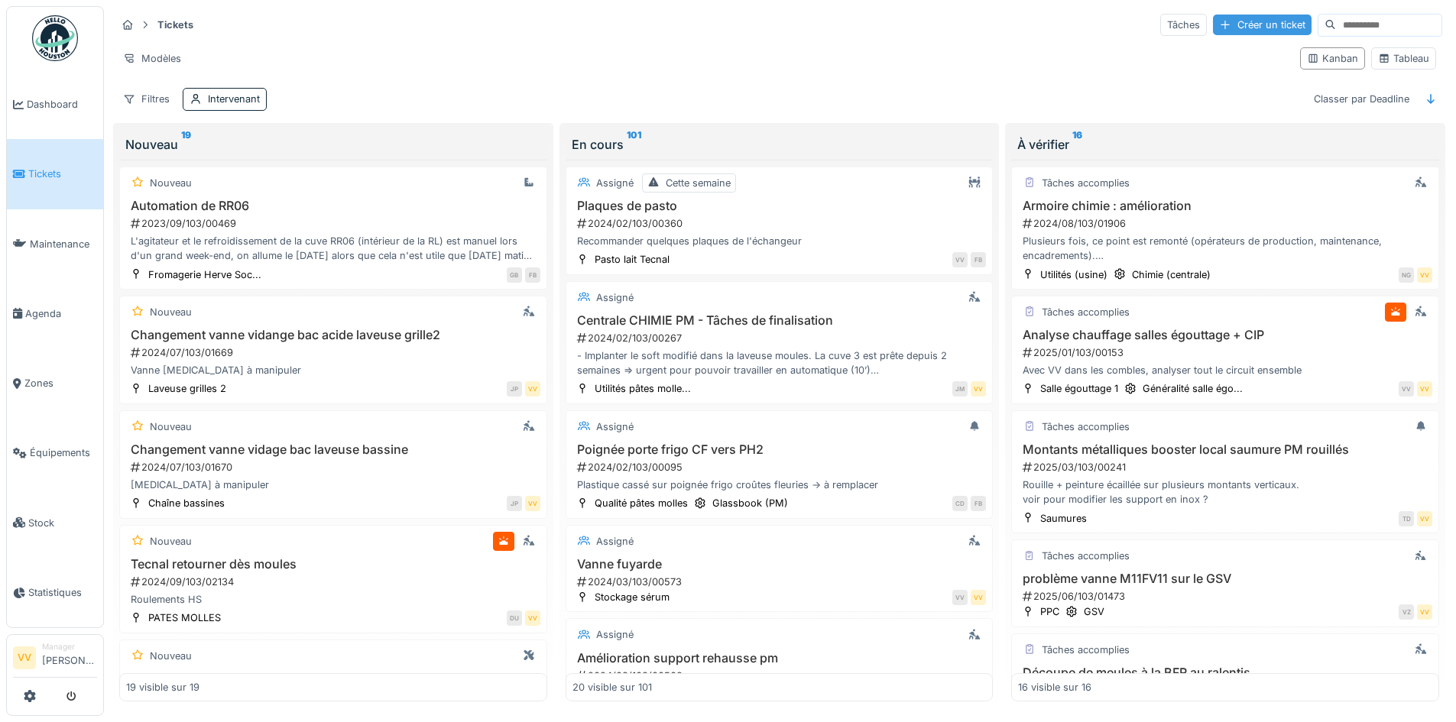
click at [1231, 21] on div "Créer un ticket" at bounding box center [1262, 25] width 99 height 21
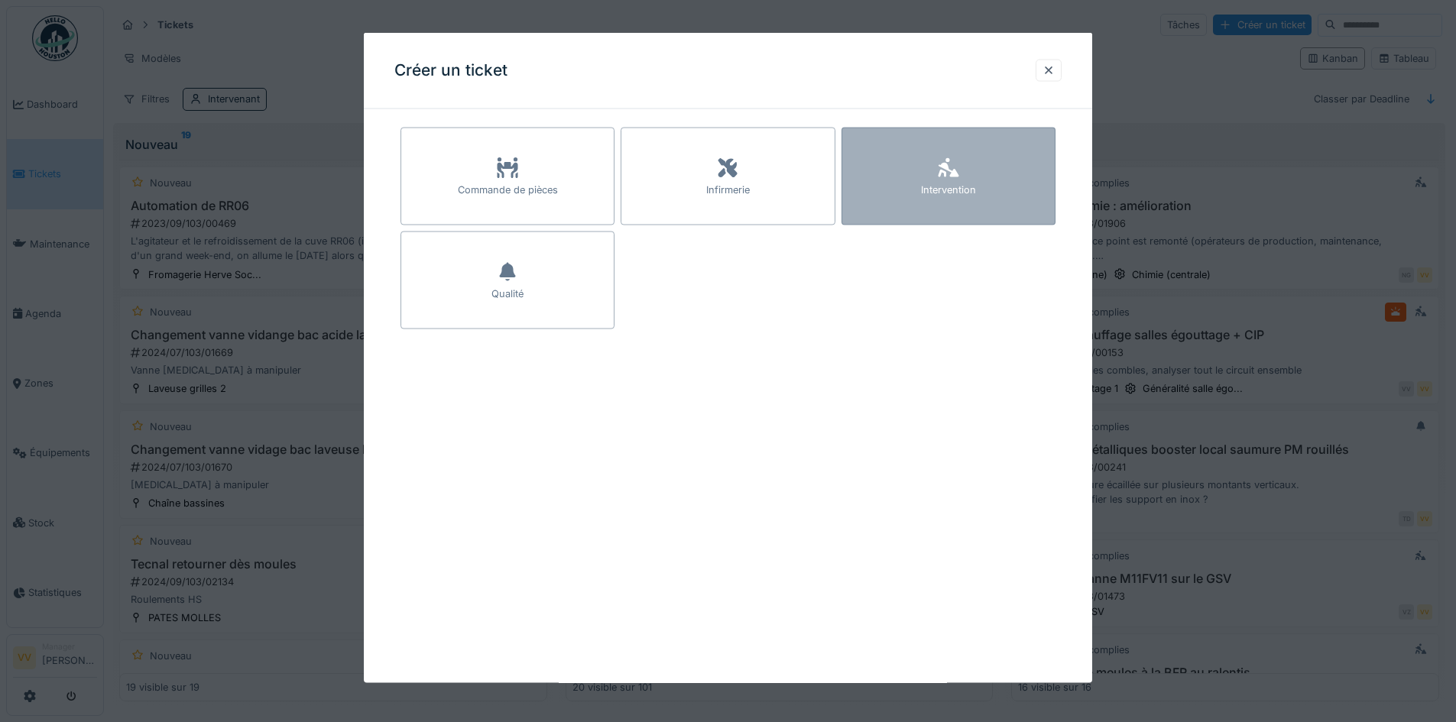
click at [966, 161] on div "Intervention" at bounding box center [948, 177] width 214 height 98
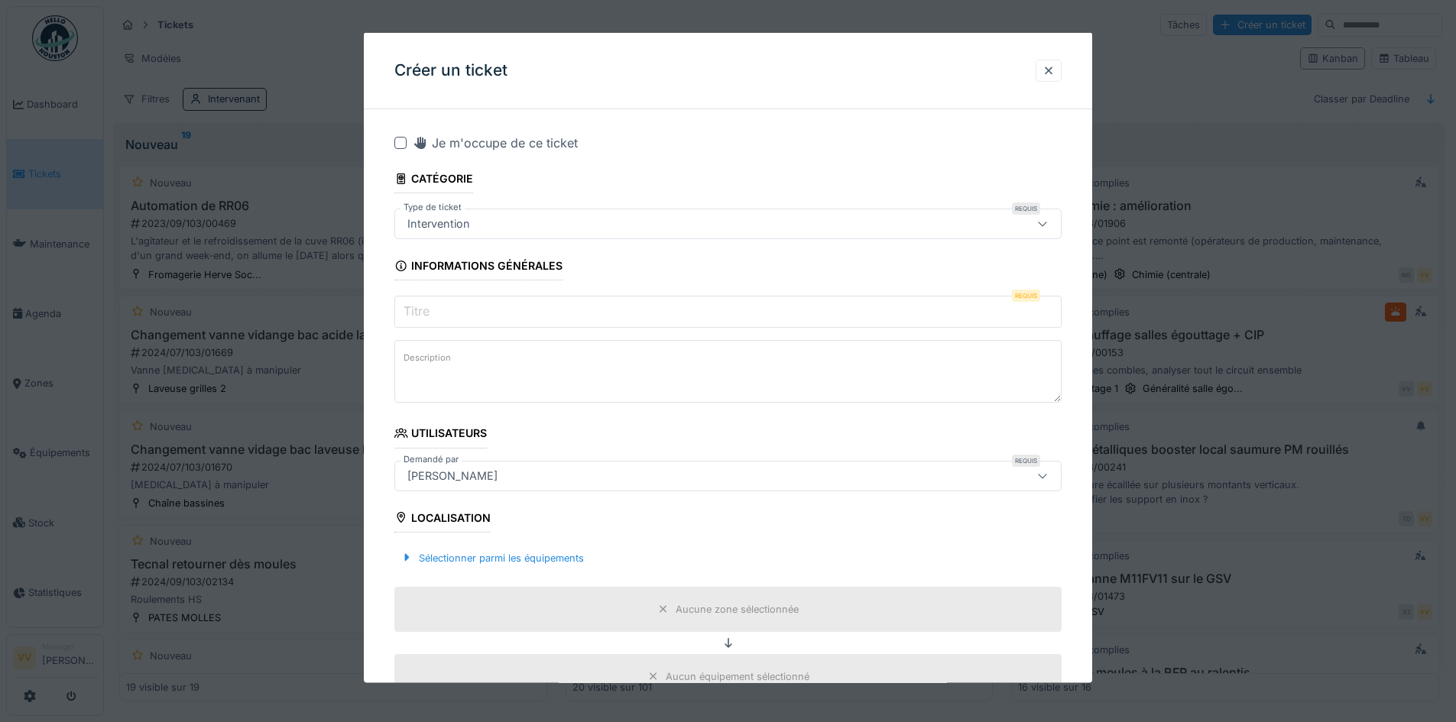
click at [557, 318] on input "Titre" at bounding box center [727, 312] width 667 height 32
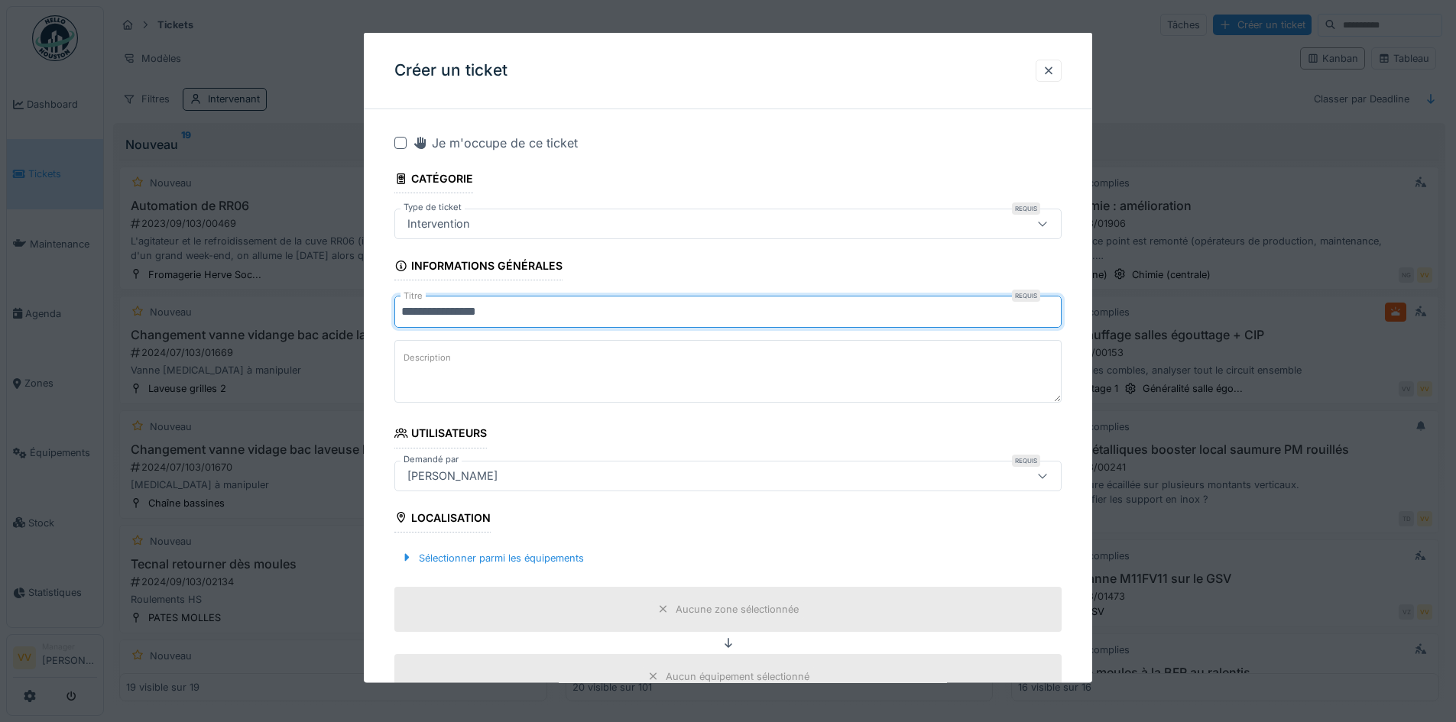
type input "**********"
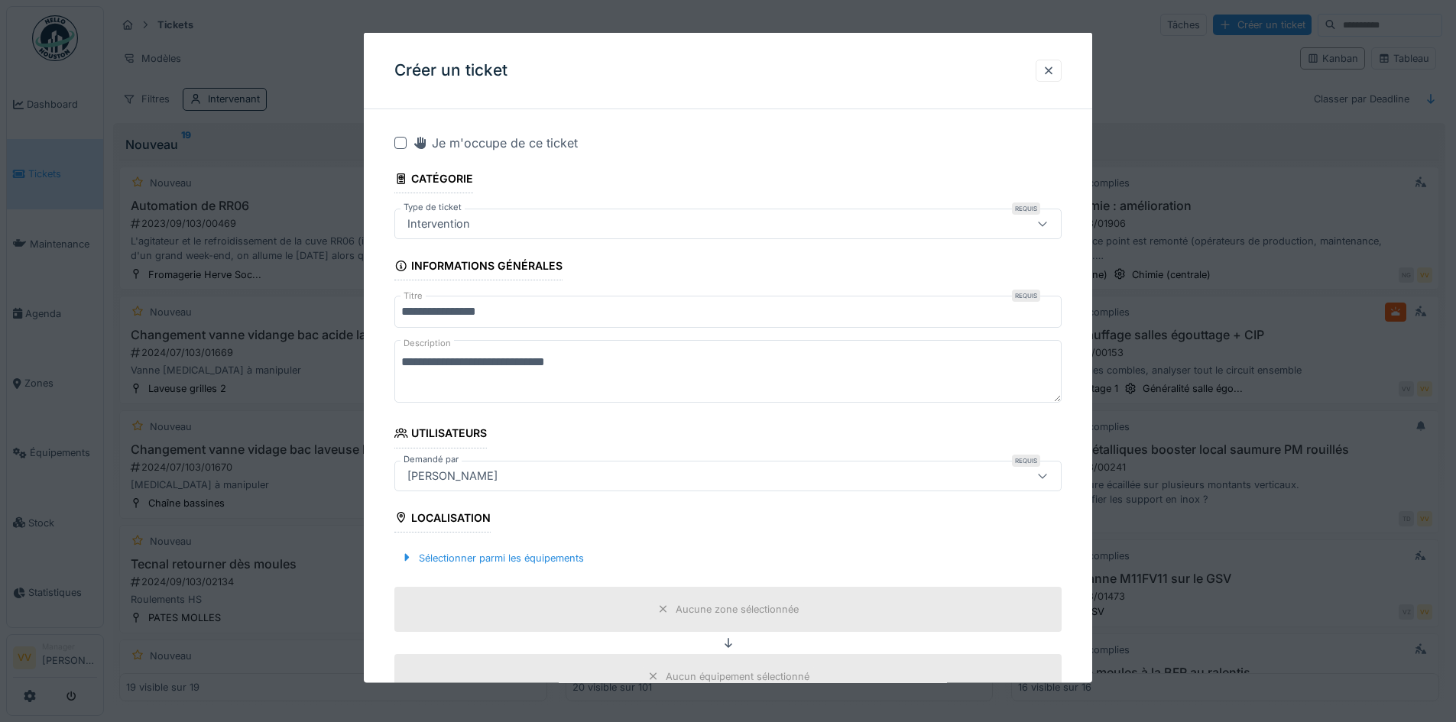
click at [614, 370] on textarea "**********" at bounding box center [727, 371] width 667 height 63
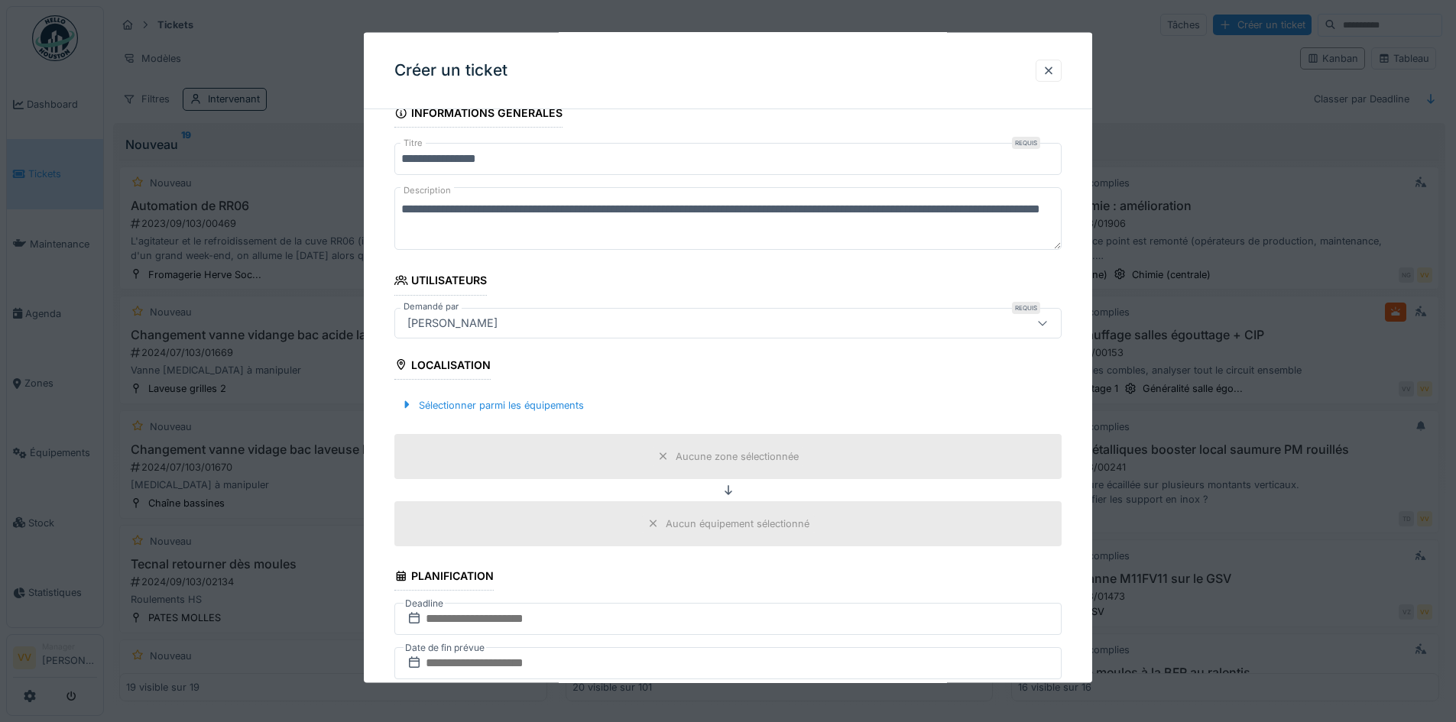
scroll to position [306, 0]
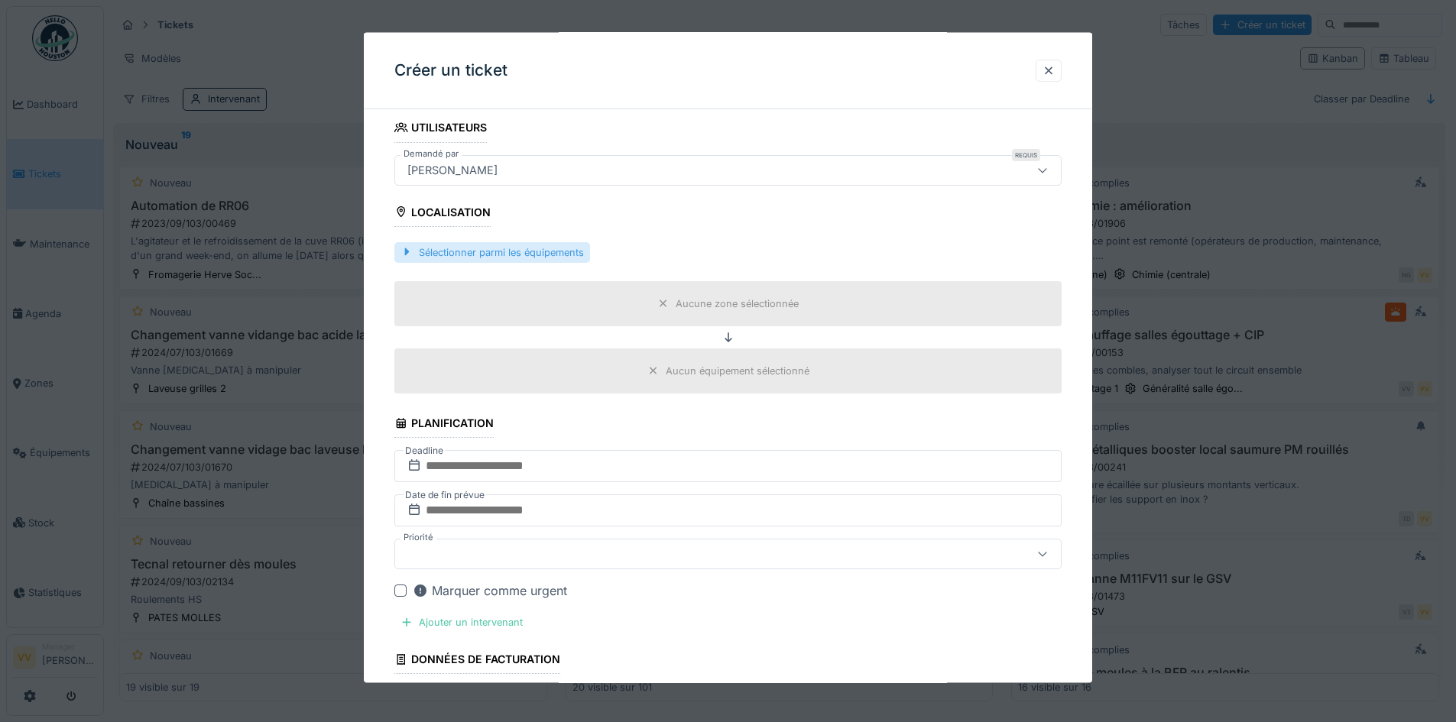
type textarea "**********"
click at [487, 262] on div "Sélectionner parmi les équipements" at bounding box center [492, 251] width 196 height 21
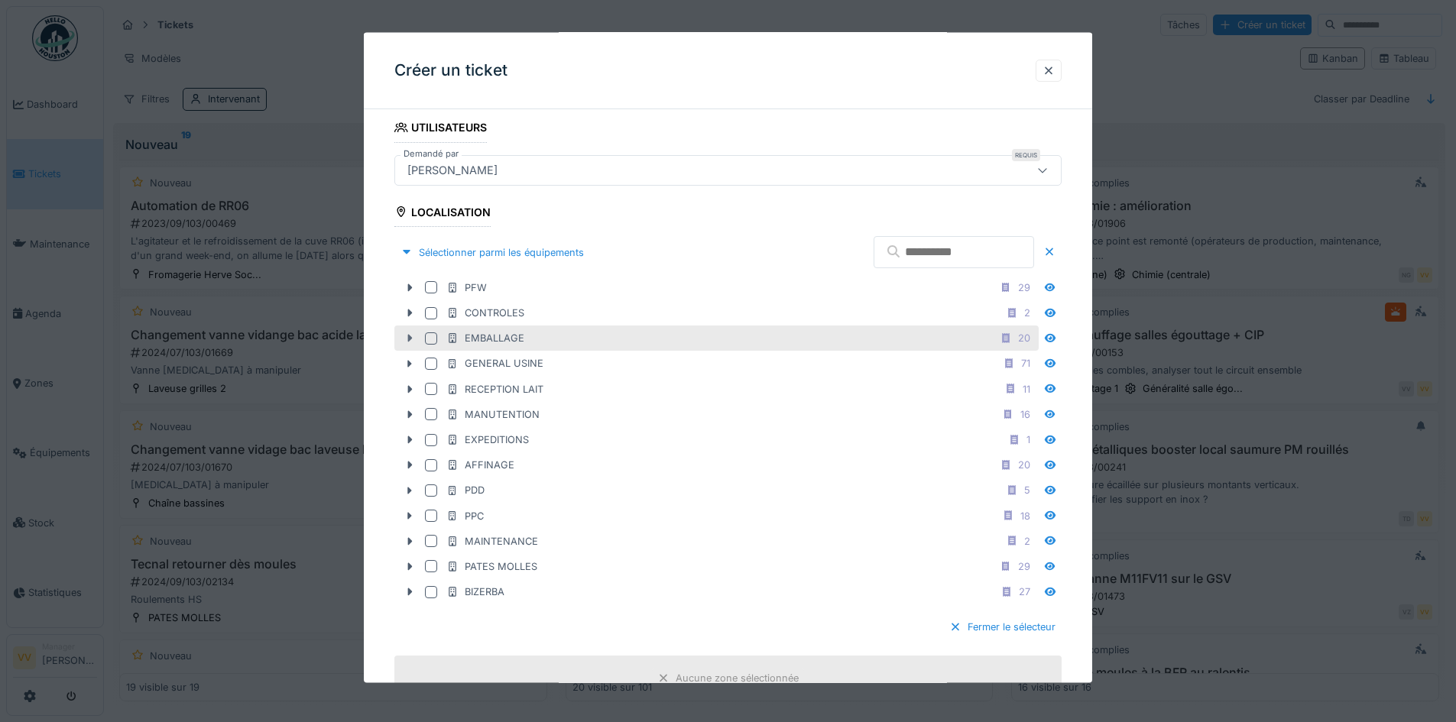
click at [405, 335] on icon at bounding box center [409, 338] width 12 height 10
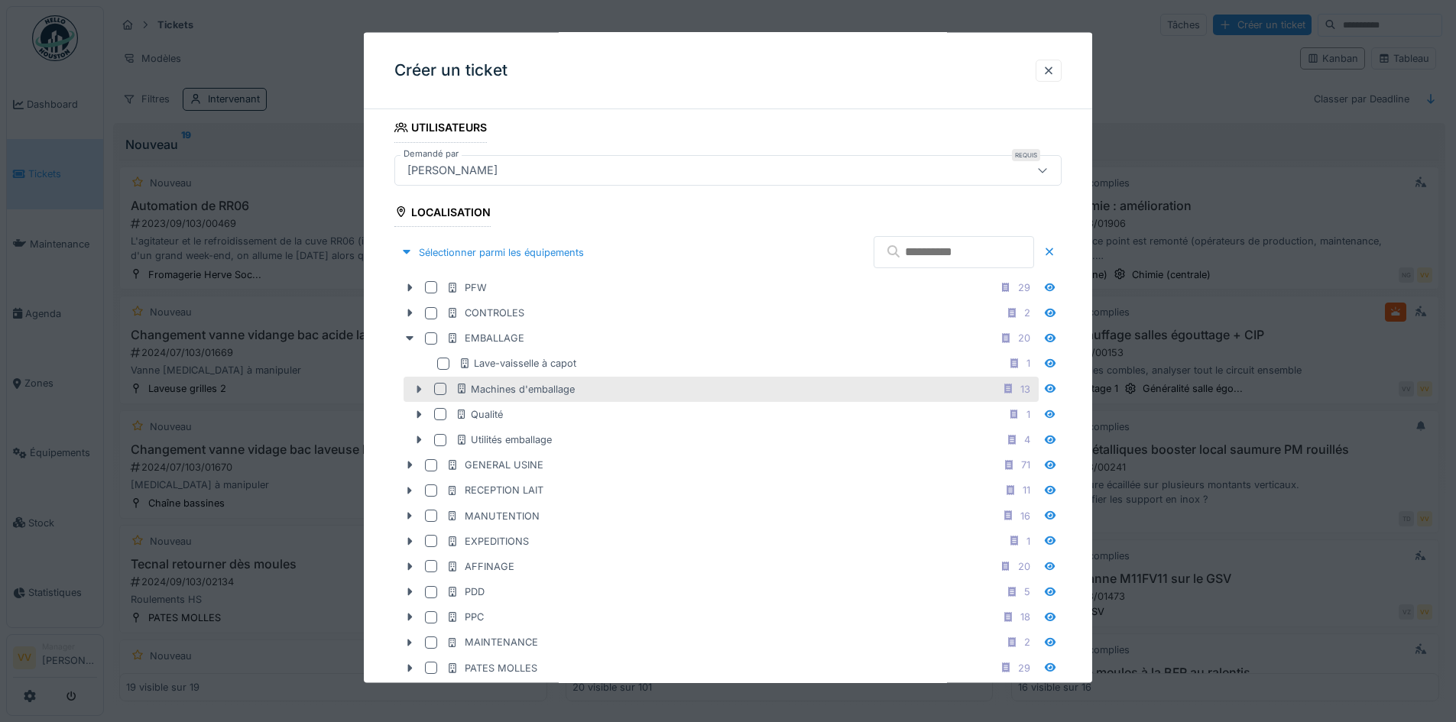
click at [427, 386] on div at bounding box center [419, 389] width 24 height 16
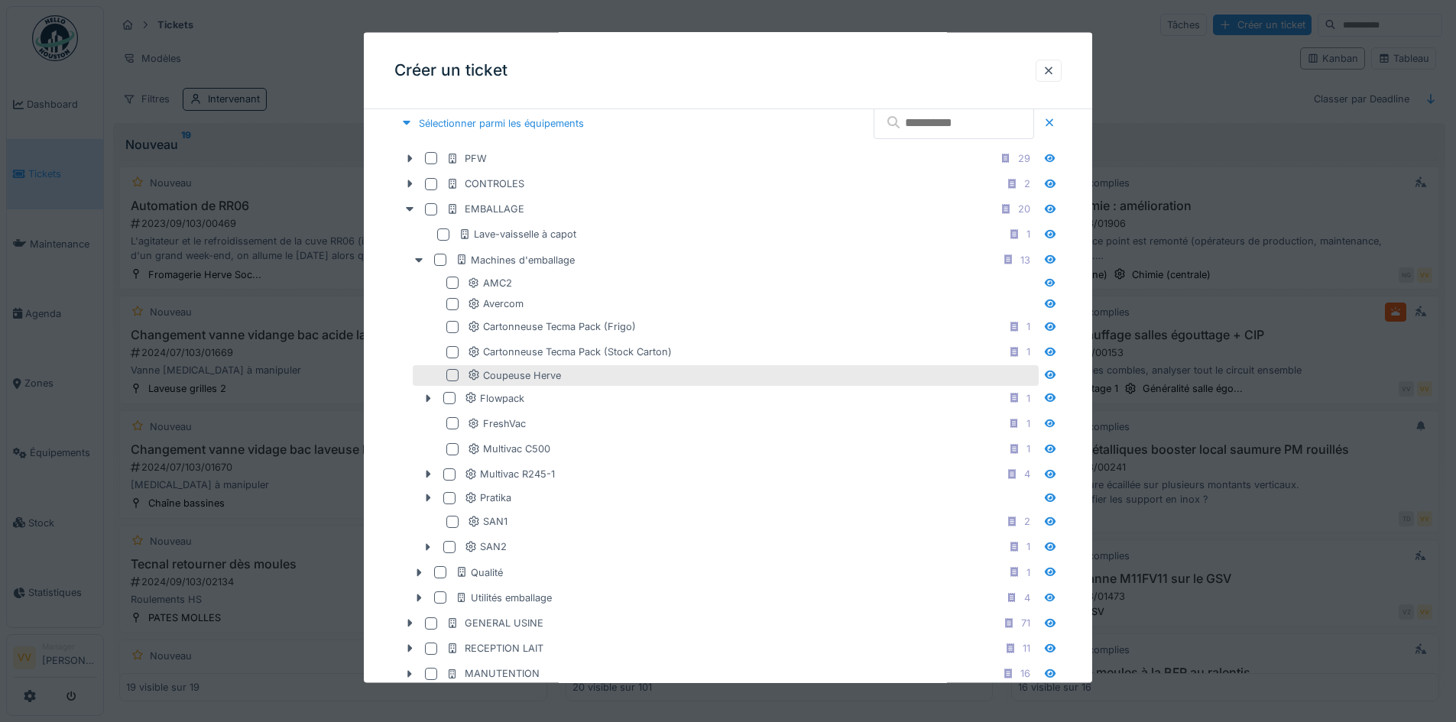
scroll to position [459, 0]
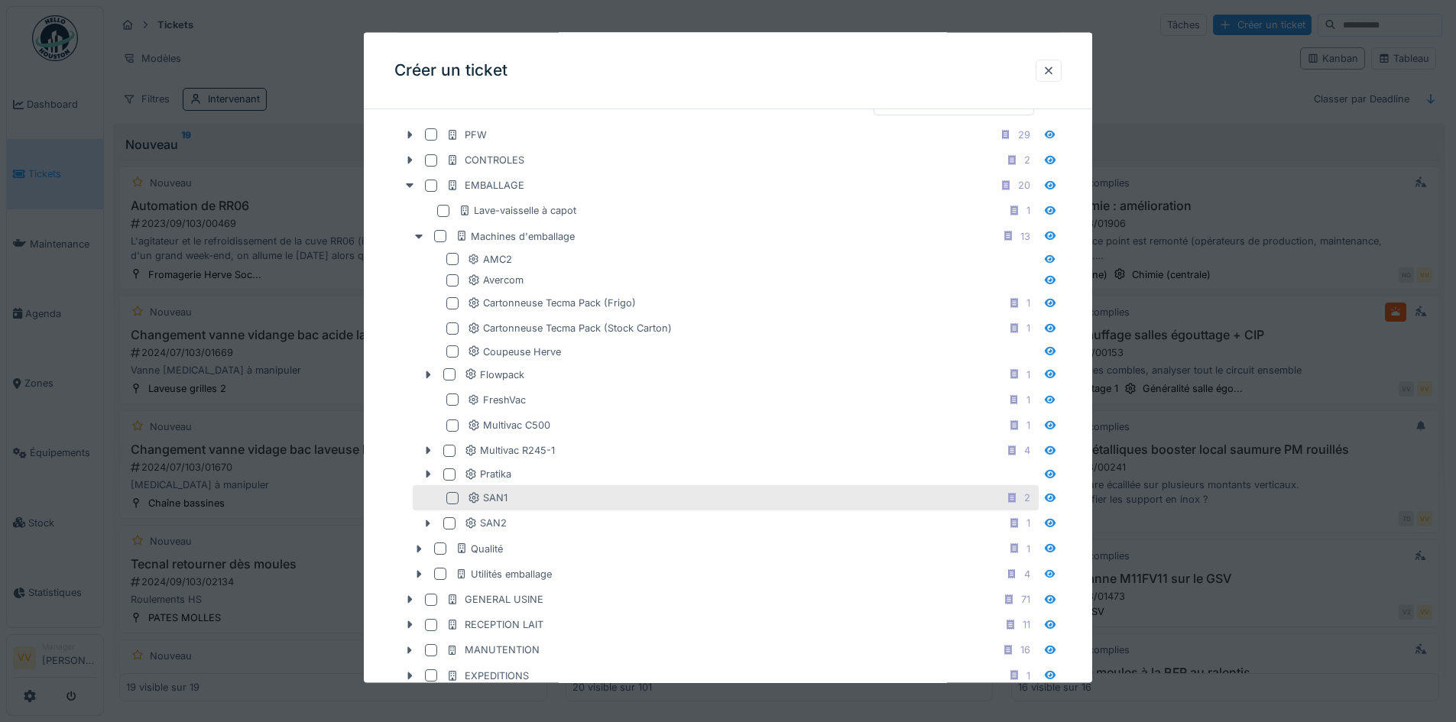
click at [452, 504] on div at bounding box center [452, 497] width 12 height 12
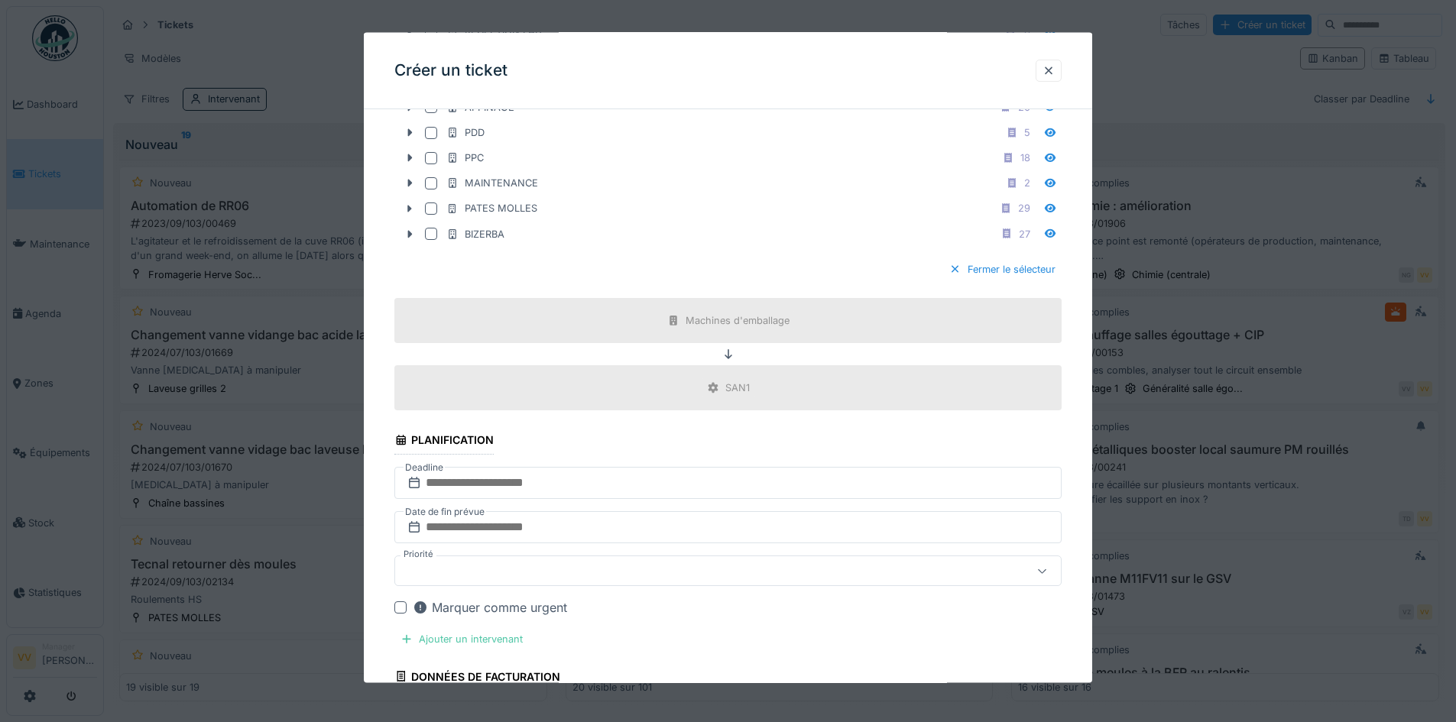
scroll to position [1070, 0]
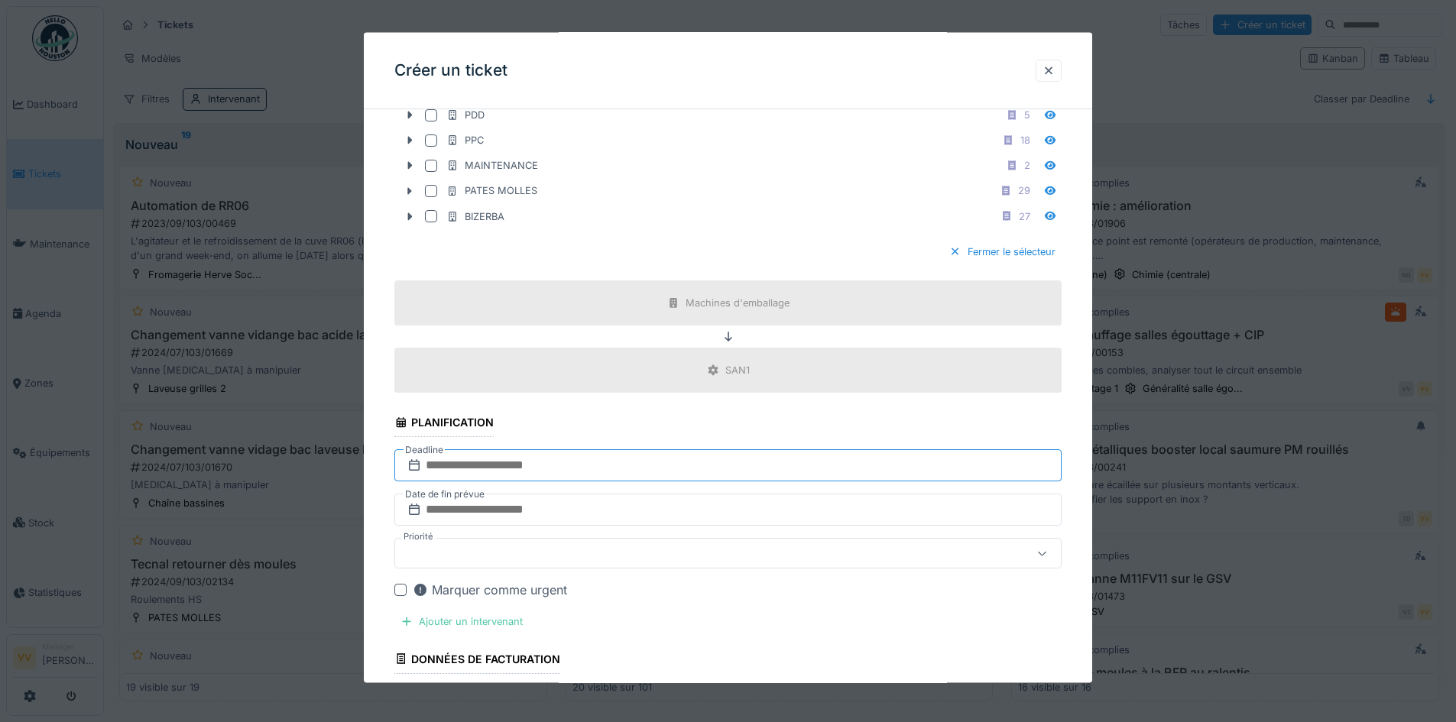
click at [468, 453] on input "text" at bounding box center [727, 465] width 667 height 32
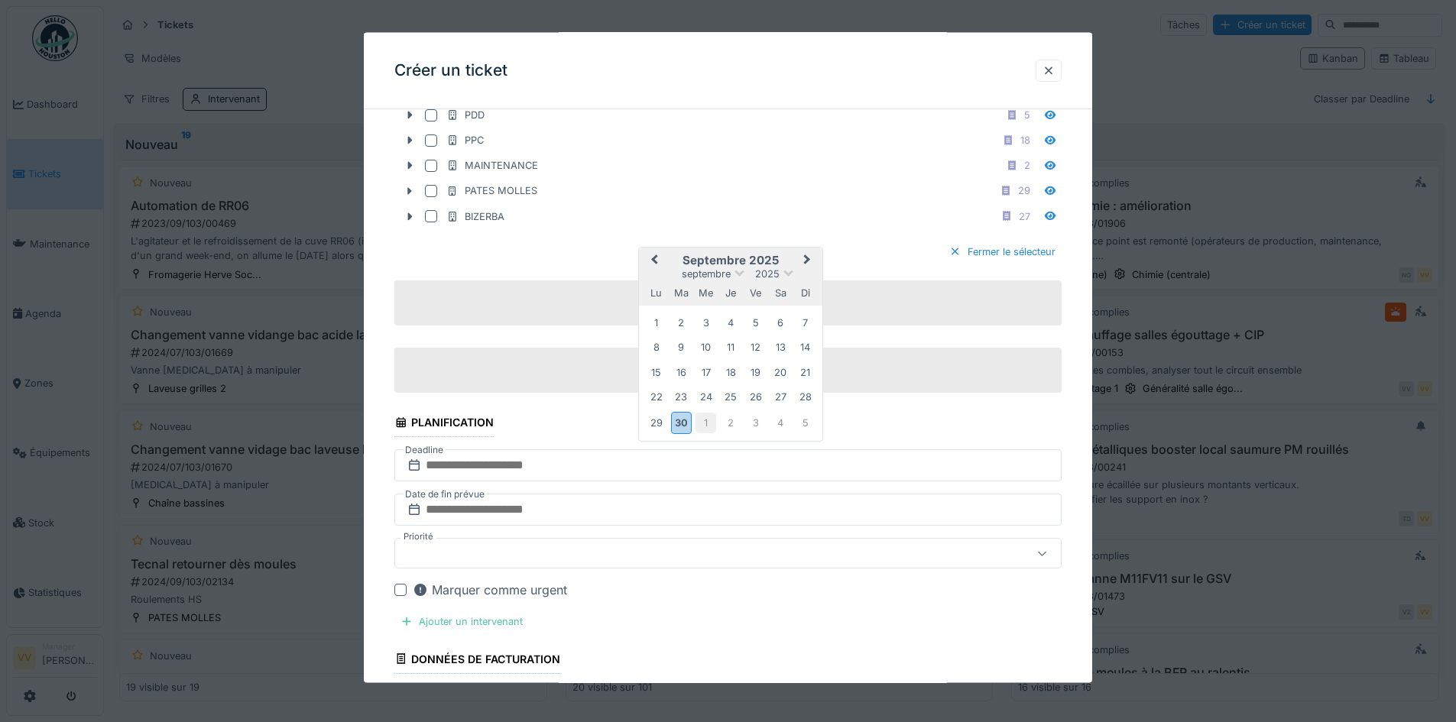
drag, startPoint x: 725, startPoint y: 425, endPoint x: 707, endPoint y: 422, distance: 18.6
click at [707, 422] on div "29 30 1 2 3 4 5" at bounding box center [730, 423] width 173 height 26
click at [707, 422] on div "1" at bounding box center [705, 422] width 21 height 21
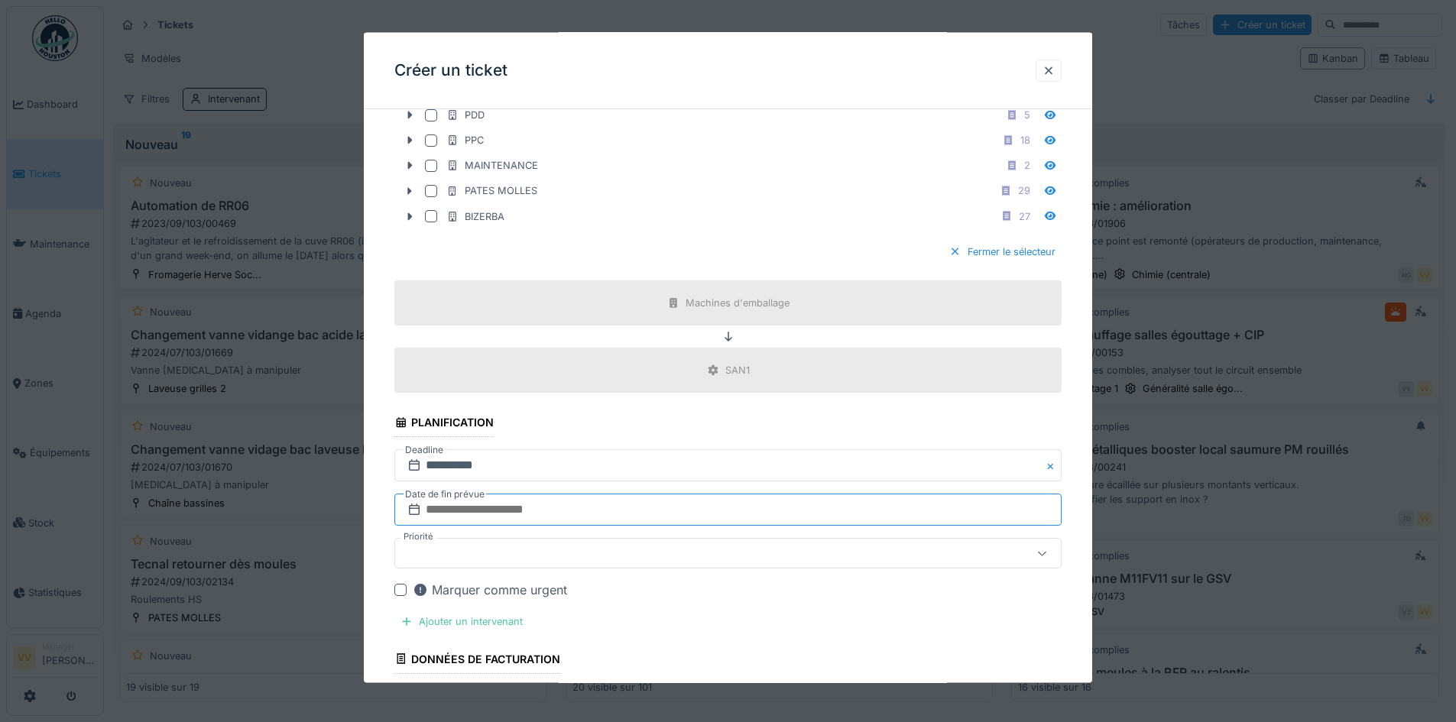
click at [555, 520] on input "text" at bounding box center [727, 510] width 667 height 32
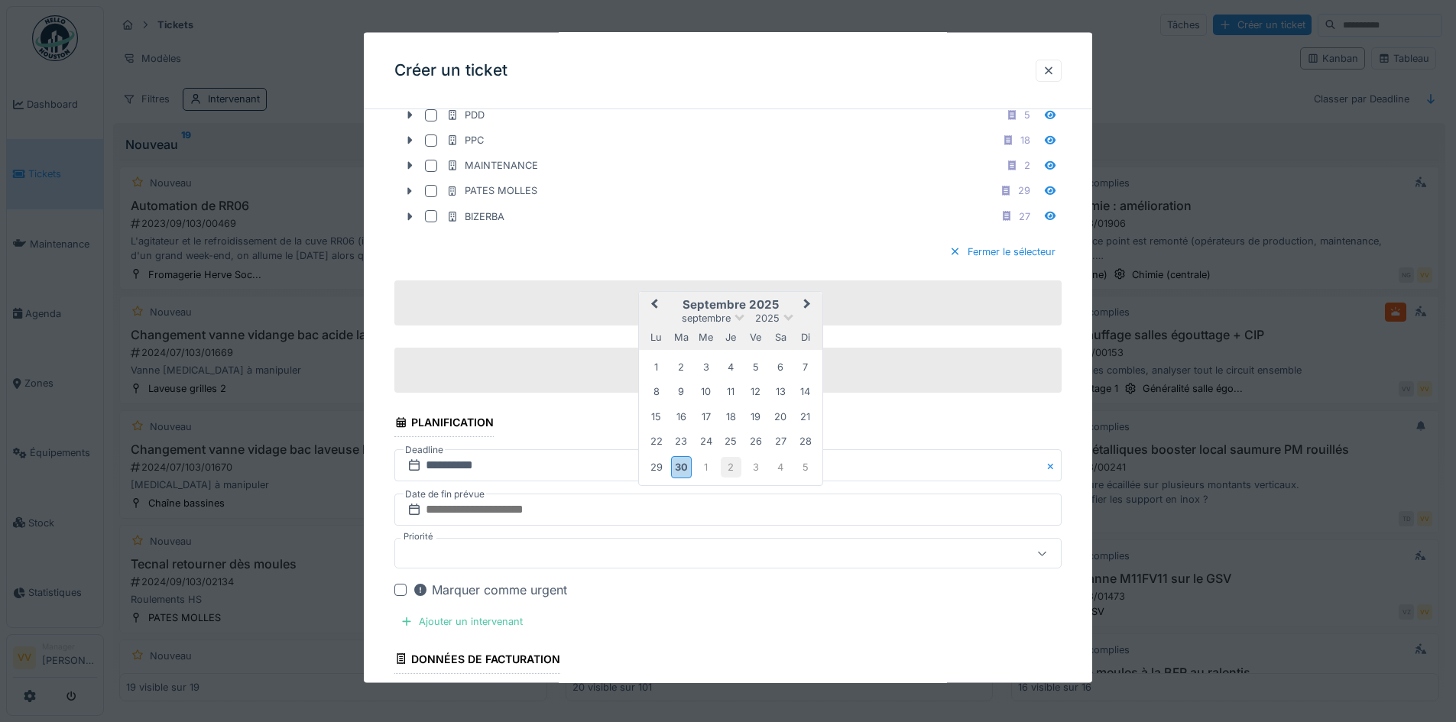
click at [728, 469] on div "2" at bounding box center [731, 466] width 21 height 21
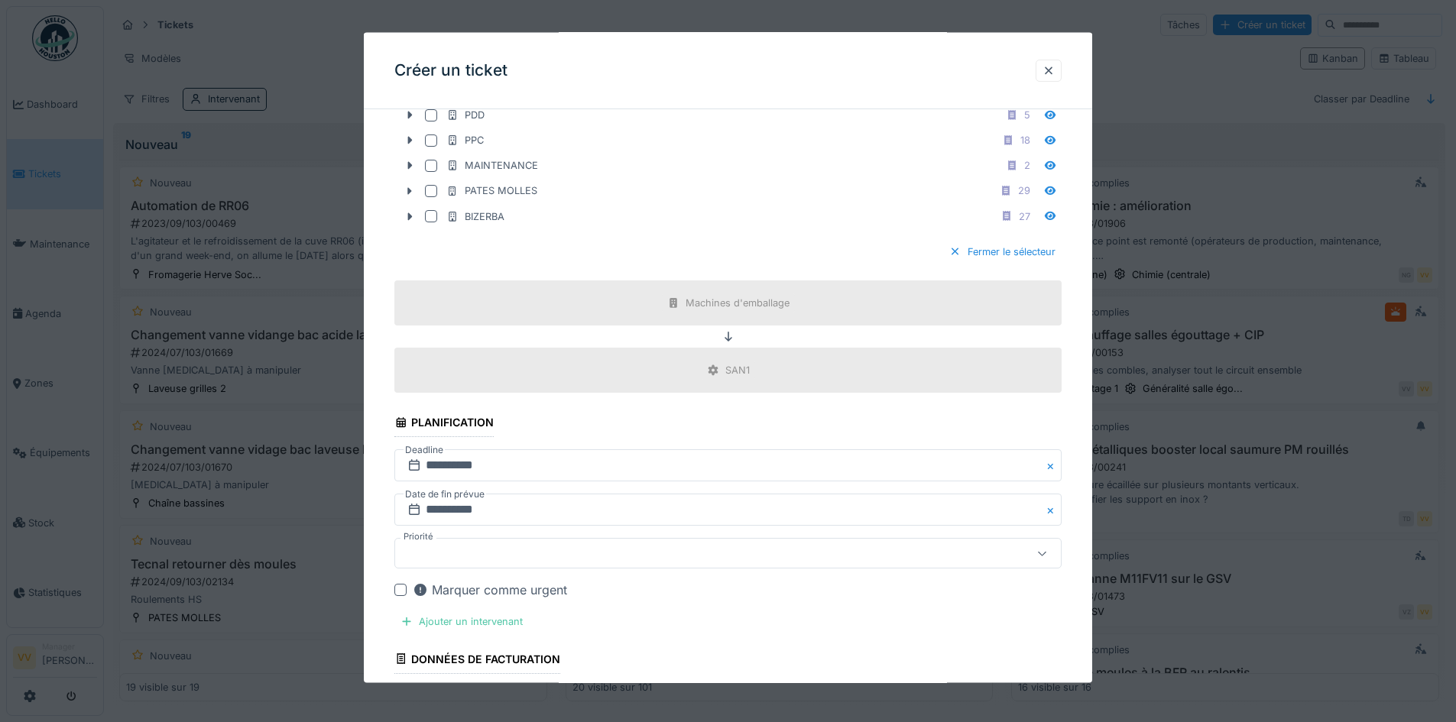
click at [594, 553] on div at bounding box center [688, 553] width 575 height 17
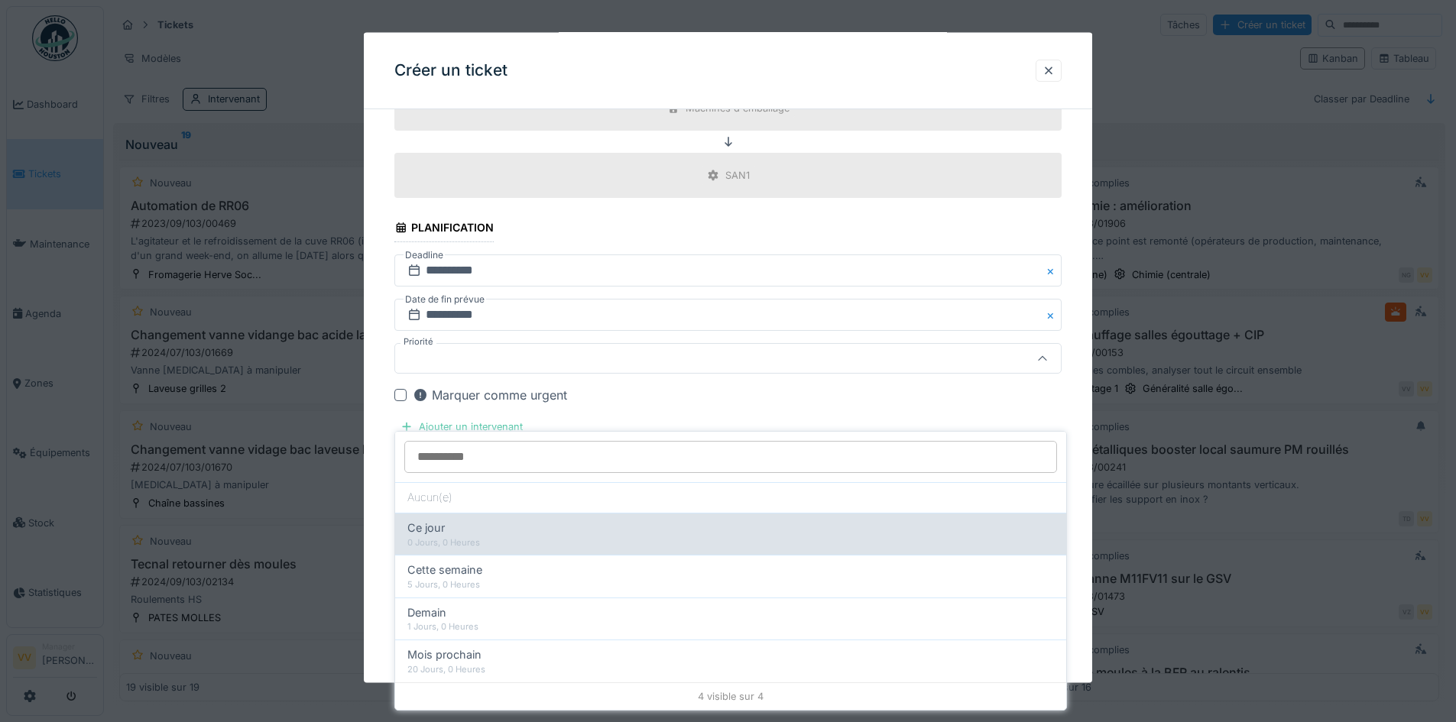
scroll to position [1266, 0]
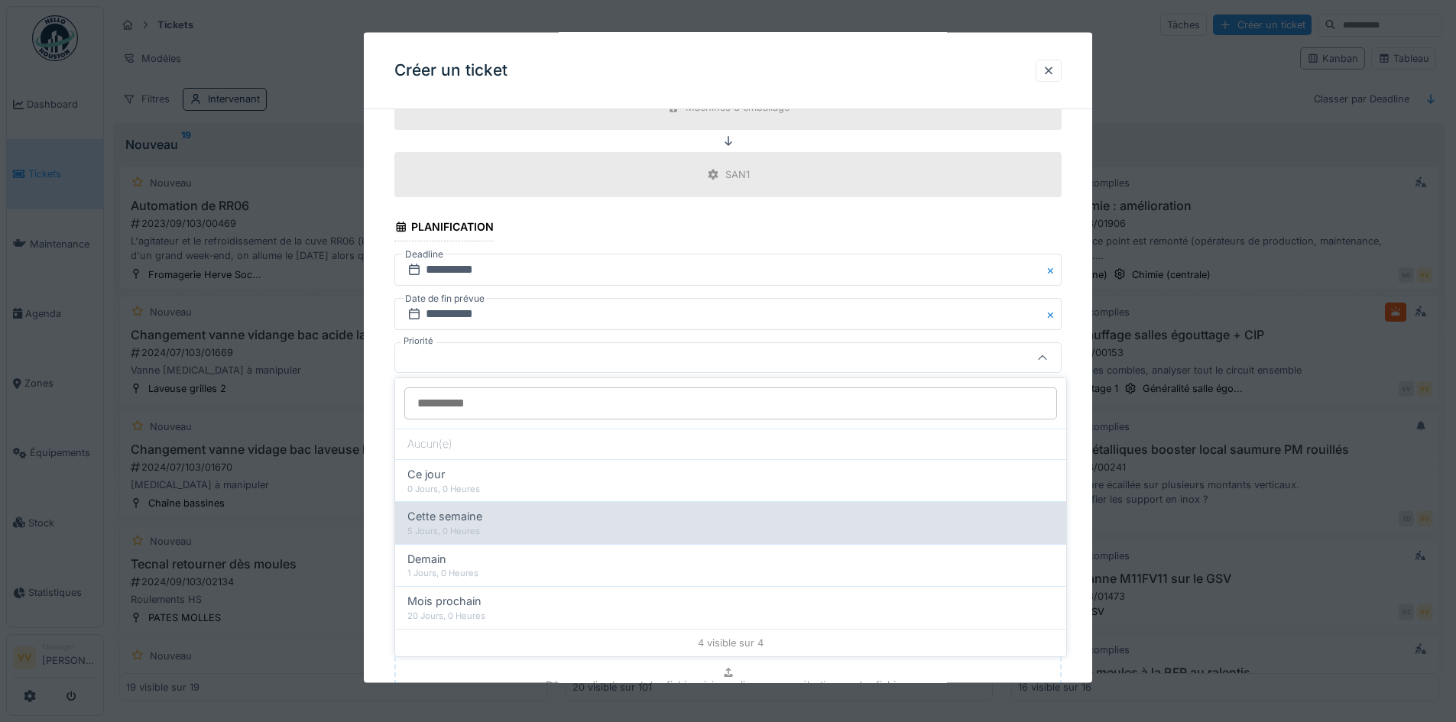
click at [484, 525] on div "5 Jours, 0 Heures" at bounding box center [730, 531] width 647 height 13
type input "**"
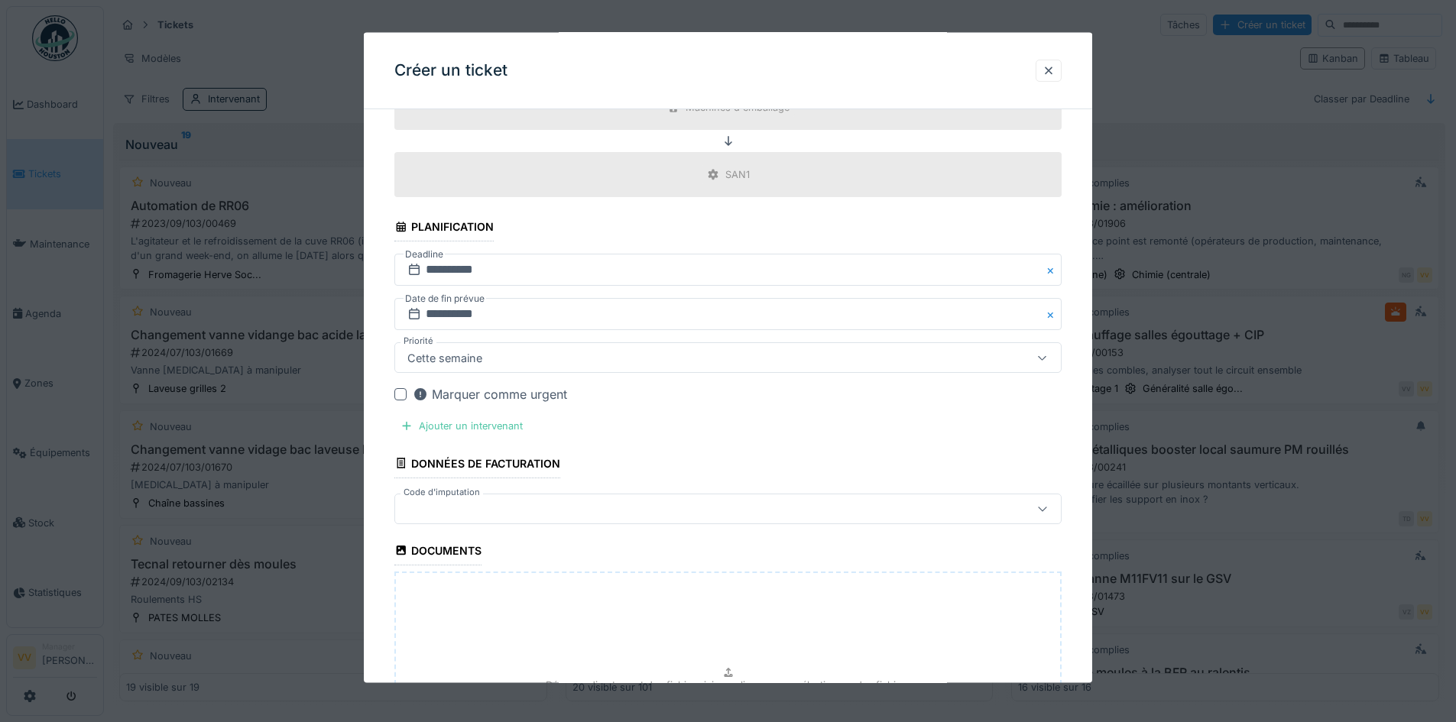
click at [420, 391] on icon at bounding box center [420, 394] width 12 height 12
click at [460, 420] on div "Ajouter un intervenant" at bounding box center [461, 426] width 134 height 21
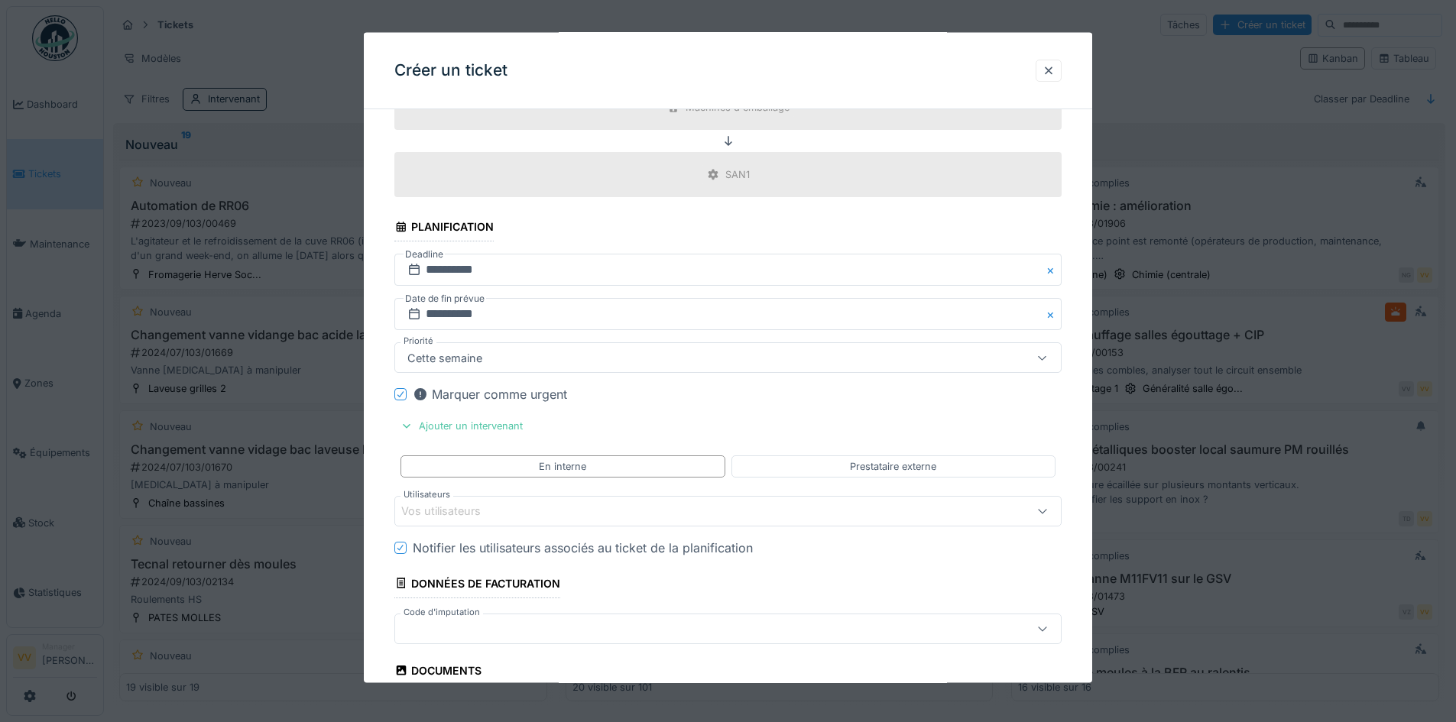
click at [540, 513] on div "Vos utilisateurs" at bounding box center [688, 510] width 575 height 17
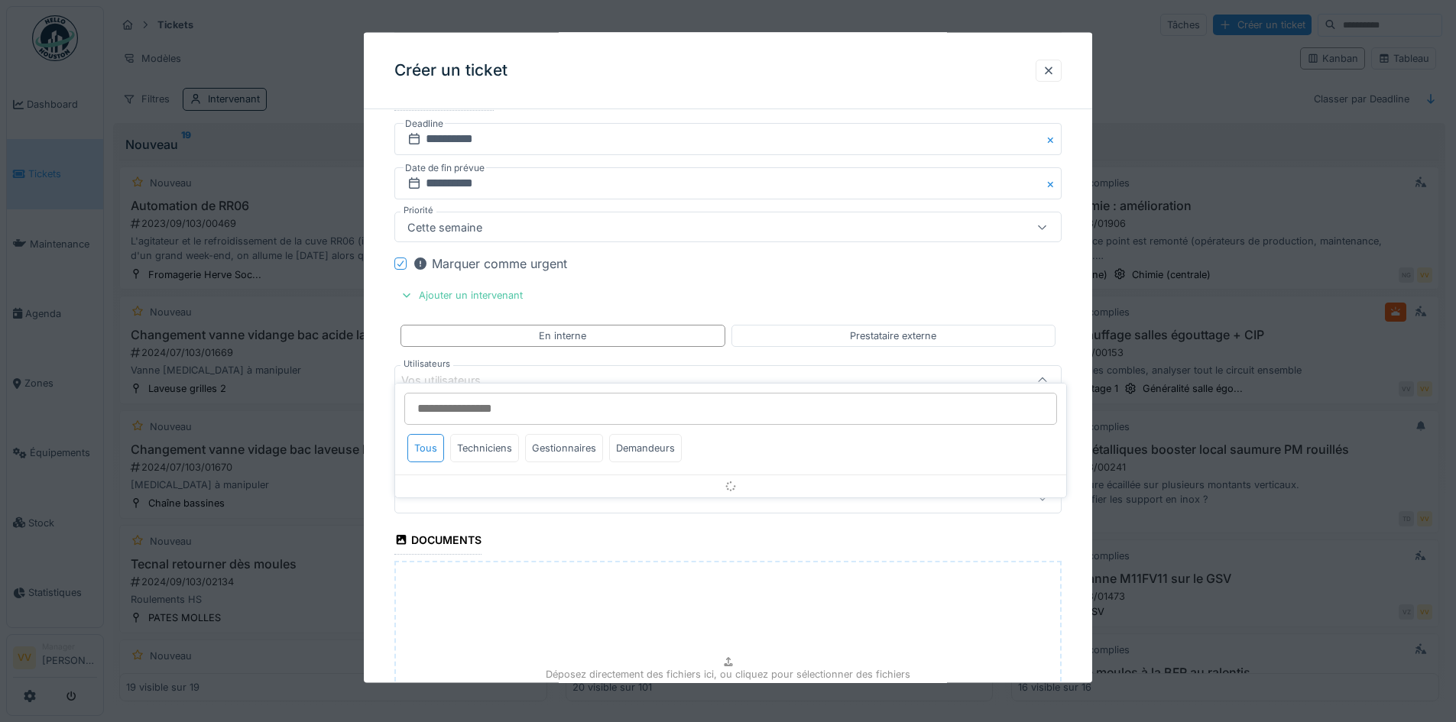
scroll to position [1418, 0]
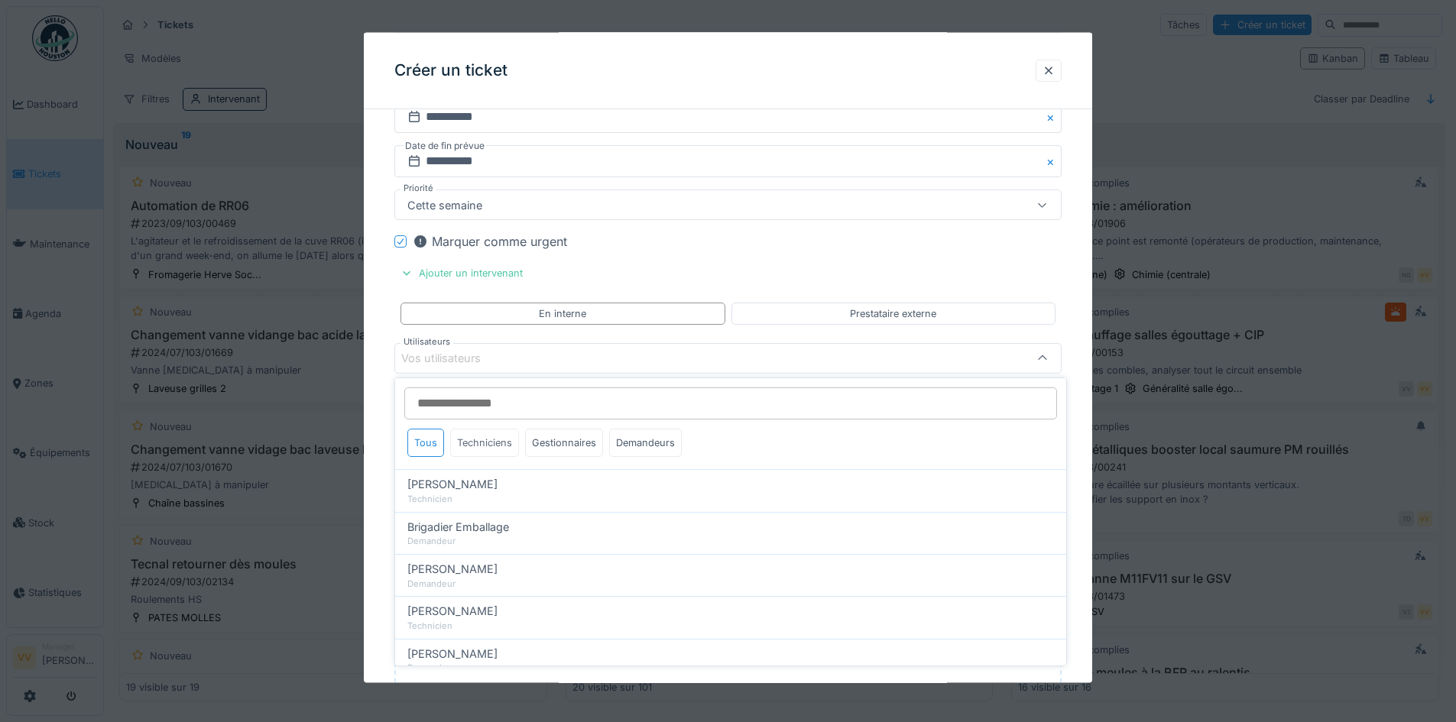
click at [478, 441] on div "Techniciens" at bounding box center [484, 443] width 69 height 28
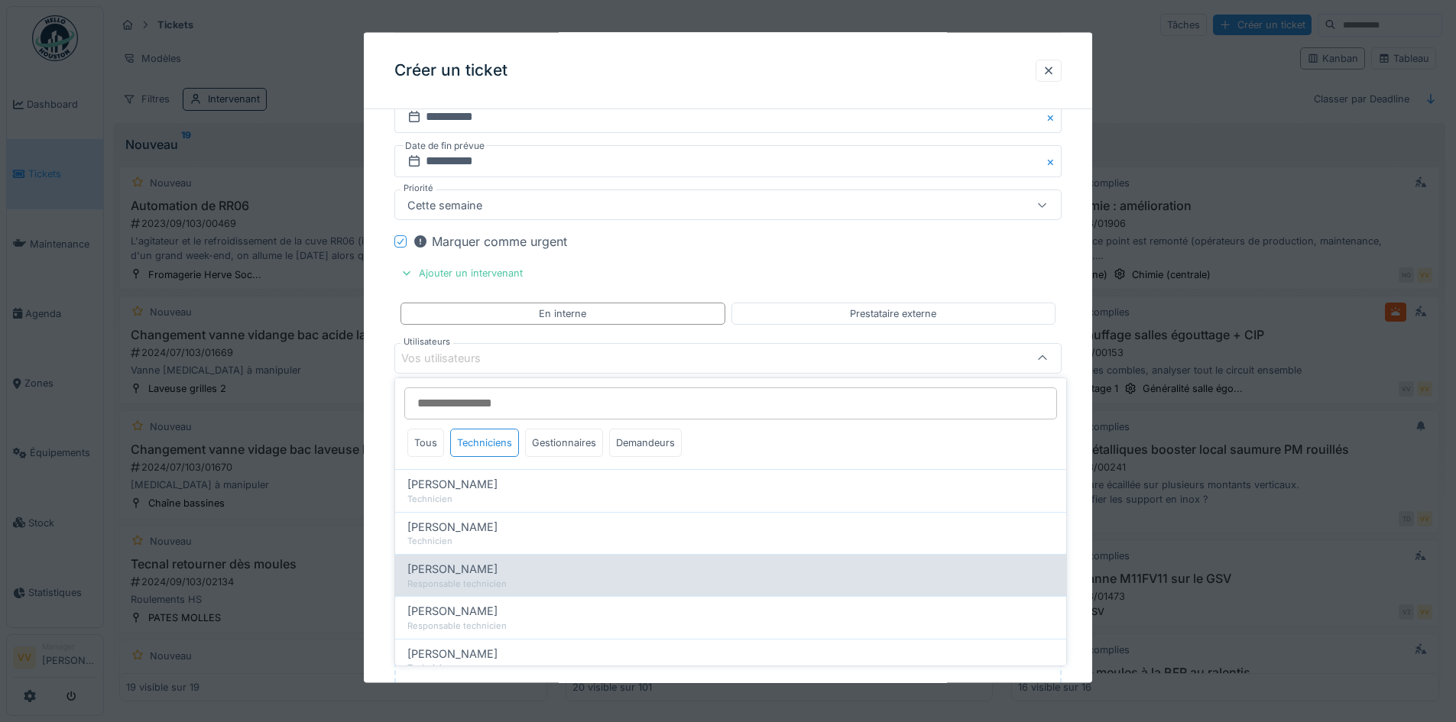
click at [459, 568] on span "[PERSON_NAME]" at bounding box center [452, 569] width 90 height 17
type input "****"
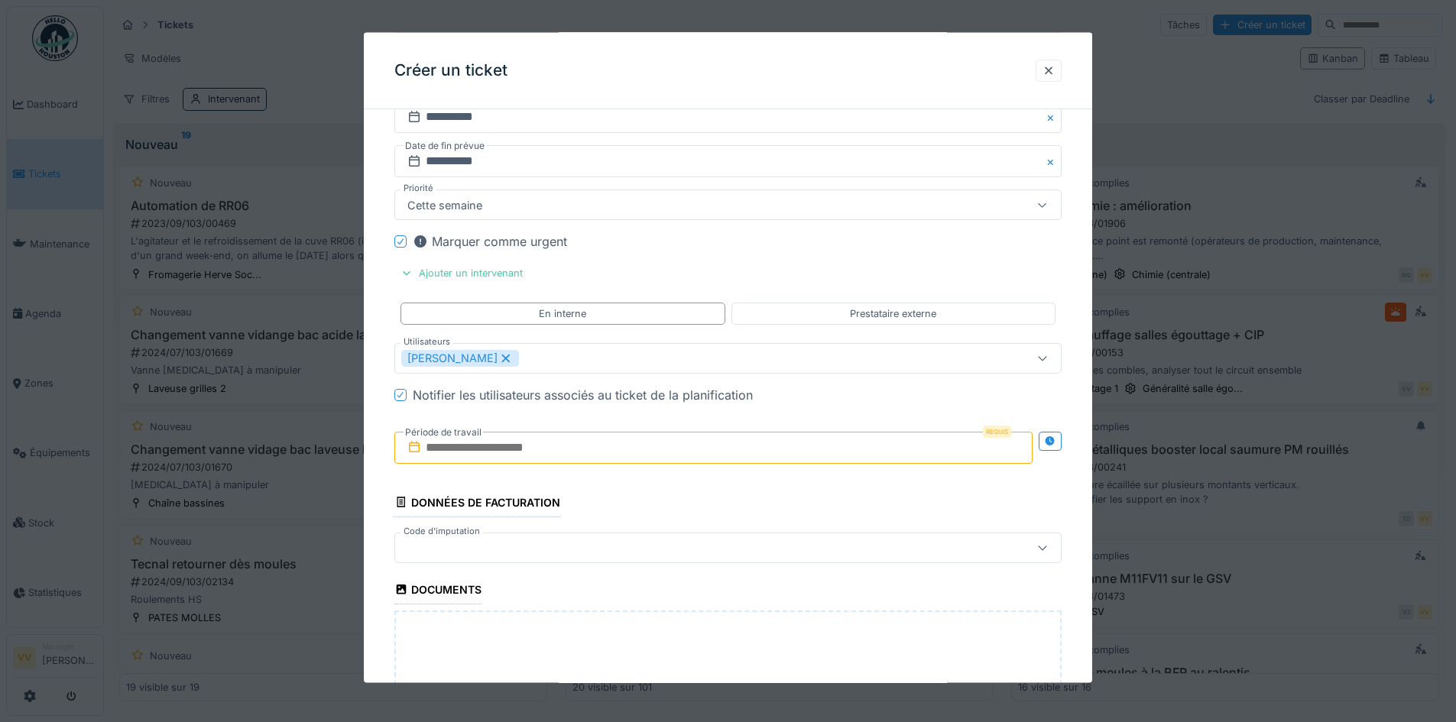
click at [928, 239] on div "Marquer comme urgent" at bounding box center [737, 241] width 649 height 18
click at [558, 443] on input "text" at bounding box center [713, 447] width 638 height 32
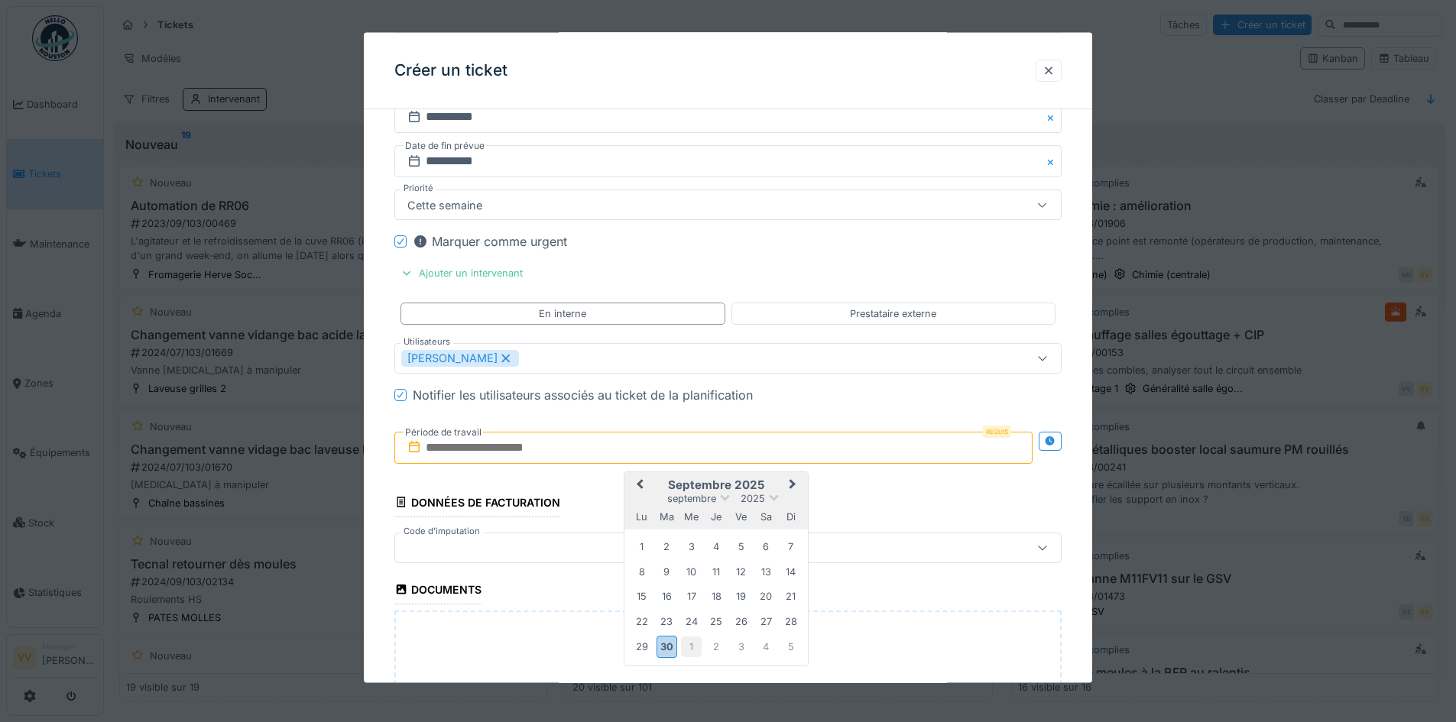
click at [695, 653] on div "1" at bounding box center [691, 647] width 21 height 21
click at [713, 546] on div "2" at bounding box center [716, 547] width 21 height 21
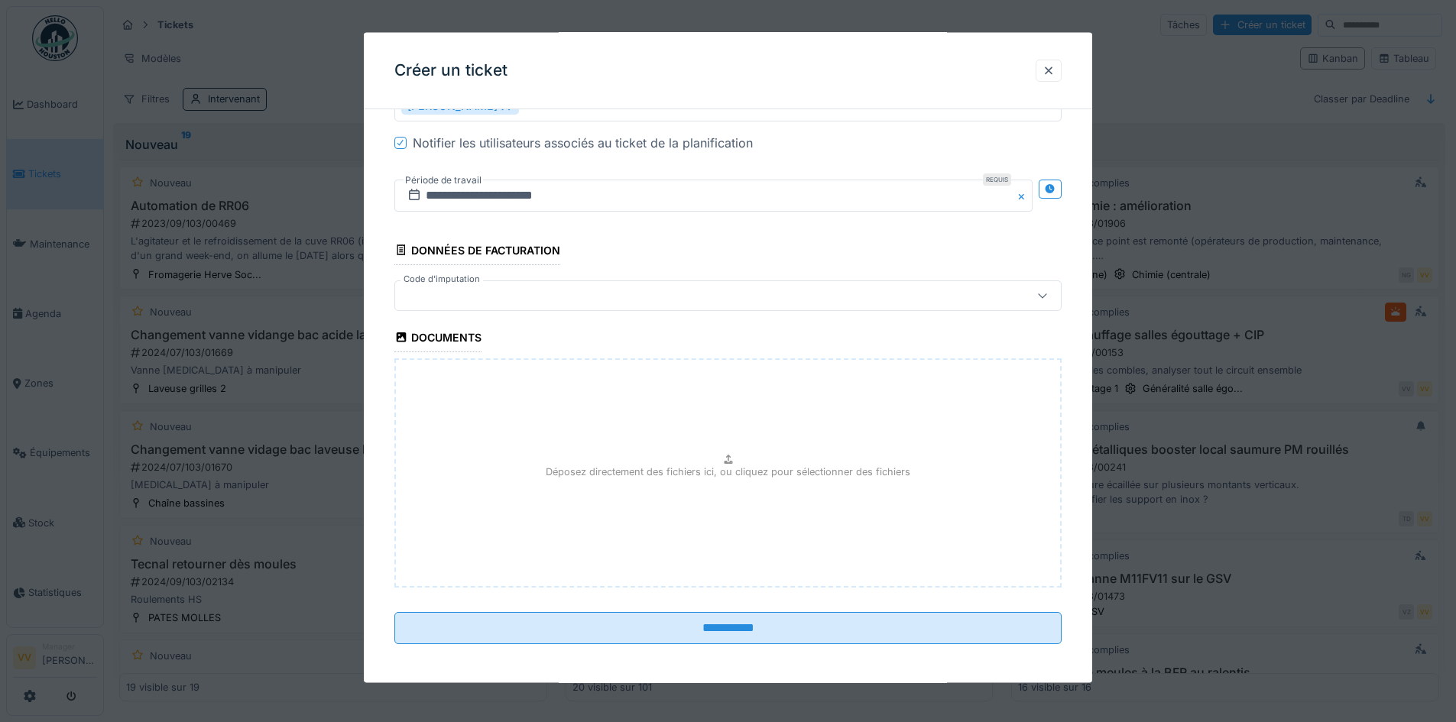
scroll to position [1674, 0]
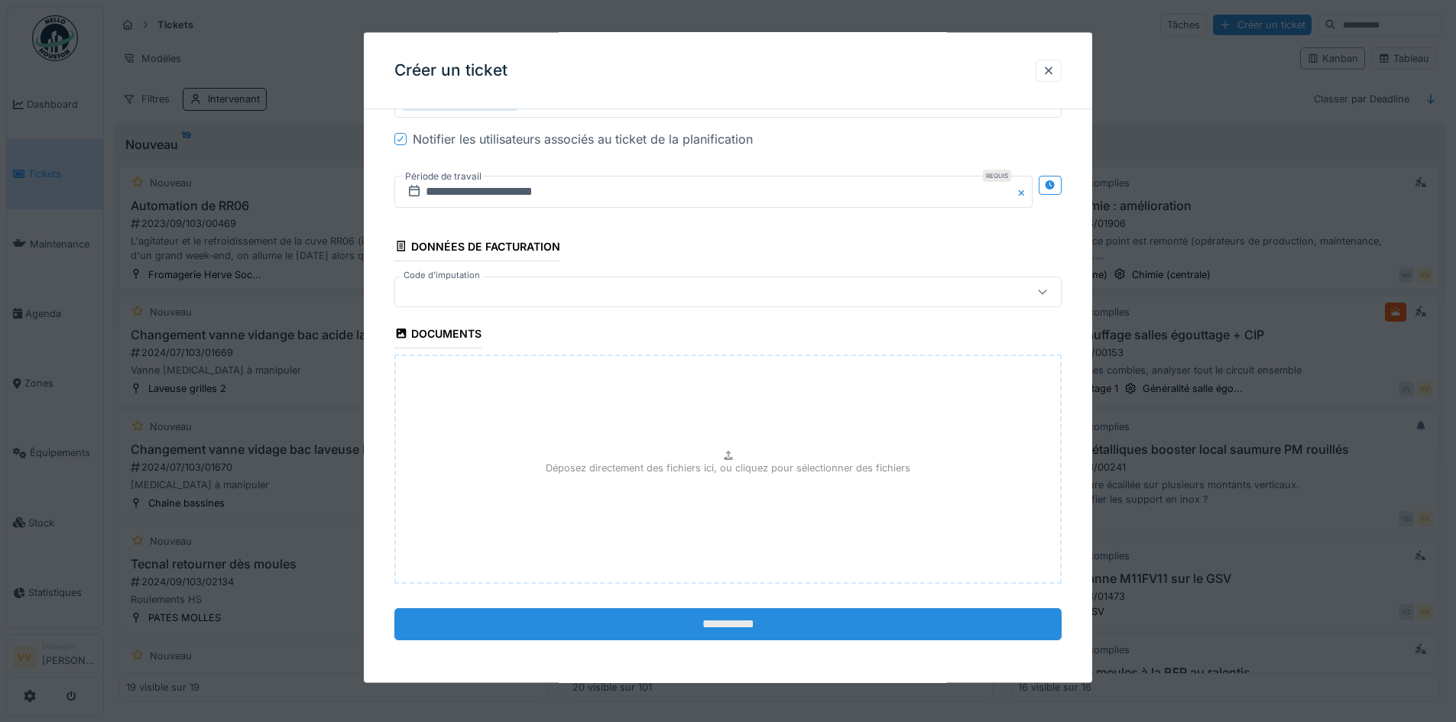
click at [721, 615] on input "**********" at bounding box center [727, 624] width 667 height 32
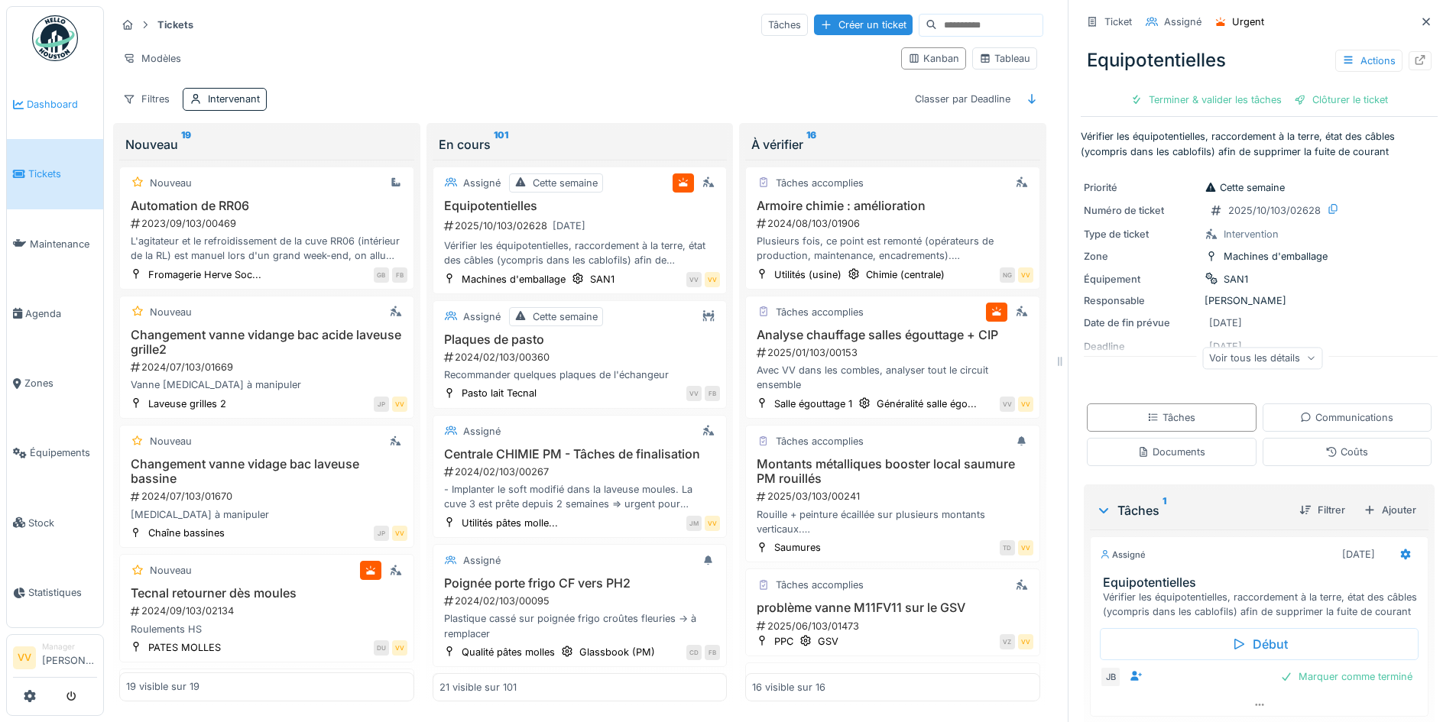
drag, startPoint x: 60, startPoint y: 85, endPoint x: 58, endPoint y: 94, distance: 9.3
click at [60, 84] on link "Dashboard" at bounding box center [55, 105] width 96 height 70
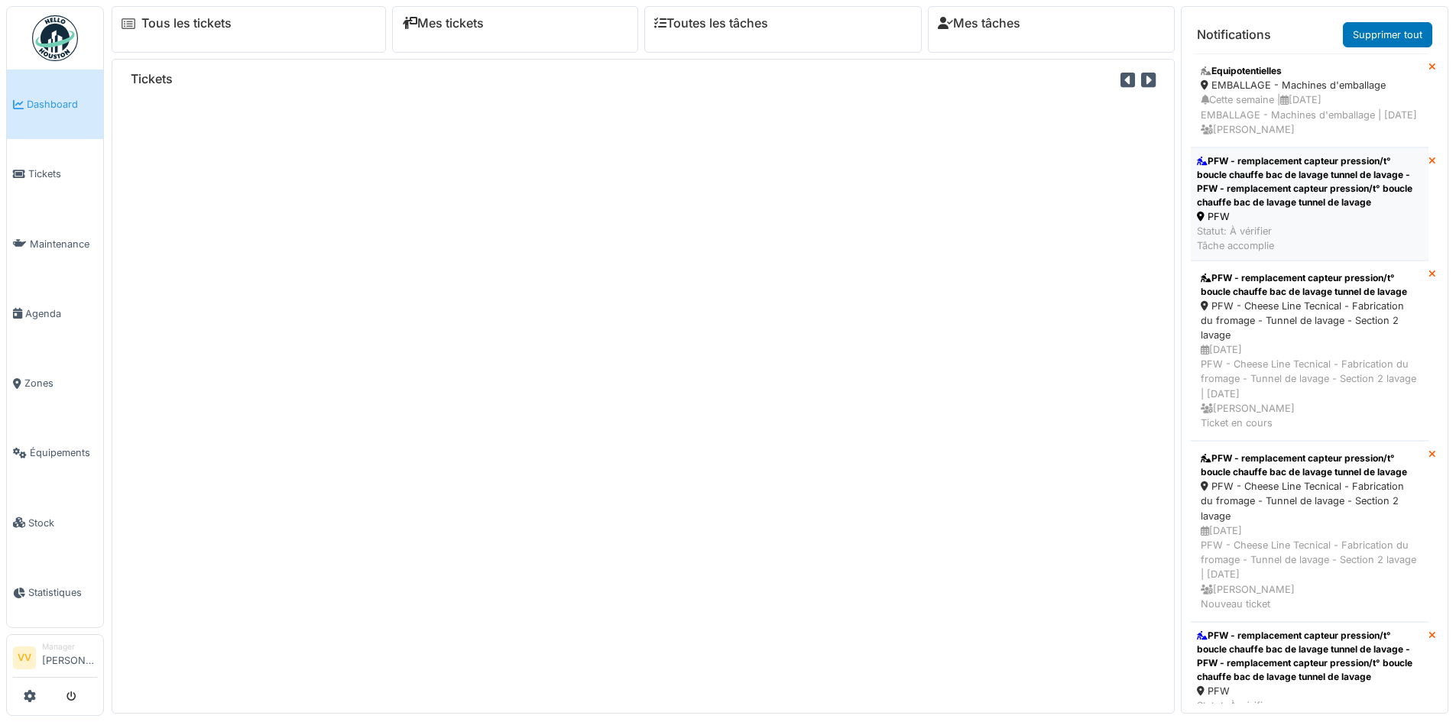
click at [1244, 199] on div "PFW - remplacement capteur pression/t° boucle chauffe bac de lavage tunnel de l…" at bounding box center [1309, 181] width 225 height 55
click at [1312, 186] on div "PFW - remplacement capteur pression/t° boucle chauffe bac de lavage tunnel de l…" at bounding box center [1309, 181] width 225 height 55
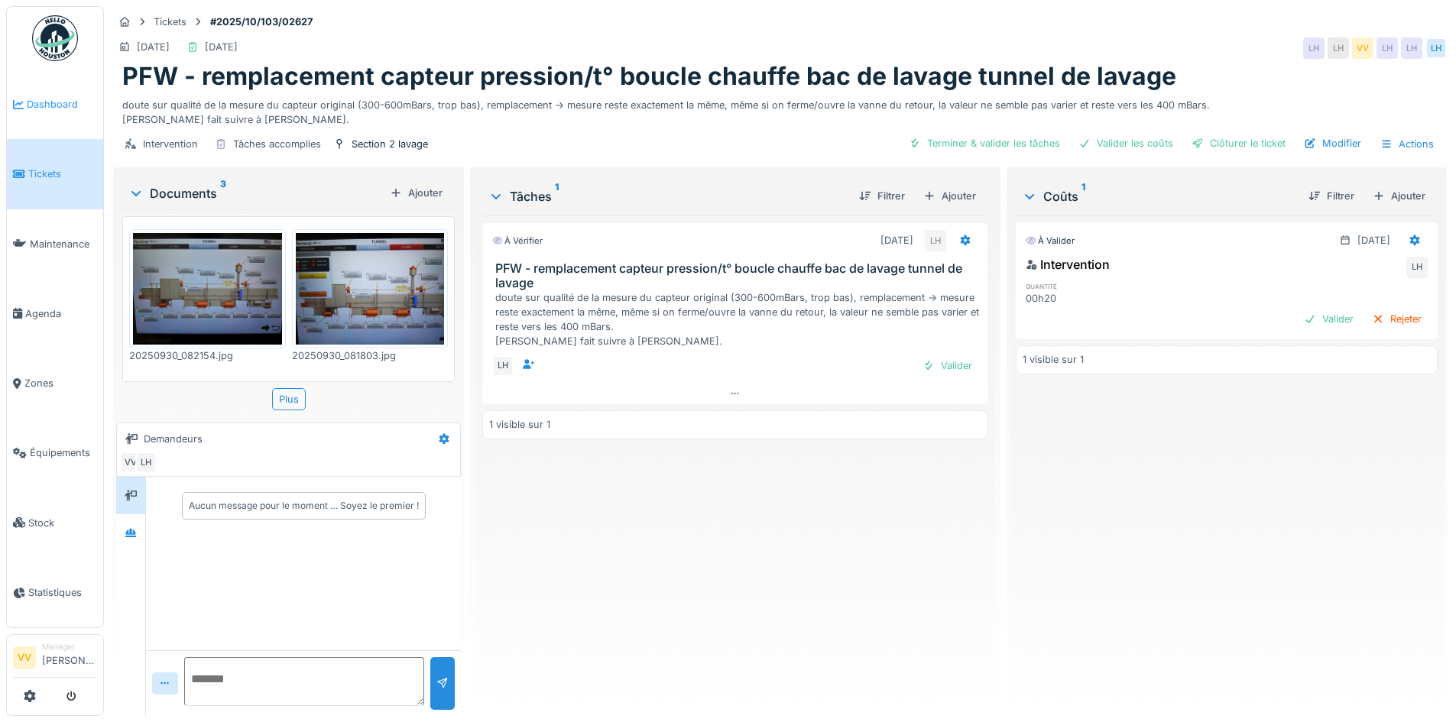
click at [37, 97] on span "Dashboard" at bounding box center [62, 104] width 70 height 15
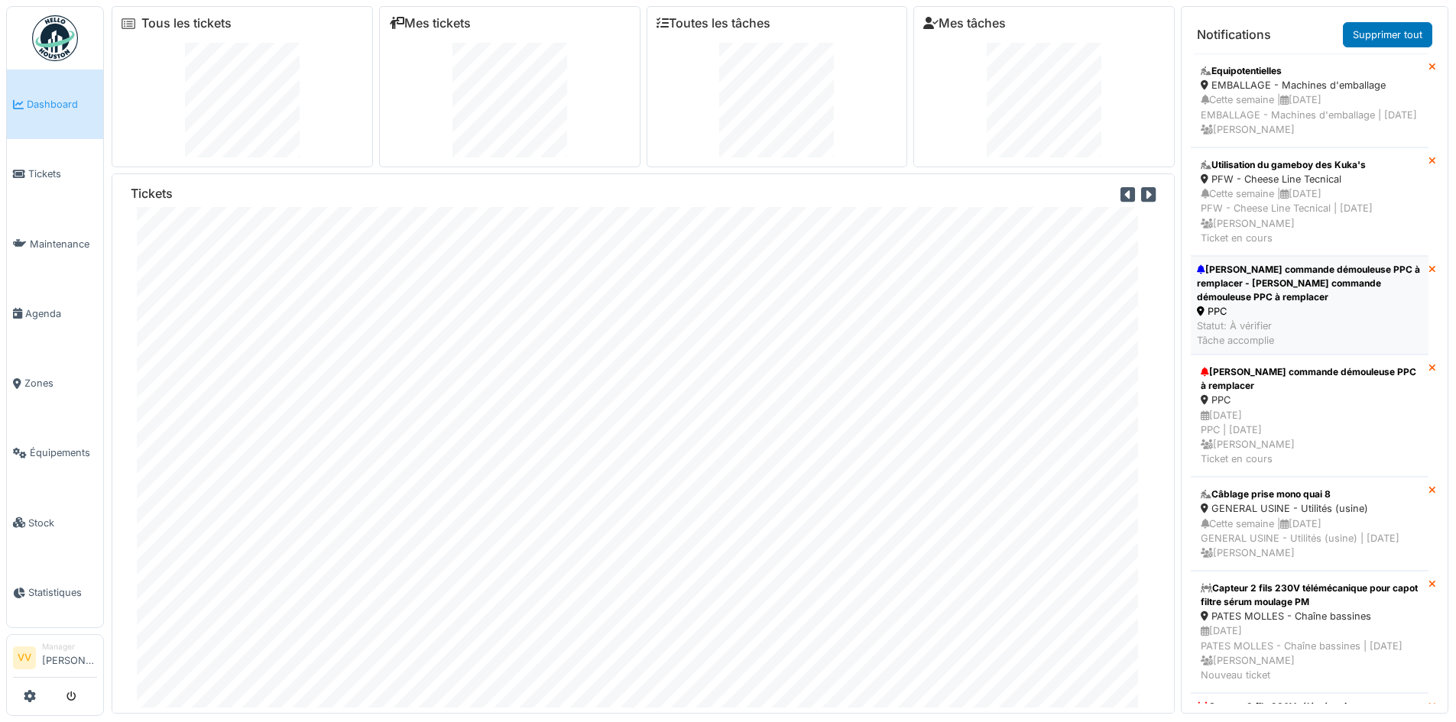
click at [1281, 299] on div "[PERSON_NAME] commande démouleuse PPC à remplacer - [PERSON_NAME] commande démo…" at bounding box center [1309, 283] width 225 height 41
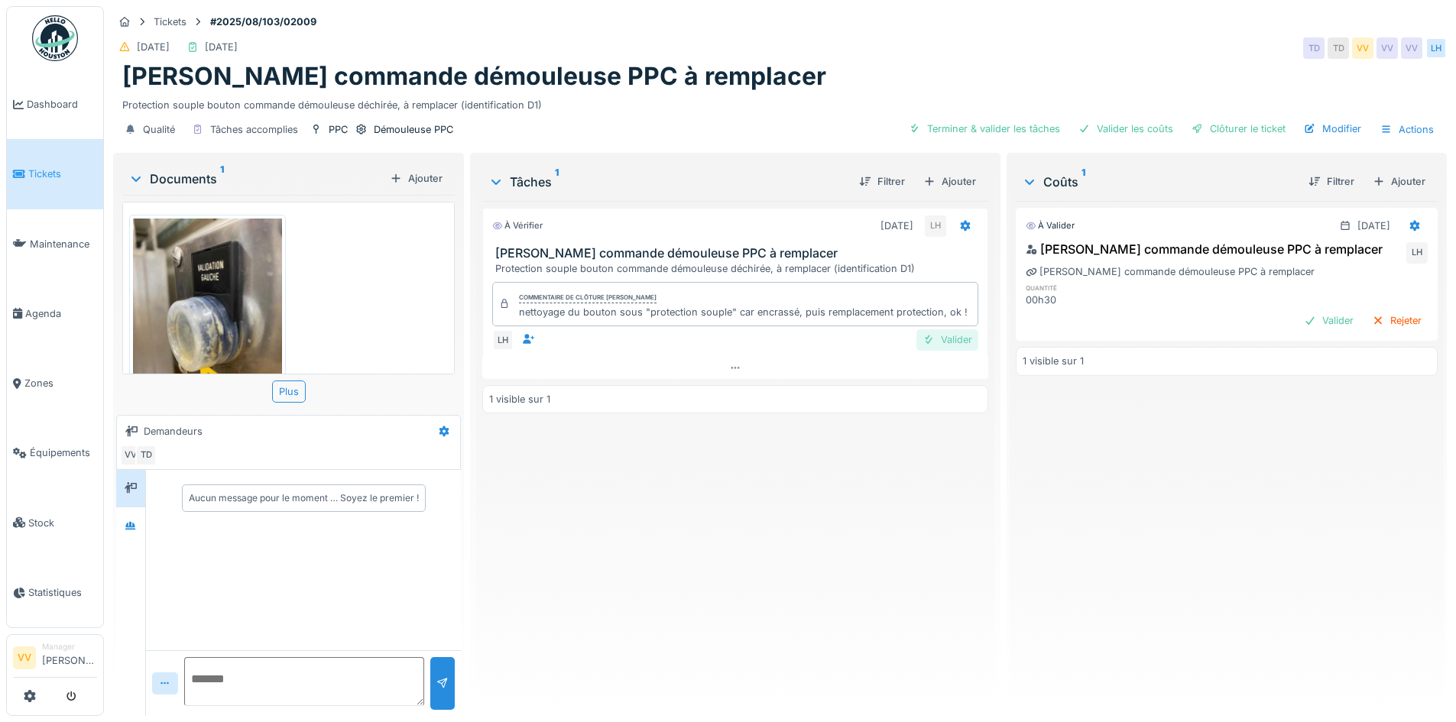
click at [953, 333] on div "Valider" at bounding box center [947, 339] width 62 height 21
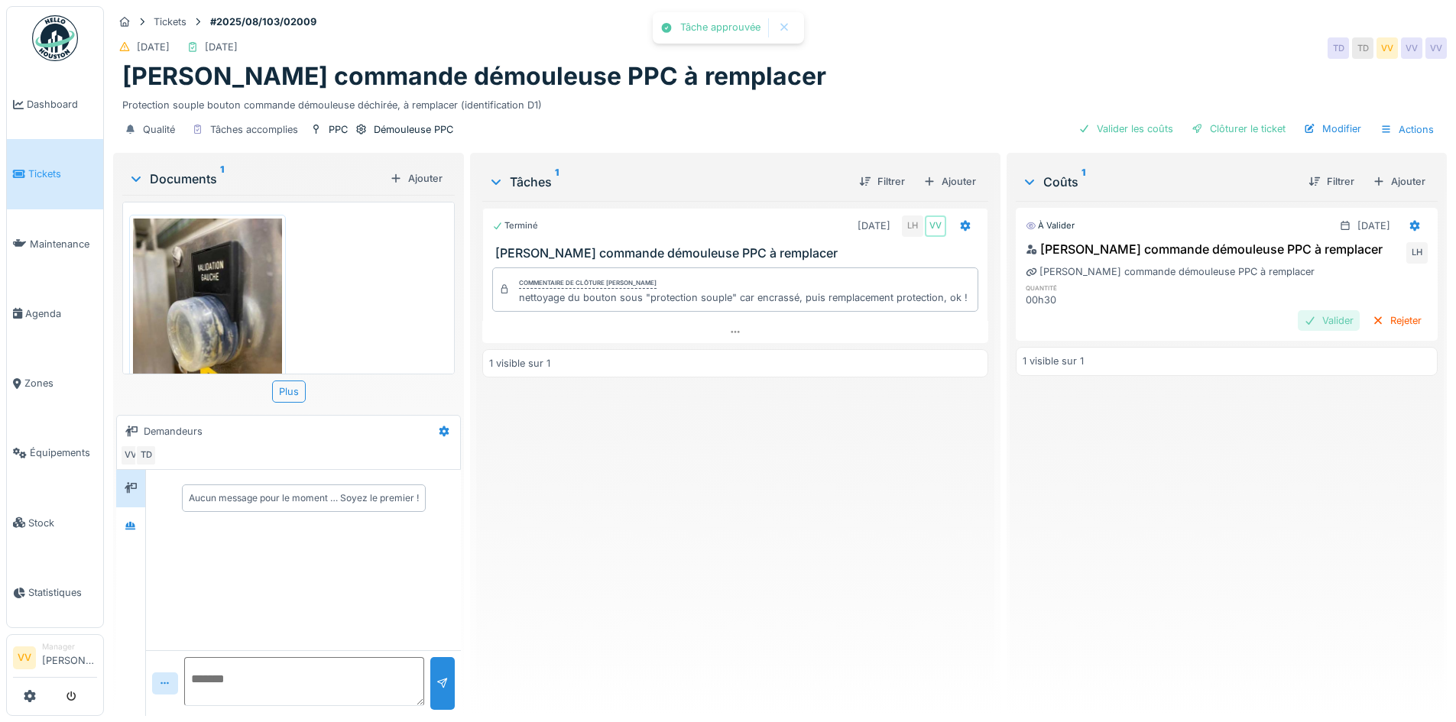
click at [1314, 317] on div "Valider" at bounding box center [1329, 320] width 62 height 21
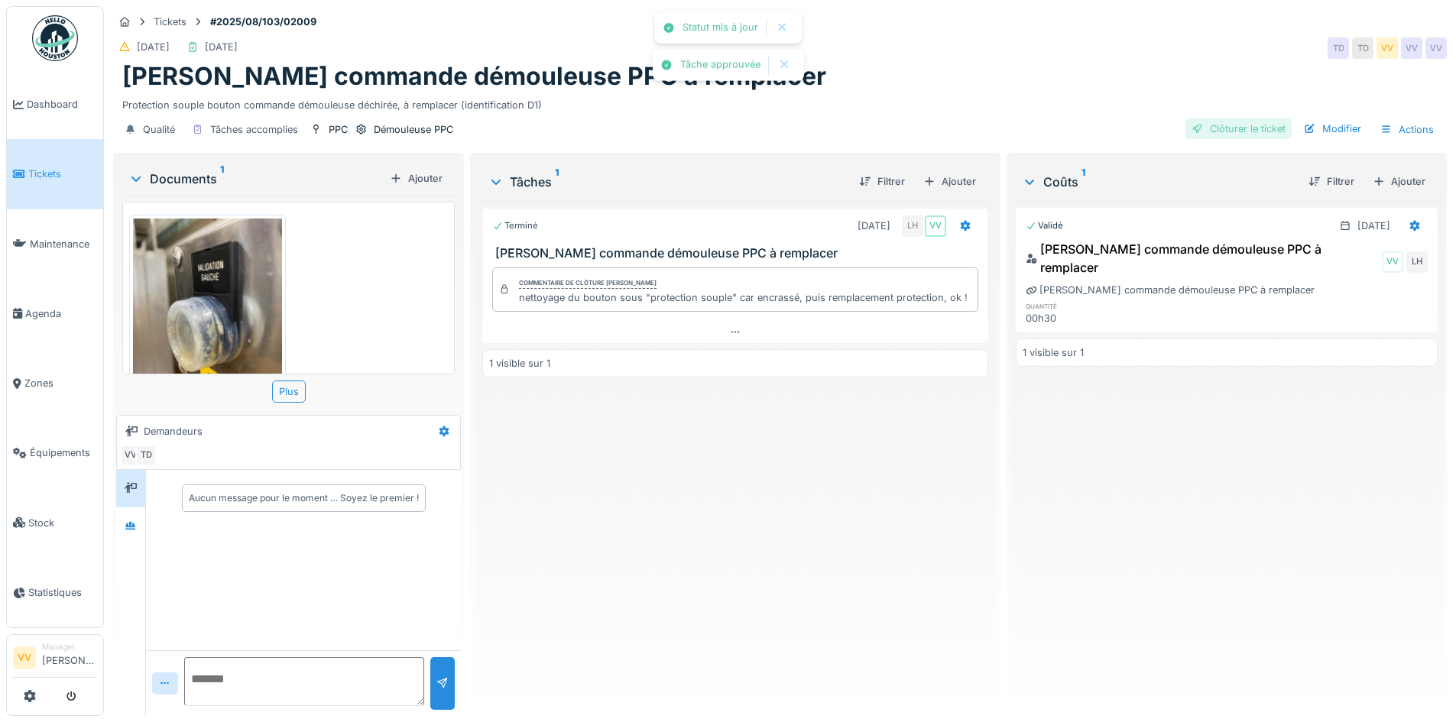
click at [1213, 128] on div "Clôturer le ticket" at bounding box center [1238, 128] width 106 height 21
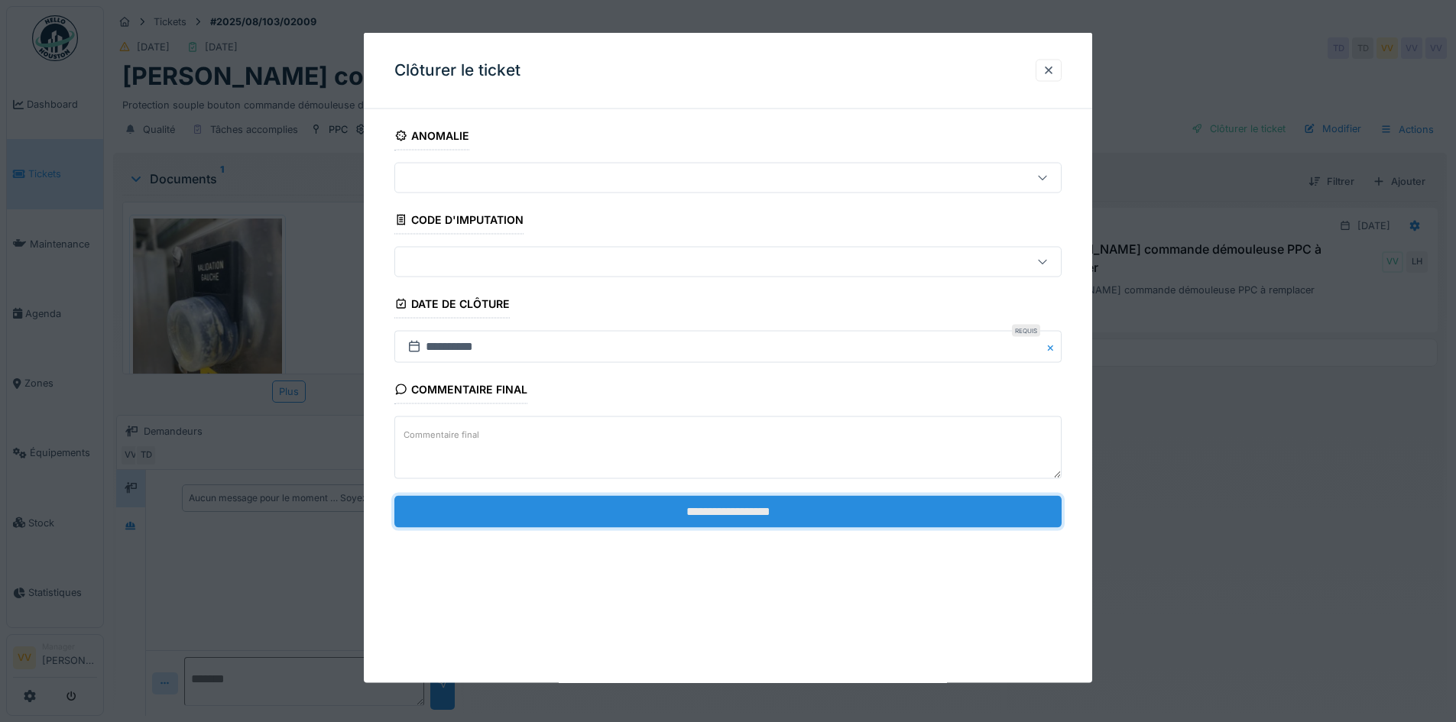
click at [800, 511] on input "**********" at bounding box center [727, 511] width 667 height 32
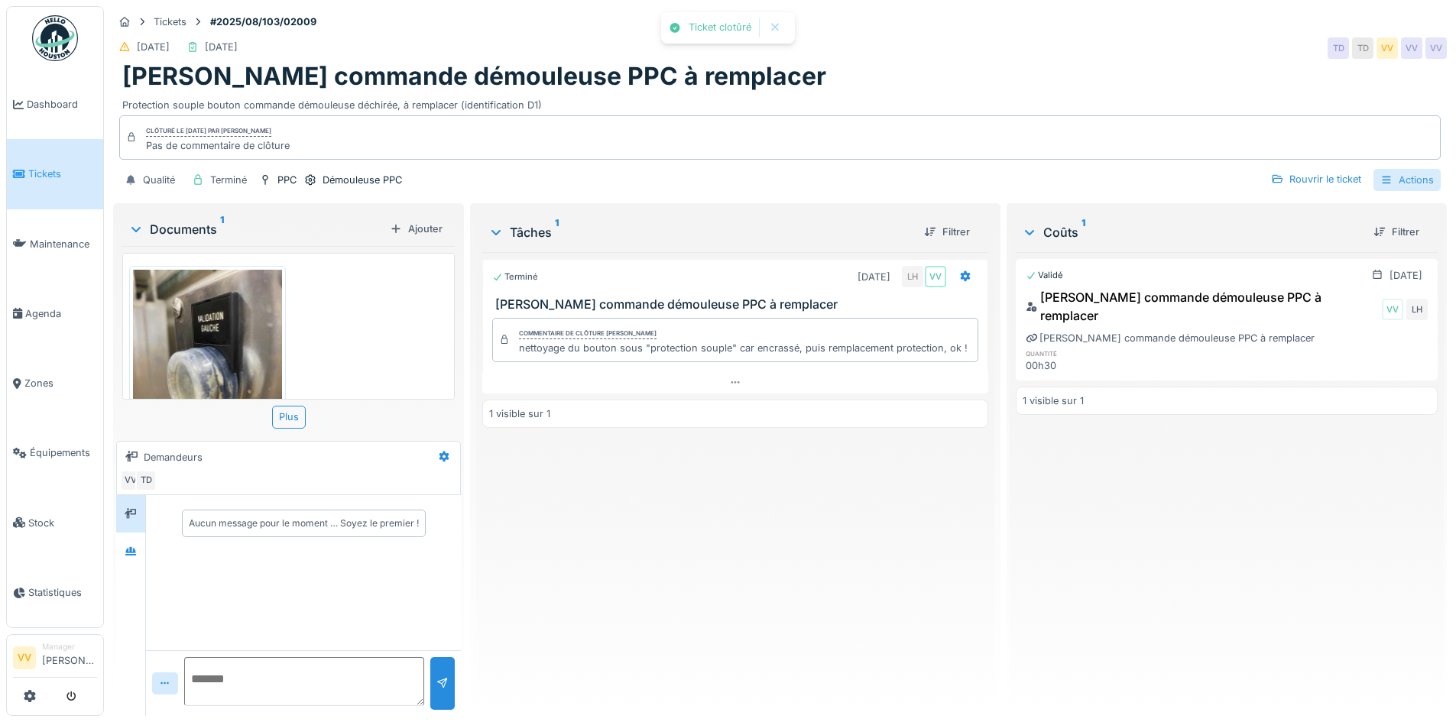
click at [1403, 180] on div "Actions" at bounding box center [1406, 180] width 67 height 22
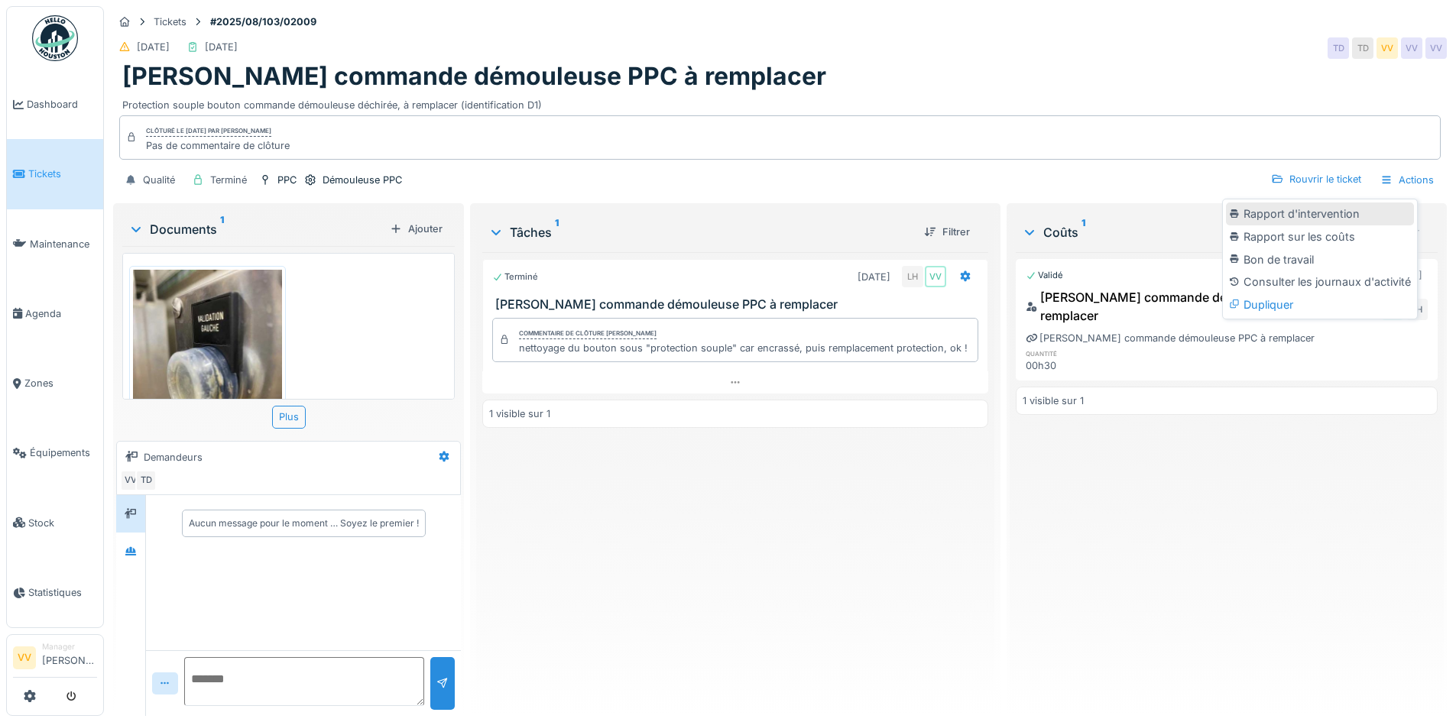
click at [1311, 219] on div "Rapport d'intervention" at bounding box center [1320, 214] width 188 height 23
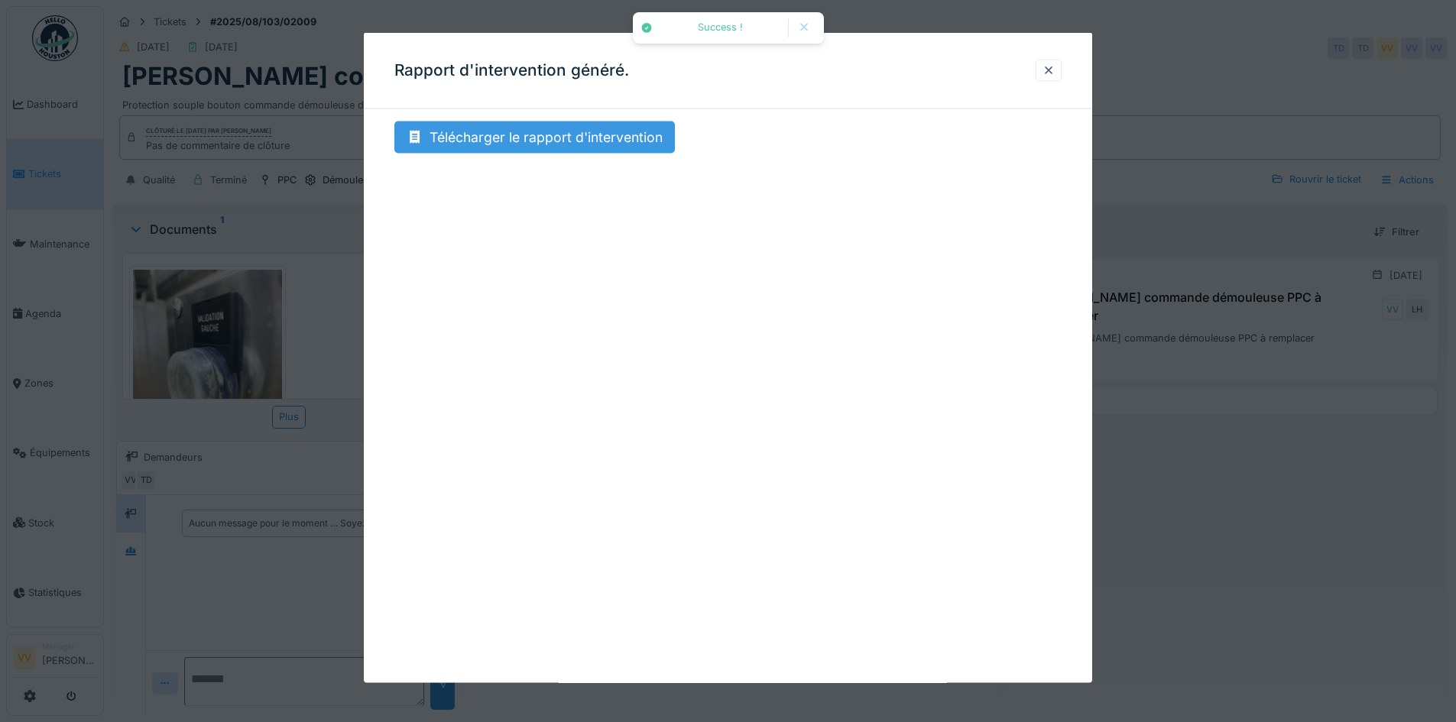
click at [591, 144] on div "Télécharger le rapport d'intervention" at bounding box center [534, 138] width 280 height 32
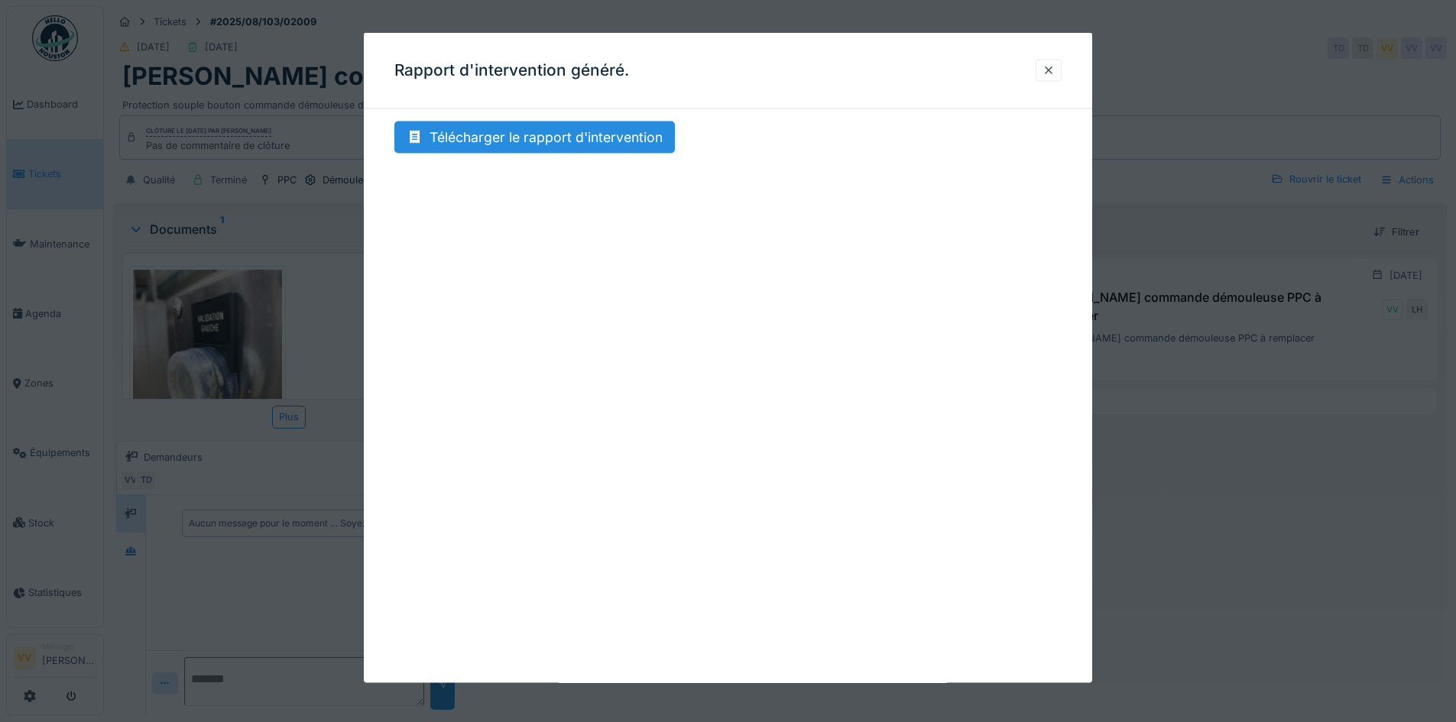
drag, startPoint x: 1294, startPoint y: 550, endPoint x: 1293, endPoint y: 539, distance: 11.5
click at [1296, 549] on div at bounding box center [728, 361] width 1456 height 722
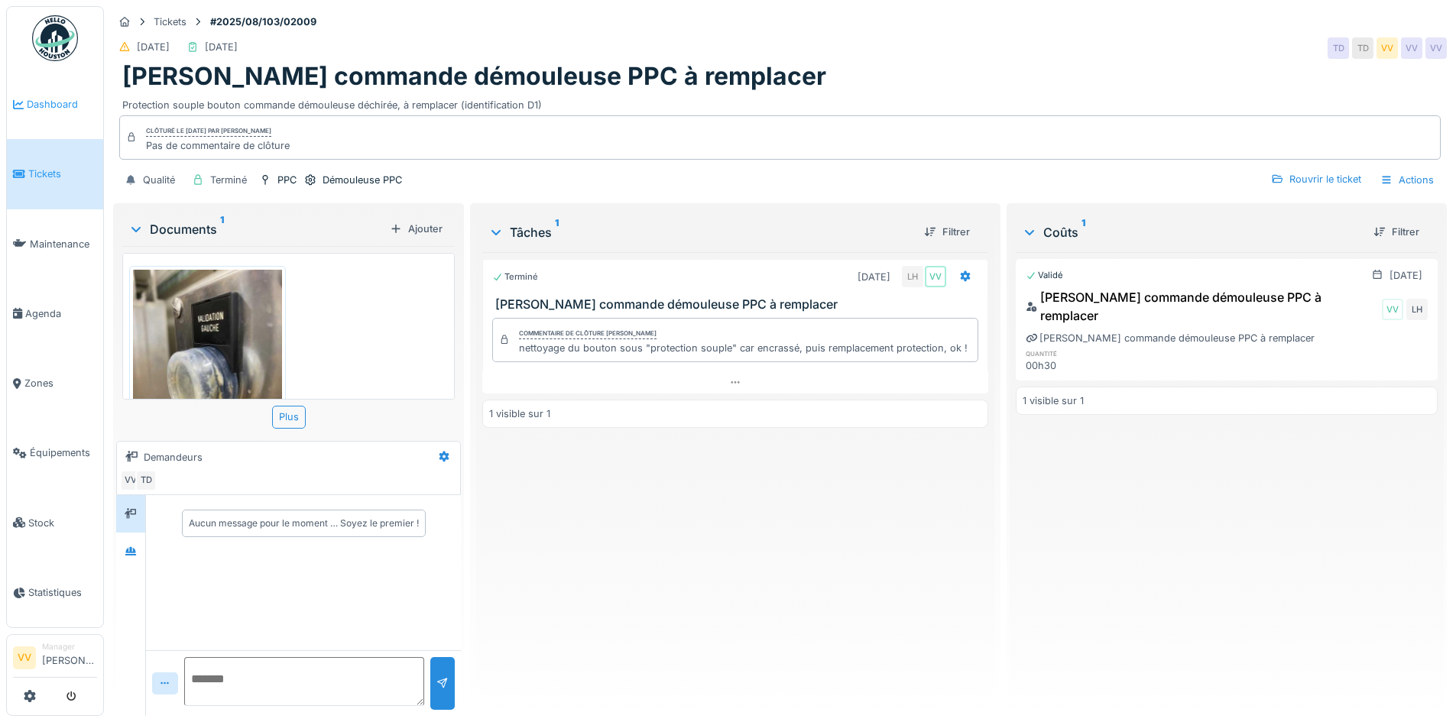
click at [53, 102] on span "Dashboard" at bounding box center [62, 104] width 70 height 15
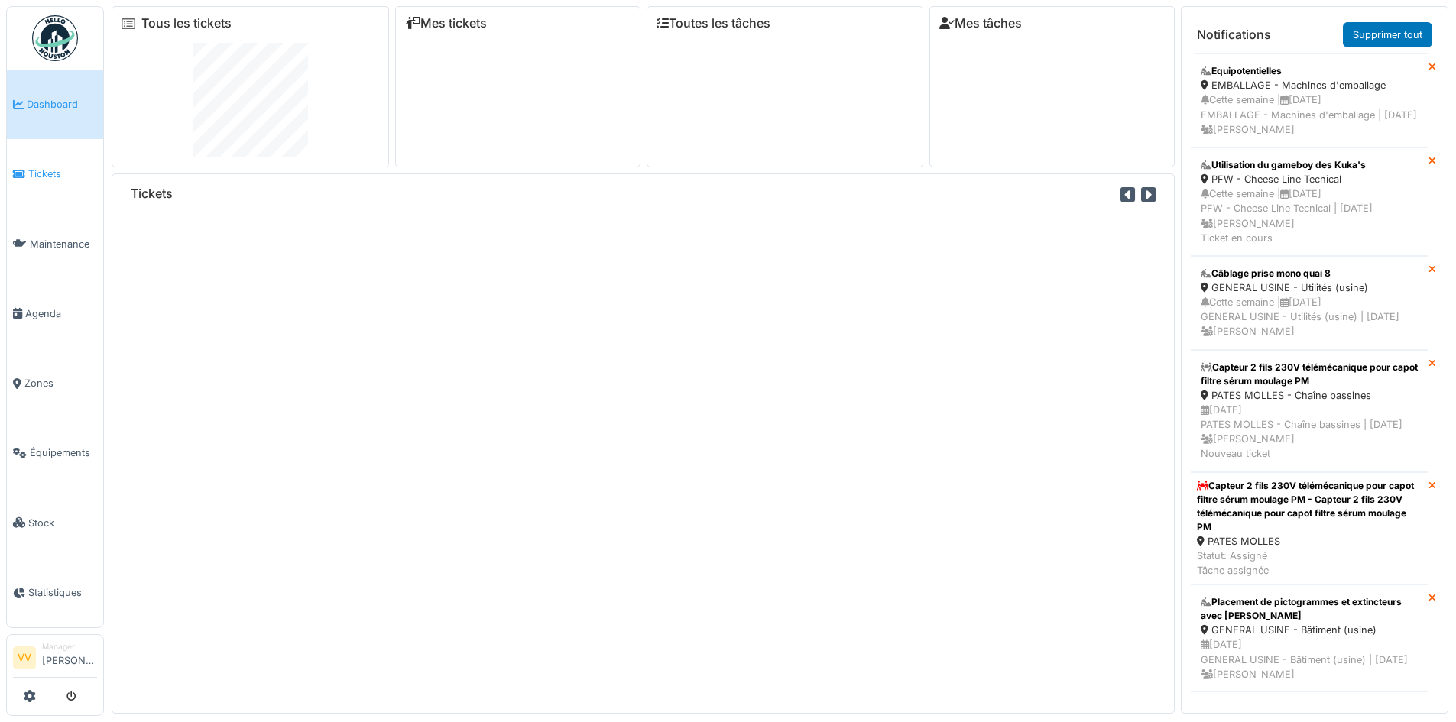
drag, startPoint x: 0, startPoint y: 0, endPoint x: 45, endPoint y: 173, distance: 178.5
click at [45, 173] on span "Tickets" at bounding box center [62, 174] width 69 height 15
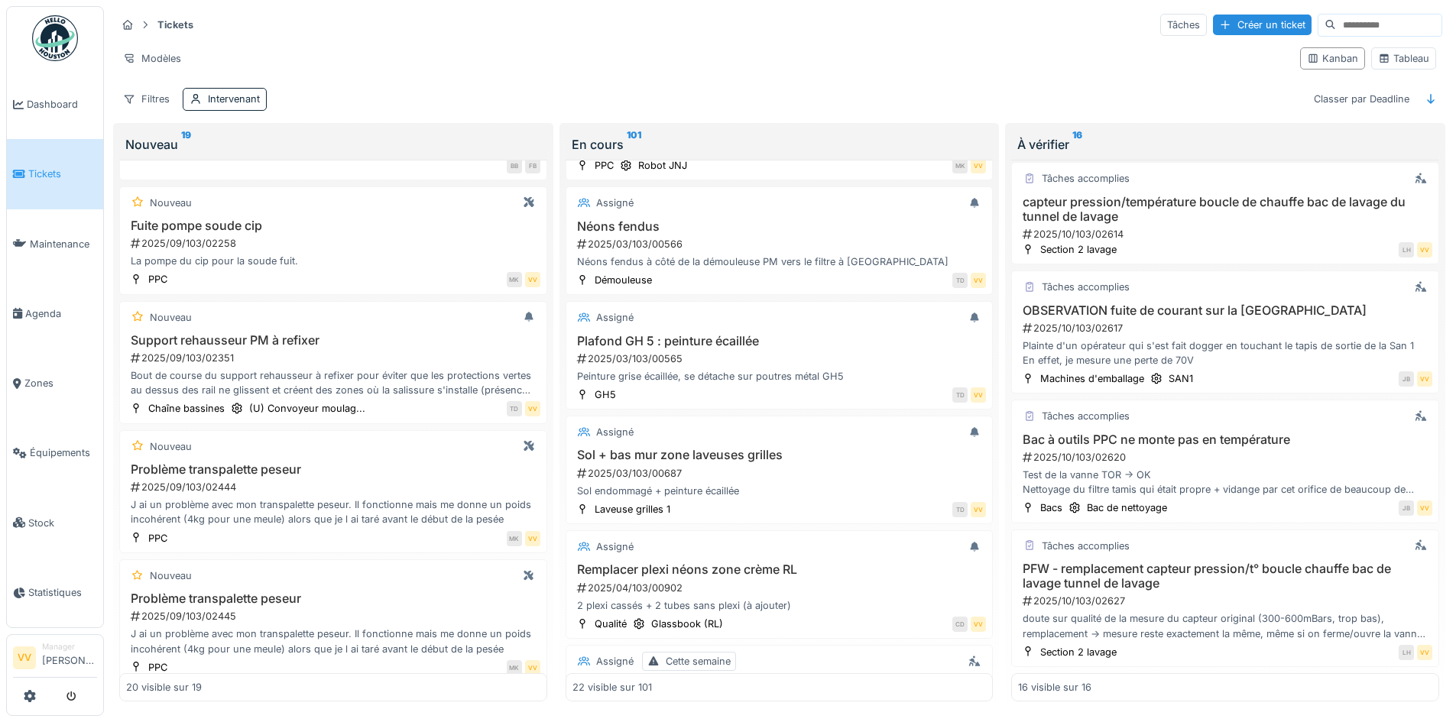
scroll to position [1199, 0]
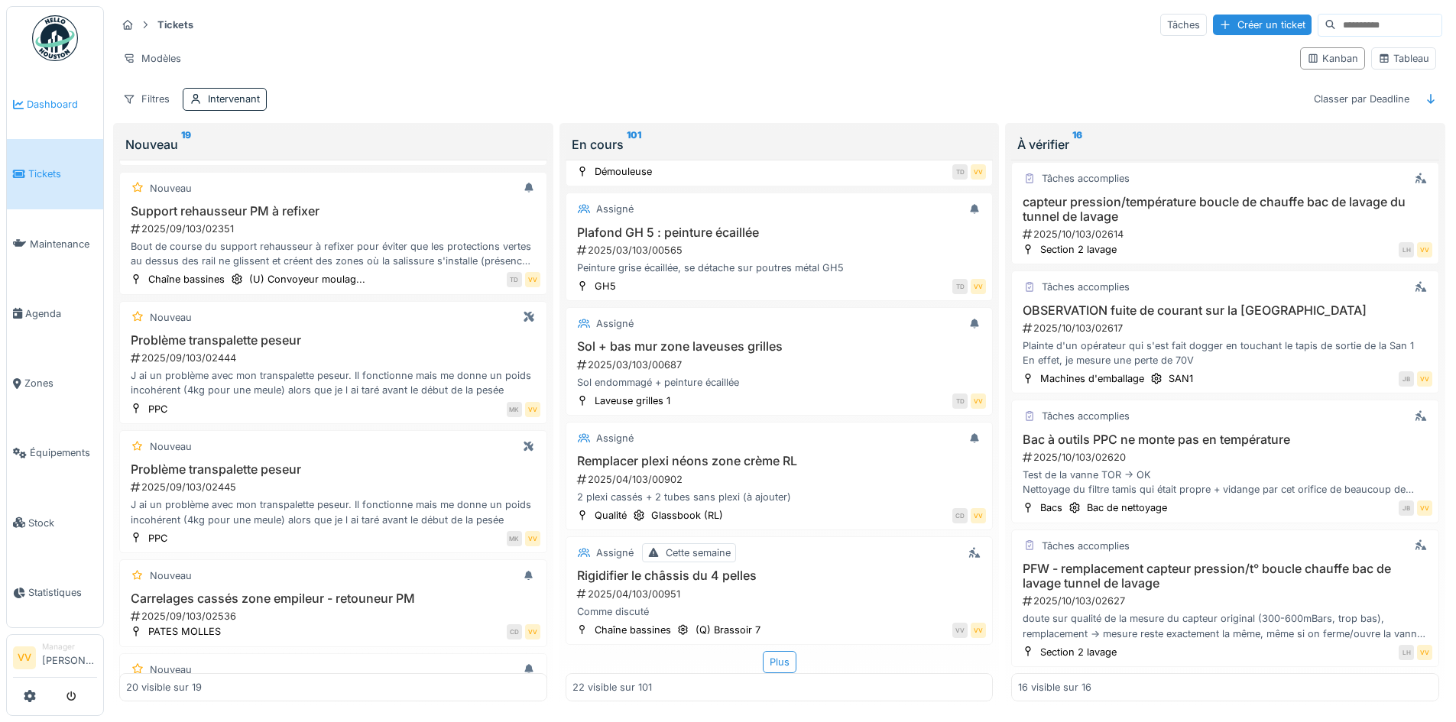
click at [69, 110] on span "Dashboard" at bounding box center [62, 104] width 70 height 15
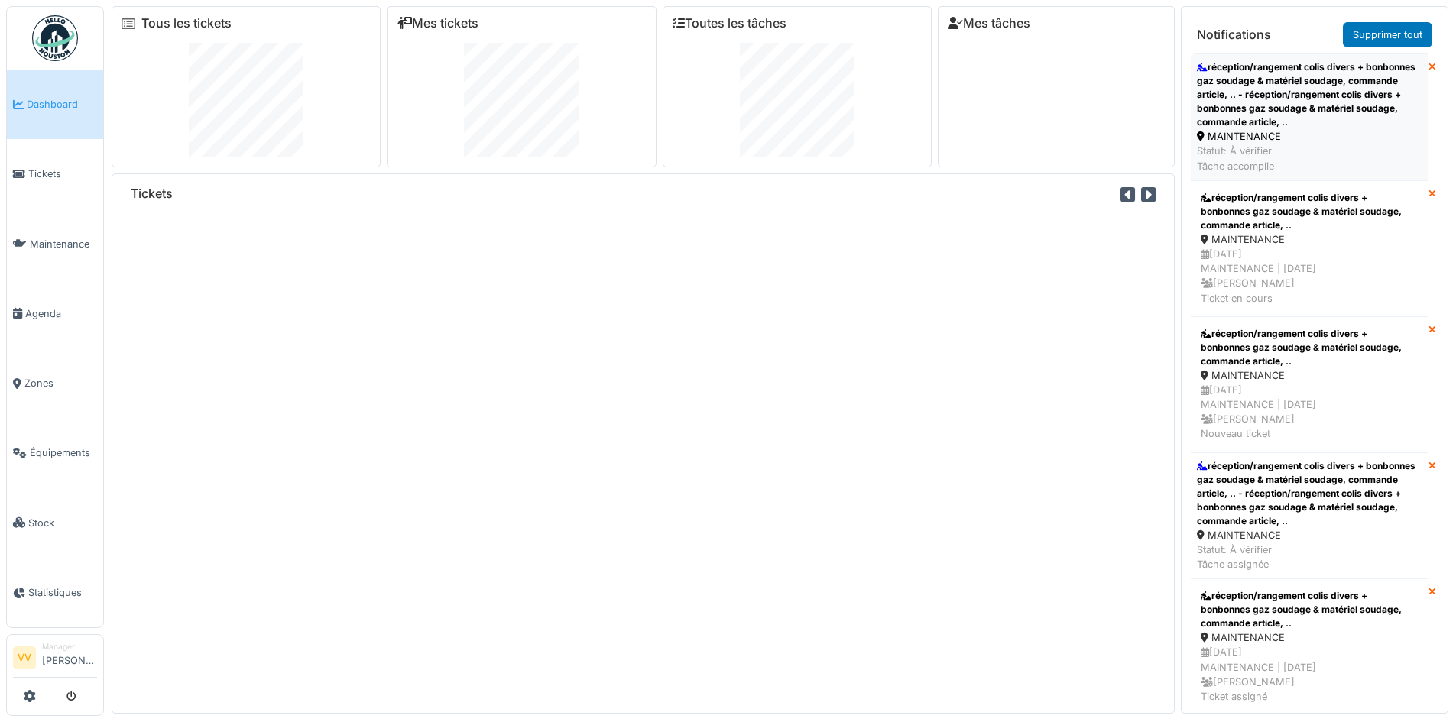
click at [1353, 99] on div "réception/rangement colis divers + bonbonnes gaz soudage & matériel soudage, co…" at bounding box center [1309, 94] width 225 height 69
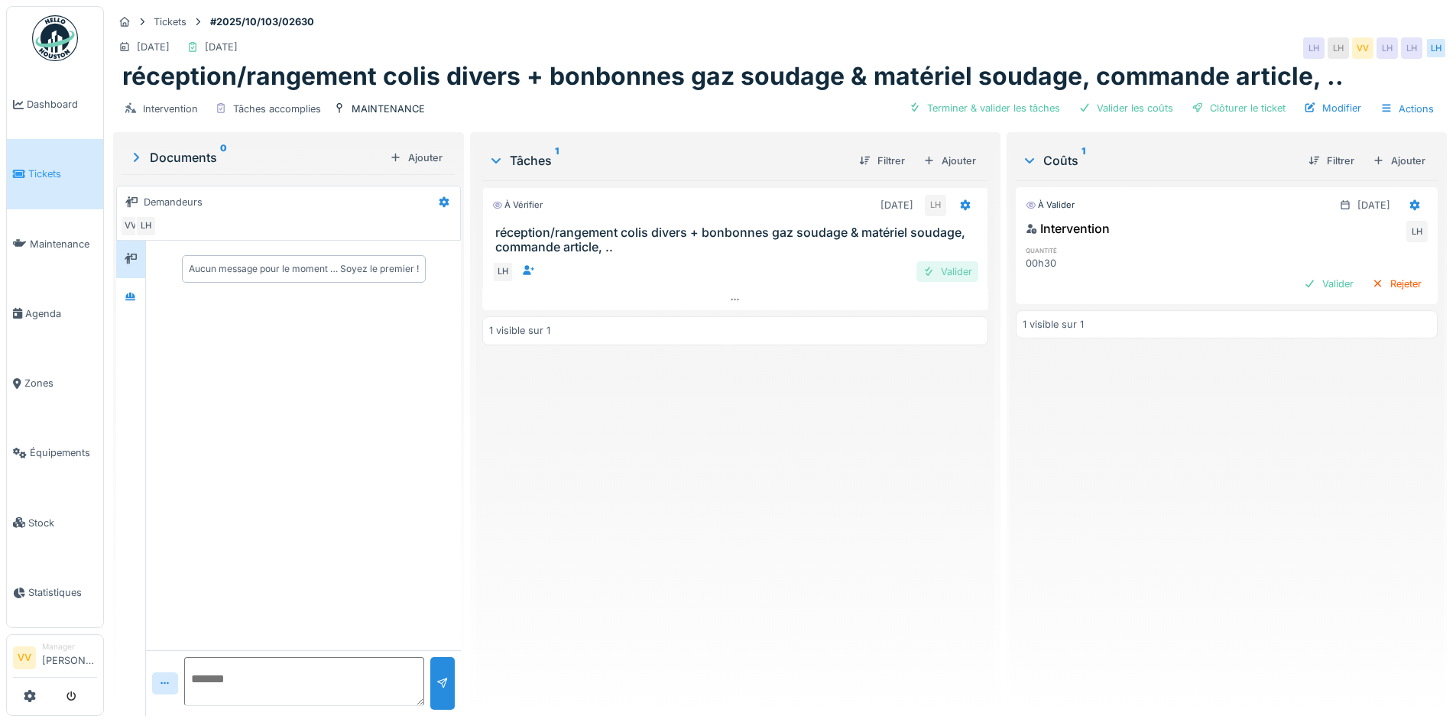
click at [942, 274] on div "Valider" at bounding box center [947, 271] width 62 height 21
click at [1305, 284] on div "Valider" at bounding box center [1329, 284] width 62 height 21
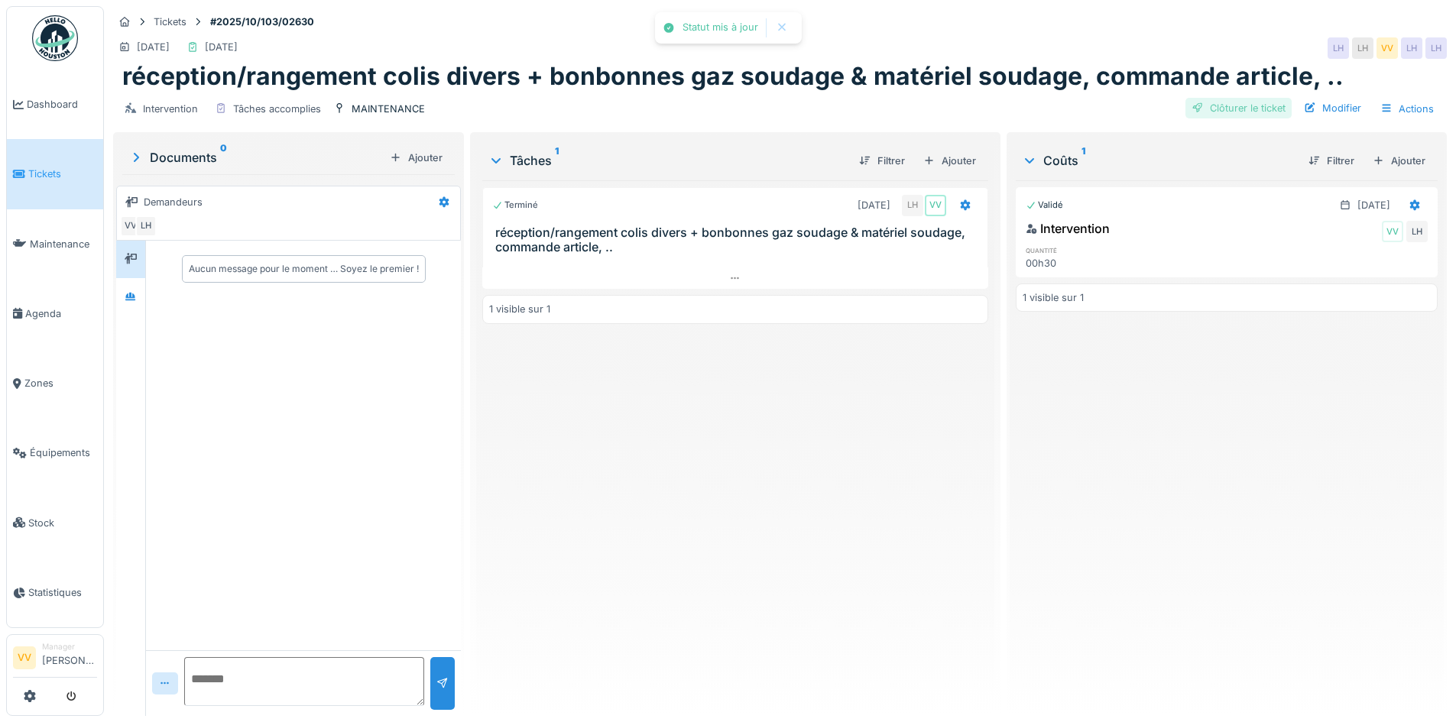
click at [1252, 105] on div "Clôturer le ticket" at bounding box center [1238, 108] width 106 height 21
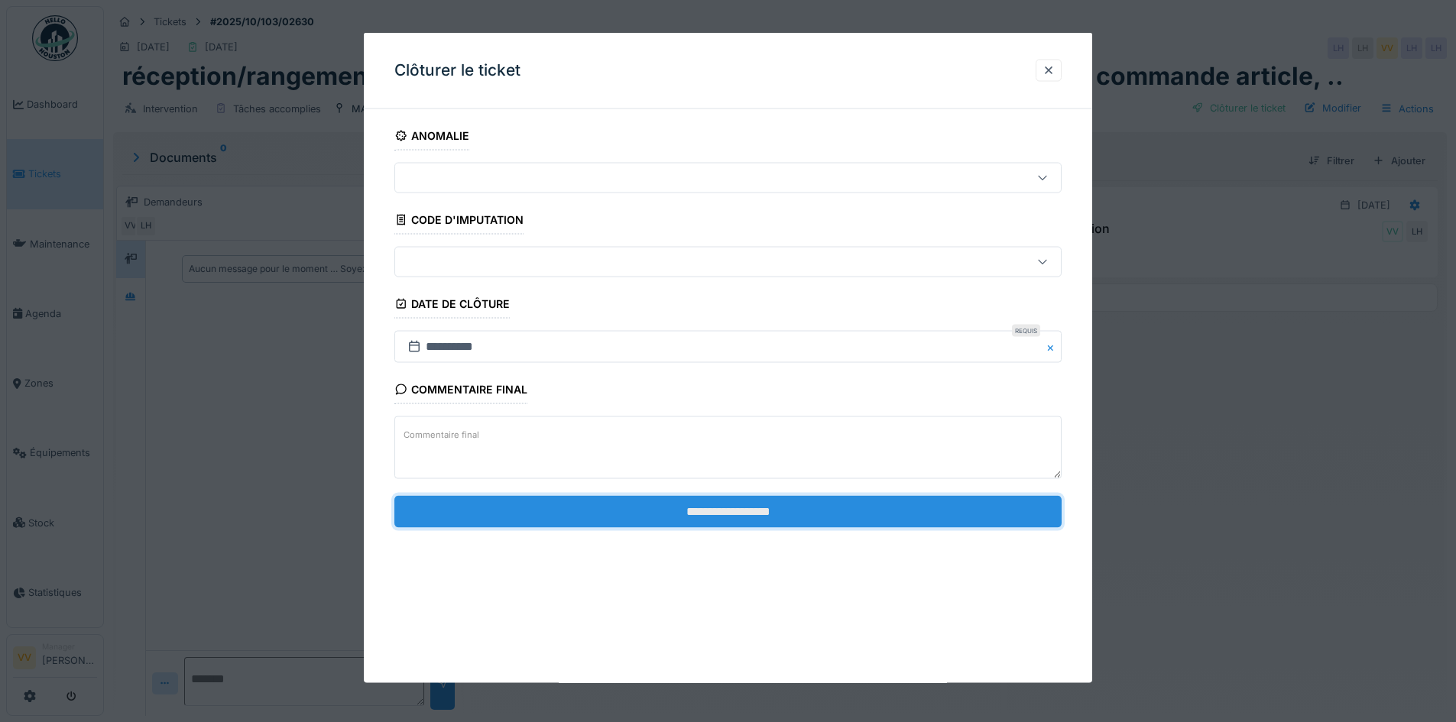
click at [770, 517] on input "**********" at bounding box center [727, 511] width 667 height 32
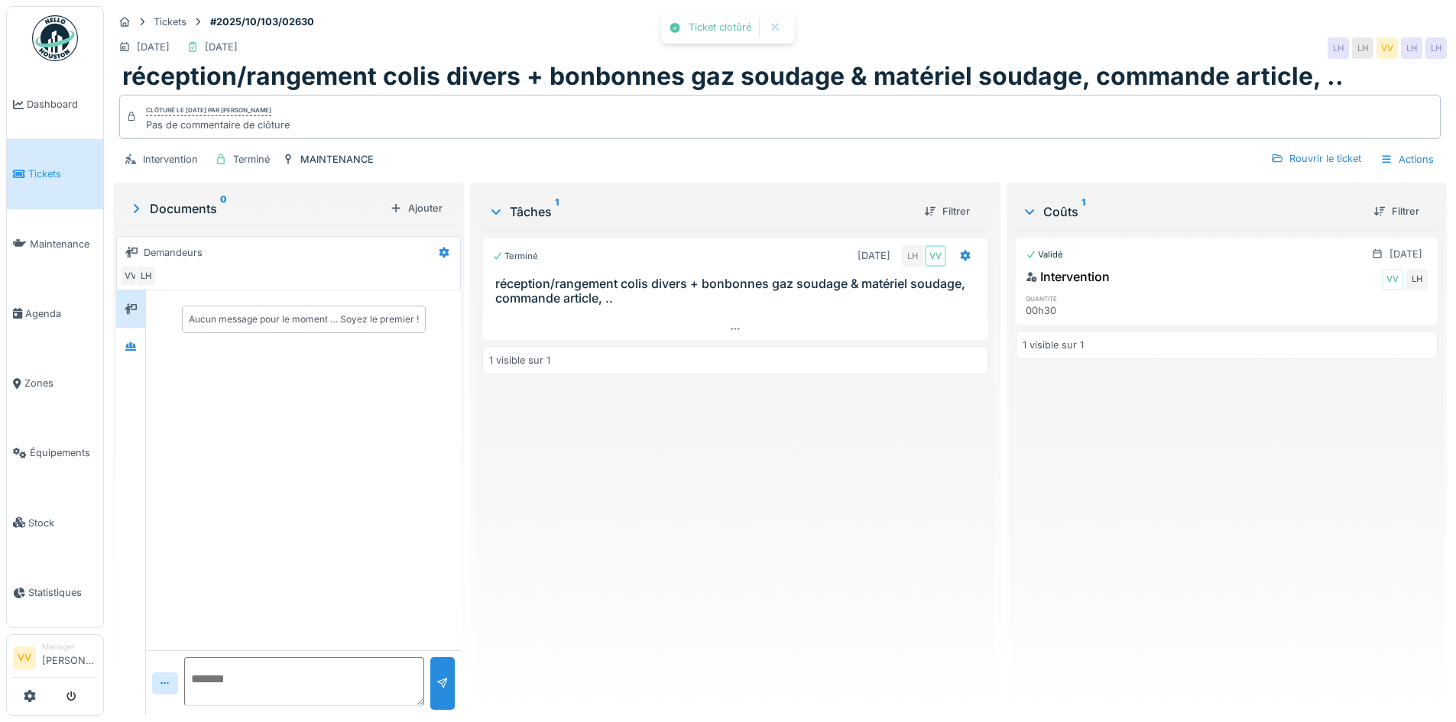
click at [770, 516] on div "Terminé [DATE] LH VV réception/rangement colis divers + bonbonnes gaz soudage &…" at bounding box center [734, 467] width 505 height 473
click at [50, 111] on span "Dashboard" at bounding box center [62, 104] width 70 height 15
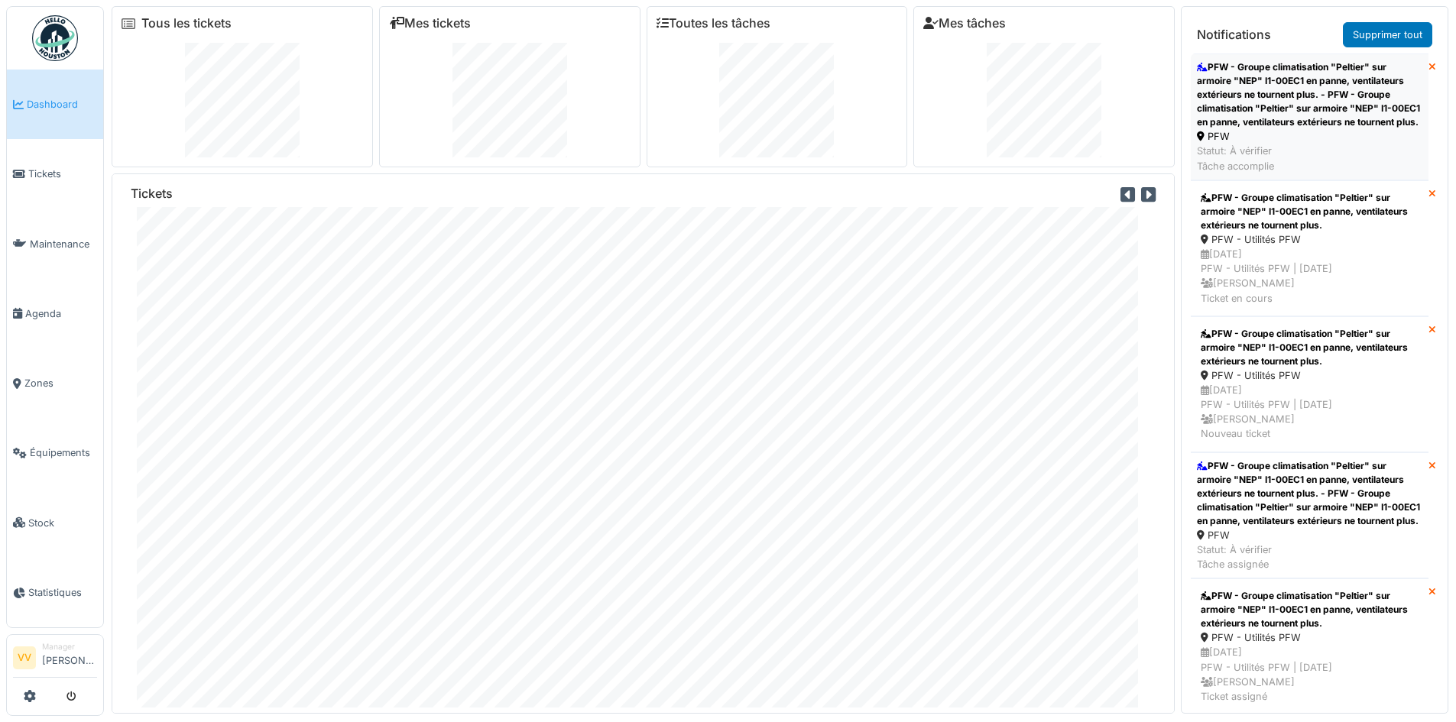
click at [1334, 121] on div "PFW - Groupe climatisation "Peltier" sur armoire "NEP" I1-00EC1 en panne, venti…" at bounding box center [1309, 94] width 225 height 69
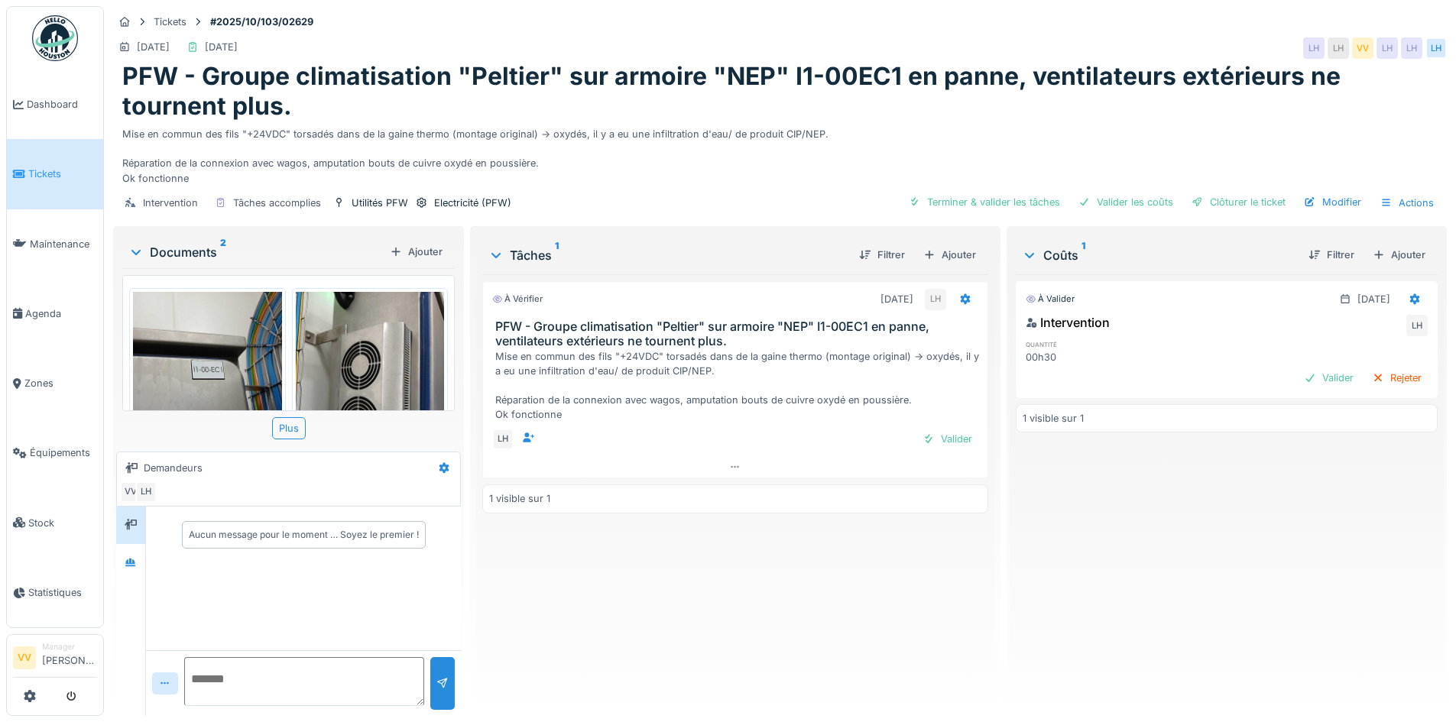
click at [209, 323] on img at bounding box center [207, 391] width 149 height 199
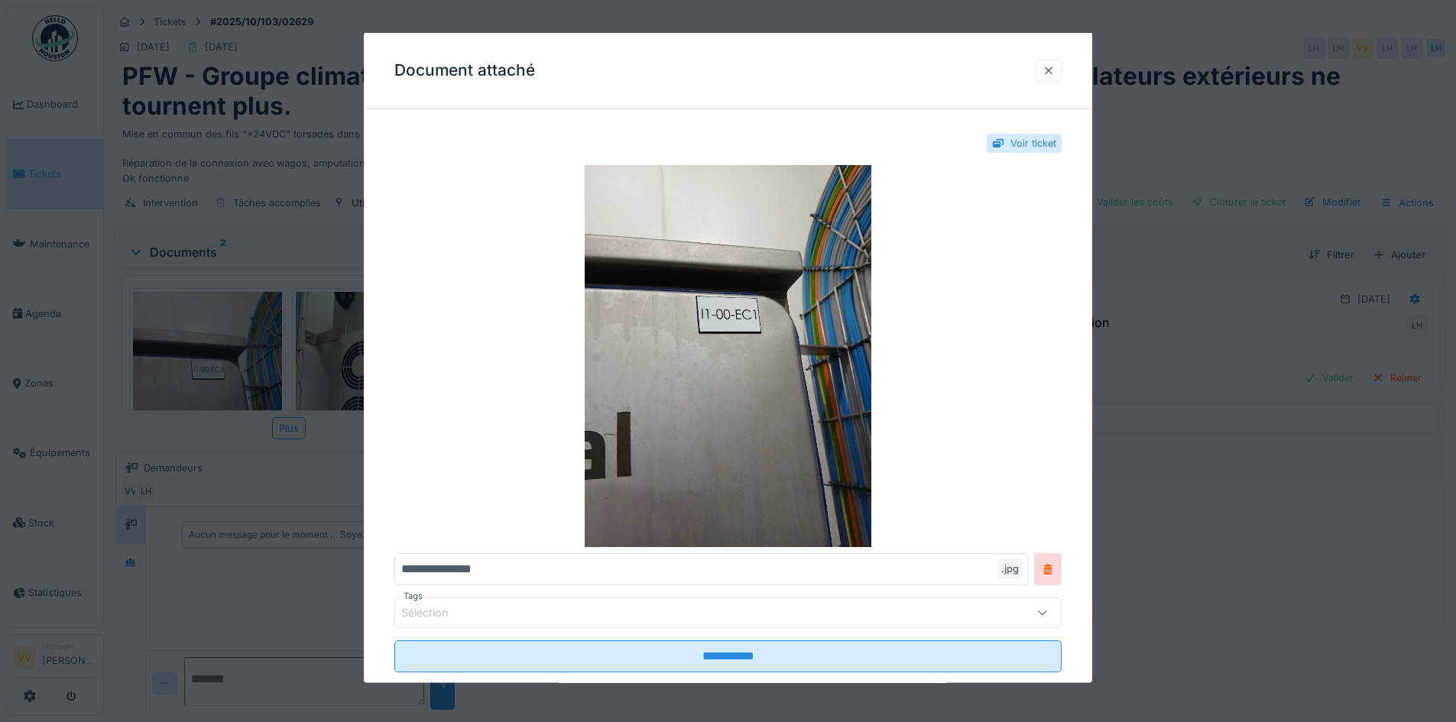
click at [1055, 70] on div at bounding box center [1048, 70] width 12 height 15
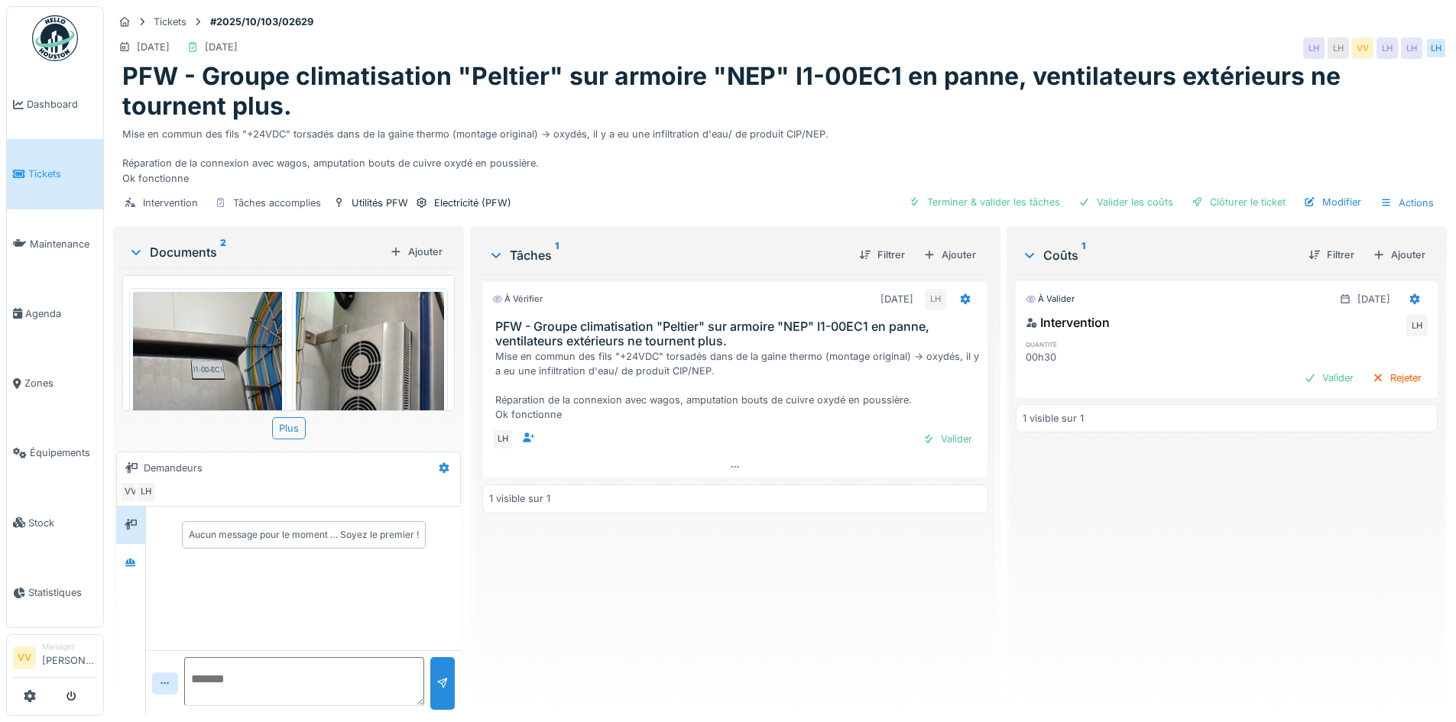
click at [412, 357] on img at bounding box center [370, 391] width 149 height 199
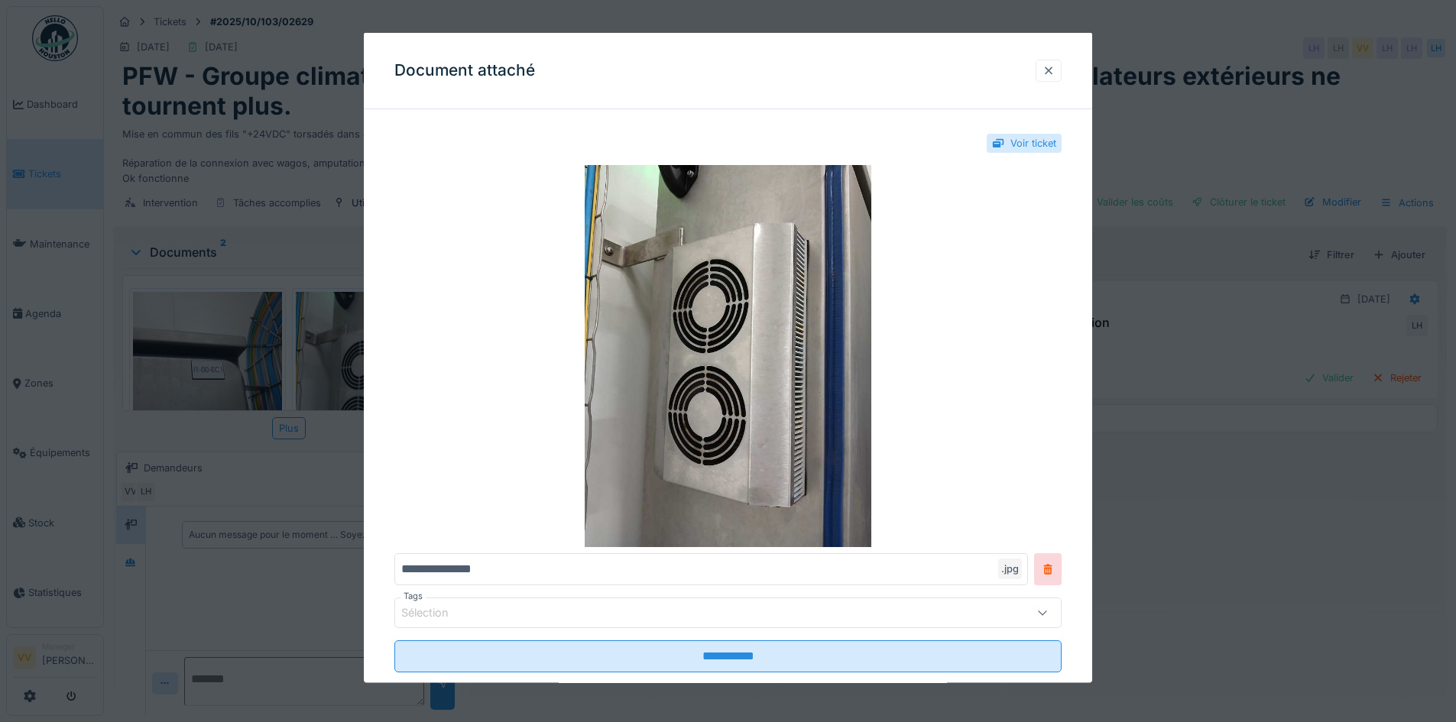
click at [1055, 63] on div at bounding box center [1048, 70] width 12 height 15
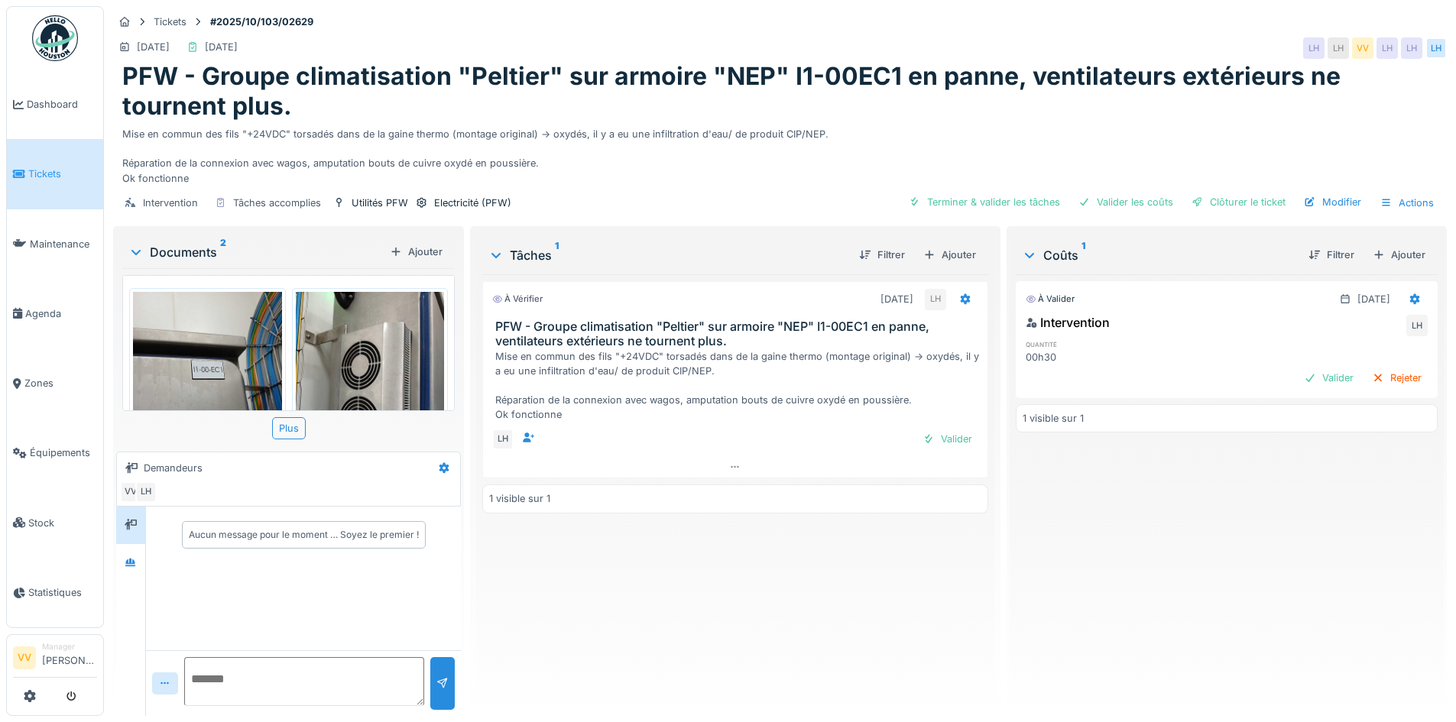
click at [200, 335] on img at bounding box center [207, 391] width 149 height 199
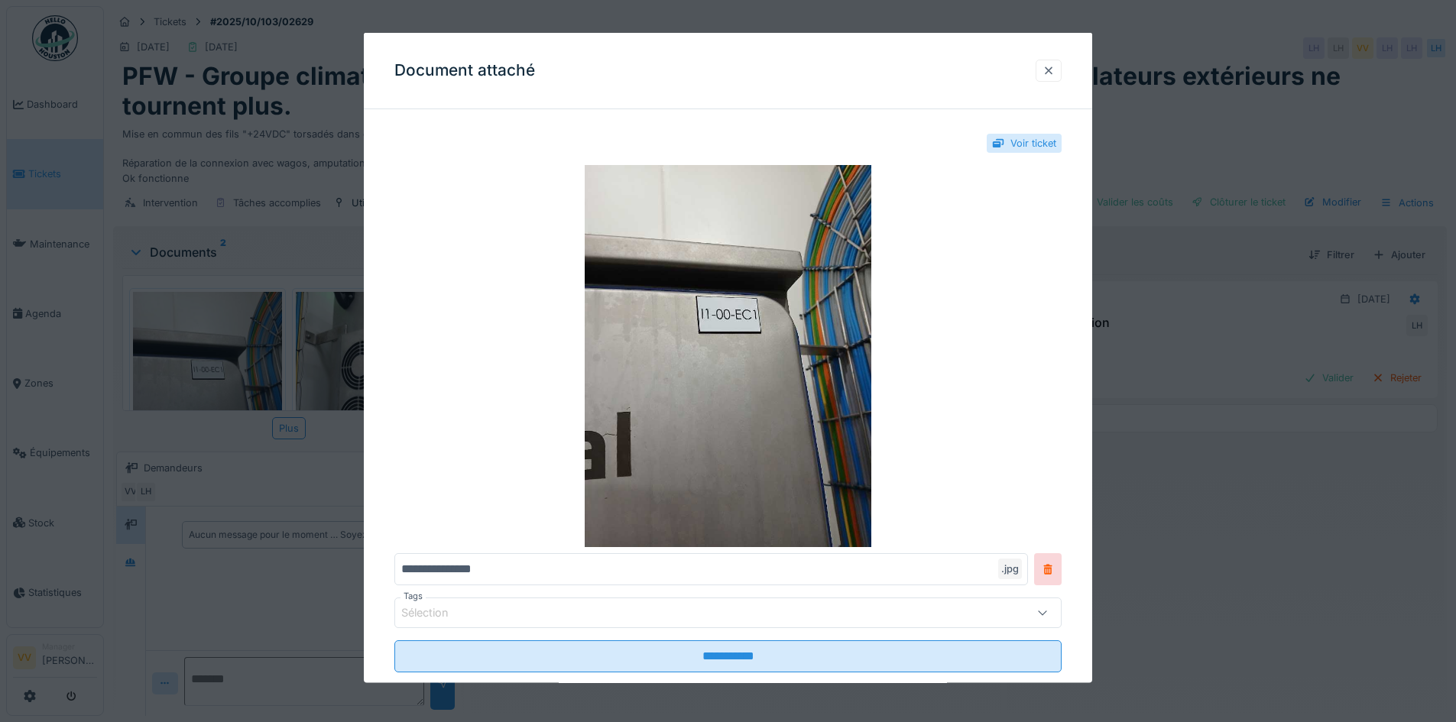
click at [1053, 66] on div at bounding box center [1048, 70] width 12 height 15
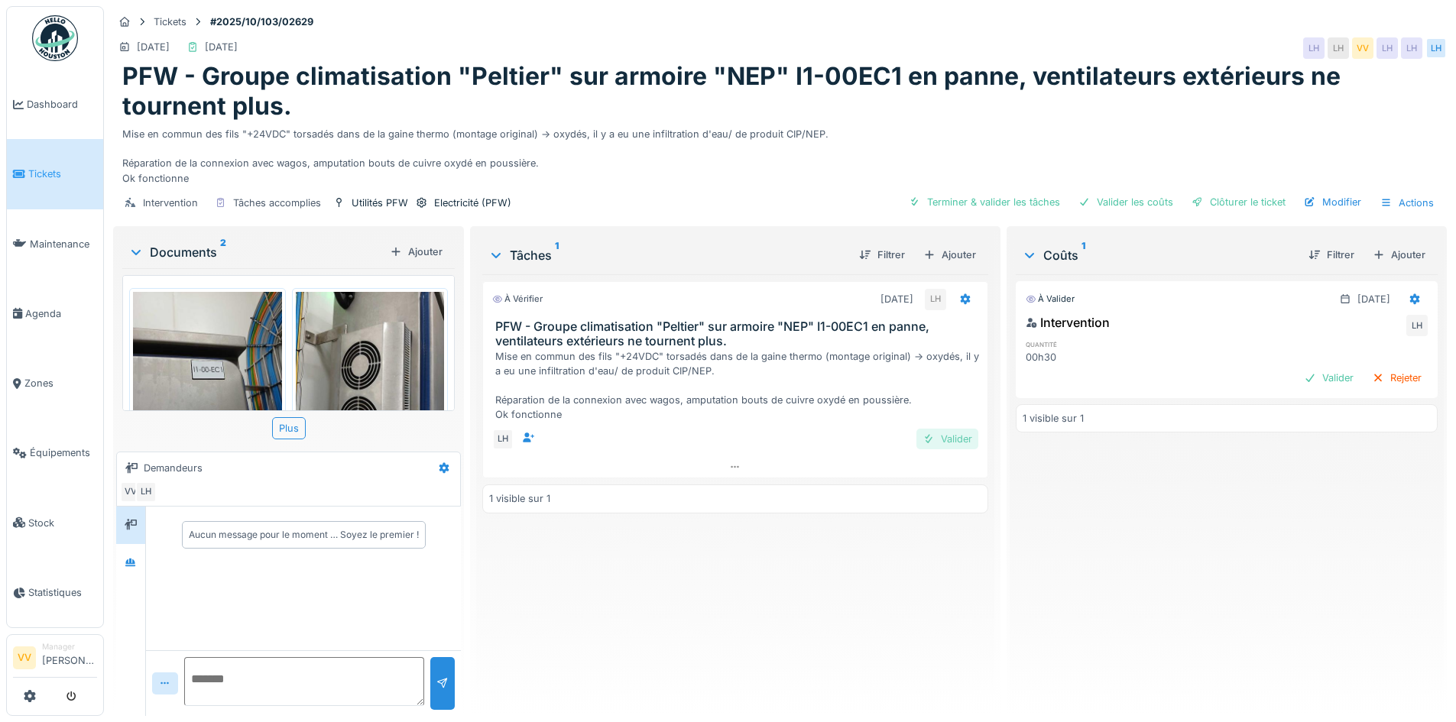
click at [943, 435] on div "Valider" at bounding box center [947, 439] width 62 height 21
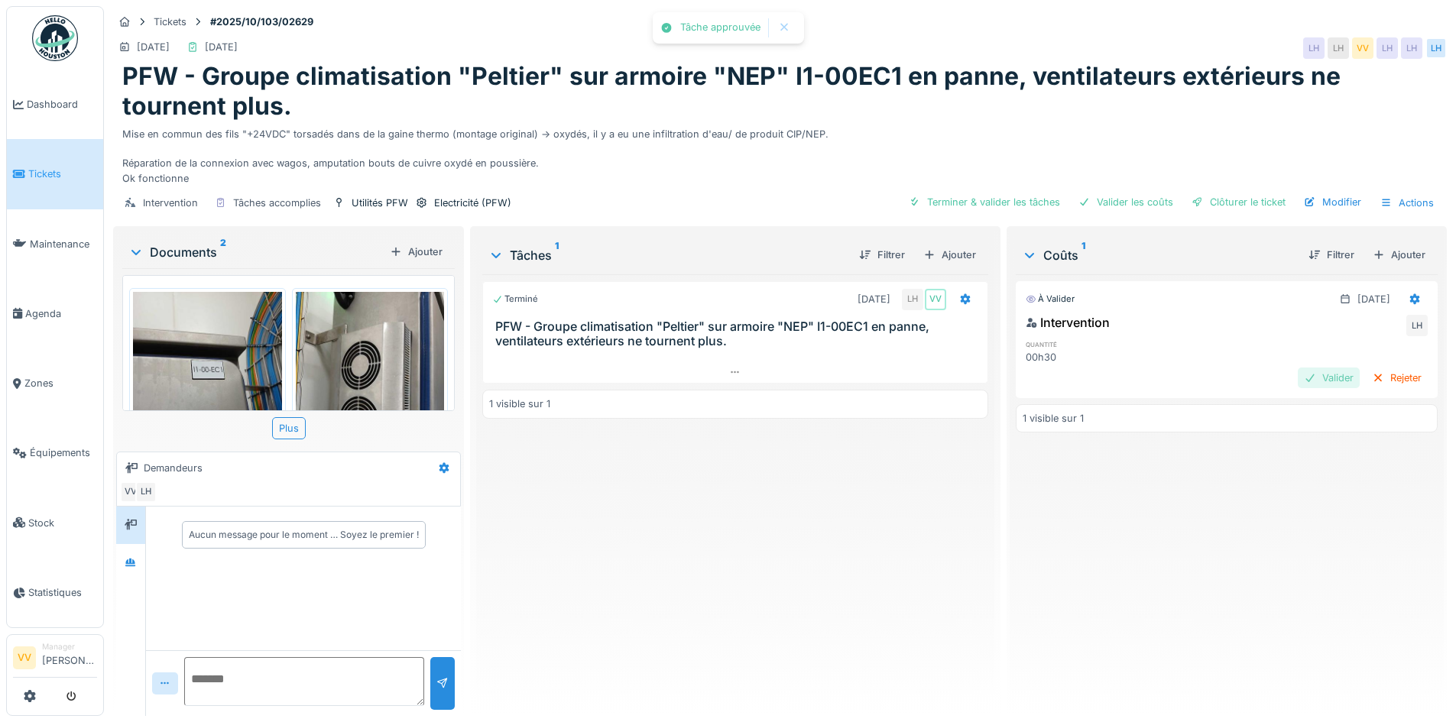
click at [1298, 369] on div "Valider" at bounding box center [1329, 378] width 62 height 21
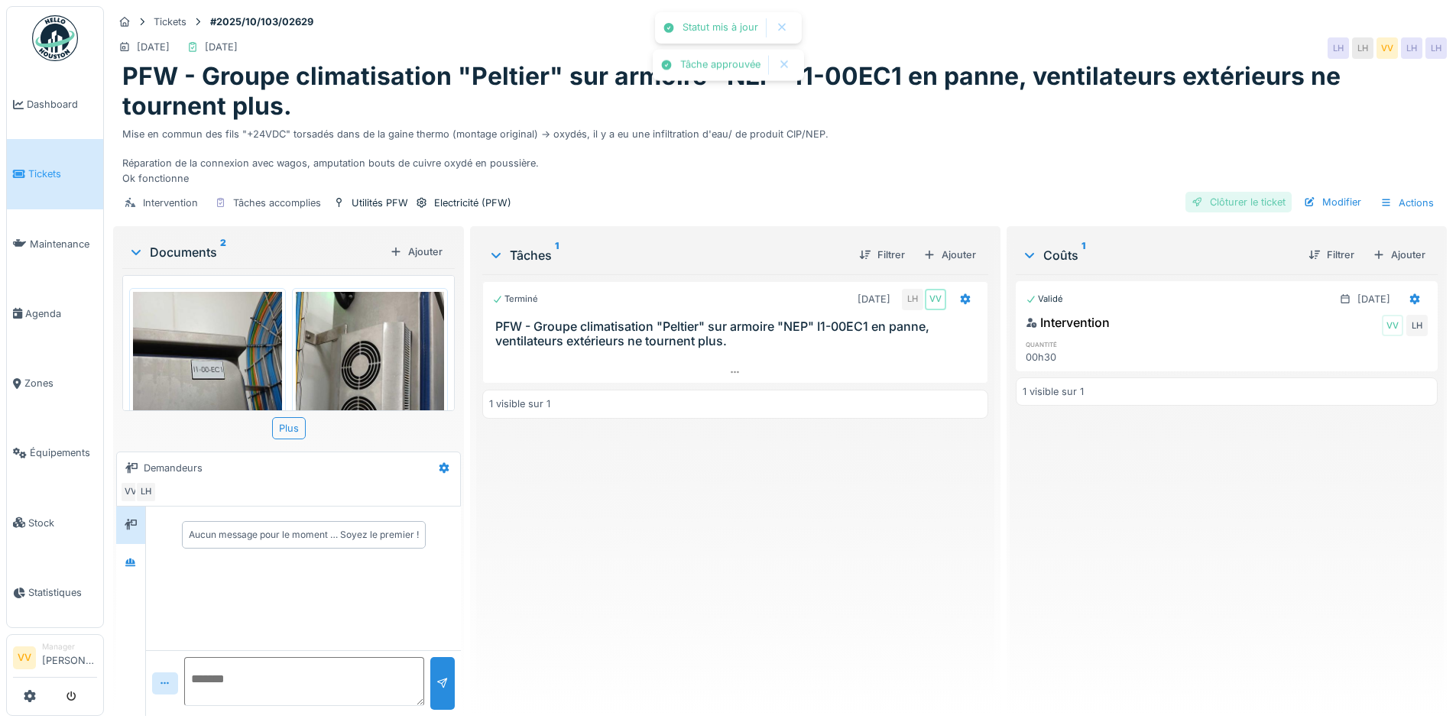
click at [1245, 201] on div "Clôturer le ticket" at bounding box center [1238, 202] width 106 height 21
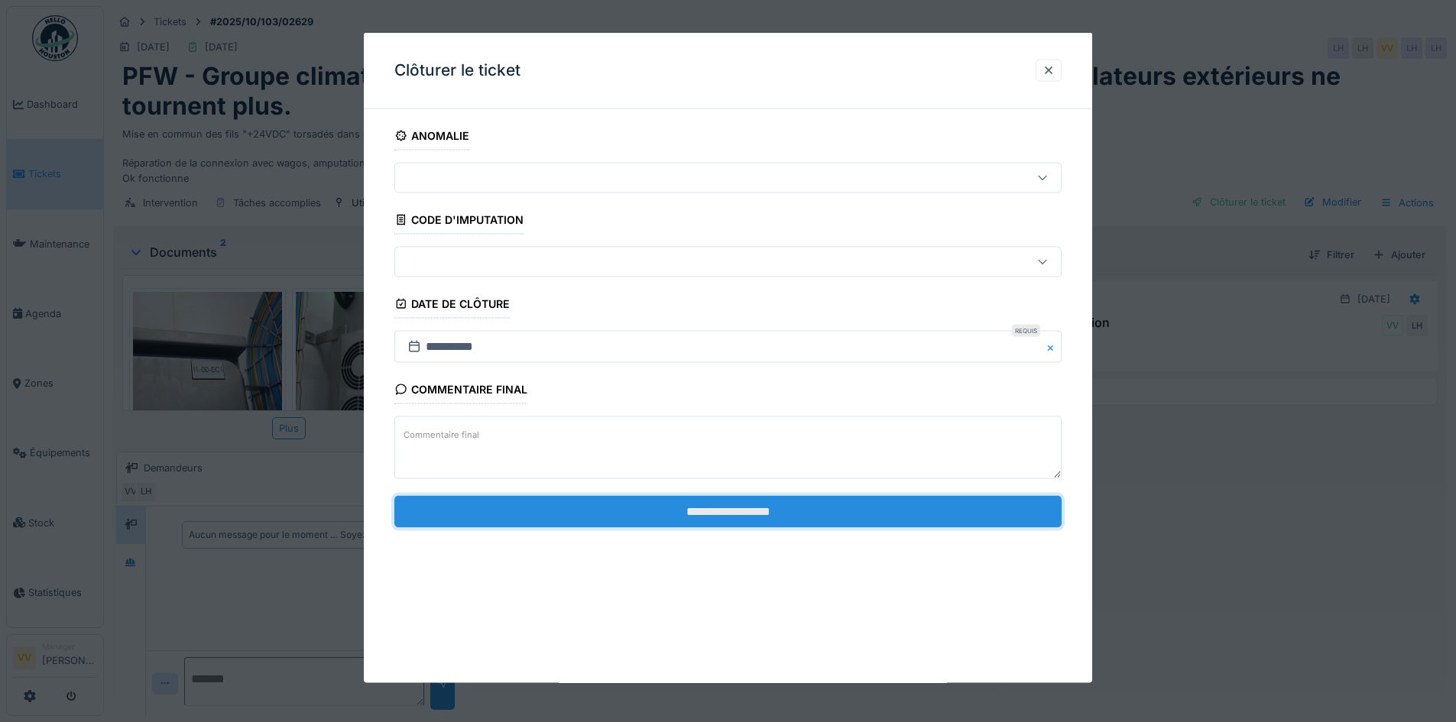
click at [753, 507] on input "**********" at bounding box center [727, 511] width 667 height 32
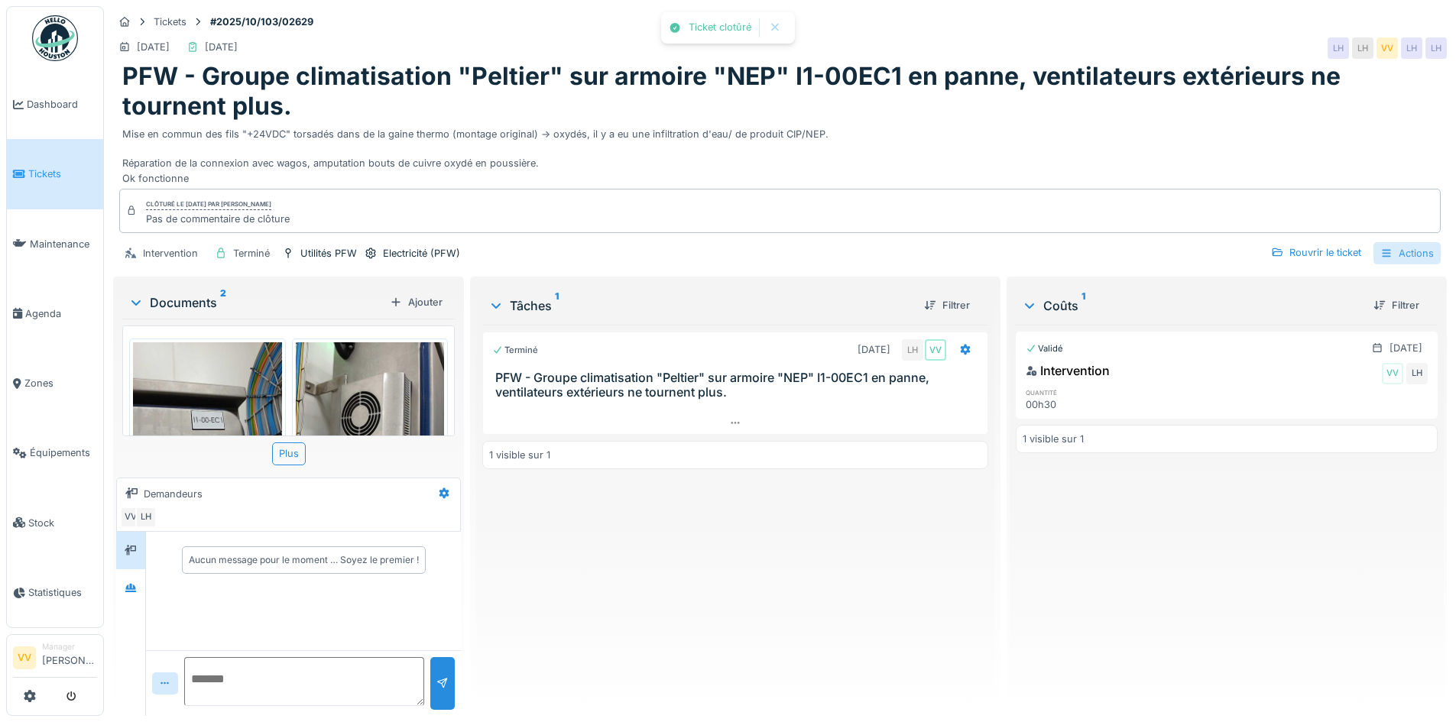
click at [1414, 248] on div "Actions" at bounding box center [1406, 253] width 67 height 22
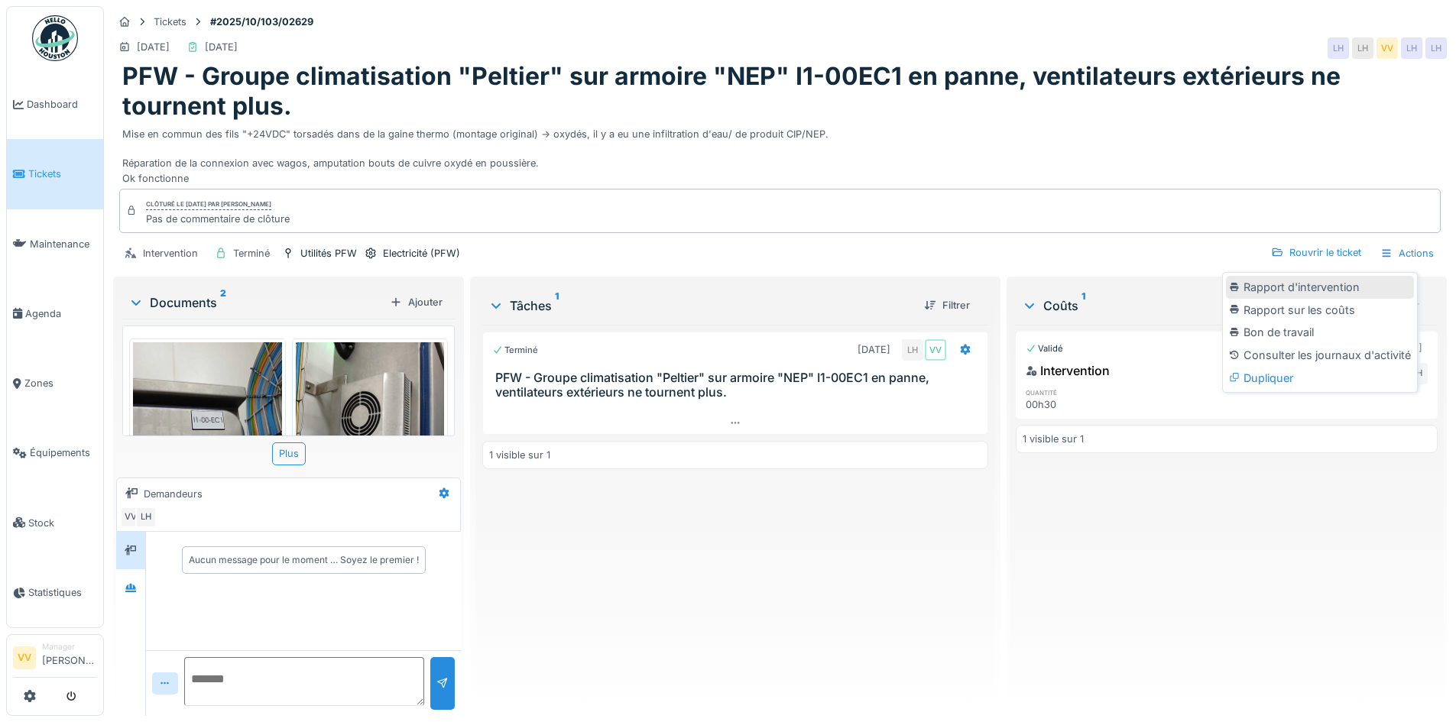
click at [1334, 283] on div "Rapport d'intervention" at bounding box center [1320, 287] width 188 height 23
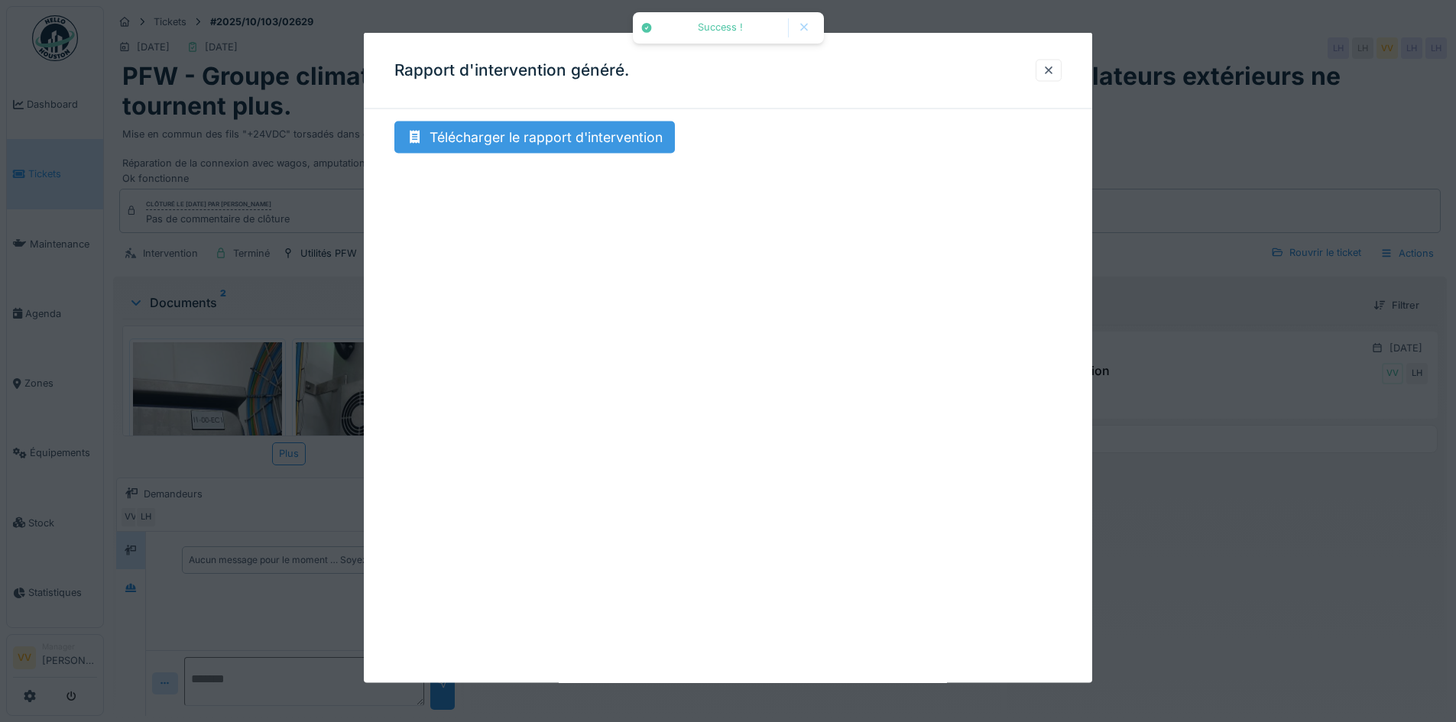
click at [473, 130] on div "Télécharger le rapport d'intervention" at bounding box center [534, 138] width 280 height 32
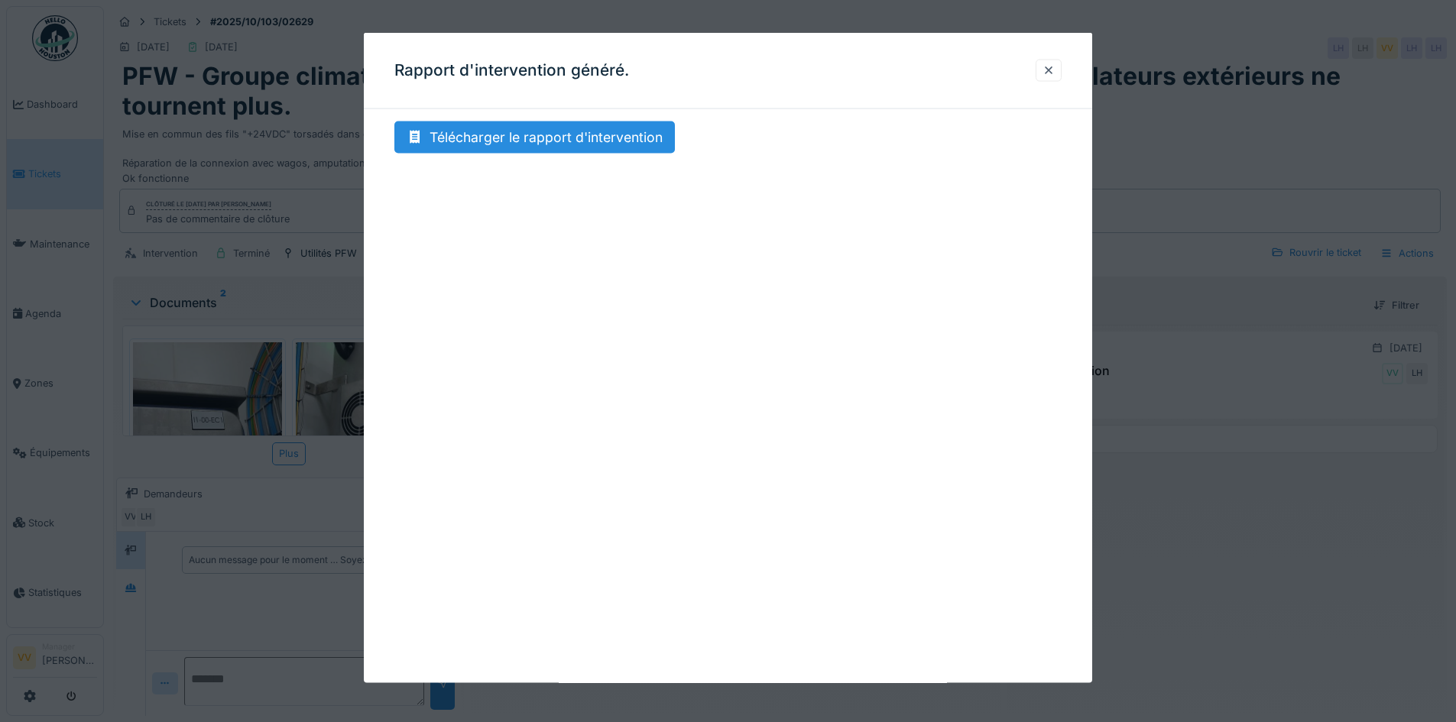
click at [935, 41] on div "Rapport d'intervention généré." at bounding box center [728, 71] width 728 height 76
click at [1052, 69] on div at bounding box center [1048, 70] width 12 height 15
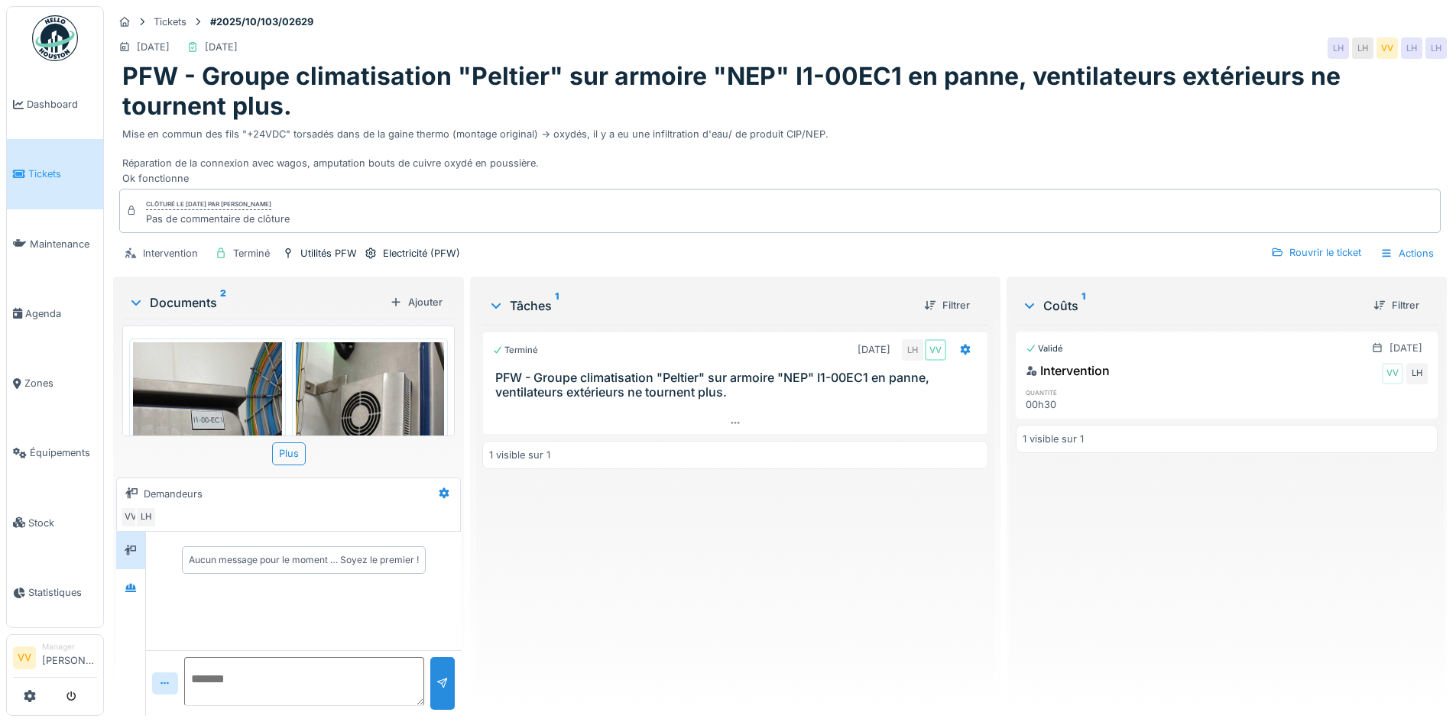
click at [41, 175] on span "Tickets" at bounding box center [62, 174] width 69 height 15
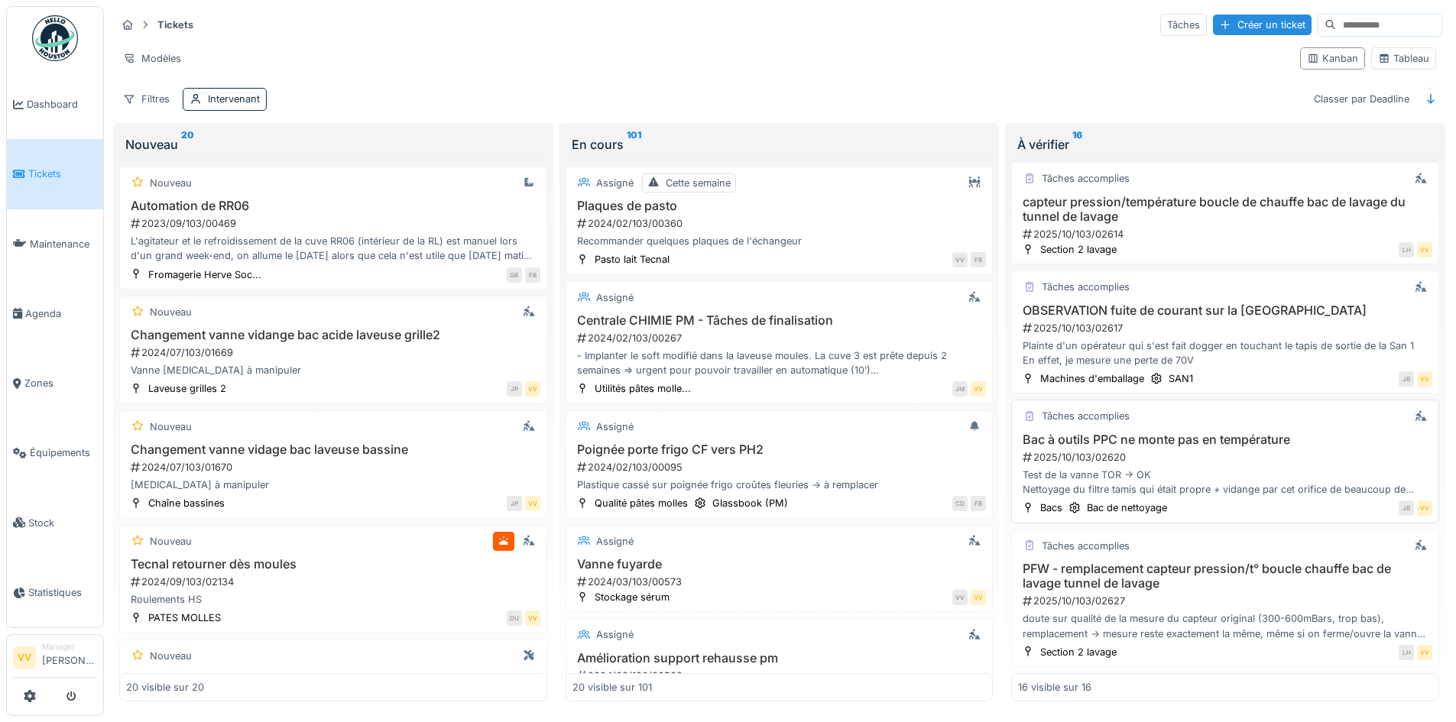
scroll to position [9, 0]
click at [1280, 284] on div "Tâches accomplies" at bounding box center [1225, 286] width 414 height 19
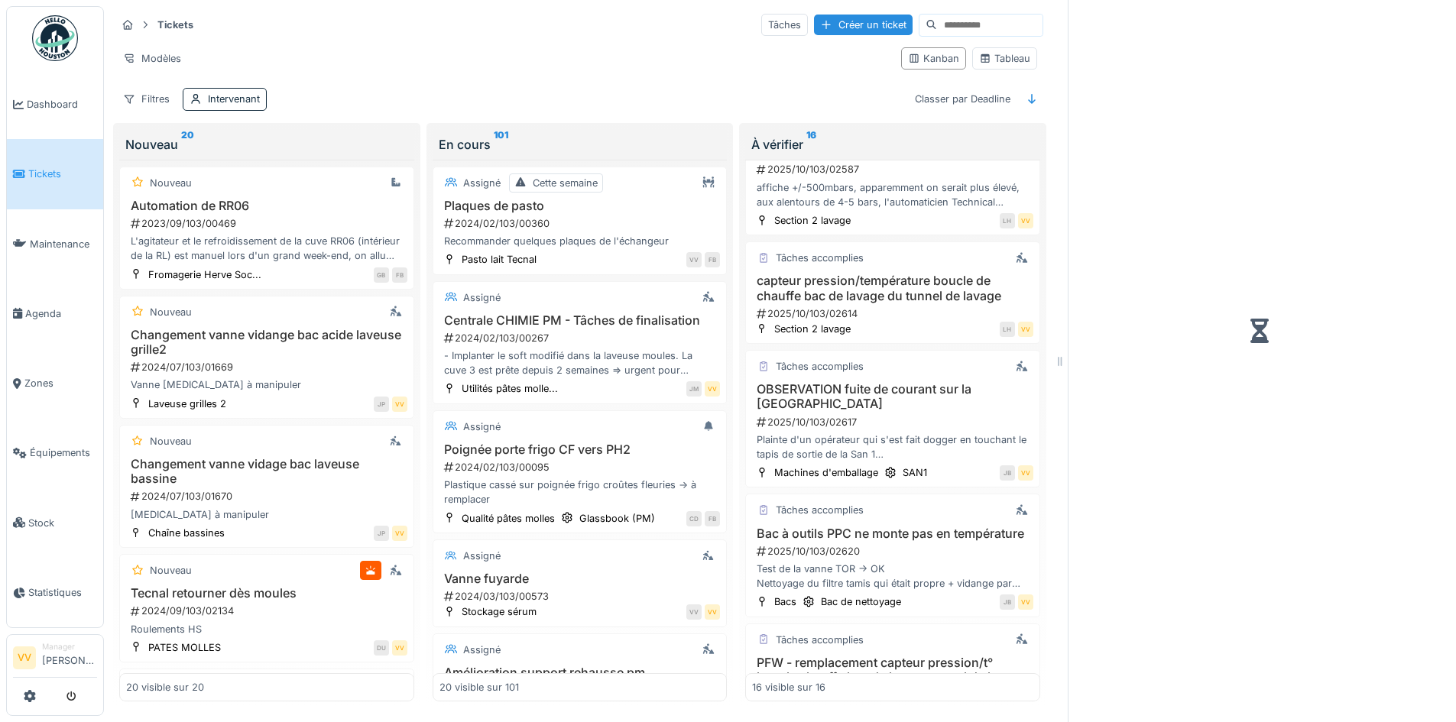
scroll to position [1613, 0]
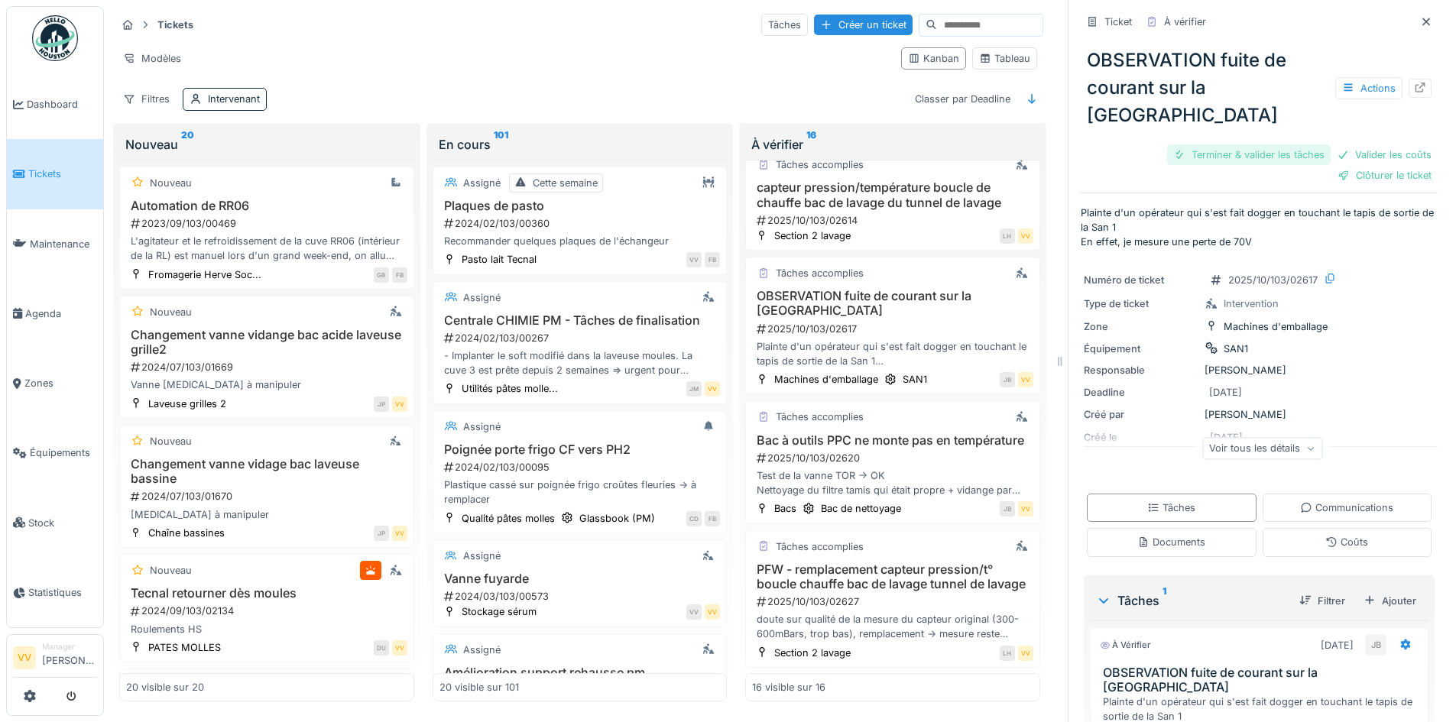
click at [1249, 144] on div "Terminer & valider les tâches" at bounding box center [1249, 154] width 164 height 21
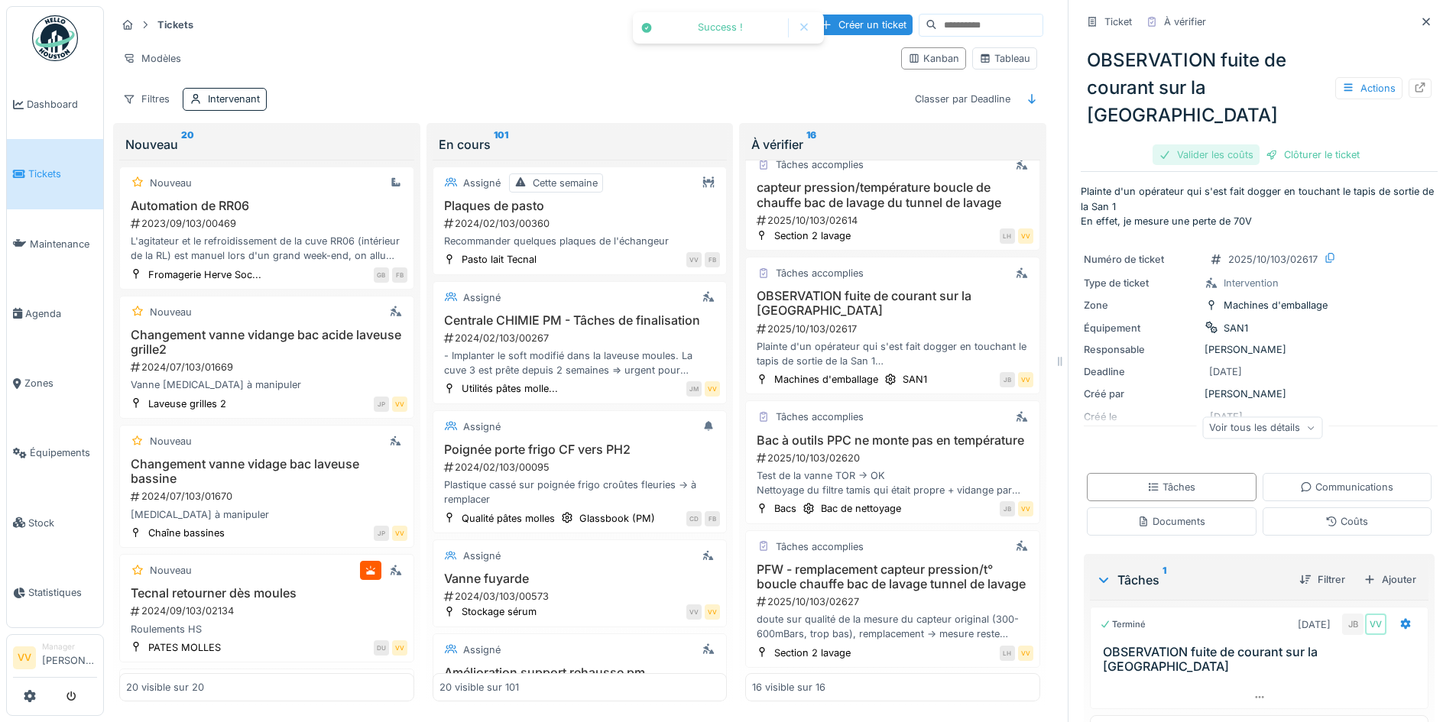
click at [1365, 118] on div "OBSERVATION fuite de courant sur la San 1 Actions Valider les coûts Clôturer le…" at bounding box center [1259, 101] width 357 height 134
click at [1194, 144] on div "Valider les coûts" at bounding box center [1205, 154] width 107 height 21
click at [1245, 144] on div "Clôturer le ticket" at bounding box center [1259, 154] width 106 height 21
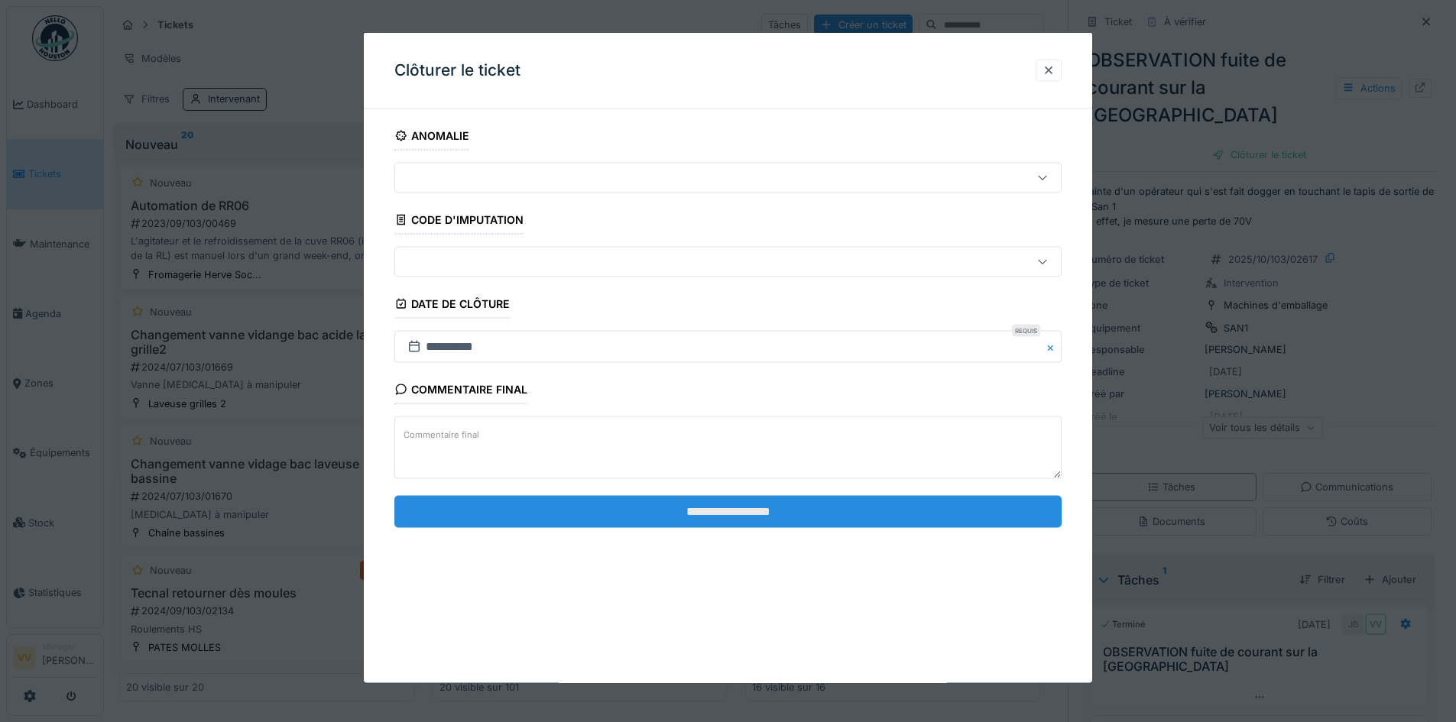
click at [840, 509] on input "**********" at bounding box center [727, 511] width 667 height 32
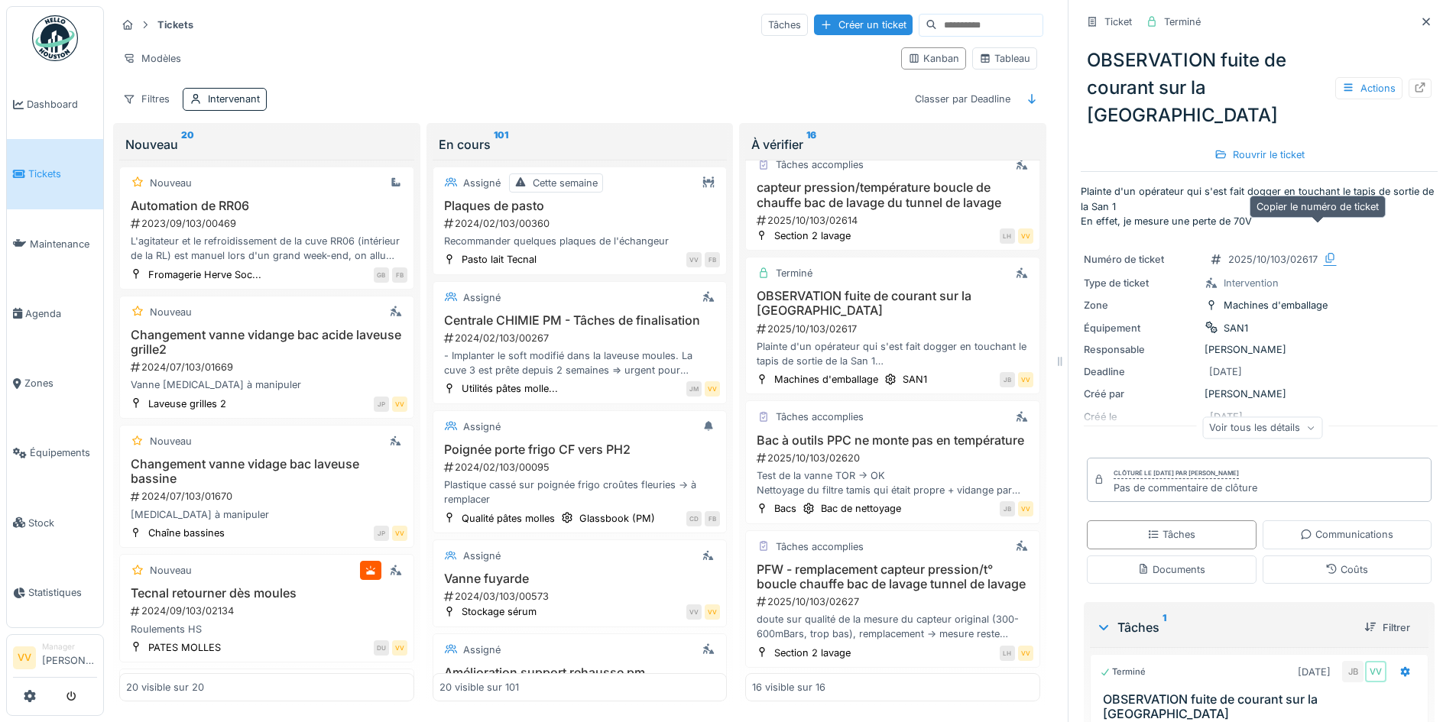
scroll to position [0, 0]
click at [1420, 21] on icon at bounding box center [1426, 22] width 12 height 10
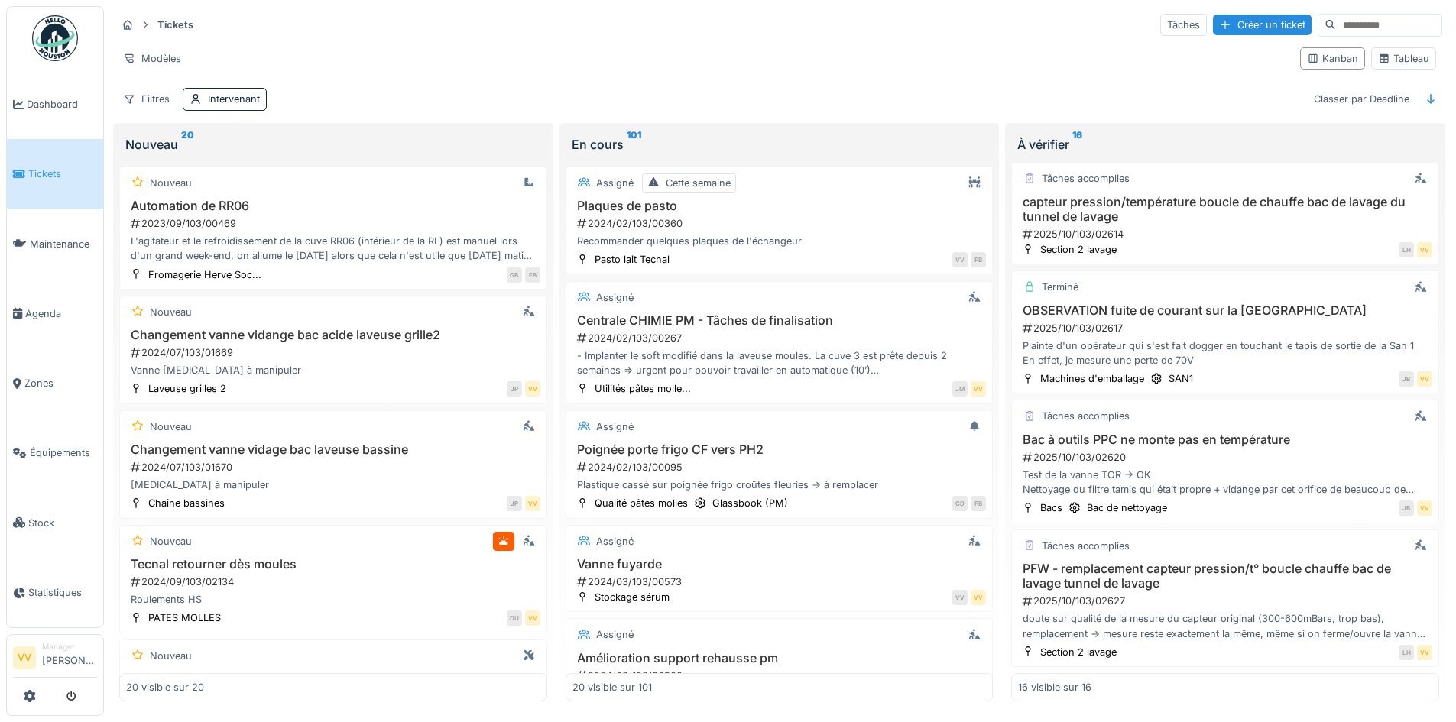
scroll to position [1428, 0]
click at [30, 178] on span "Tickets" at bounding box center [62, 174] width 69 height 15
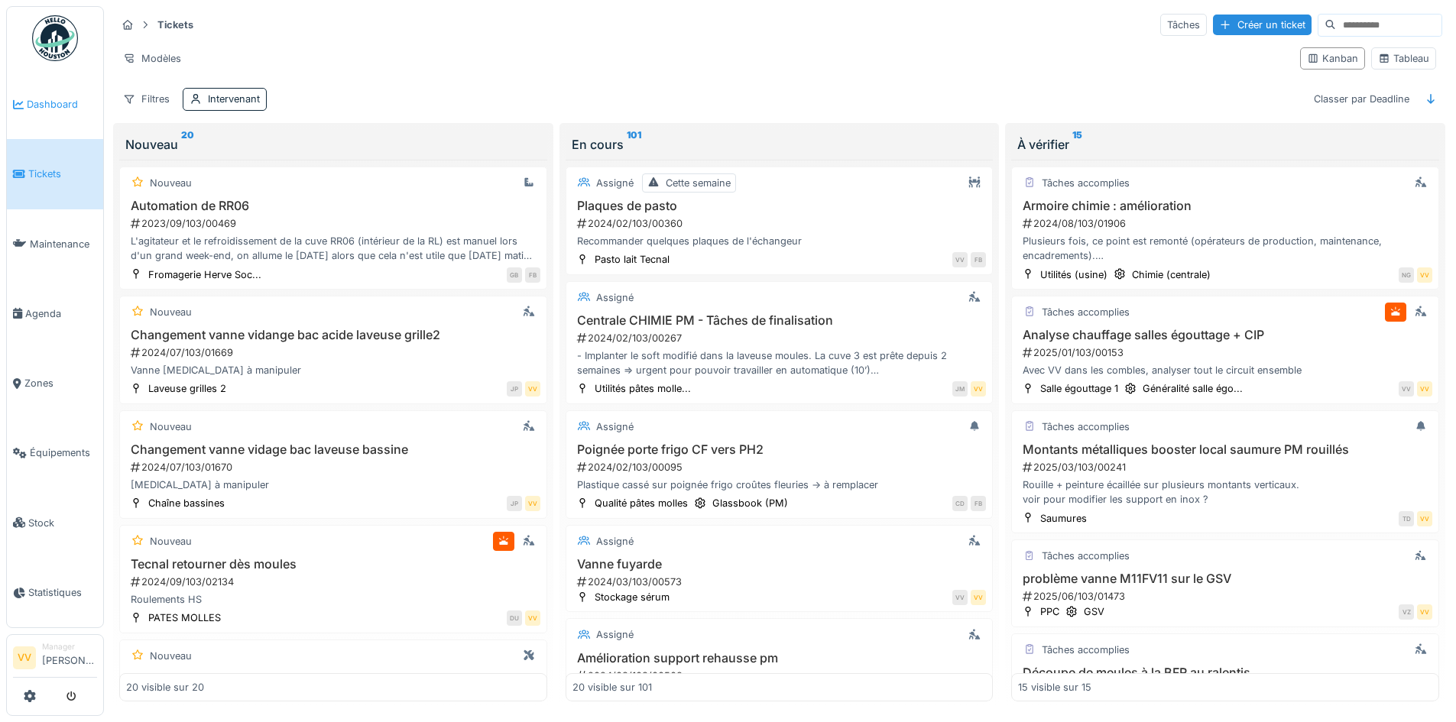
click at [40, 103] on span "Dashboard" at bounding box center [62, 104] width 70 height 15
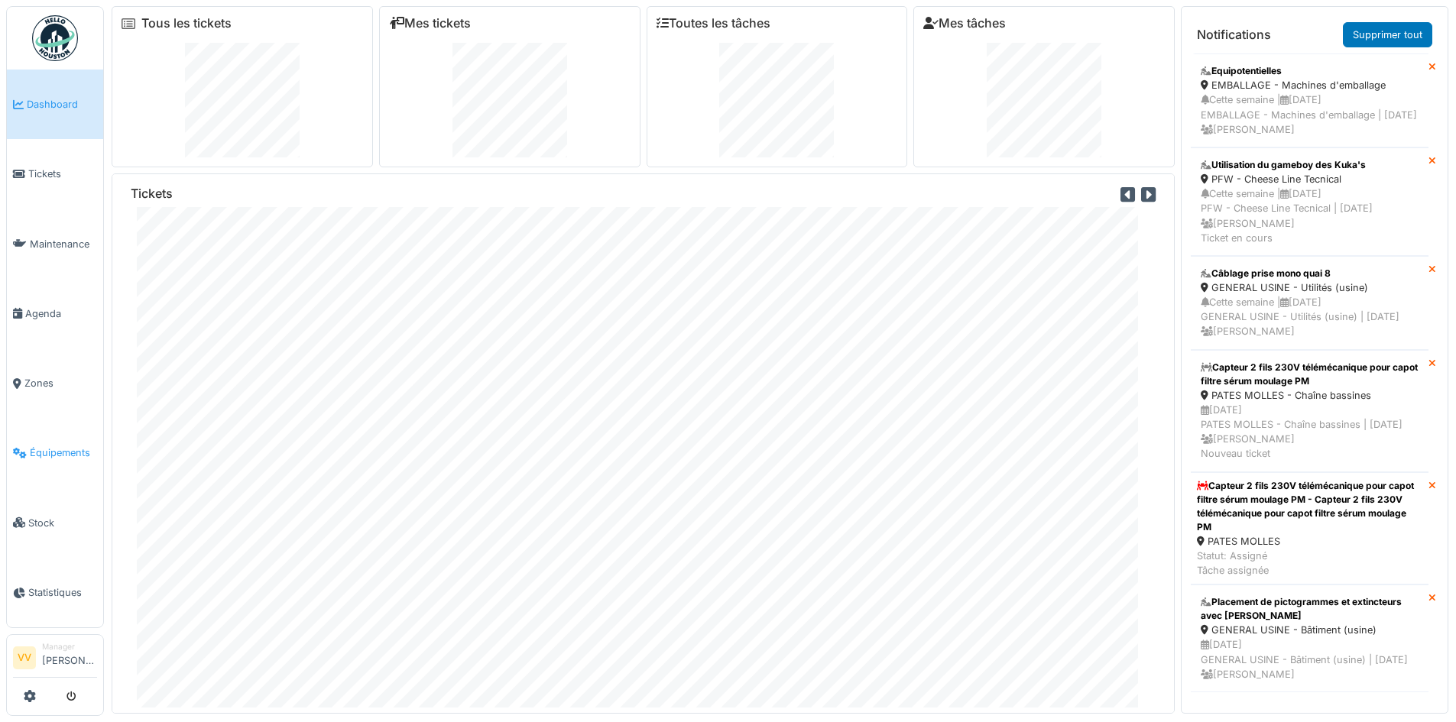
click at [59, 446] on span "Équipements" at bounding box center [63, 453] width 67 height 15
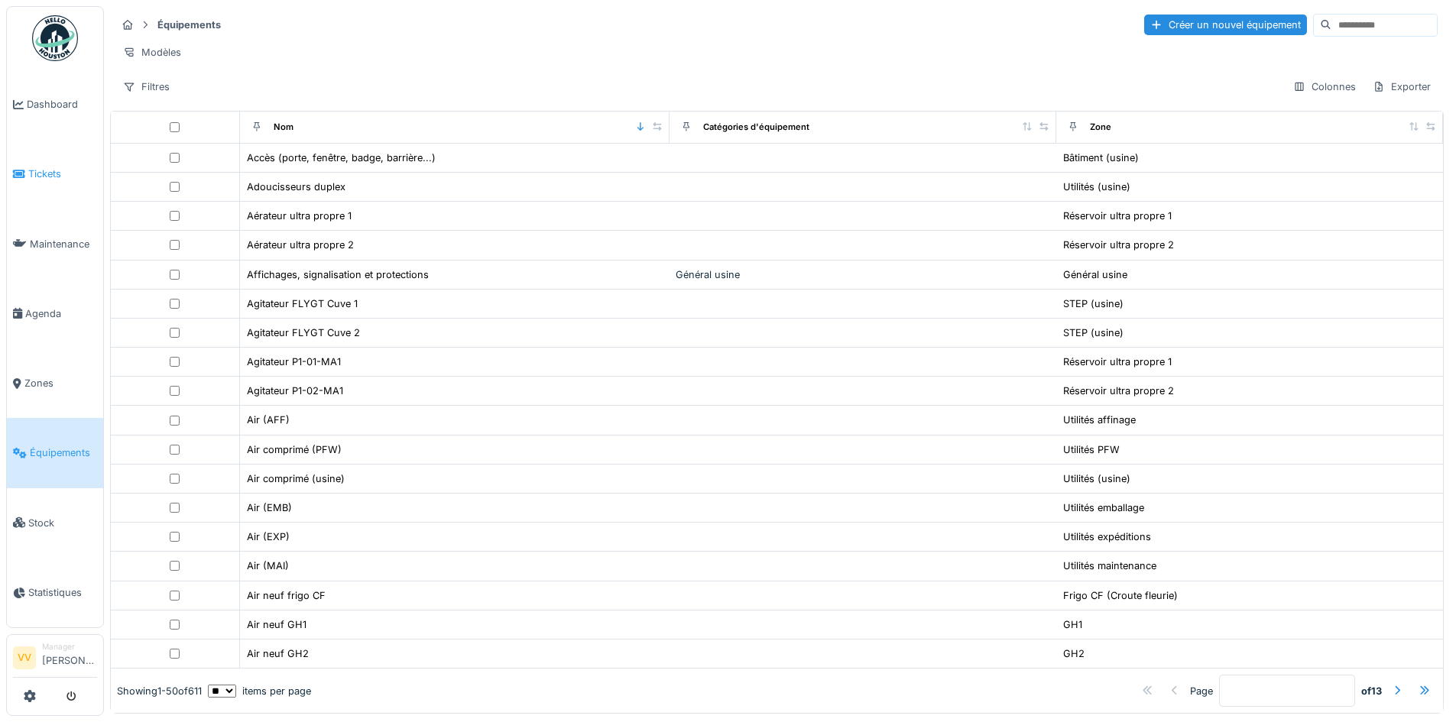
click at [47, 168] on span "Tickets" at bounding box center [62, 174] width 69 height 15
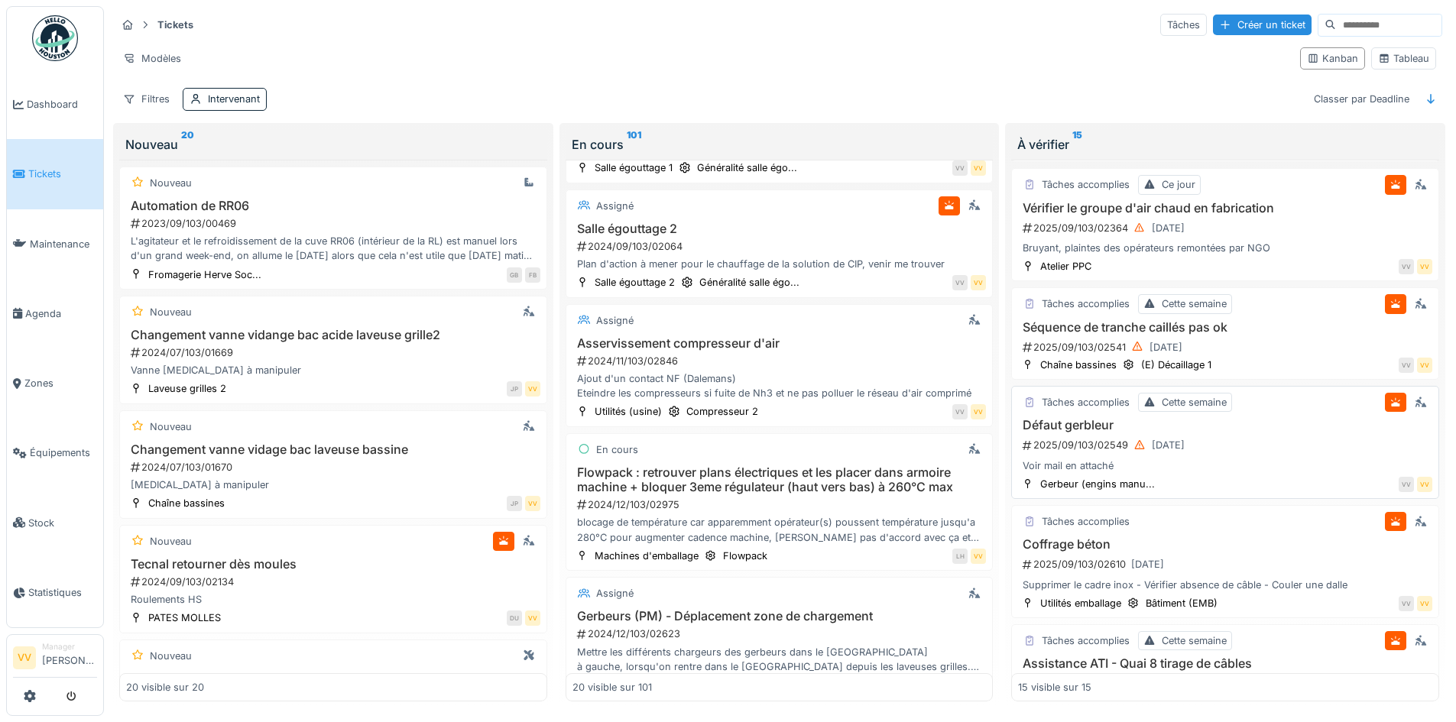
scroll to position [764, 0]
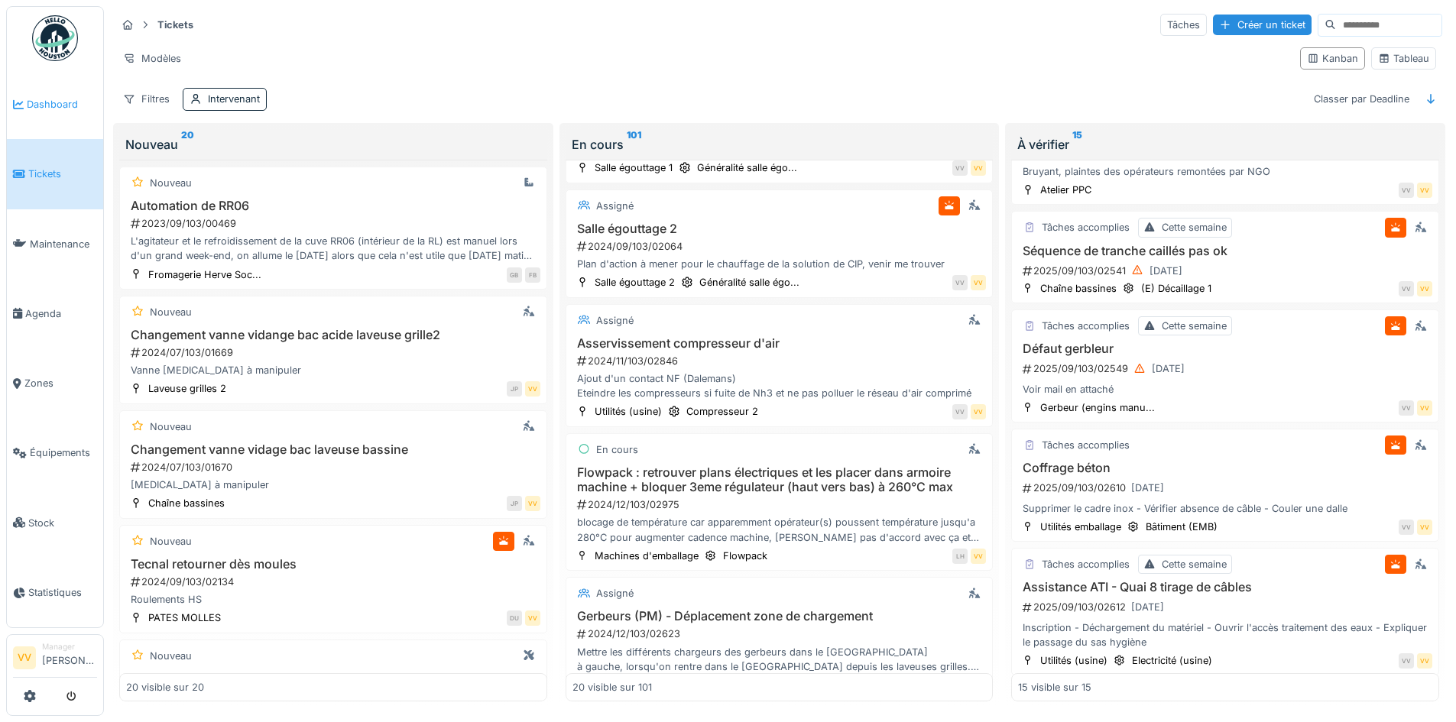
click at [37, 107] on span "Dashboard" at bounding box center [62, 104] width 70 height 15
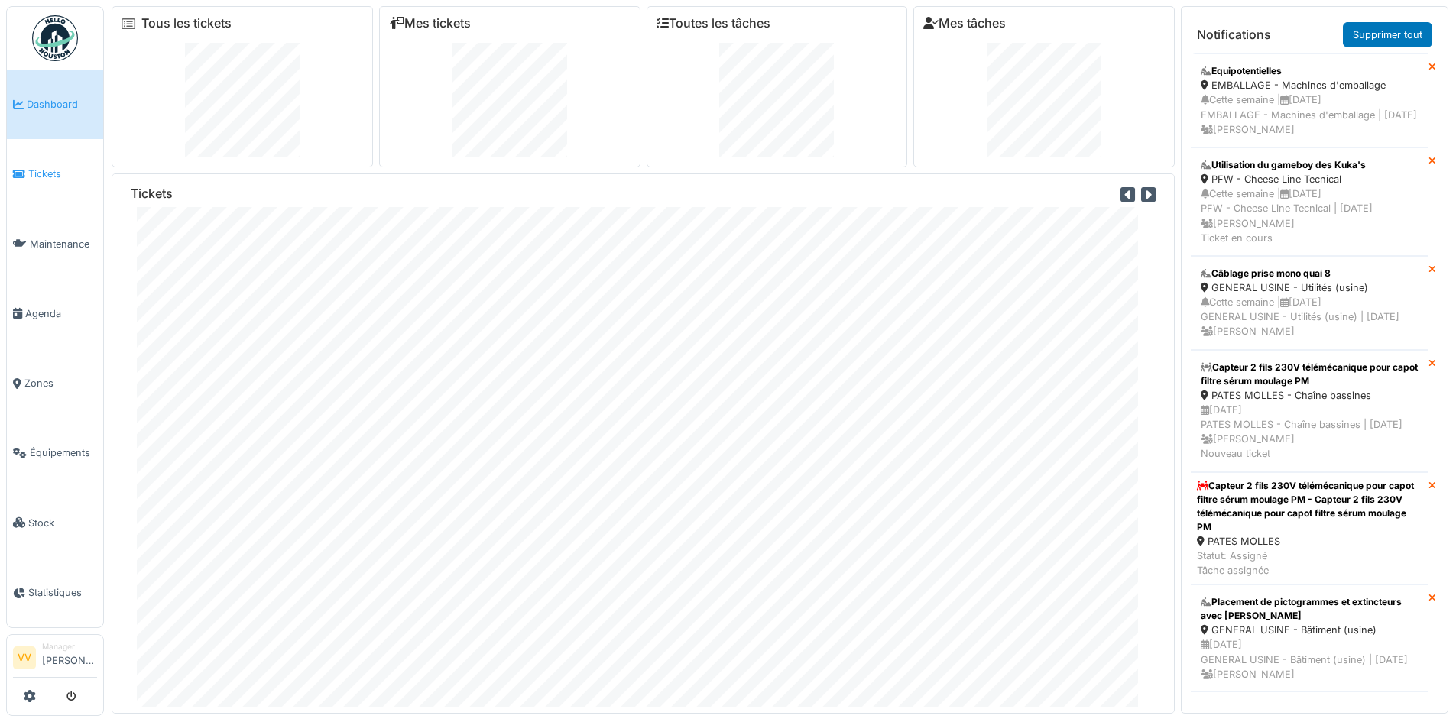
click at [62, 167] on span "Tickets" at bounding box center [62, 174] width 69 height 15
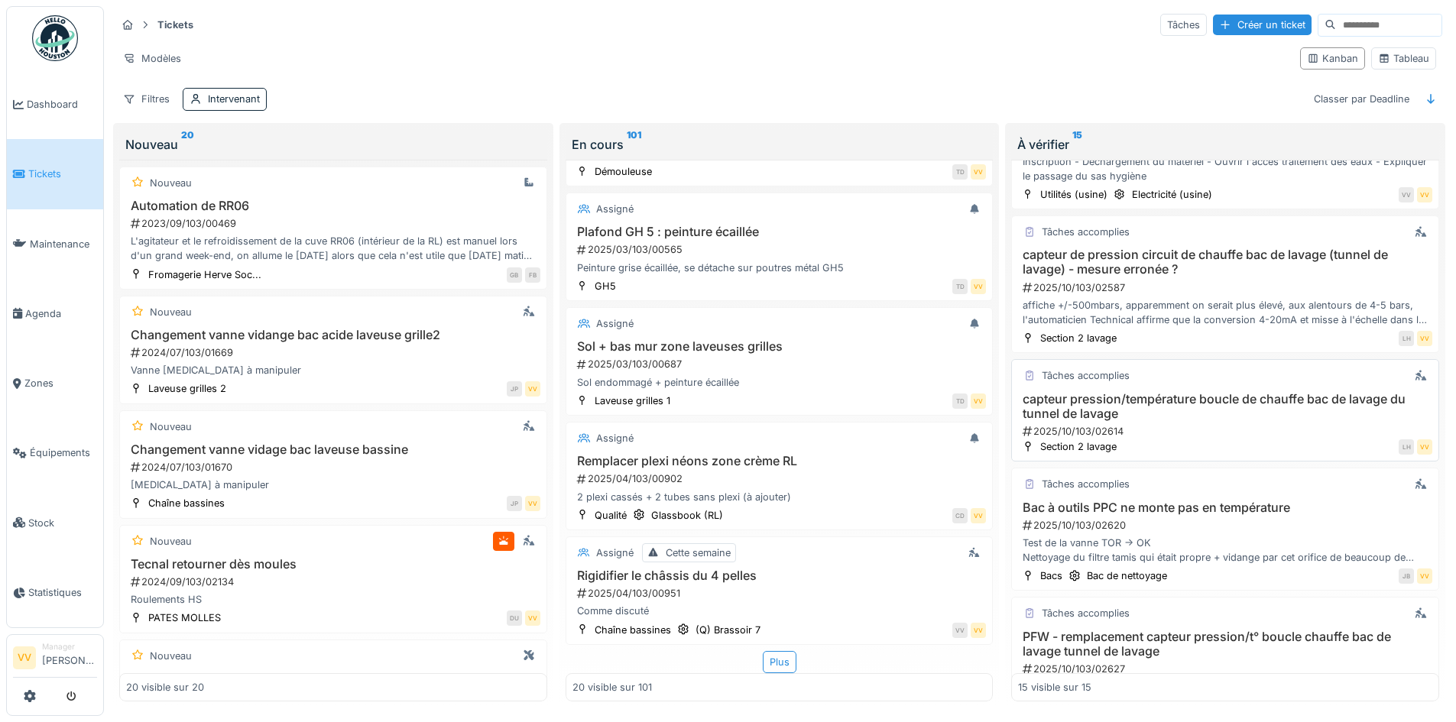
scroll to position [1298, 0]
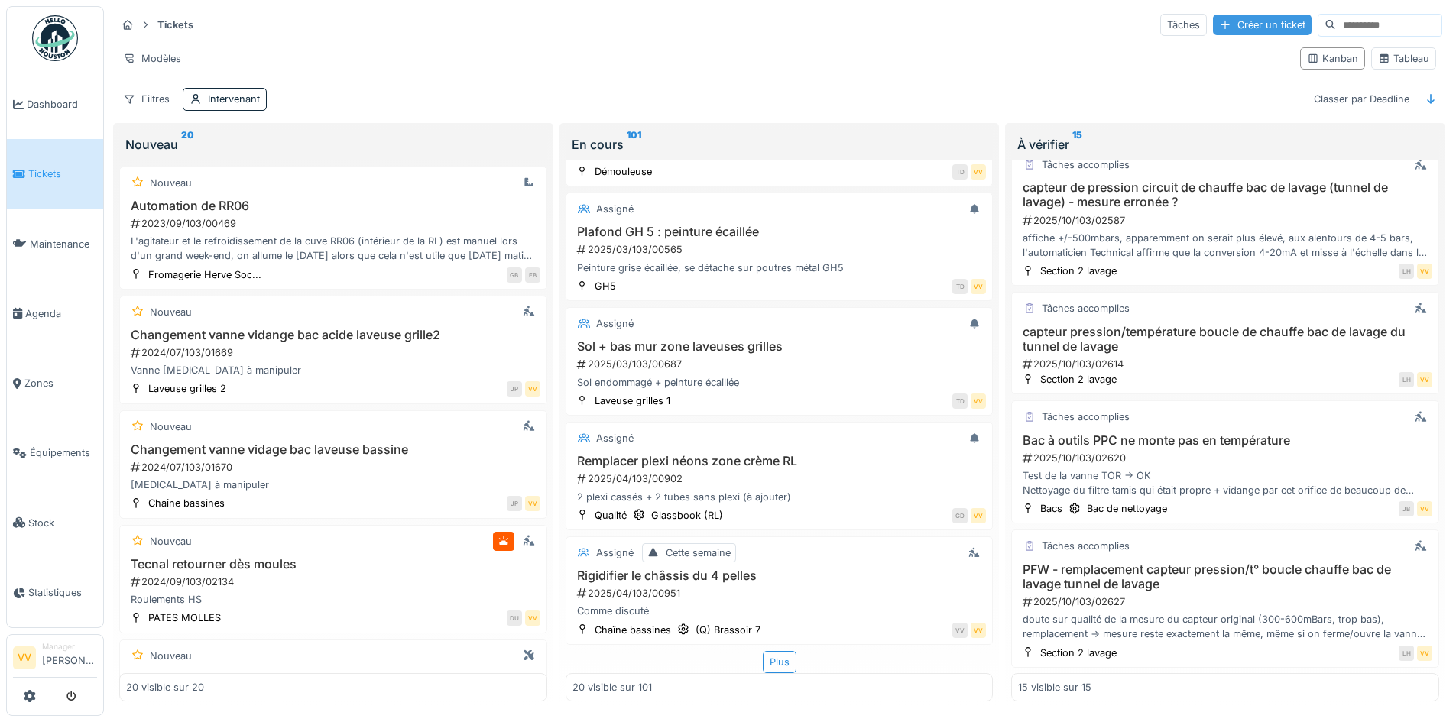
click at [1227, 17] on div "Créer un ticket" at bounding box center [1262, 25] width 99 height 21
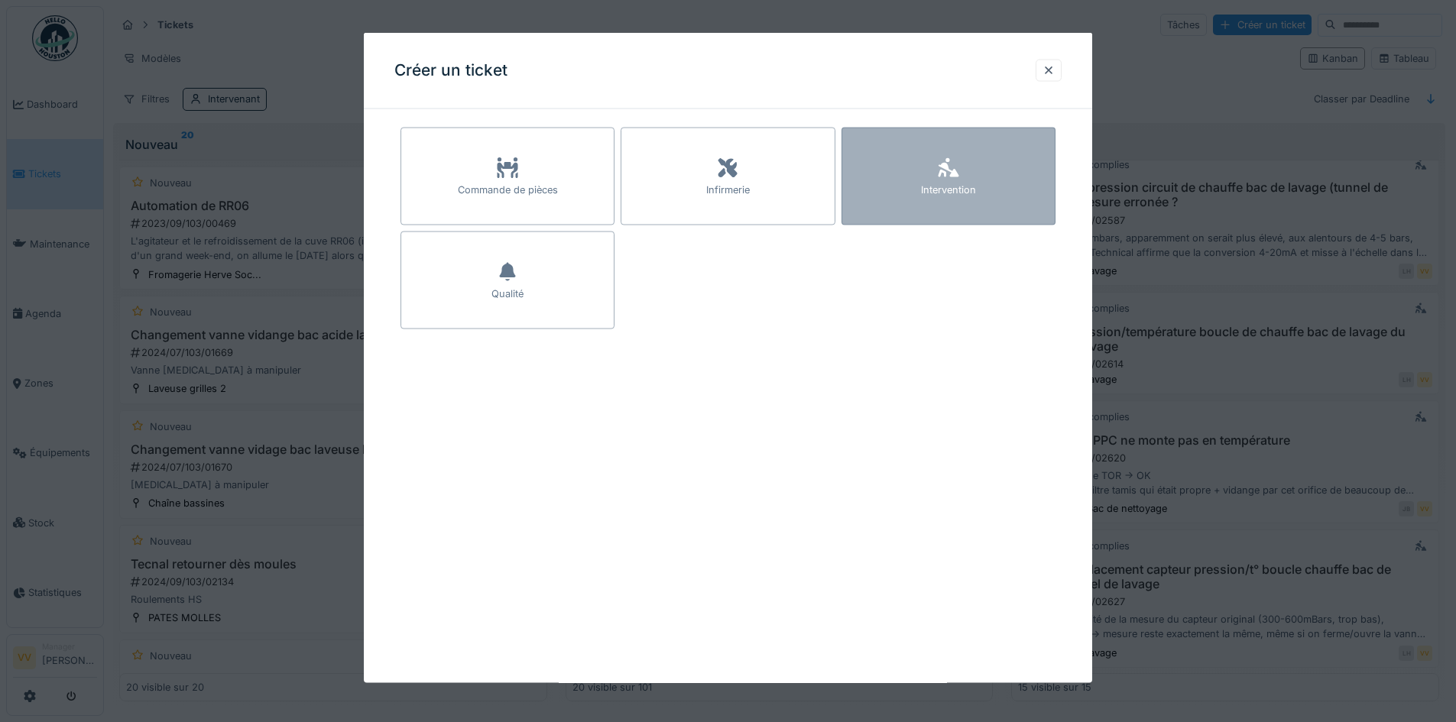
click at [1012, 191] on div "Intervention" at bounding box center [948, 177] width 214 height 98
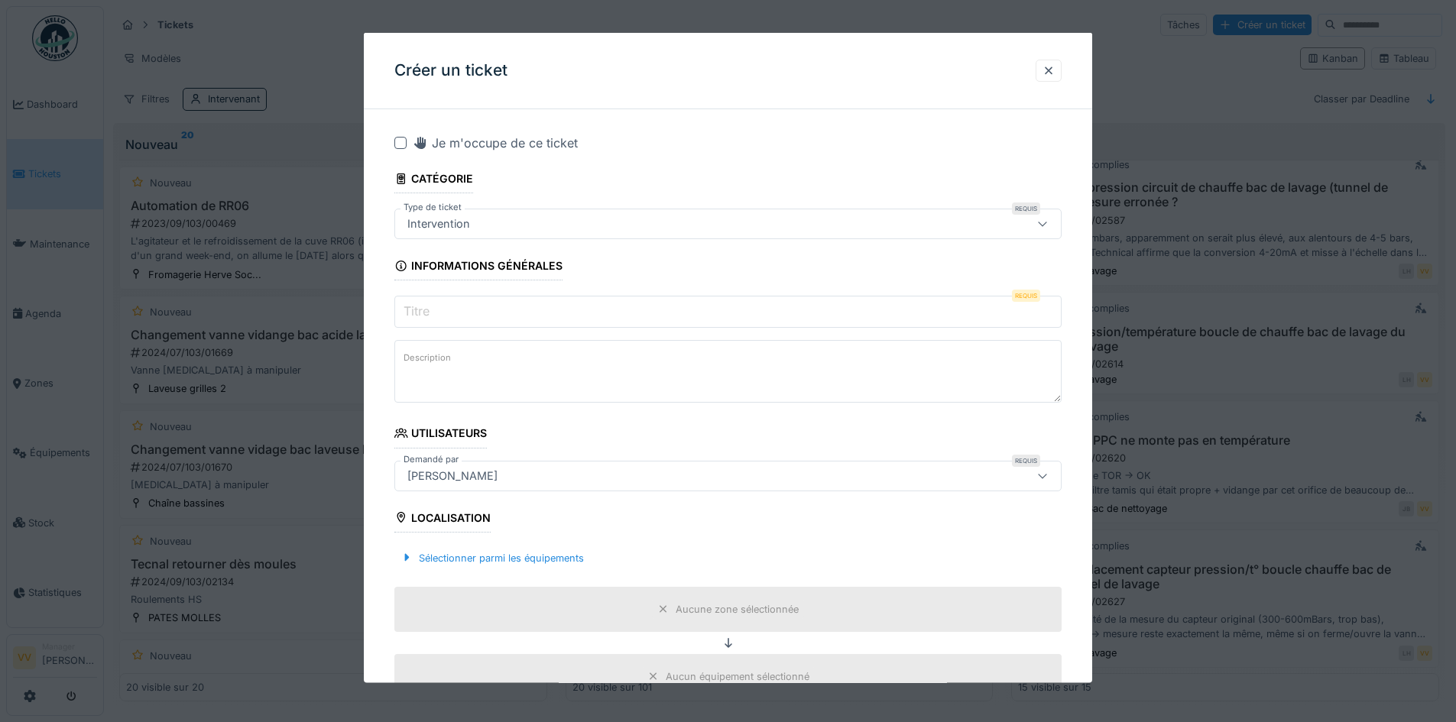
click at [777, 315] on input "Titre" at bounding box center [727, 312] width 667 height 32
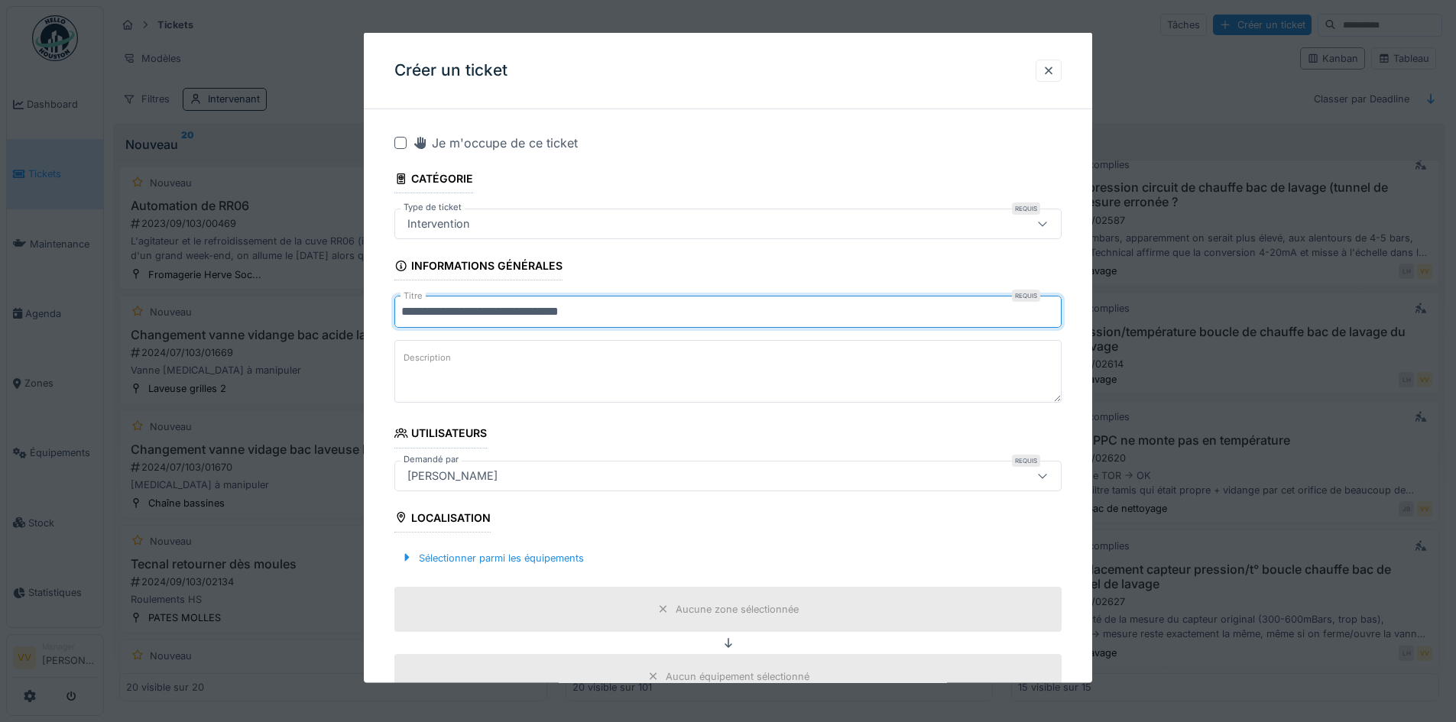
type input "**********"
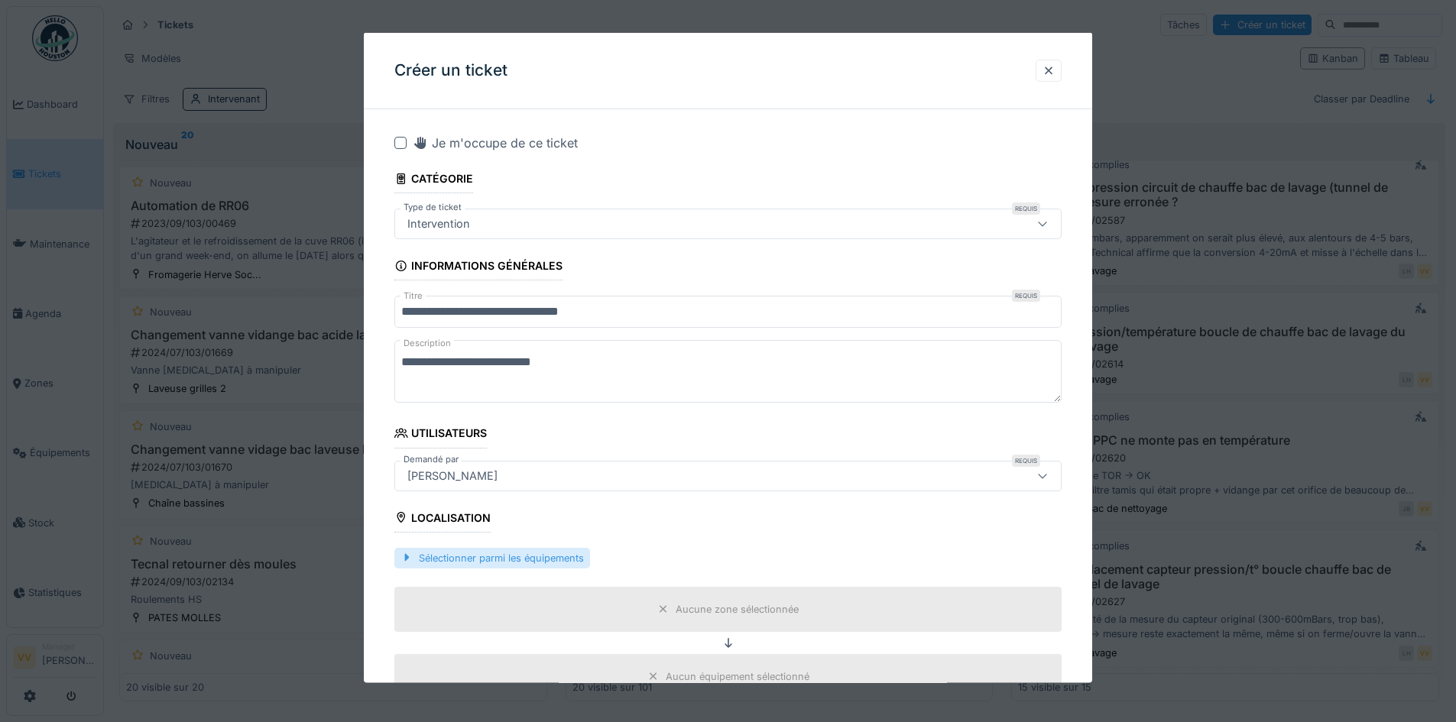
type textarea "**********"
click at [514, 561] on div "Sélectionner parmi les équipements" at bounding box center [492, 557] width 196 height 21
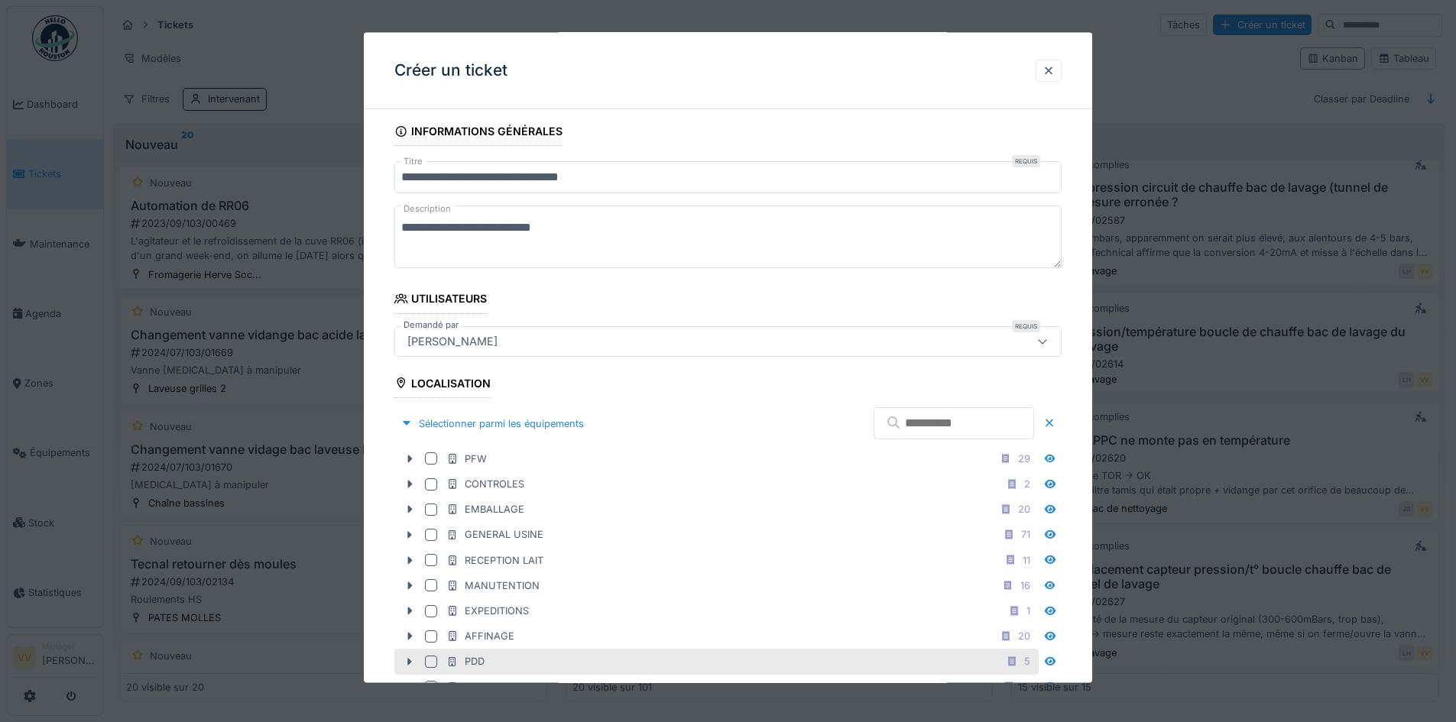
scroll to position [306, 0]
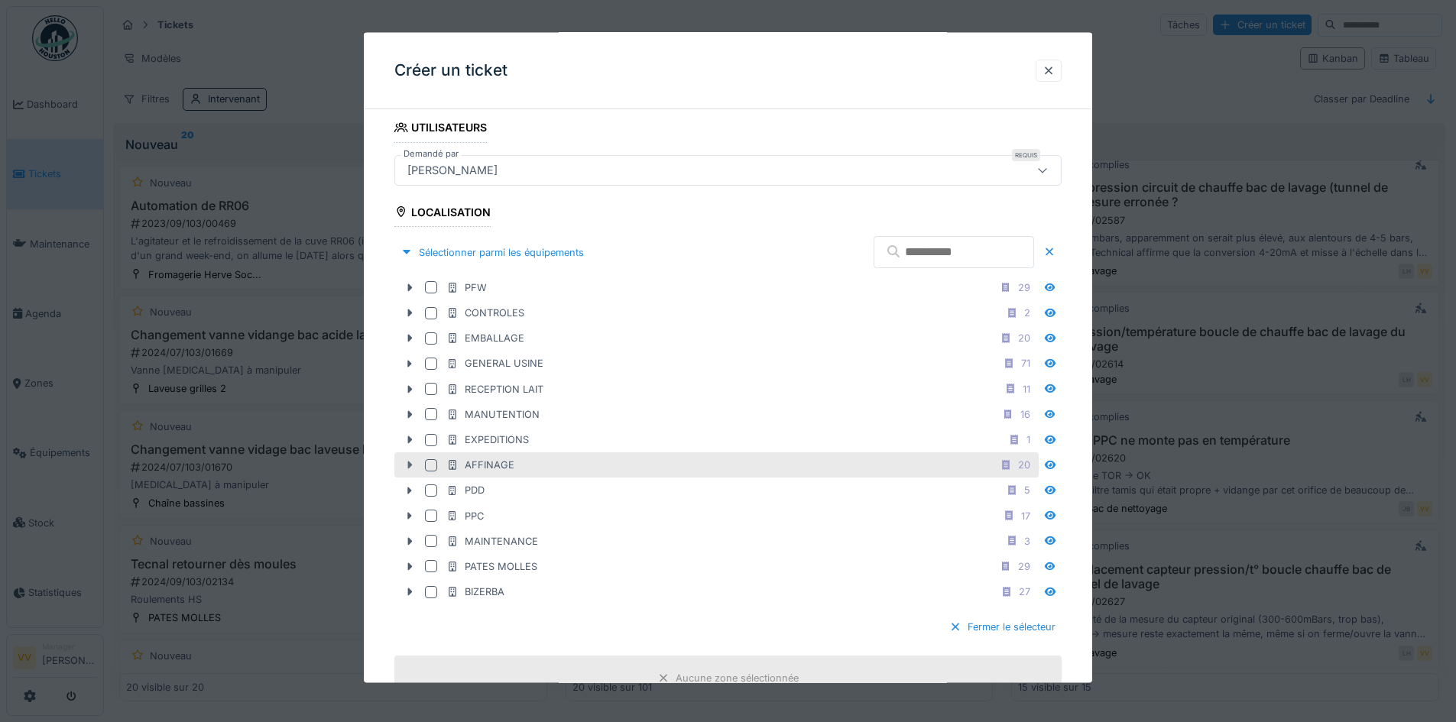
click at [412, 468] on icon at bounding box center [409, 465] width 12 height 10
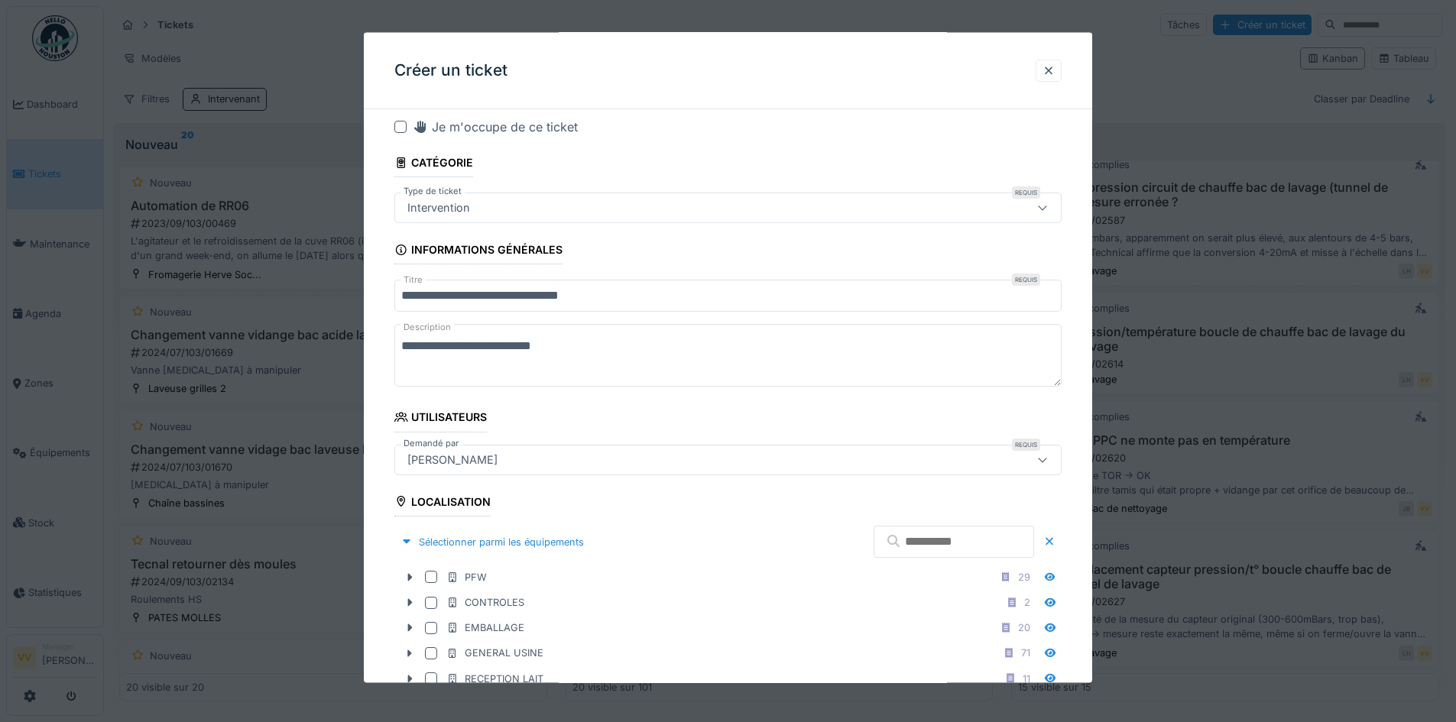
scroll to position [0, 0]
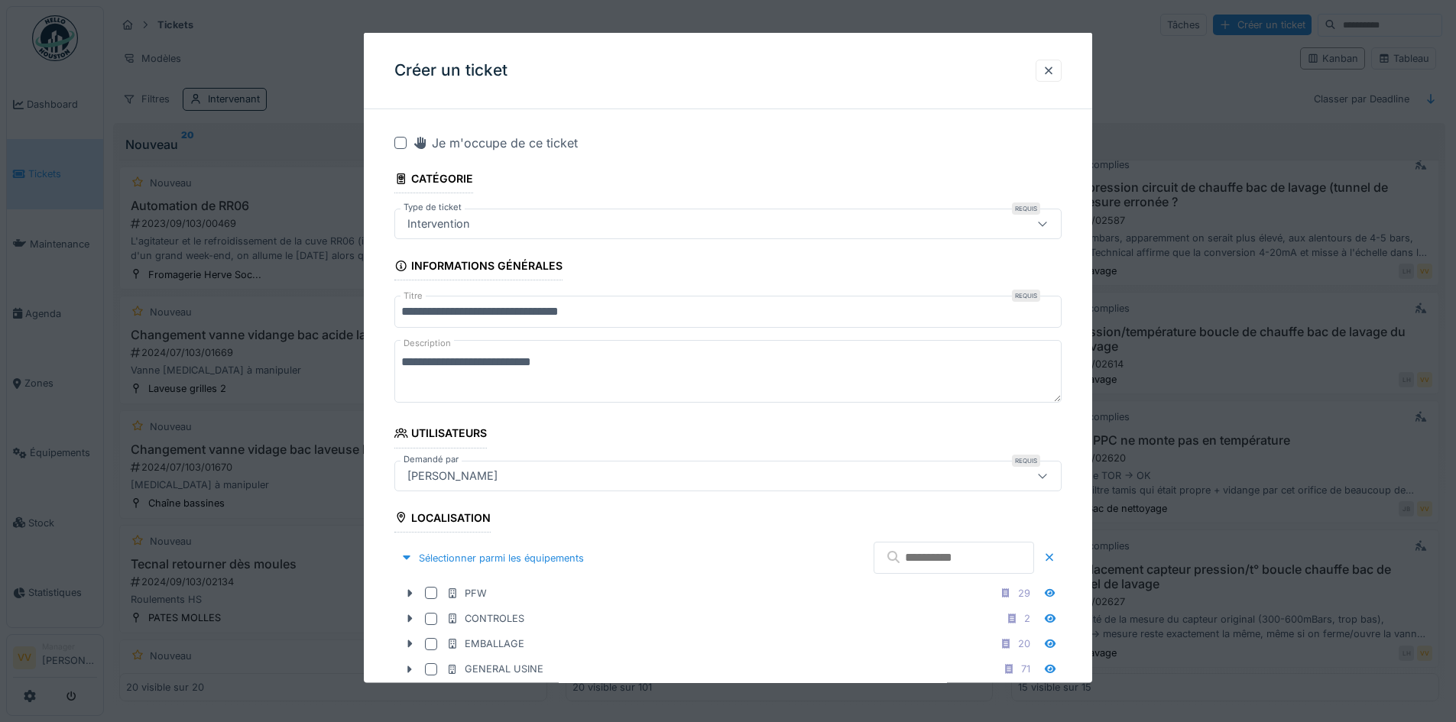
click at [884, 557] on input "text" at bounding box center [953, 558] width 160 height 32
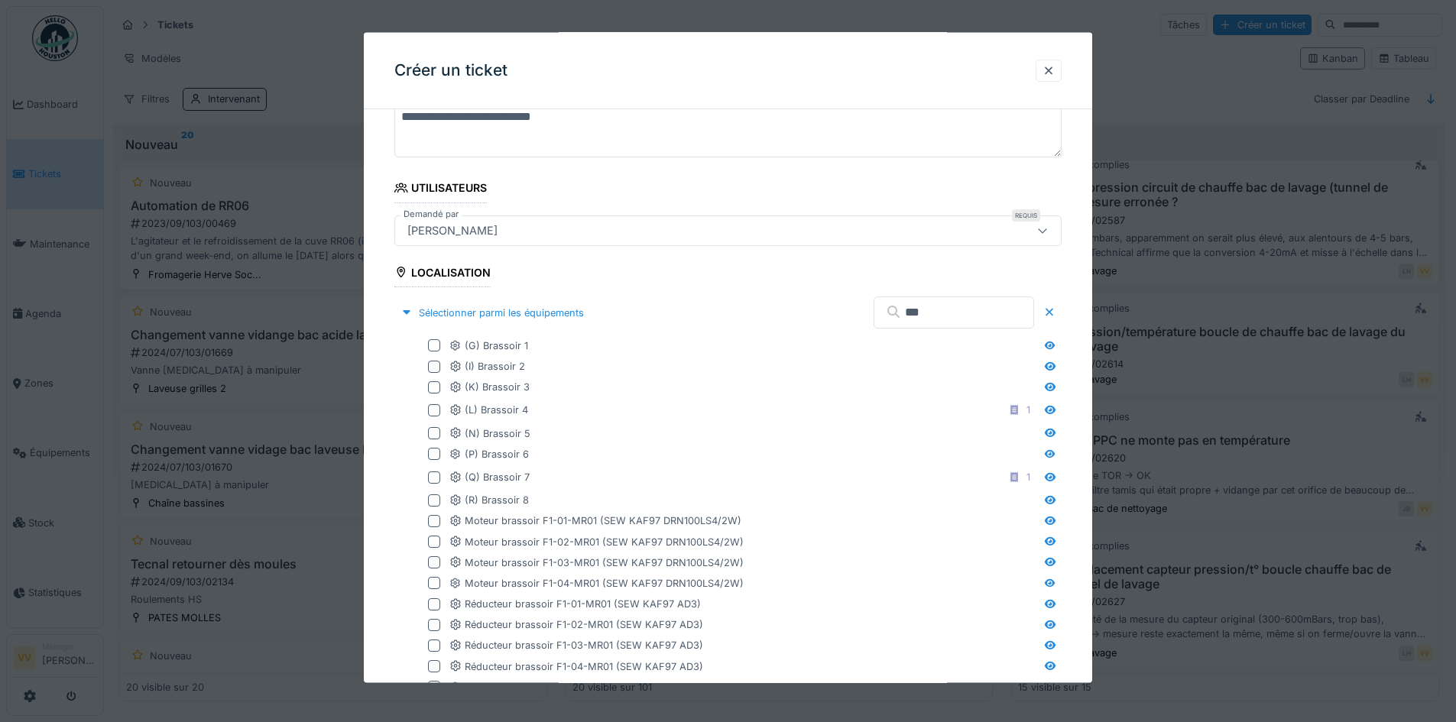
scroll to position [153, 0]
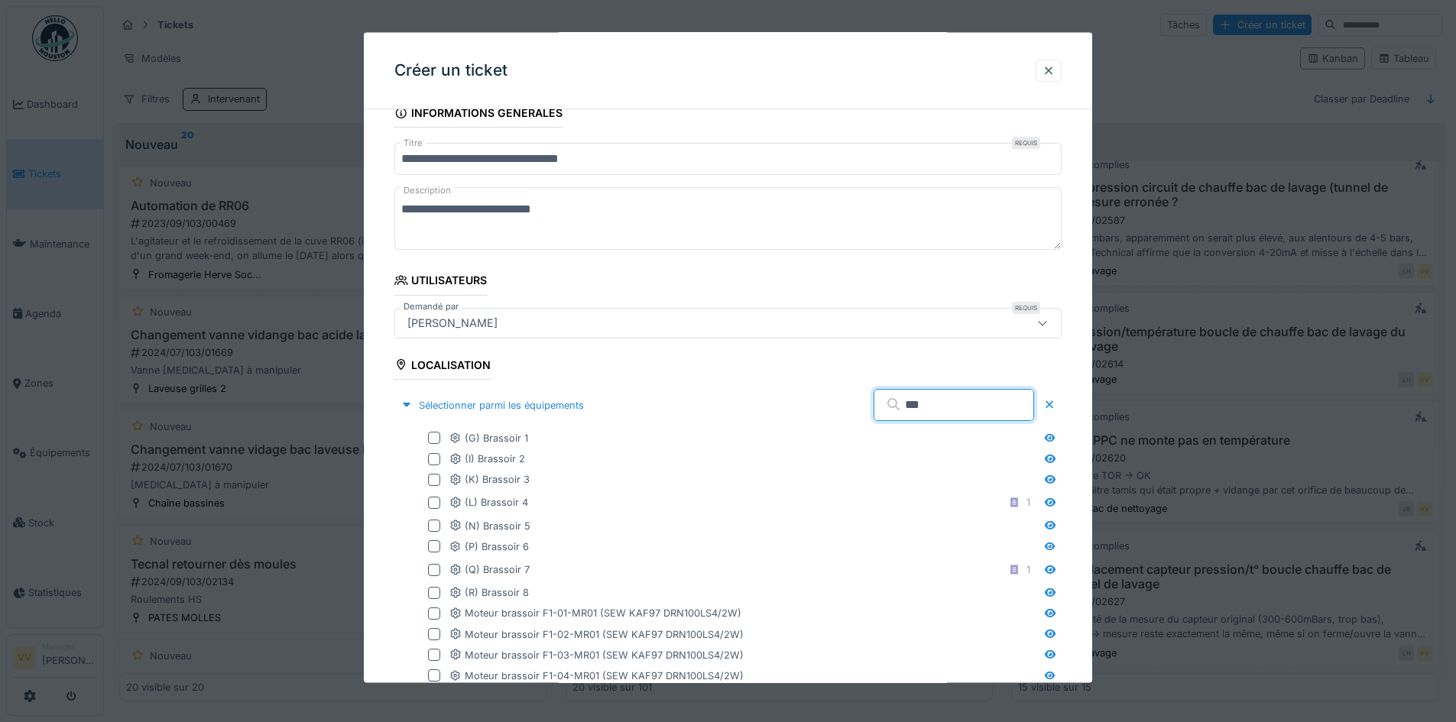
click at [946, 414] on input "***" at bounding box center [953, 405] width 160 height 32
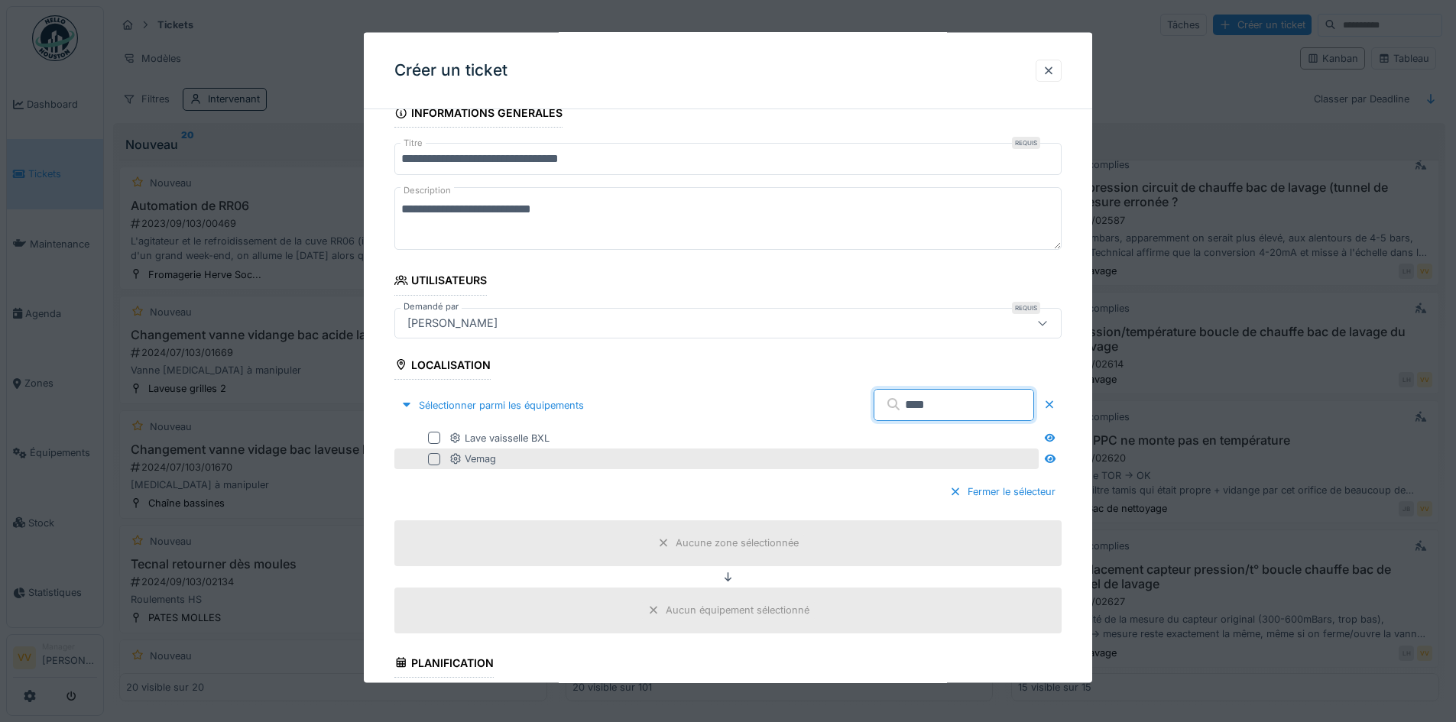
type input "****"
click at [438, 461] on div at bounding box center [434, 458] width 12 height 12
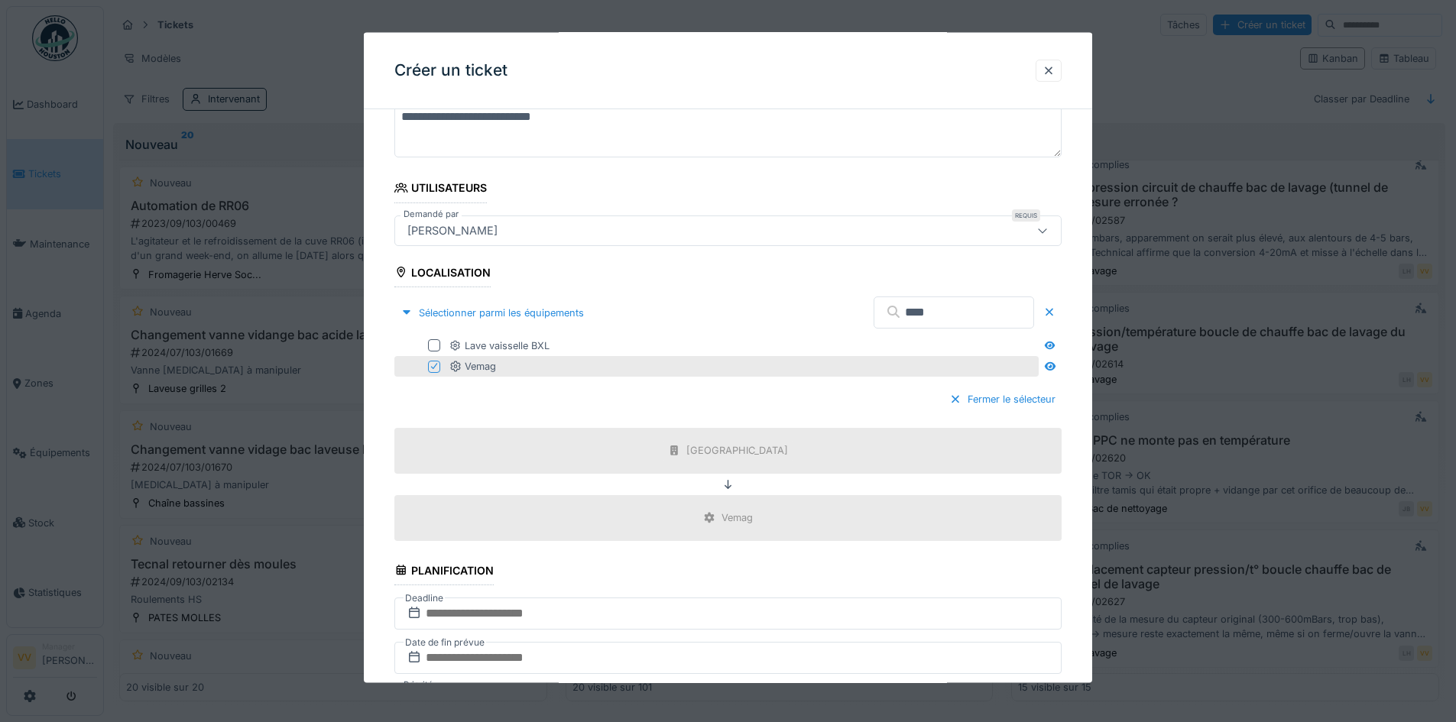
scroll to position [535, 0]
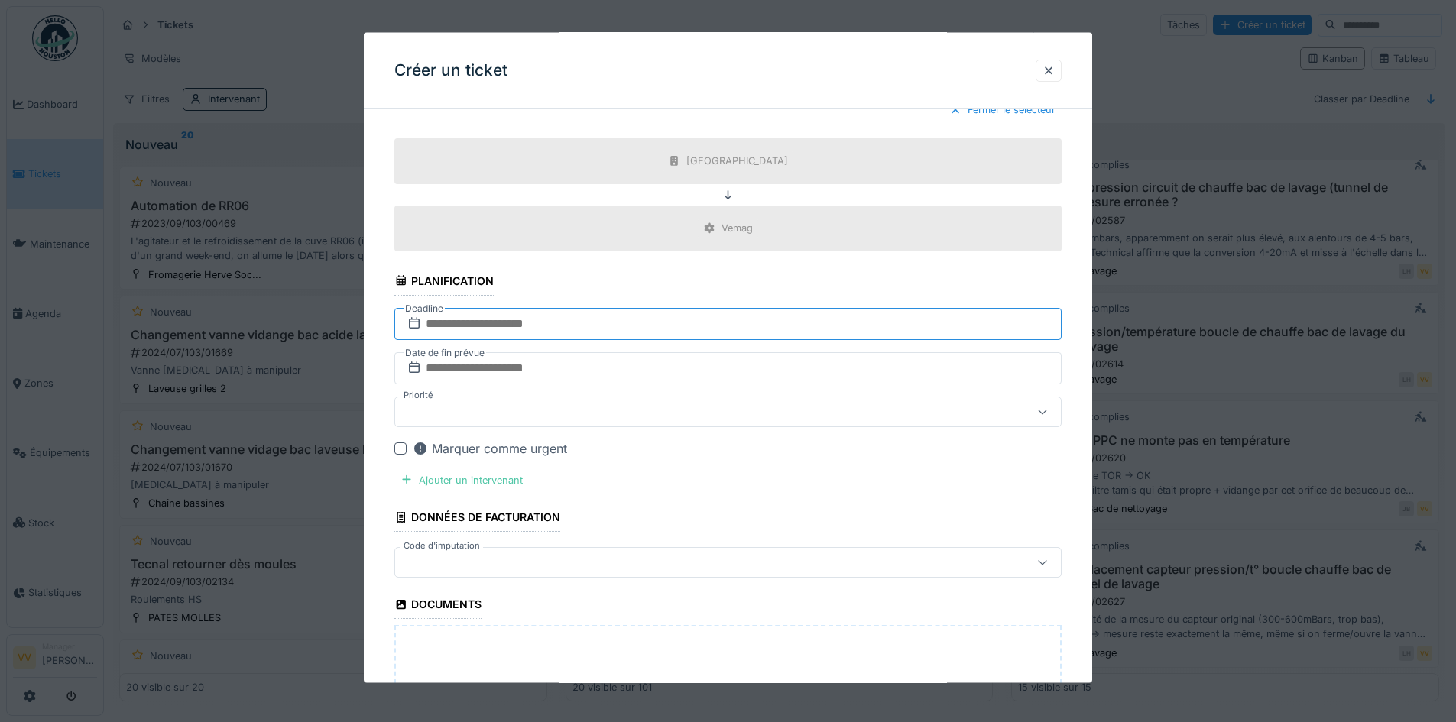
click at [666, 320] on input "text" at bounding box center [727, 323] width 667 height 32
click at [701, 522] on div "1" at bounding box center [705, 523] width 21 height 21
click at [573, 368] on input "text" at bounding box center [727, 368] width 667 height 32
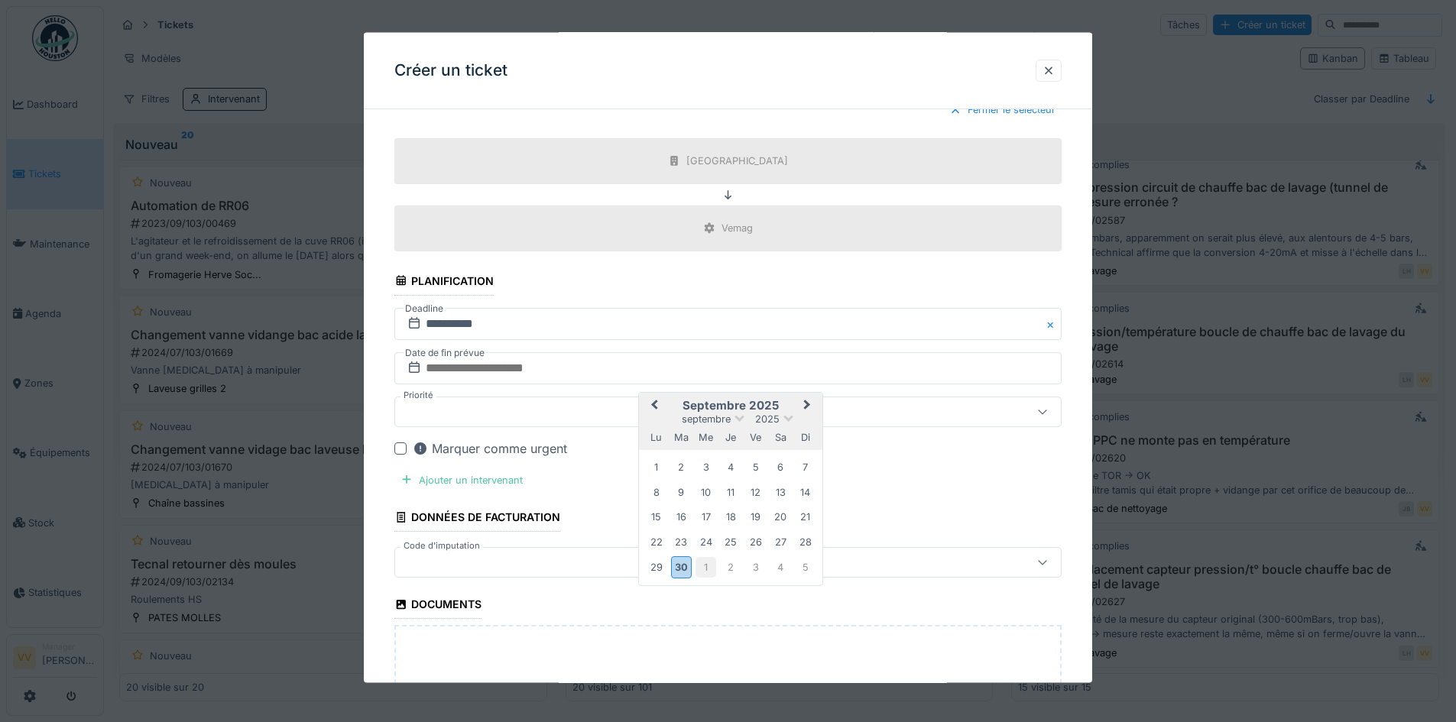
click at [713, 564] on div "1" at bounding box center [705, 567] width 21 height 21
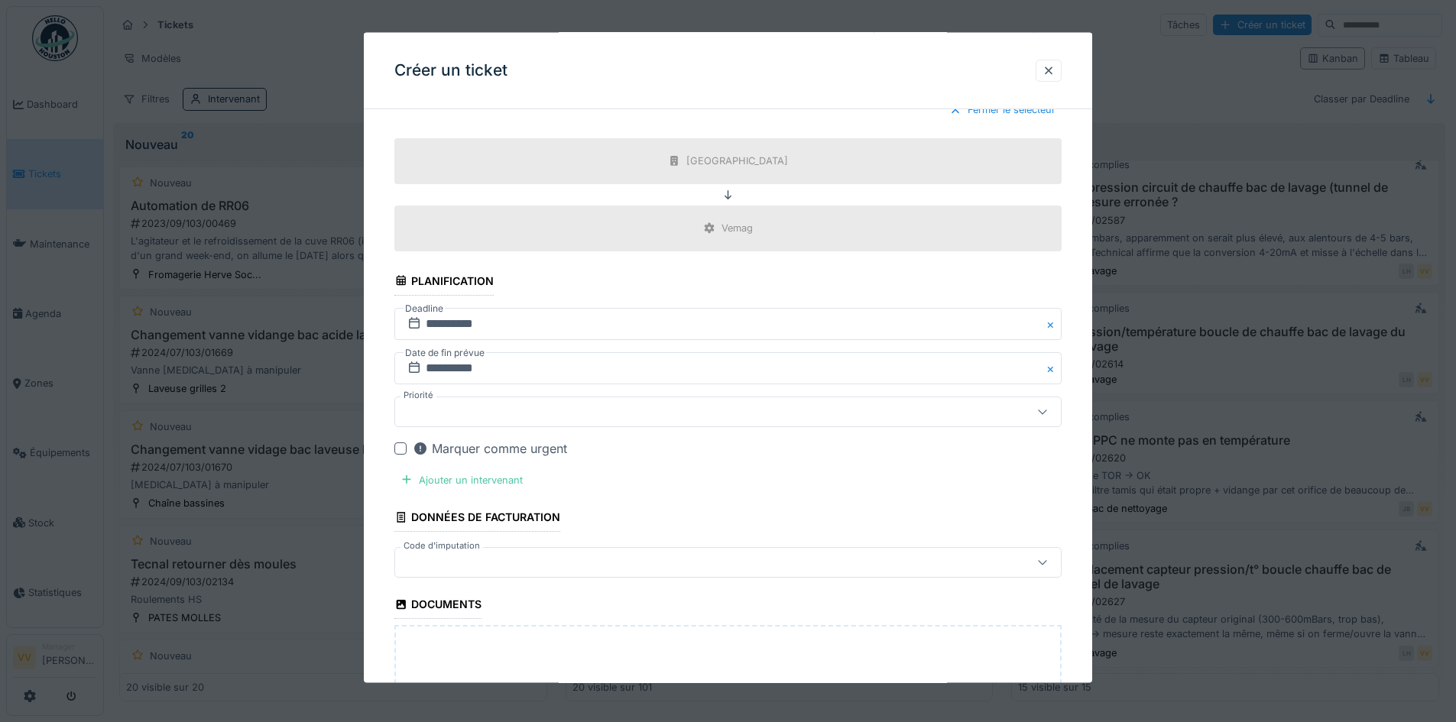
click at [640, 413] on div at bounding box center [688, 411] width 575 height 17
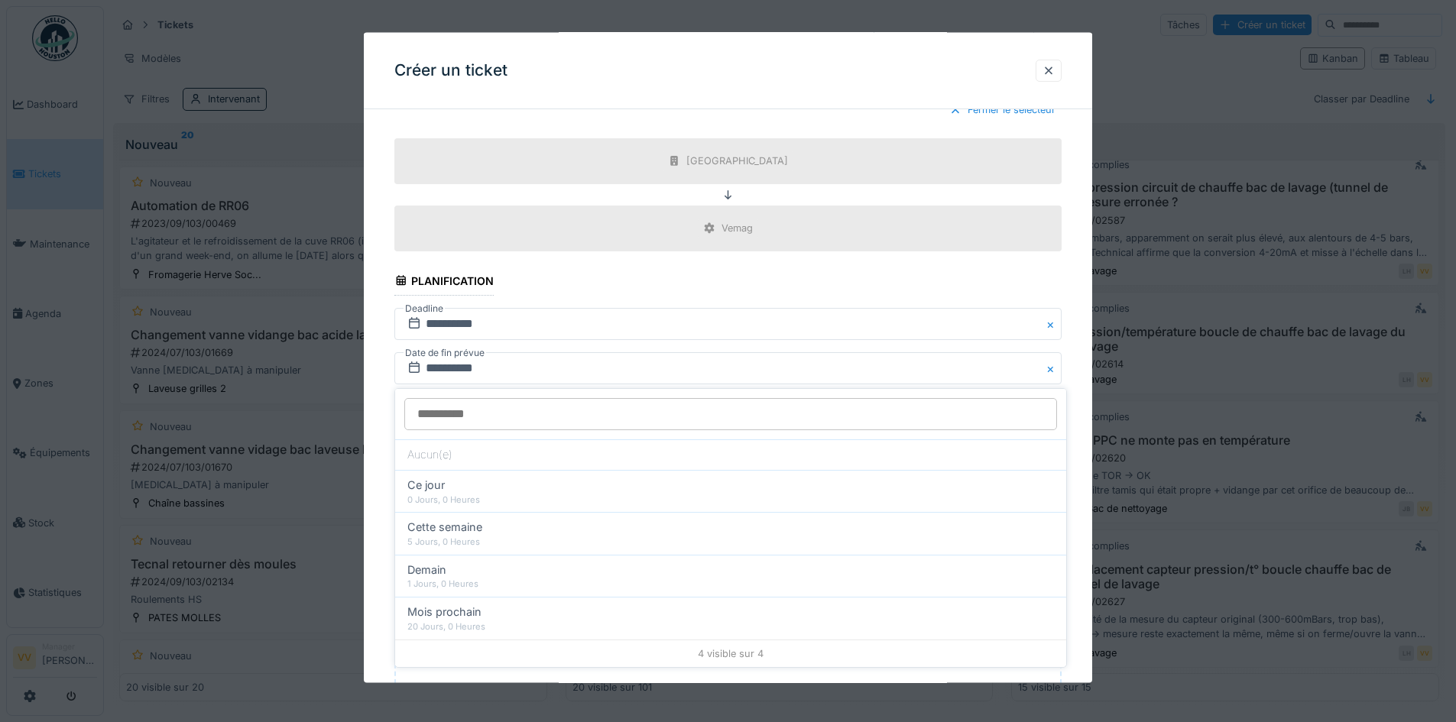
scroll to position [588, 0]
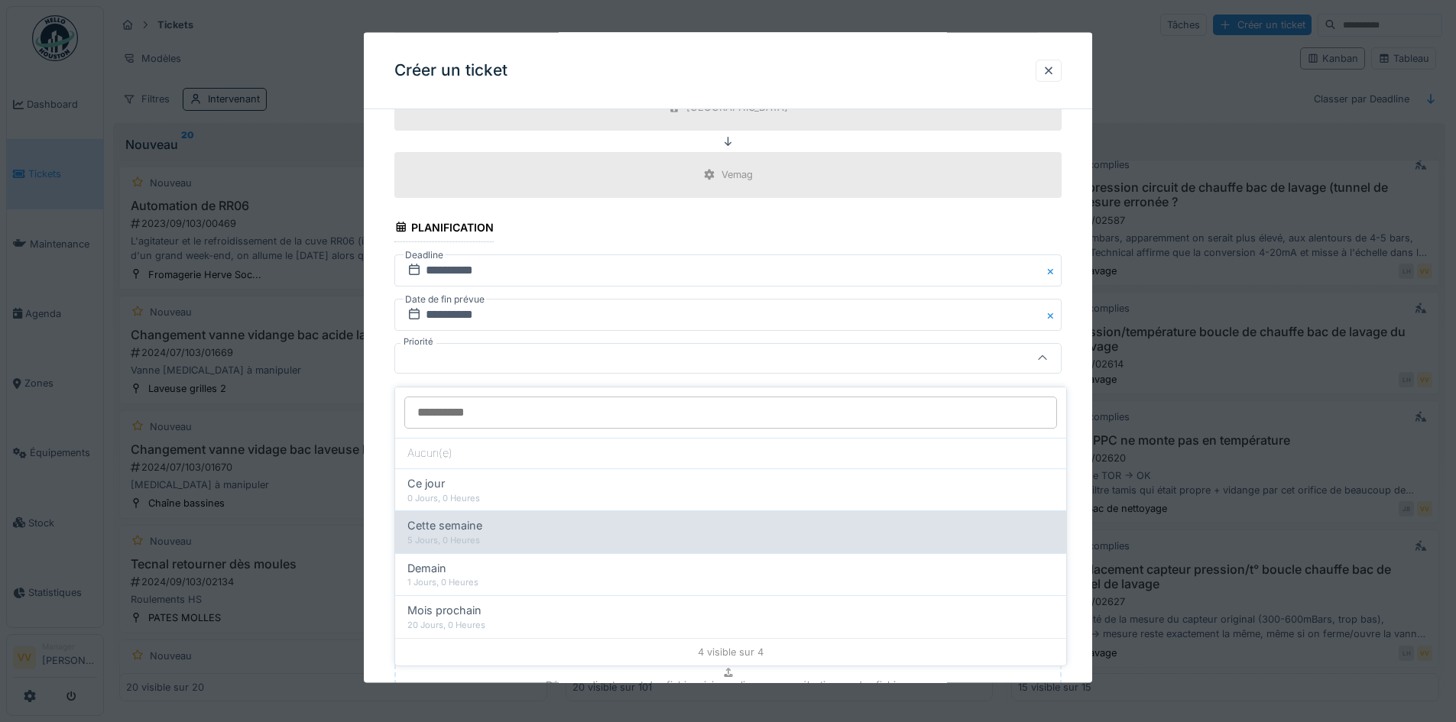
click at [626, 517] on div "Cette semaine" at bounding box center [730, 525] width 647 height 17
type input "**"
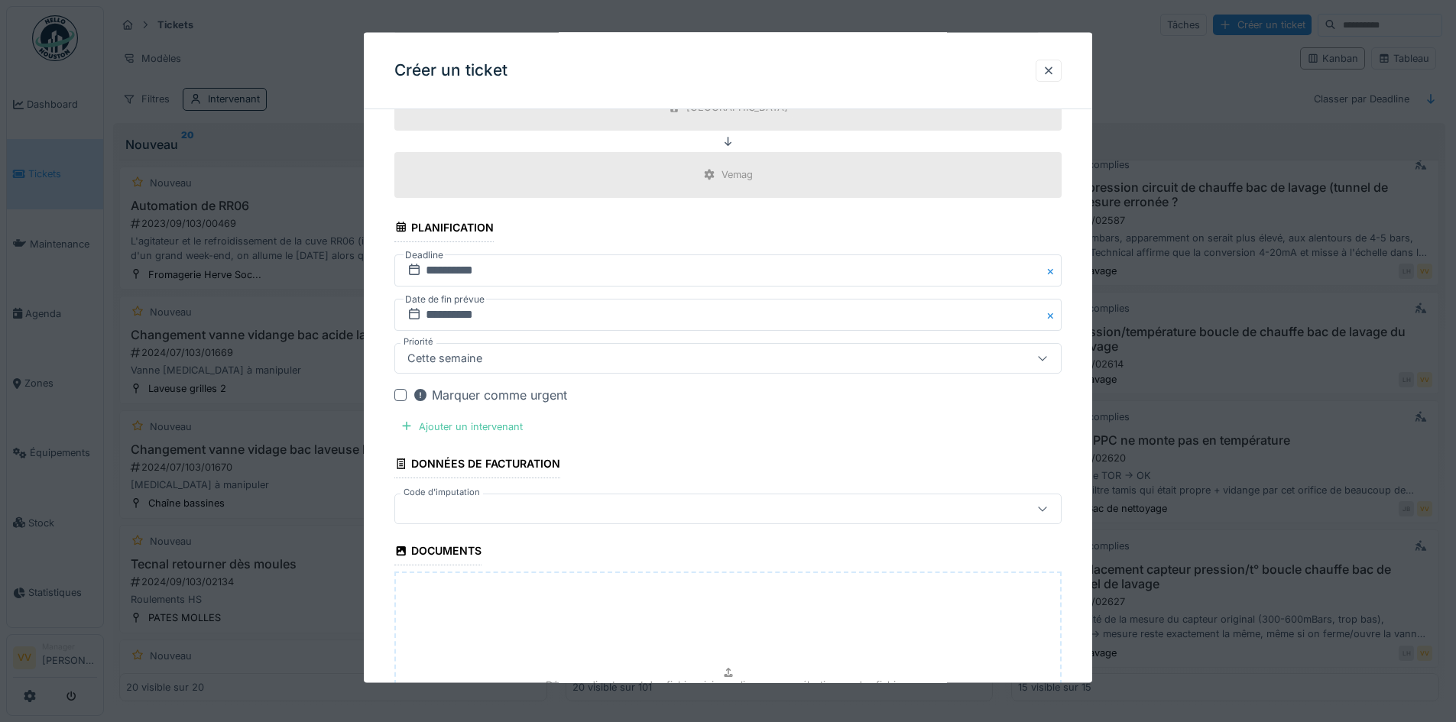
click at [712, 418] on fieldset "**********" at bounding box center [727, 201] width 667 height 1337
click at [484, 423] on div "Ajouter un intervenant" at bounding box center [461, 426] width 134 height 21
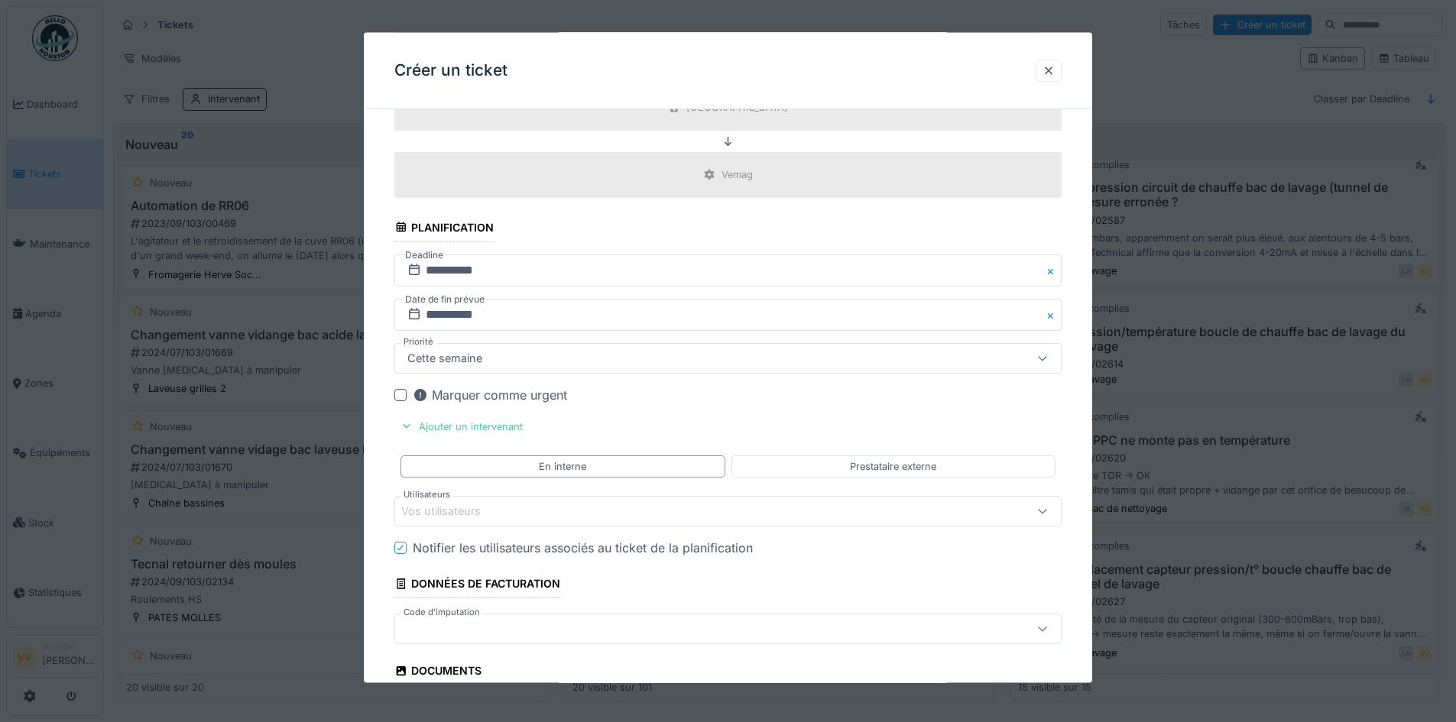
click at [550, 510] on div "Vos utilisateurs" at bounding box center [688, 511] width 575 height 17
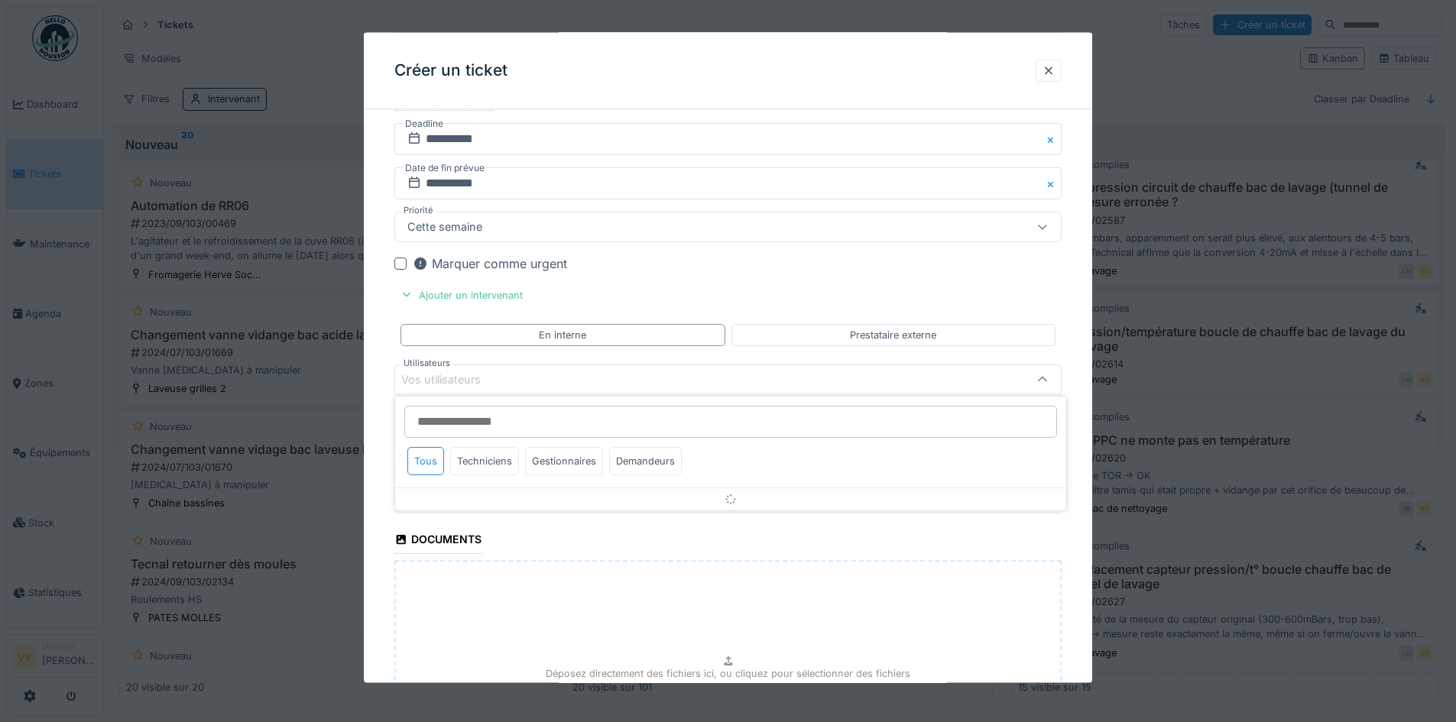
scroll to position [742, 0]
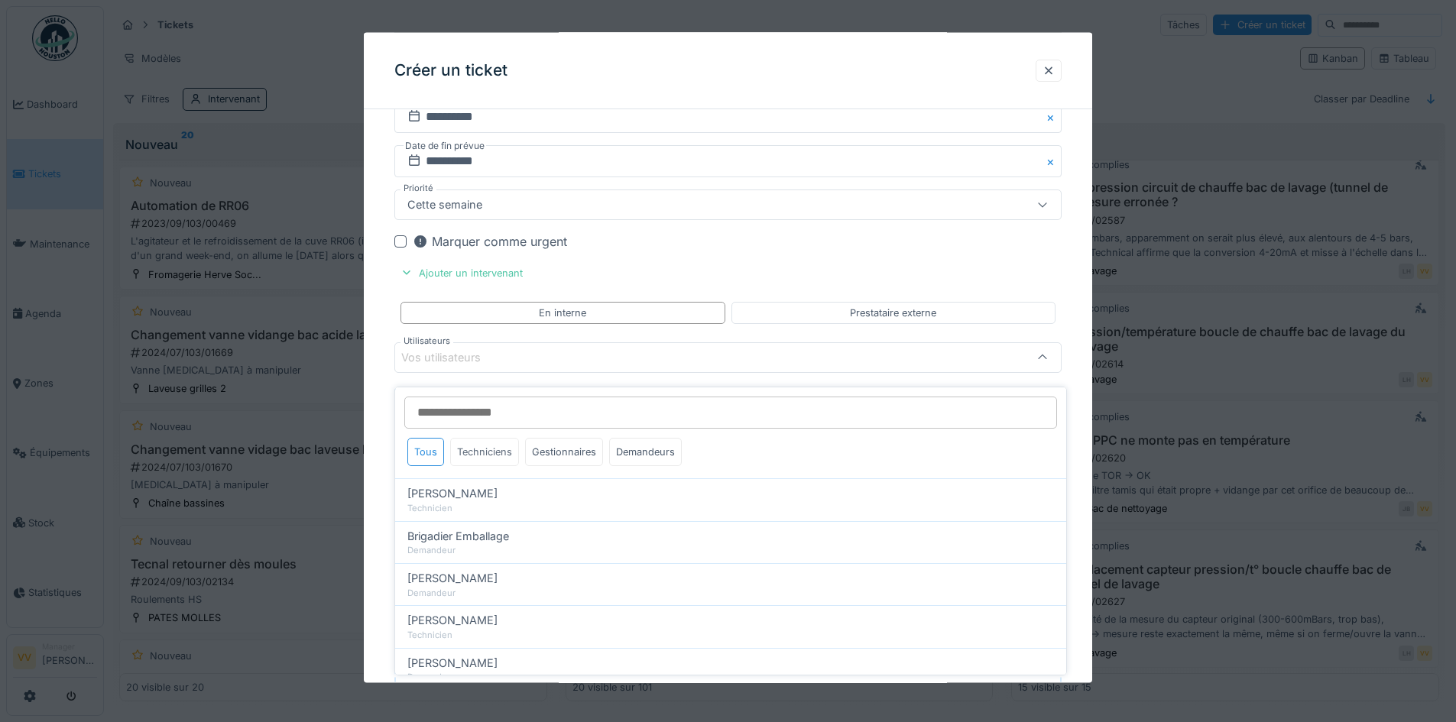
click at [485, 441] on div "Techniciens" at bounding box center [484, 452] width 69 height 28
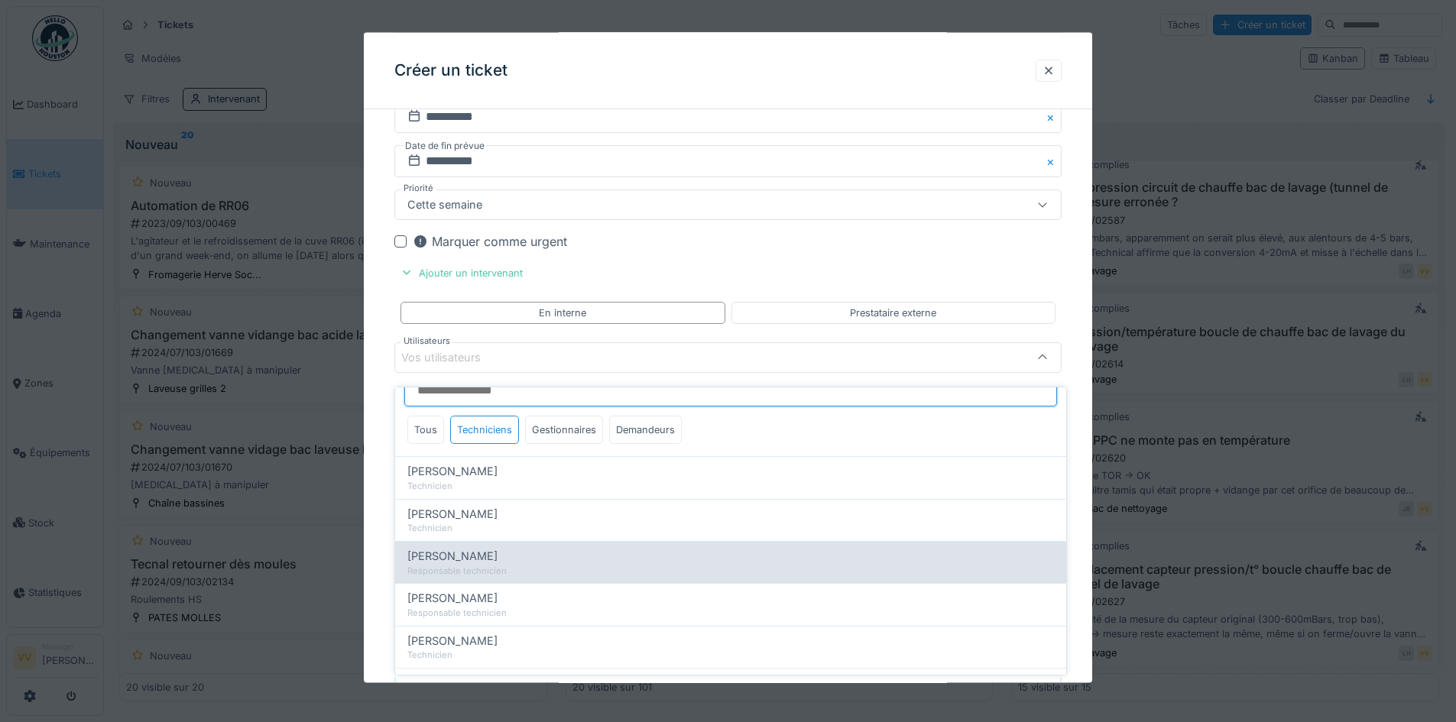
scroll to position [43, 0]
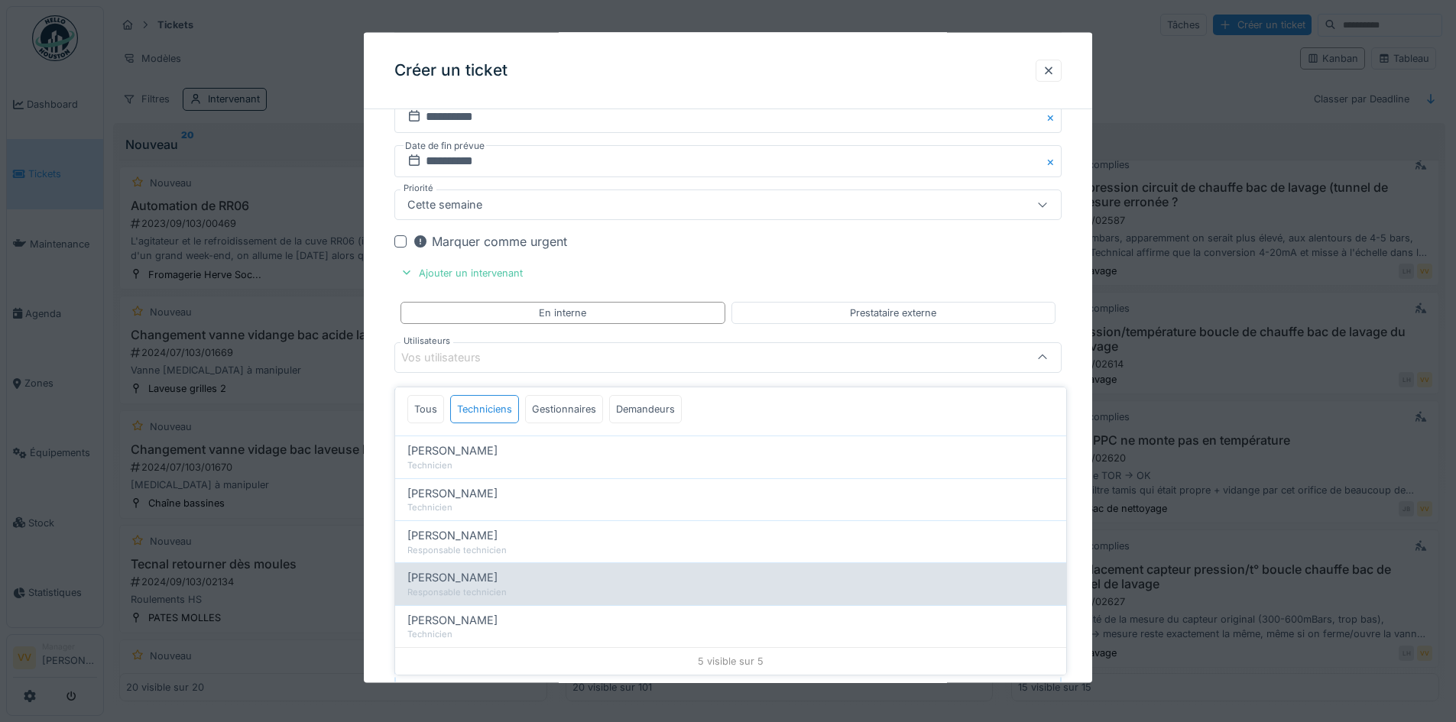
click at [509, 575] on div "[PERSON_NAME]" at bounding box center [730, 577] width 647 height 17
type input "*****"
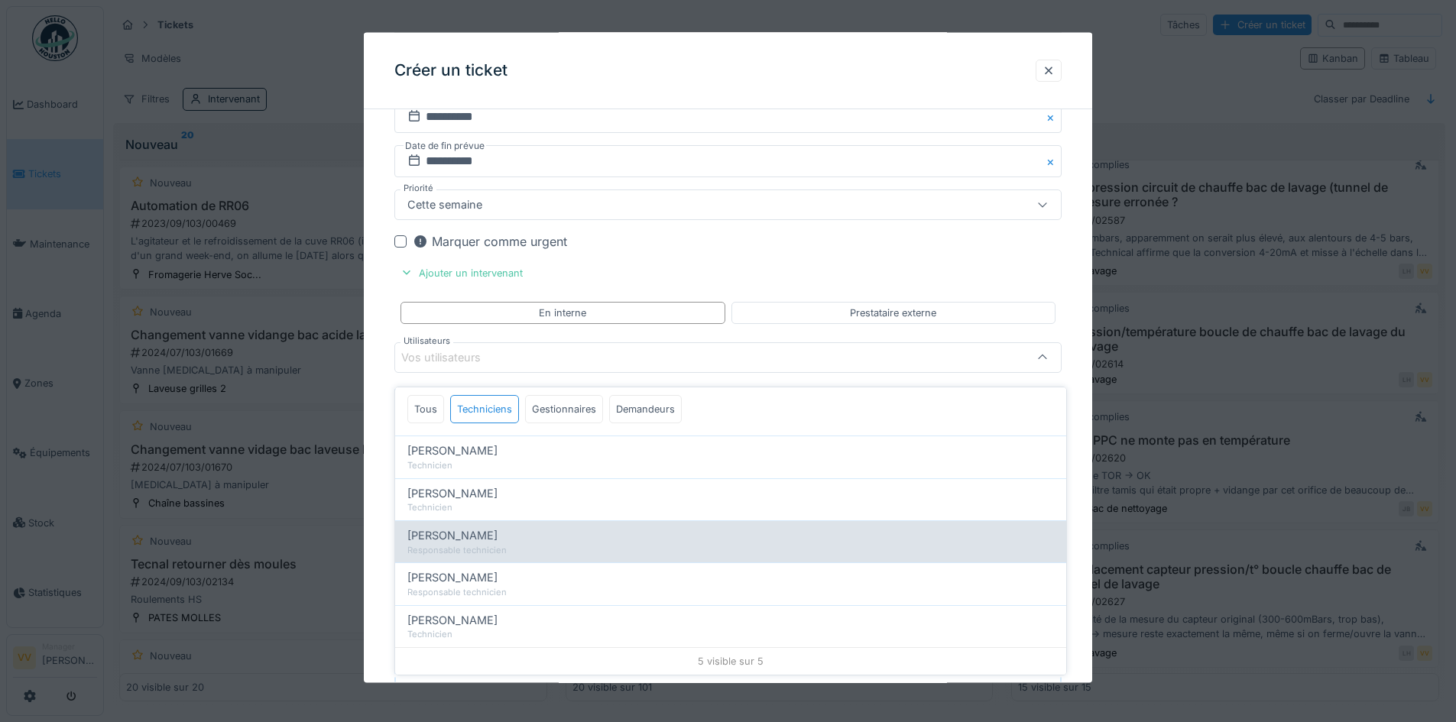
scroll to position [0, 0]
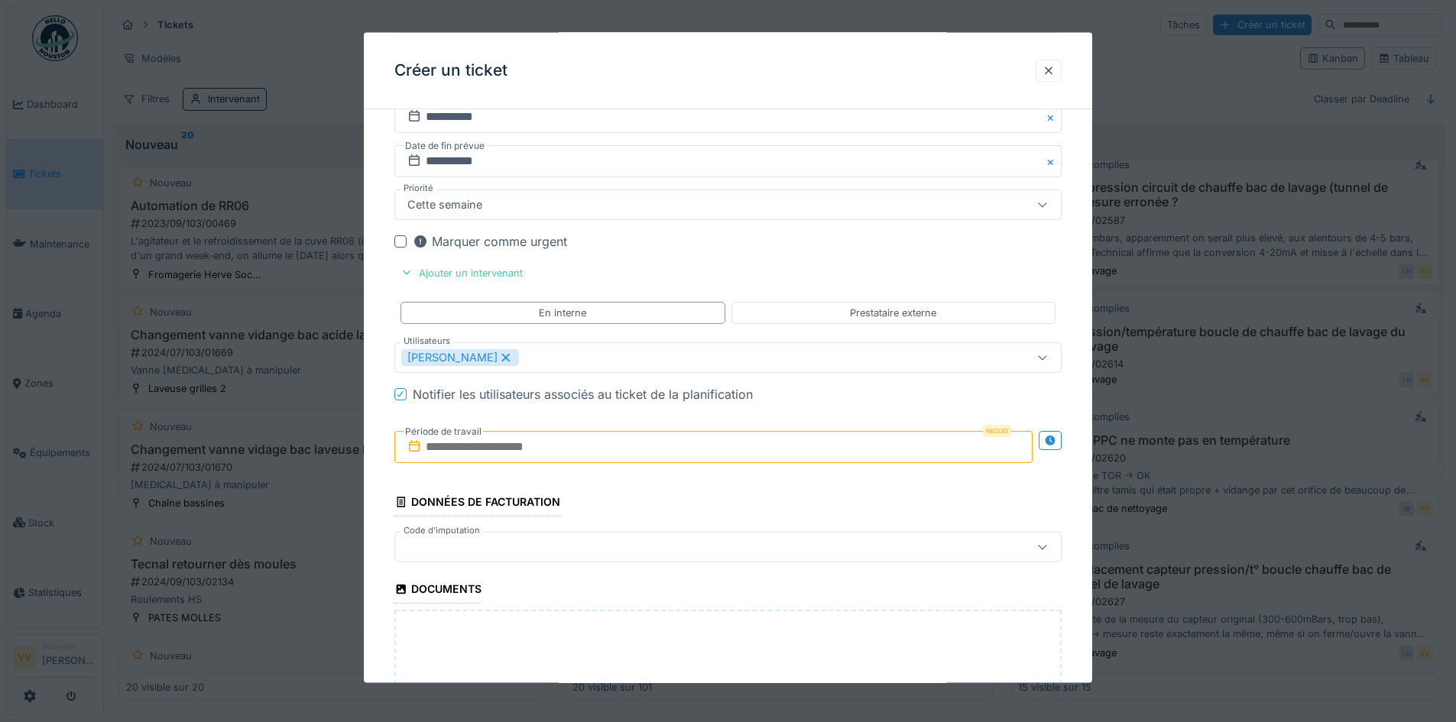
click at [922, 245] on div "Marquer comme urgent" at bounding box center [737, 241] width 649 height 18
click at [546, 440] on input "text" at bounding box center [713, 447] width 638 height 32
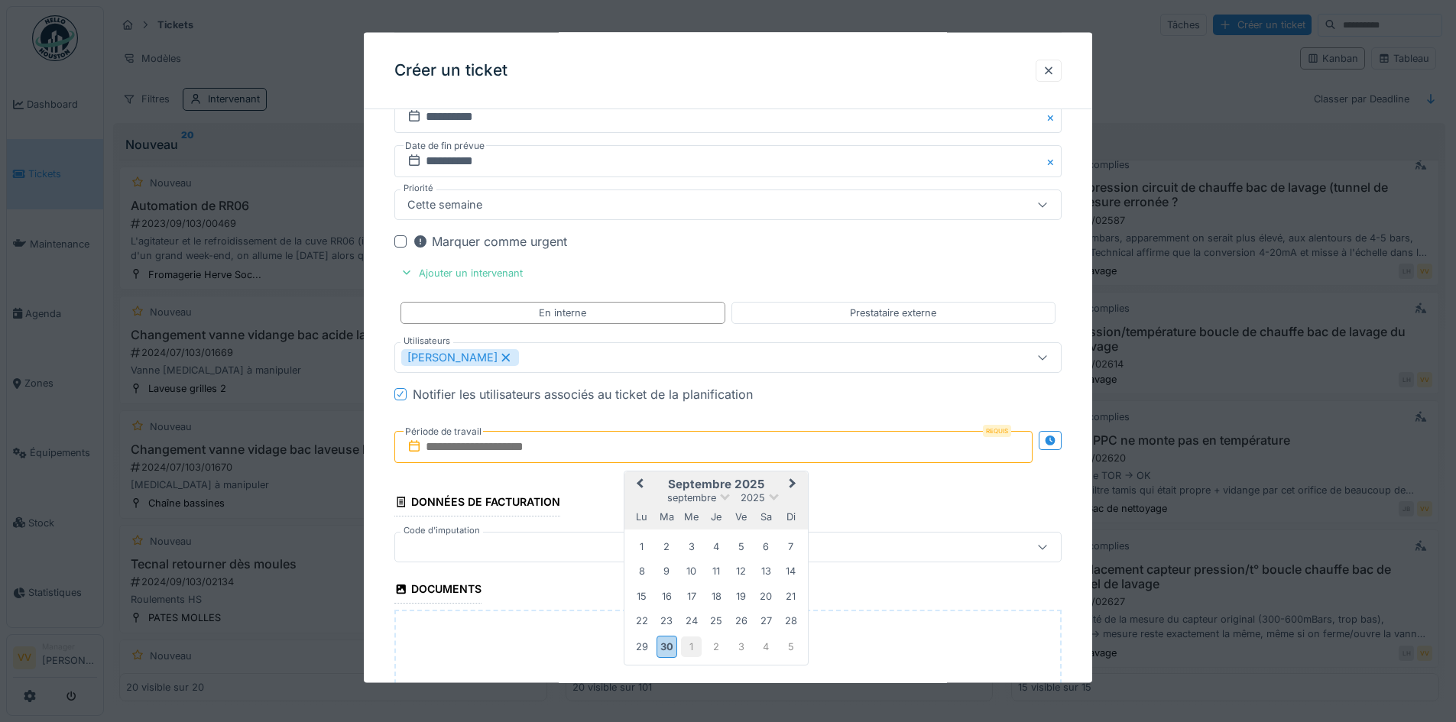
click at [698, 643] on div "1" at bounding box center [691, 646] width 21 height 21
click at [694, 546] on div "1" at bounding box center [691, 546] width 21 height 21
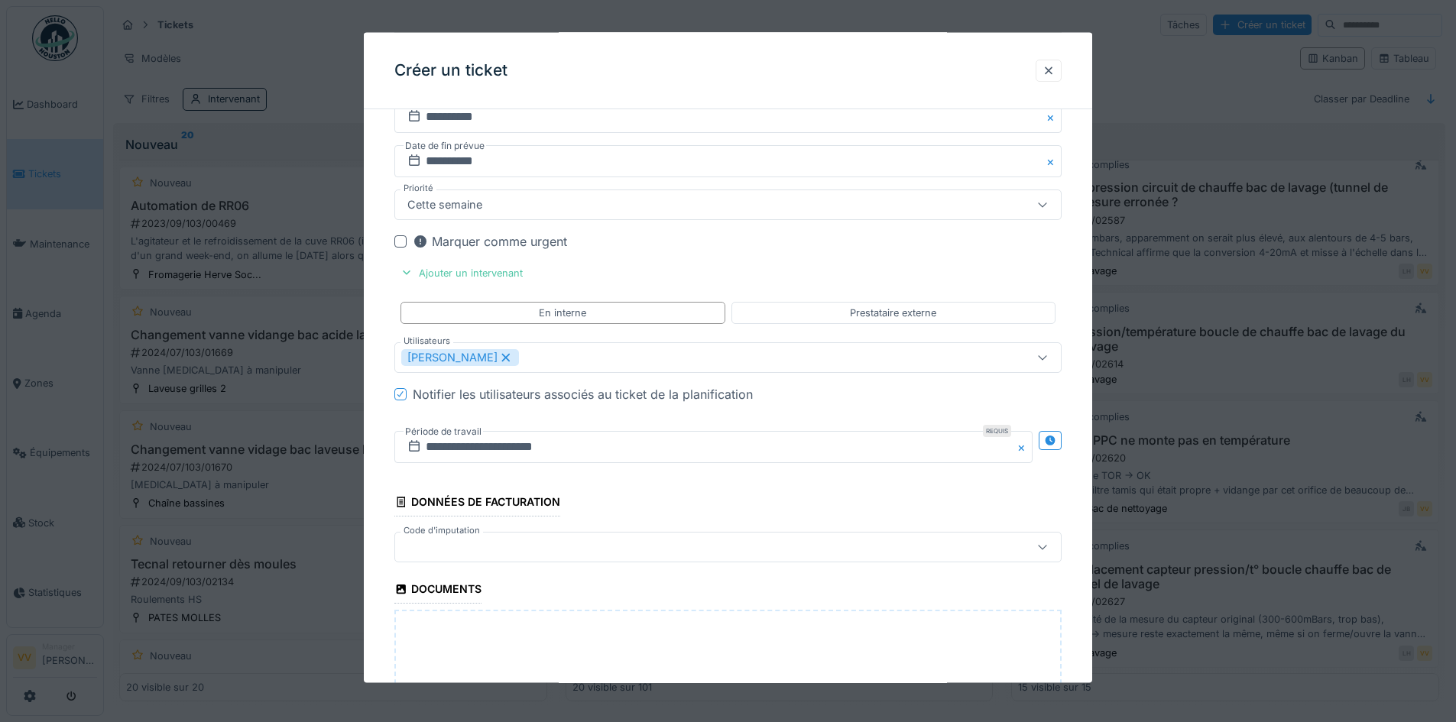
scroll to position [997, 0]
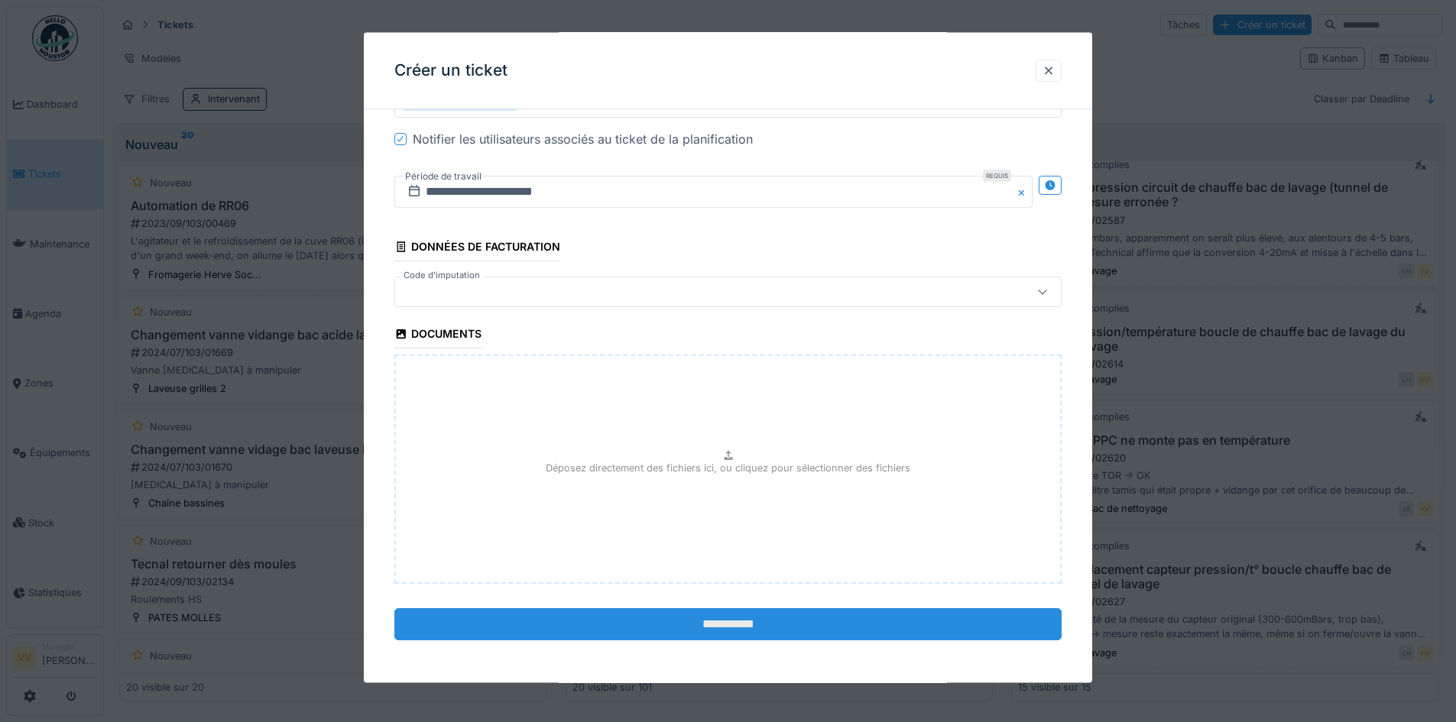
click at [661, 611] on input "**********" at bounding box center [727, 624] width 667 height 32
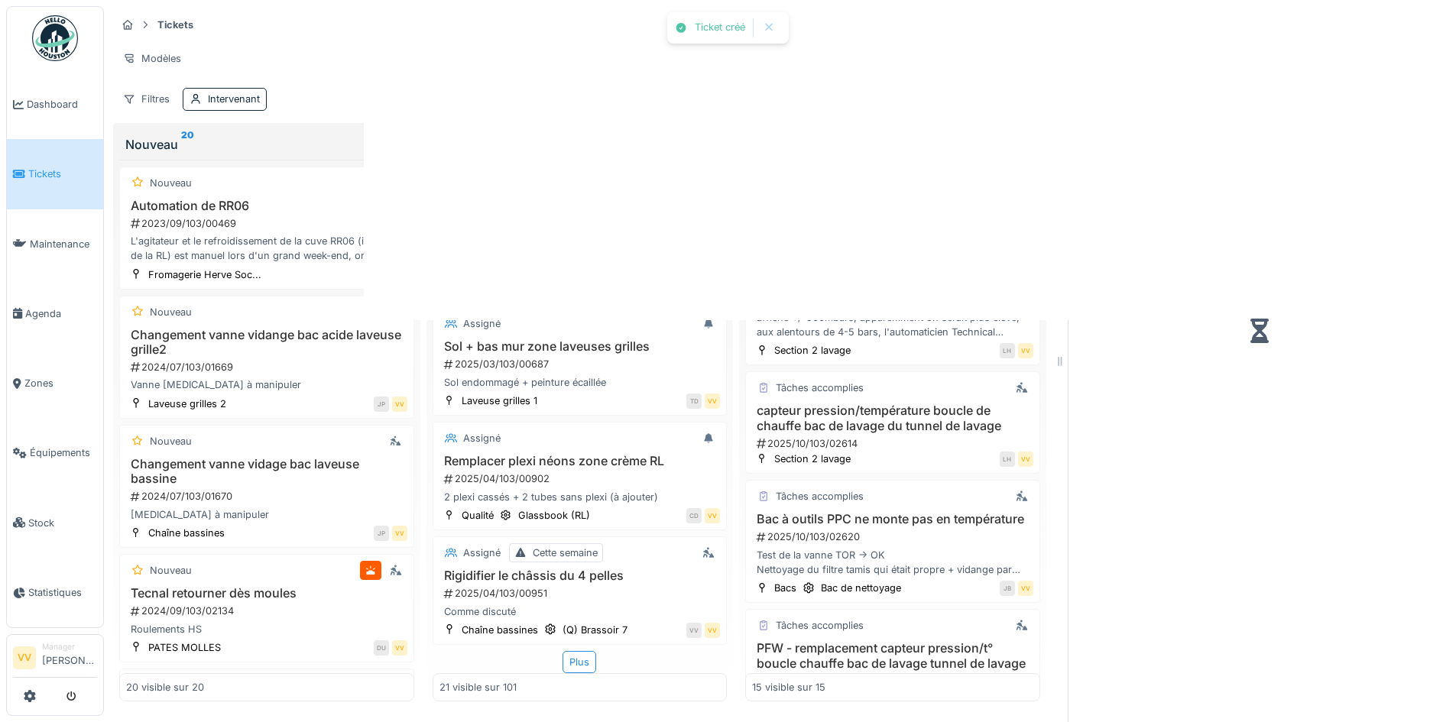
scroll to position [1470, 0]
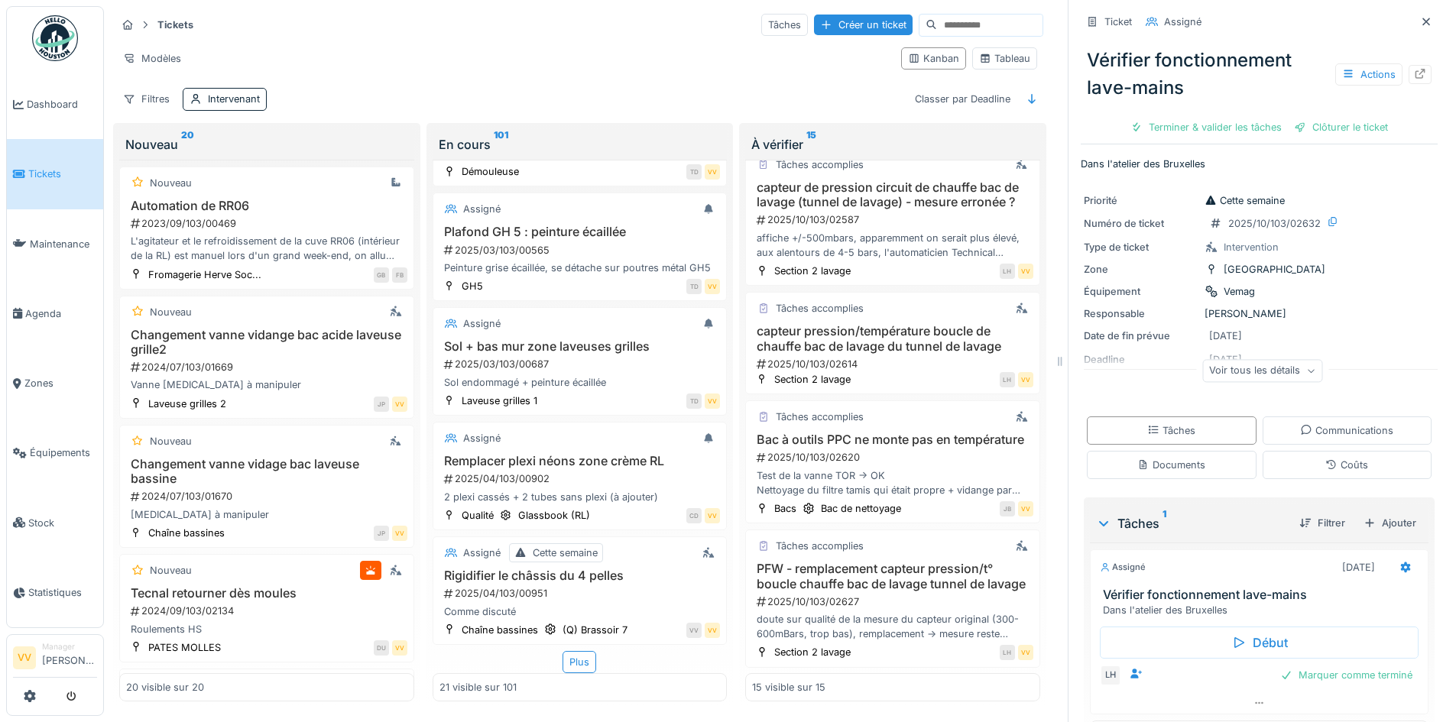
click at [66, 177] on span "Tickets" at bounding box center [62, 174] width 69 height 15
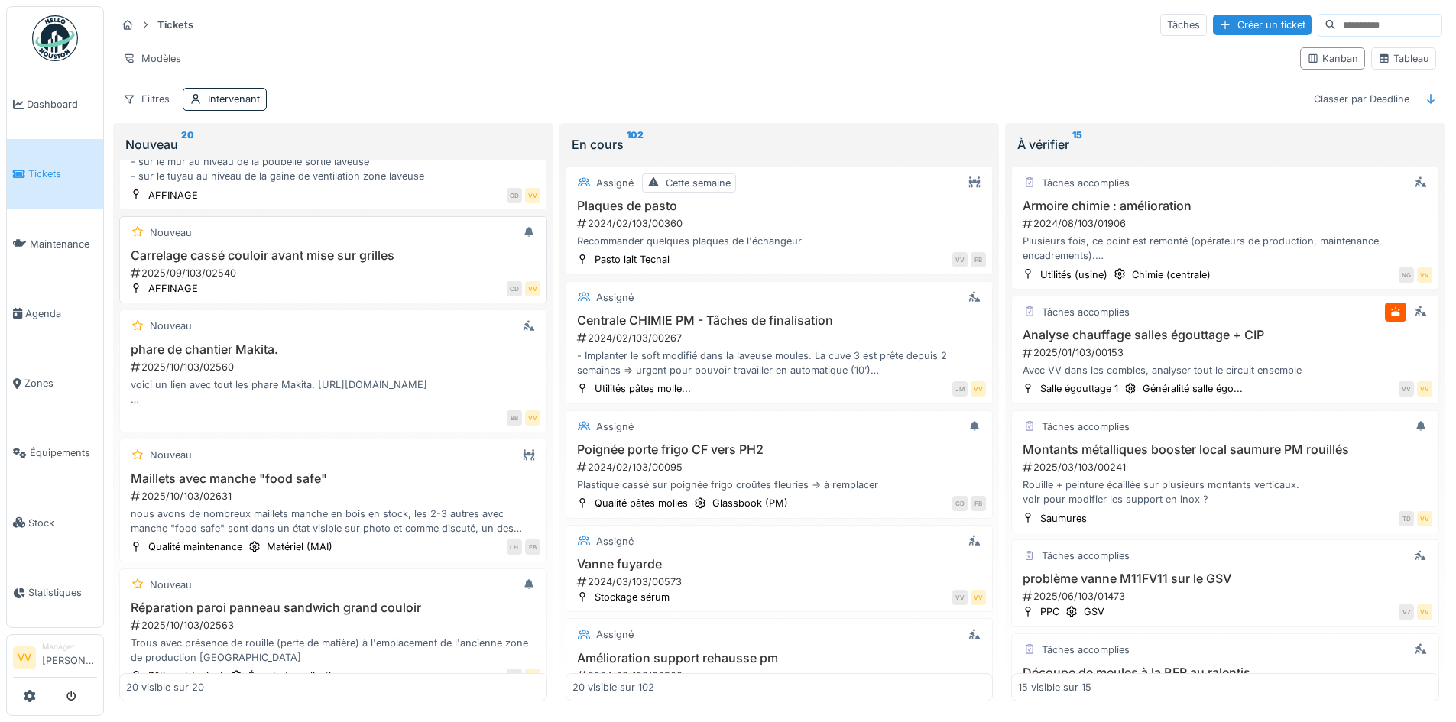
scroll to position [1904, 0]
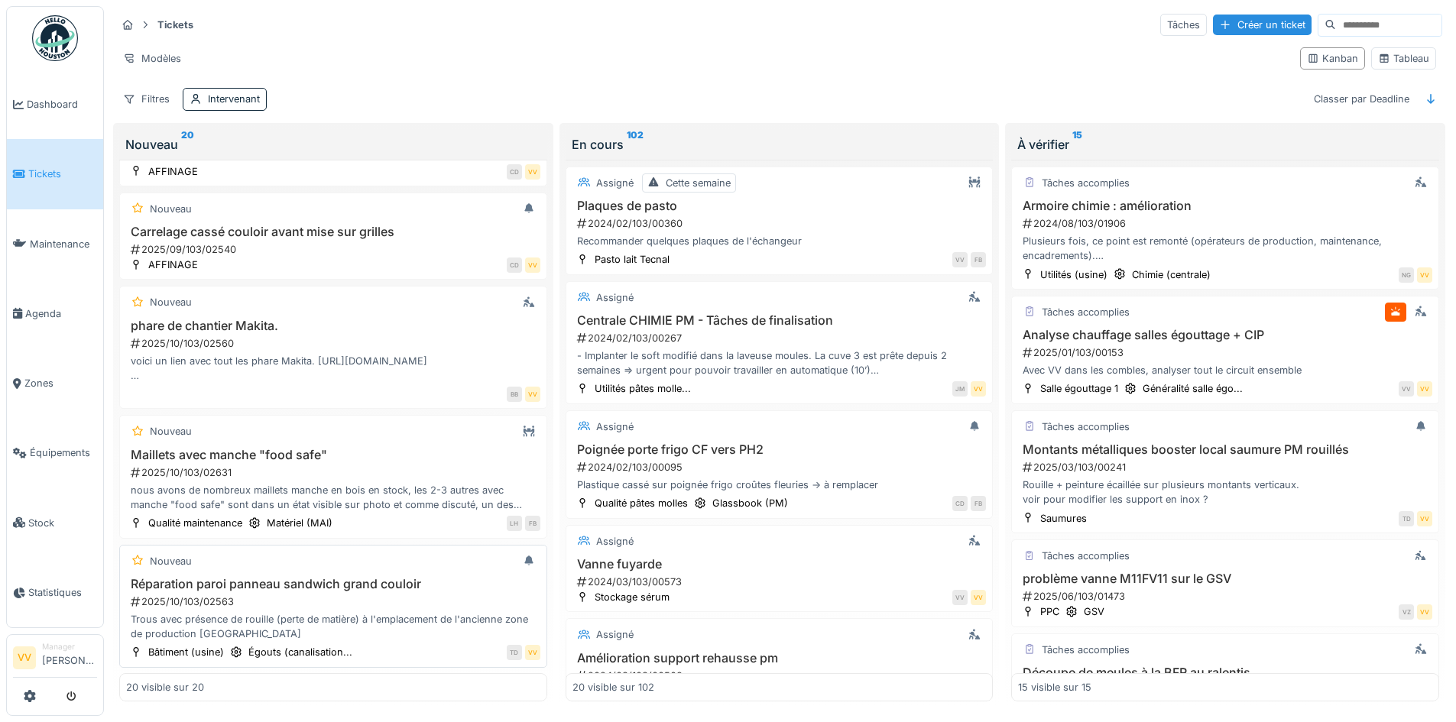
click at [292, 580] on h3 "Réparation paroi panneau sandwich grand couloir" at bounding box center [333, 584] width 414 height 15
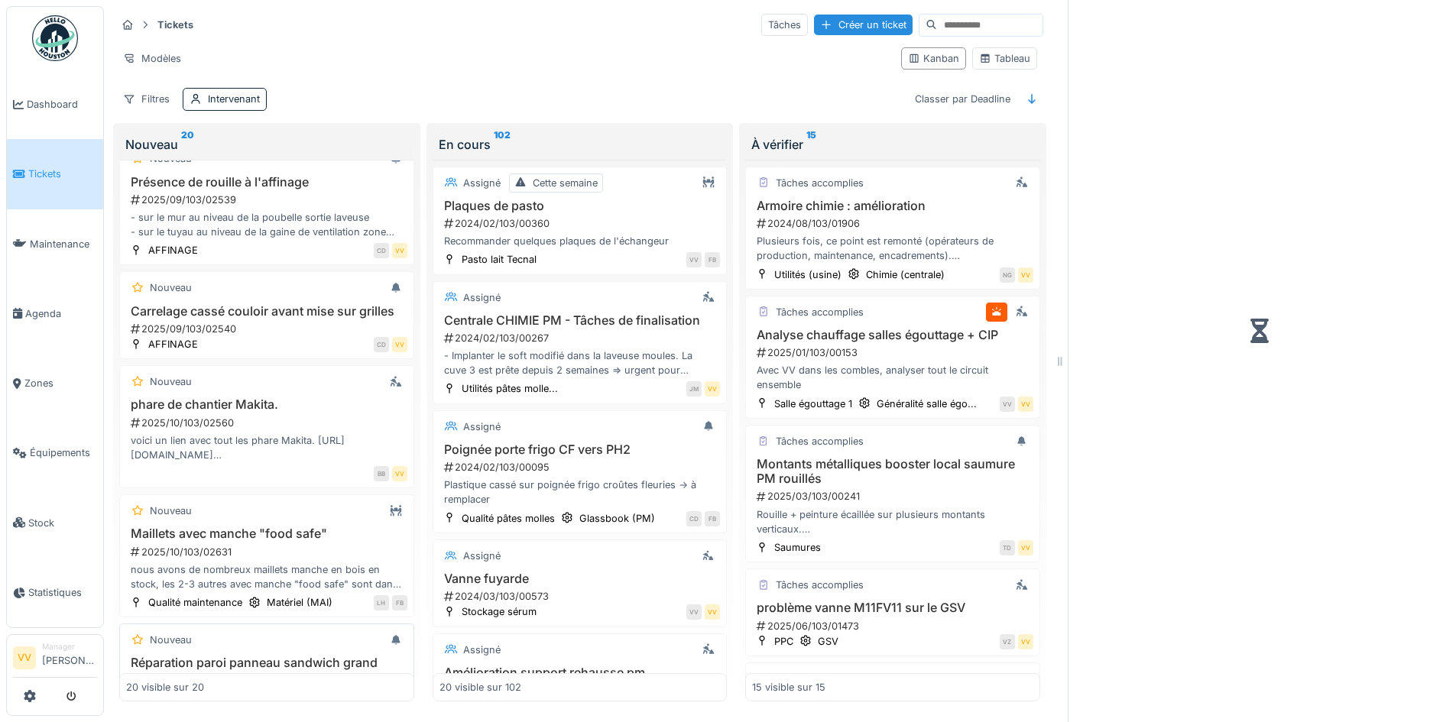
scroll to position [1983, 0]
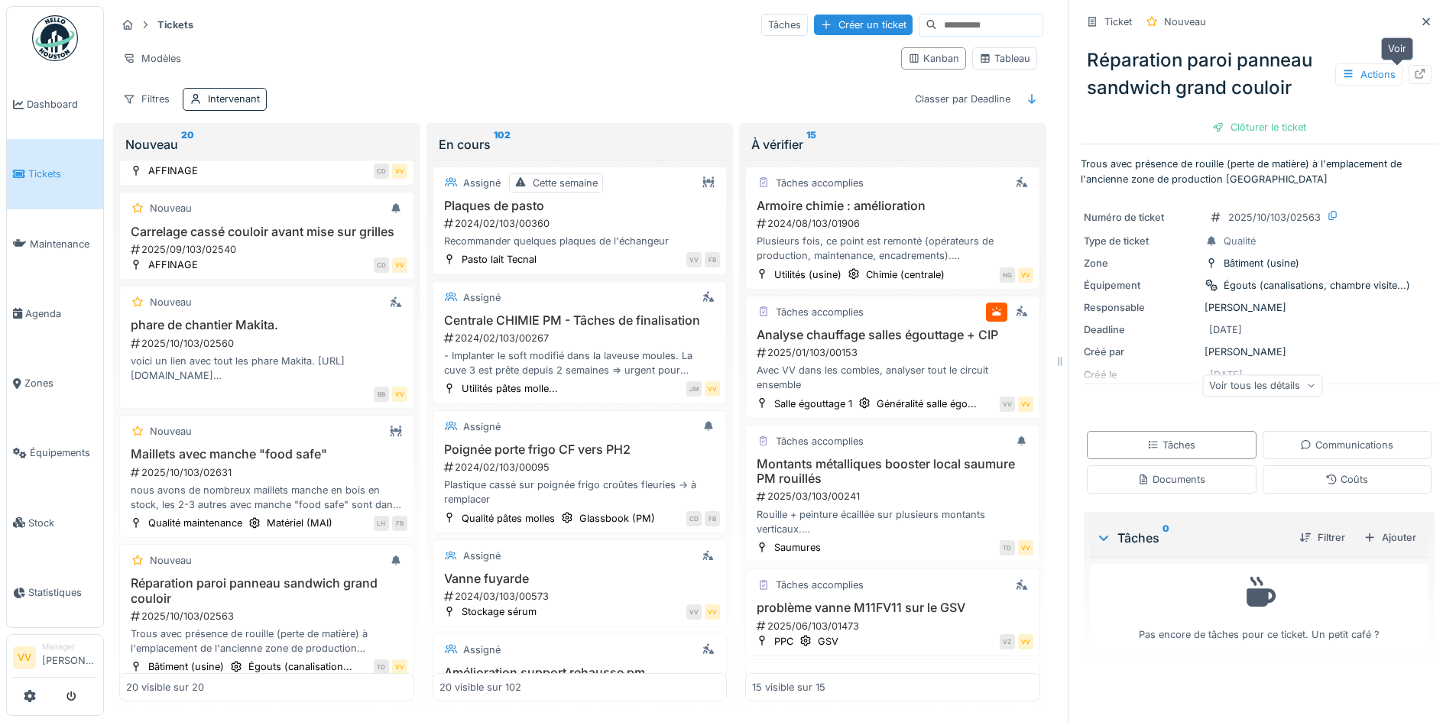
click at [1414, 71] on div at bounding box center [1420, 74] width 12 height 15
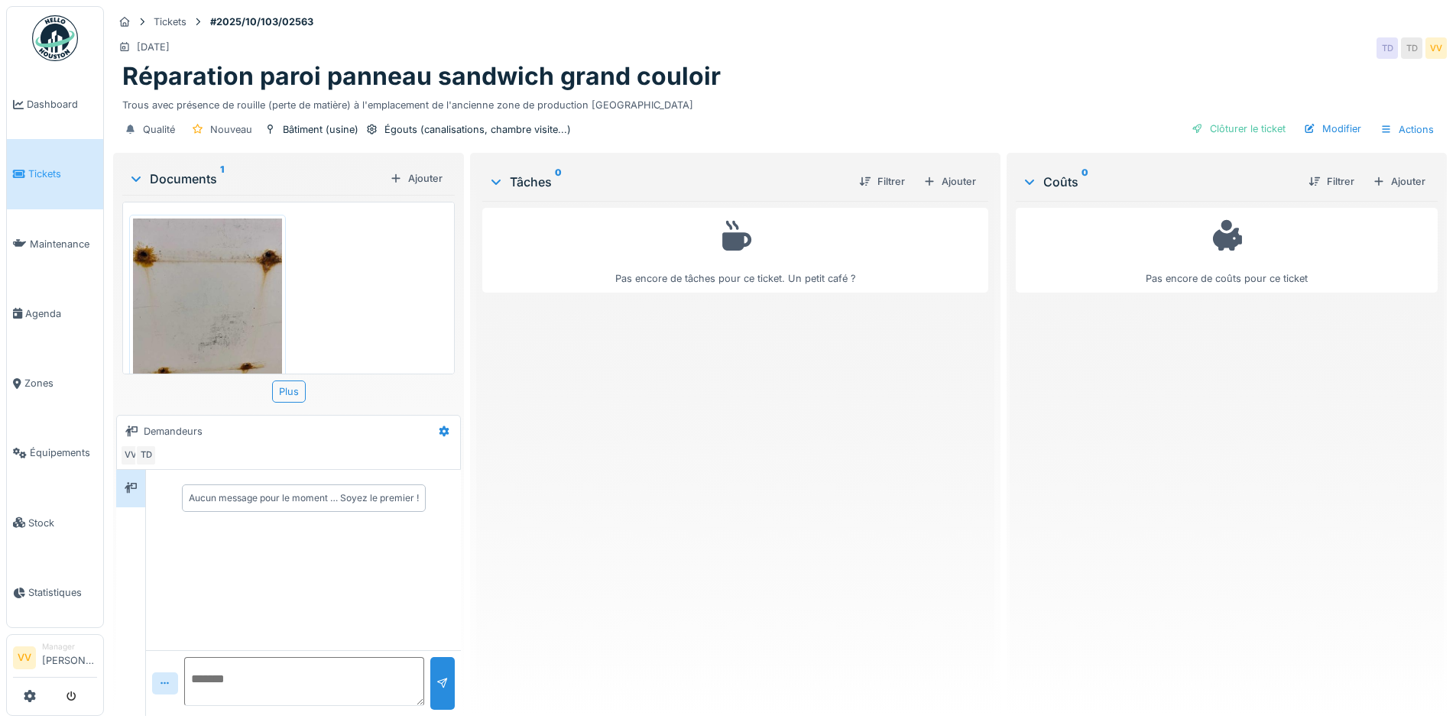
click at [208, 294] on img at bounding box center [207, 318] width 149 height 198
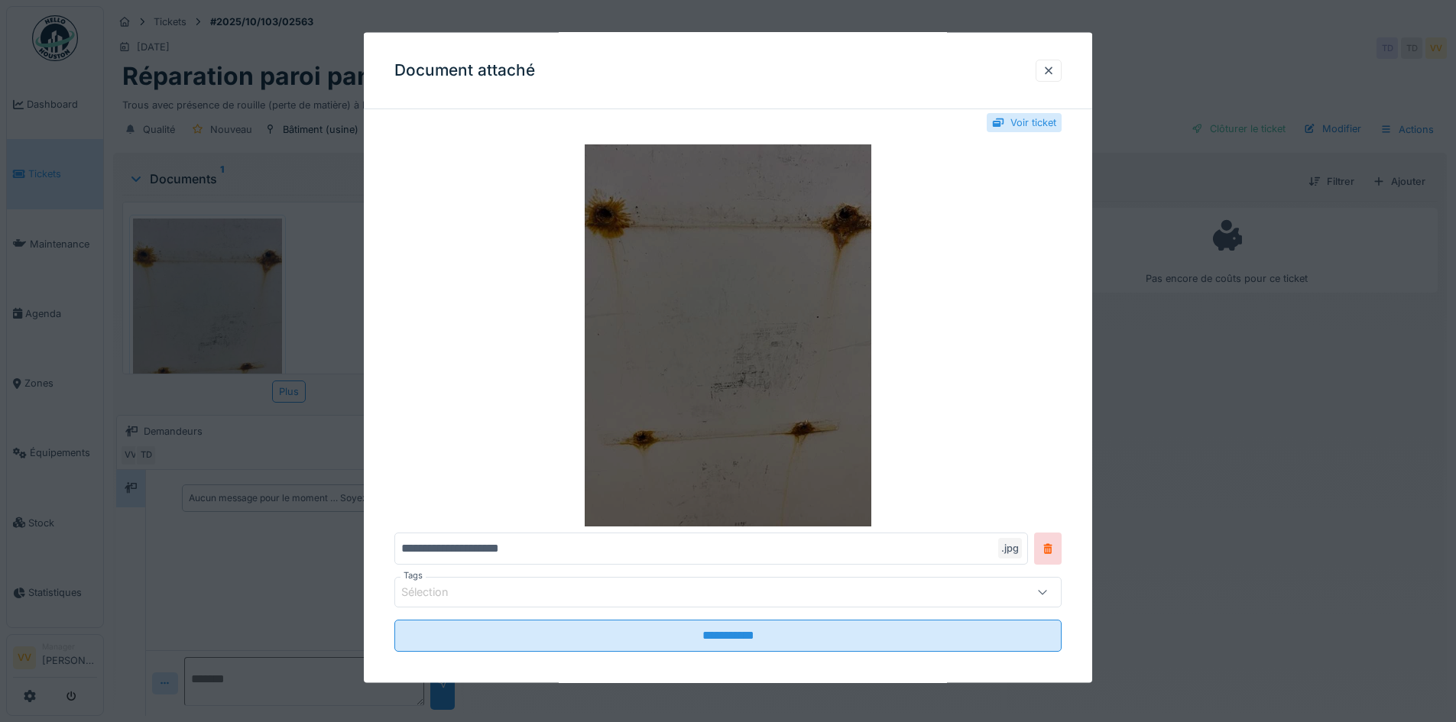
scroll to position [32, 0]
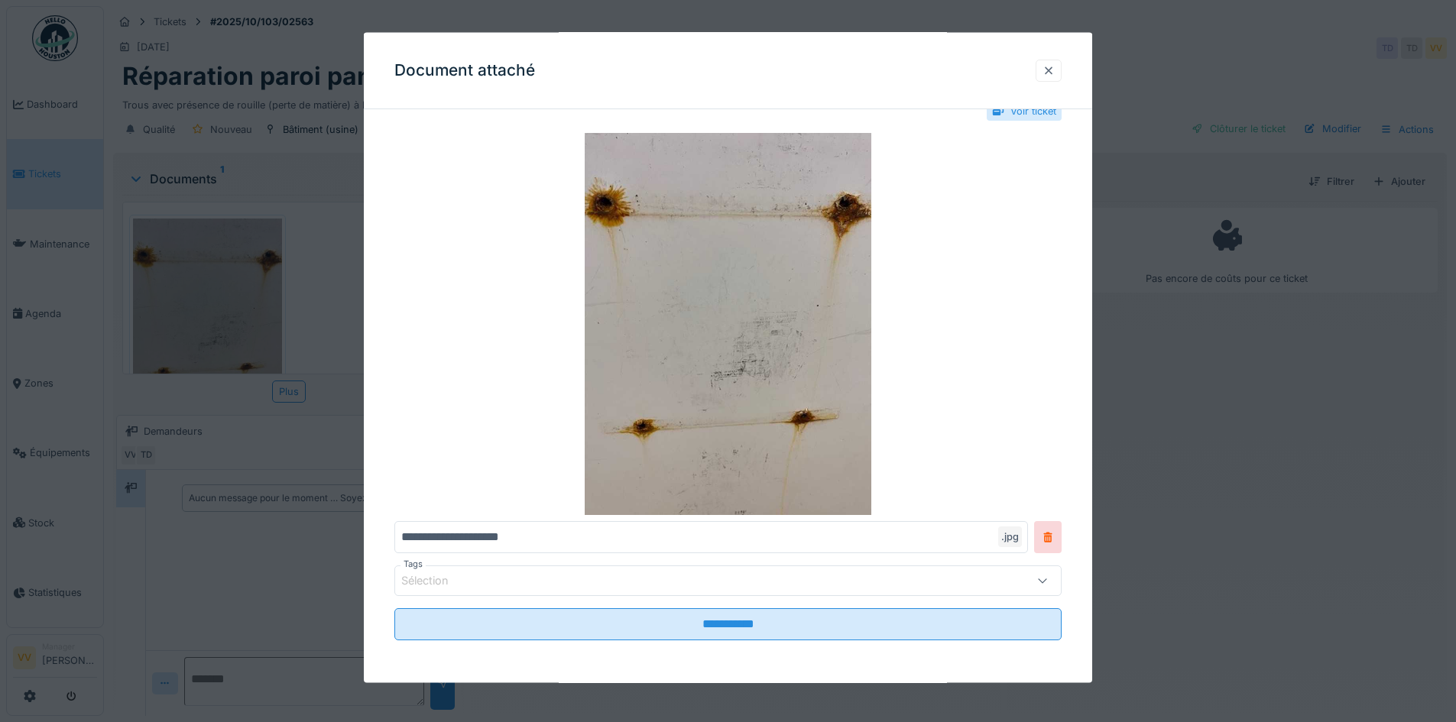
click at [1053, 72] on div at bounding box center [1048, 70] width 12 height 15
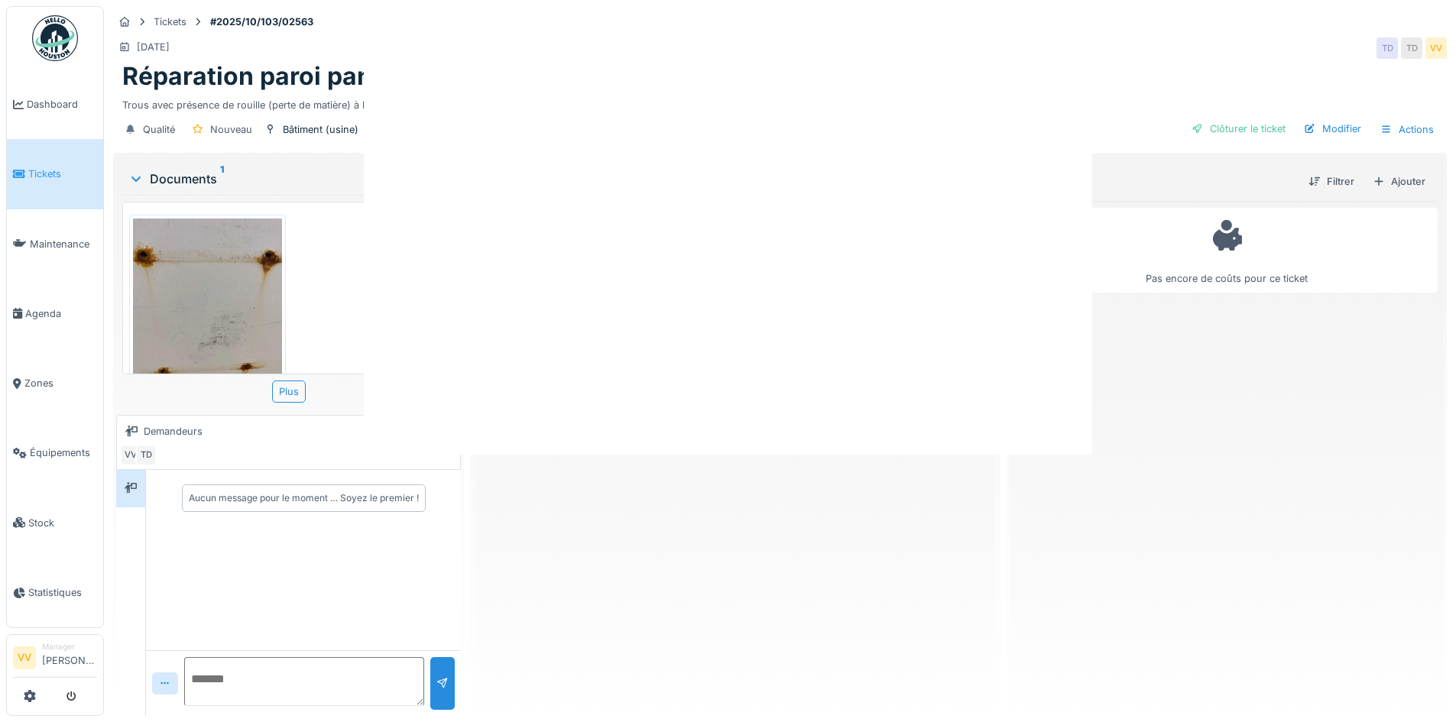
scroll to position [0, 0]
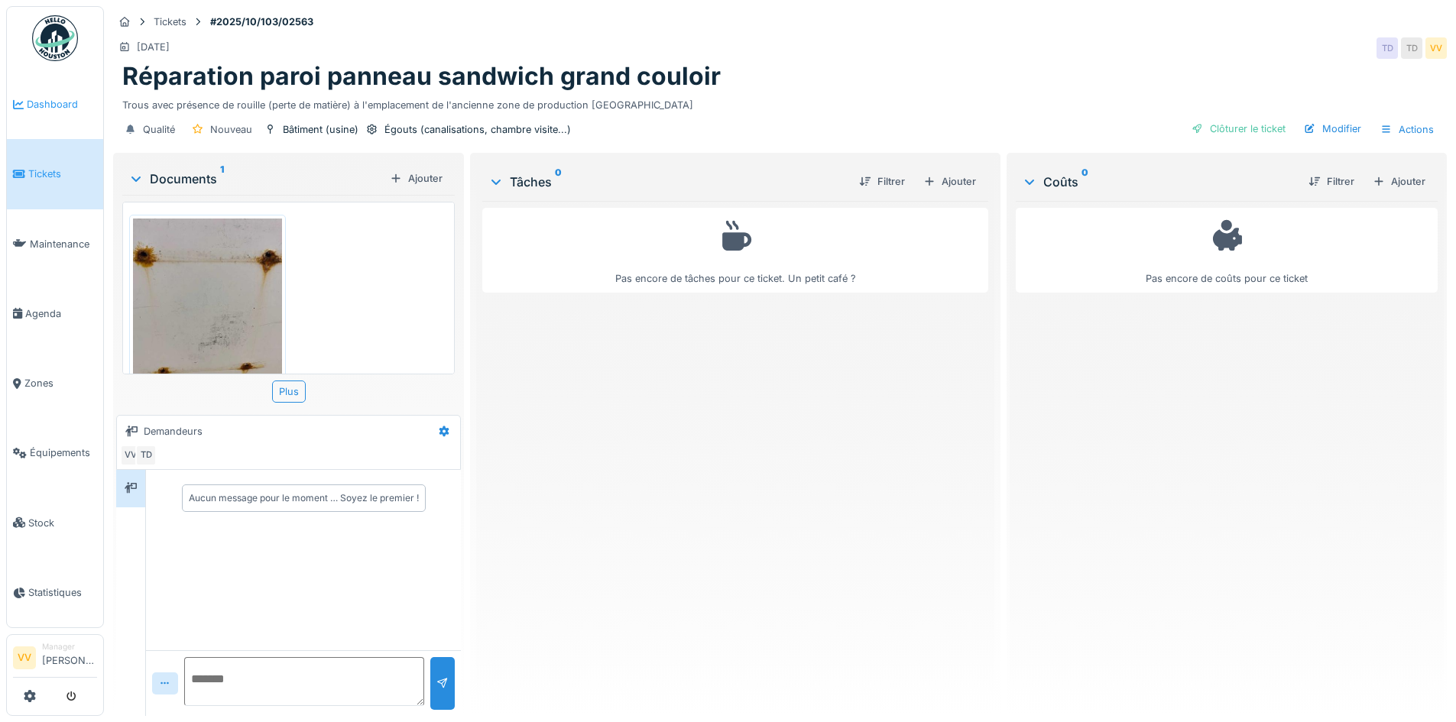
click at [62, 80] on link "Dashboard" at bounding box center [55, 105] width 96 height 70
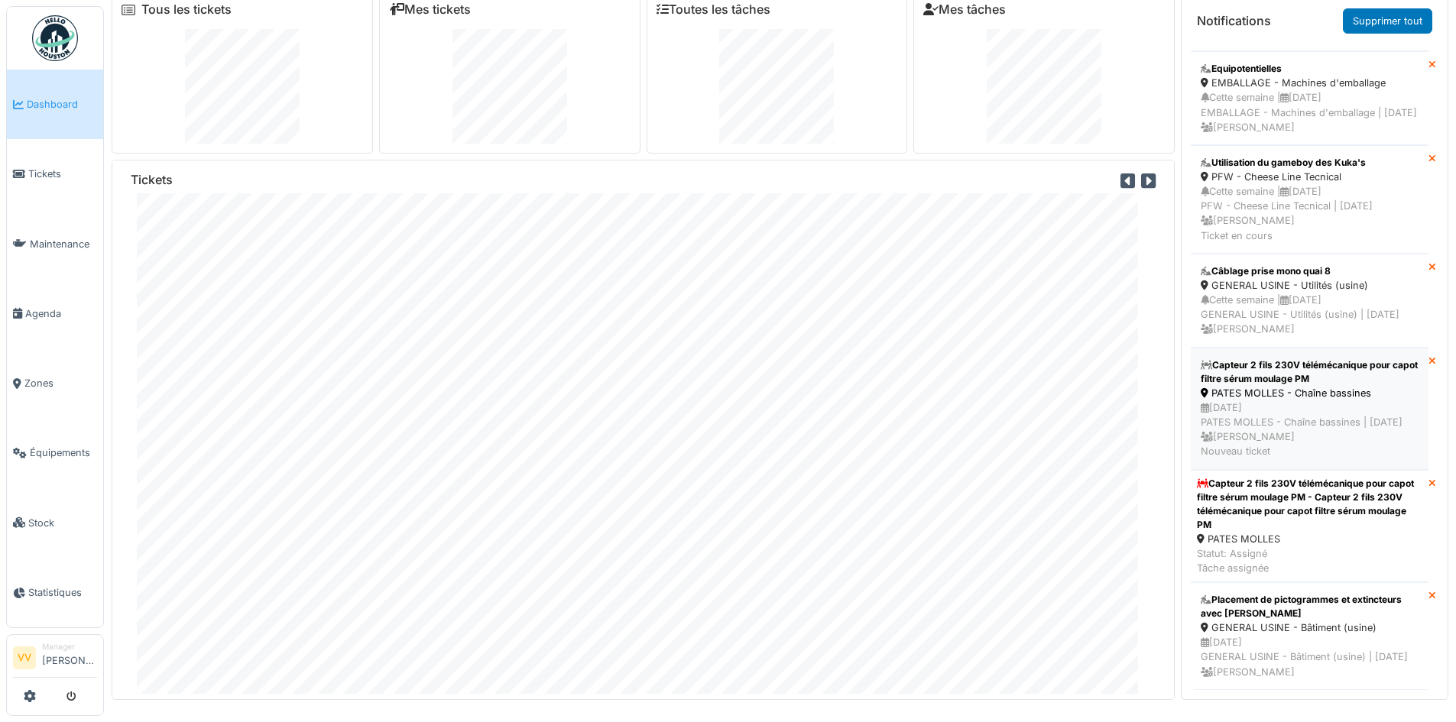
scroll to position [16, 0]
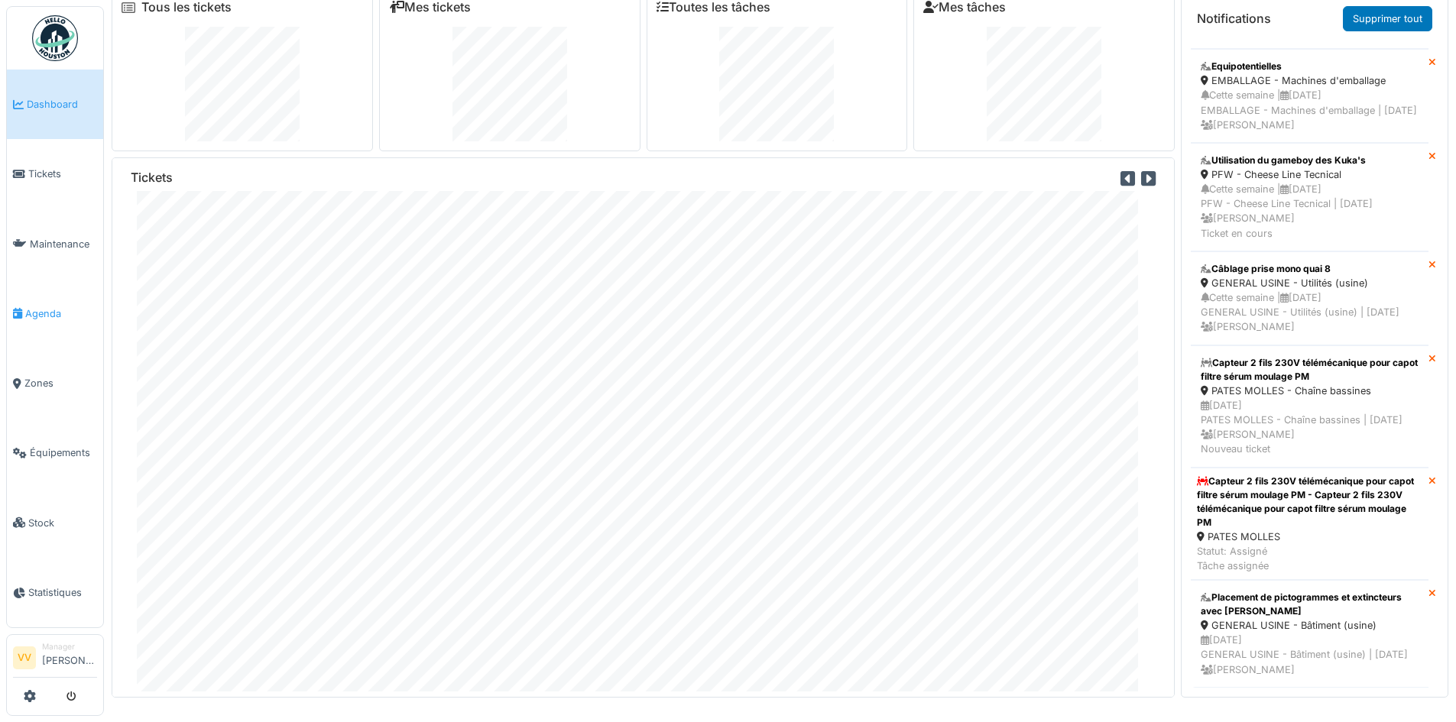
click at [64, 306] on span "Agenda" at bounding box center [61, 313] width 72 height 15
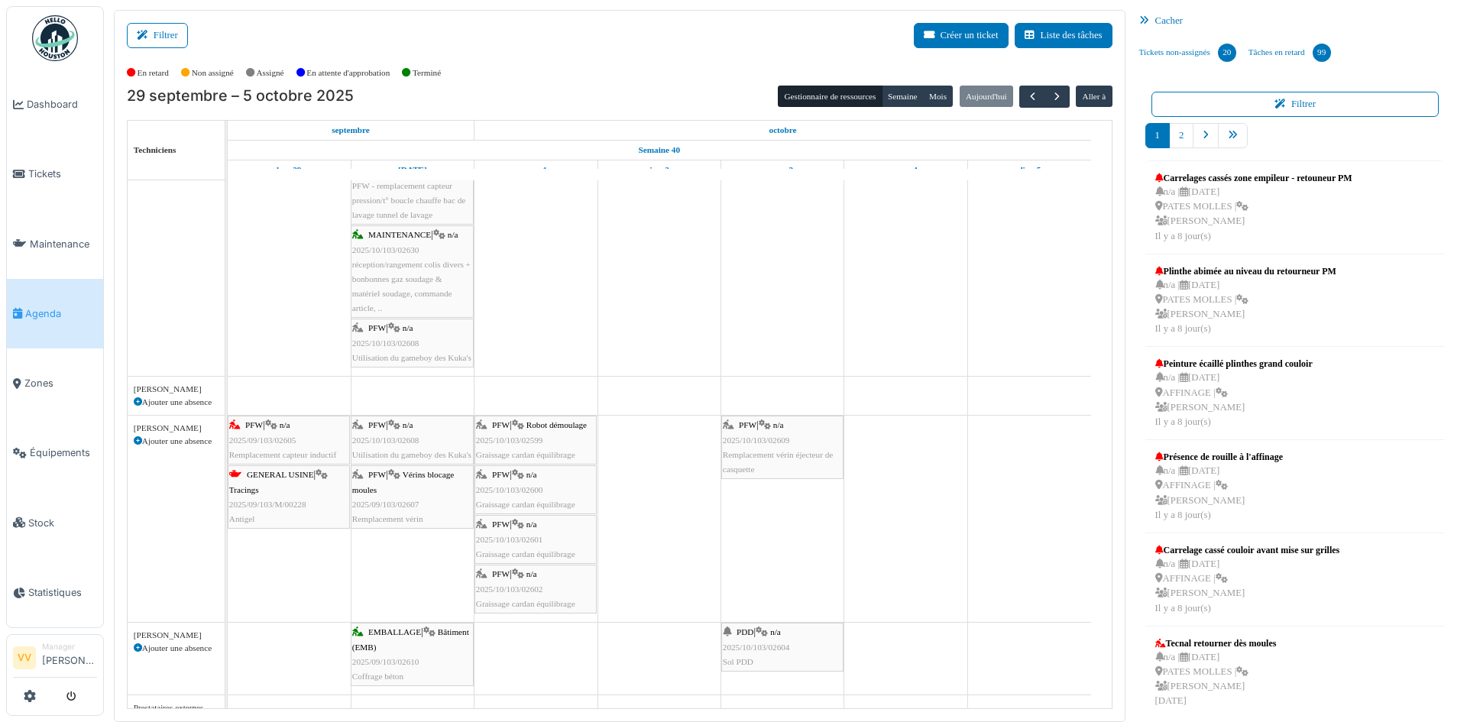
scroll to position [1418, 0]
